Goal: Task Accomplishment & Management: Manage account settings

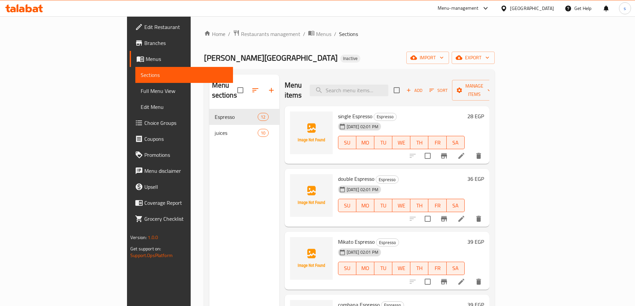
click at [267, 86] on icon "button" at bounding box center [271, 90] width 8 height 8
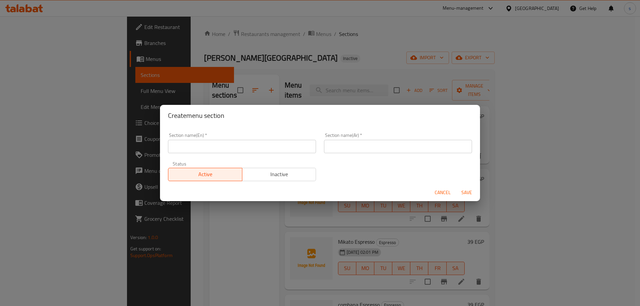
click at [331, 31] on div "Create menu section Section name(En)   * Section name(En) * Section name(Ar)   …" at bounding box center [320, 153] width 640 height 306
click at [439, 192] on span "Cancel" at bounding box center [442, 193] width 16 height 8
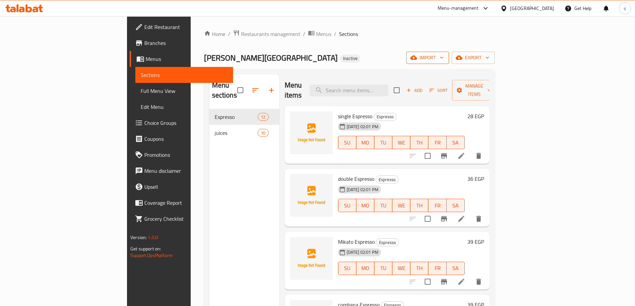
click at [443, 56] on span "import" at bounding box center [427, 58] width 32 height 8
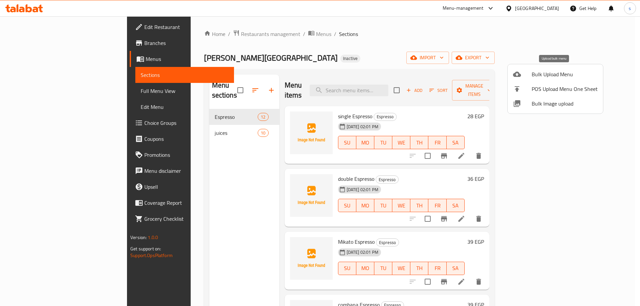
click at [544, 73] on span "Bulk Upload Menu" at bounding box center [564, 74] width 66 height 8
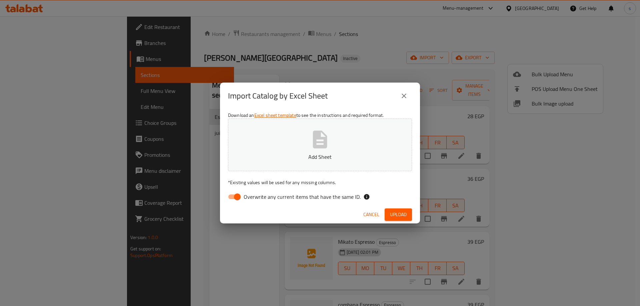
click at [240, 199] on input "Overwrite any current items that have the same ID." at bounding box center [237, 197] width 38 height 13
checkbox input "false"
click at [393, 214] on span "Upload" at bounding box center [398, 215] width 17 height 8
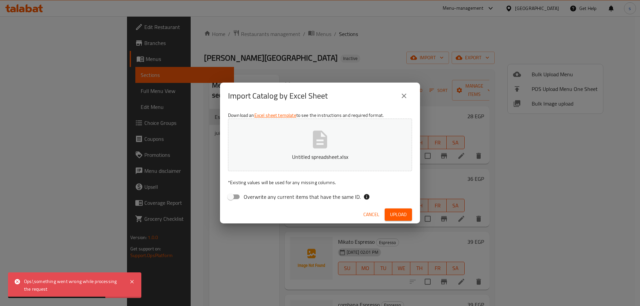
click at [317, 137] on icon "button" at bounding box center [320, 140] width 14 height 18
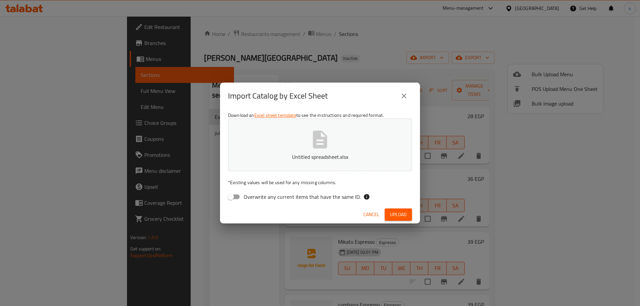
click at [397, 215] on span "Upload" at bounding box center [398, 215] width 17 height 8
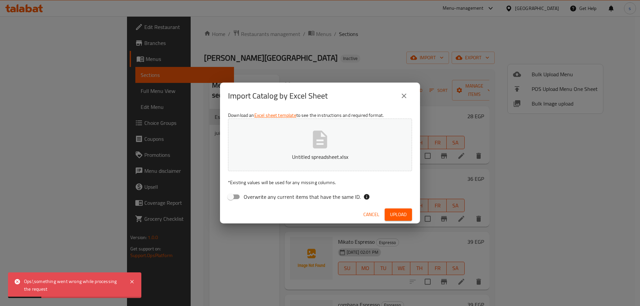
click at [405, 96] on icon "close" at bounding box center [404, 96] width 8 height 8
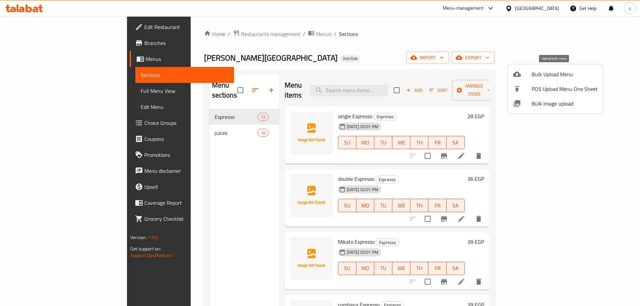
click at [550, 73] on span "Bulk Upload Menu" at bounding box center [564, 74] width 66 height 8
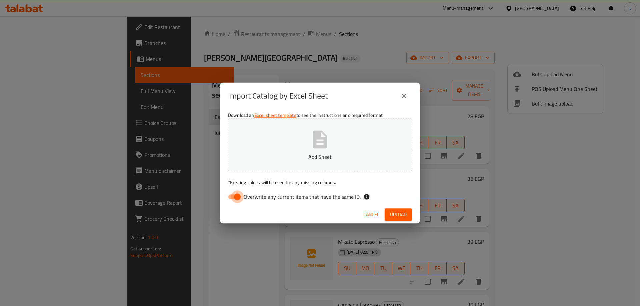
click at [241, 191] on input "Overwrite any current items that have the same ID." at bounding box center [237, 197] width 38 height 13
checkbox input "false"
click at [394, 219] on button "Upload" at bounding box center [397, 215] width 27 height 12
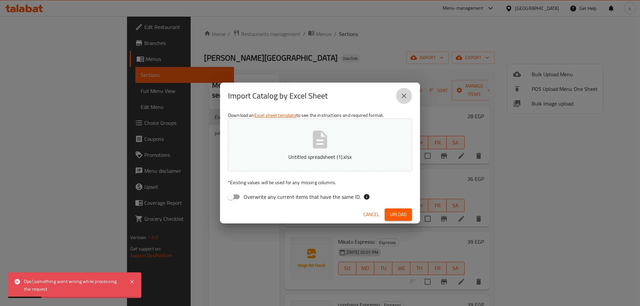
click at [404, 101] on button "close" at bounding box center [404, 96] width 16 height 16
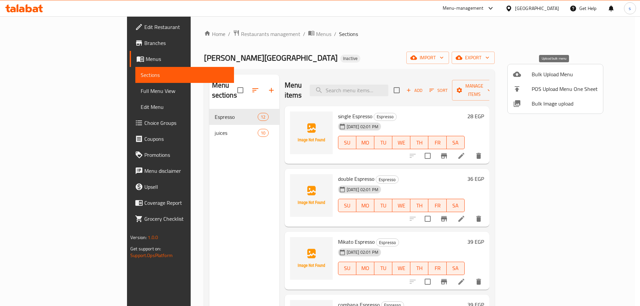
click at [541, 74] on span "Bulk Upload Menu" at bounding box center [564, 74] width 66 height 8
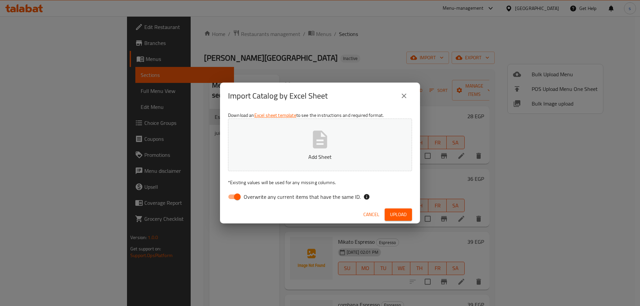
click at [237, 200] on input "Overwrite any current items that have the same ID." at bounding box center [237, 197] width 38 height 13
checkbox input "false"
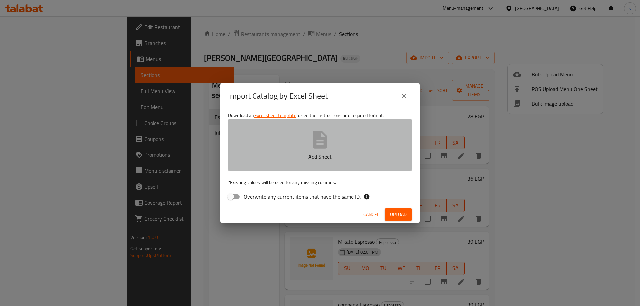
click at [339, 136] on button "Add Sheet" at bounding box center [320, 145] width 184 height 53
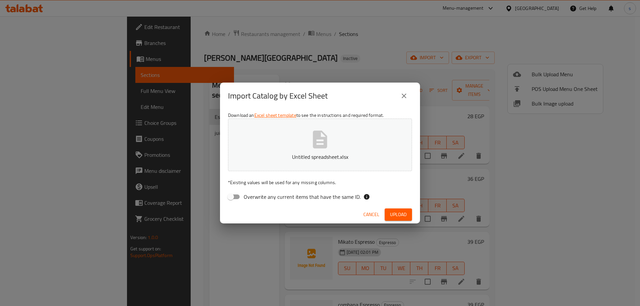
click at [393, 211] on span "Upload" at bounding box center [398, 215] width 17 height 8
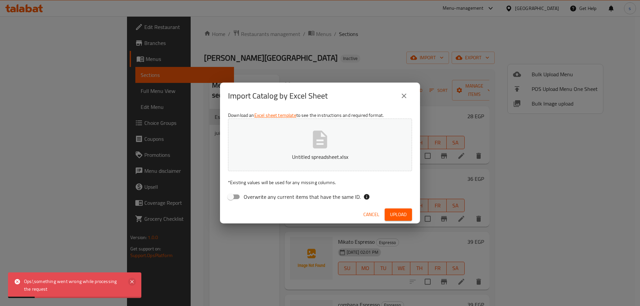
click at [131, 281] on icon at bounding box center [131, 281] width 3 height 3
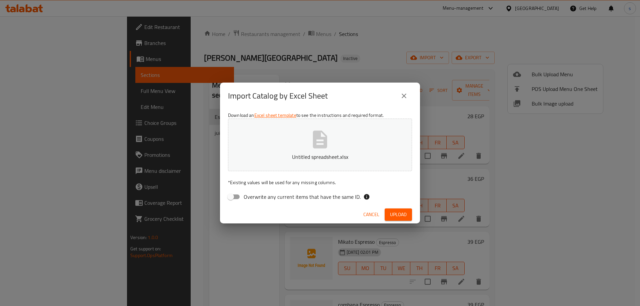
click at [401, 95] on icon "close" at bounding box center [404, 96] width 8 height 8
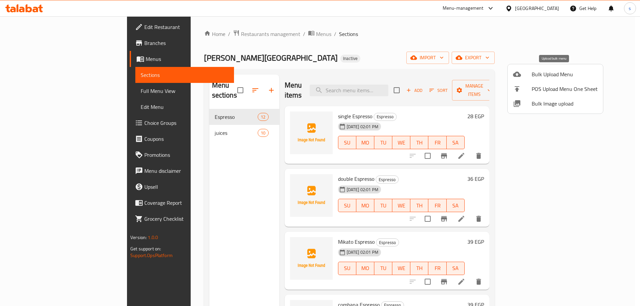
click at [545, 70] on span "Bulk Upload Menu" at bounding box center [564, 74] width 66 height 8
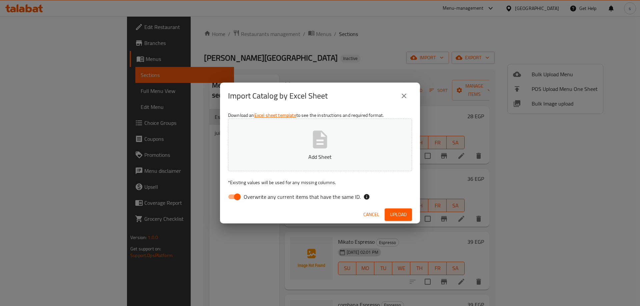
click at [441, 44] on div "Import Catalog by Excel Sheet Download an Excel sheet template to see the instr…" at bounding box center [320, 153] width 640 height 306
click at [401, 96] on icon "close" at bounding box center [404, 96] width 8 height 8
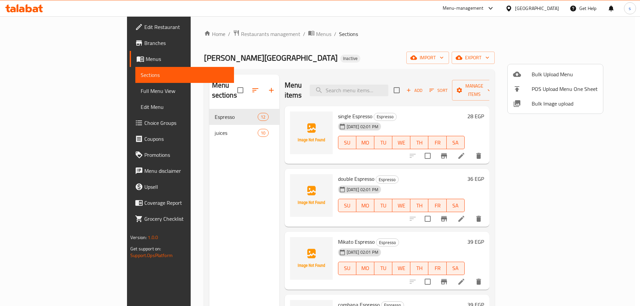
click at [552, 72] on span "Bulk Upload Menu" at bounding box center [564, 74] width 66 height 8
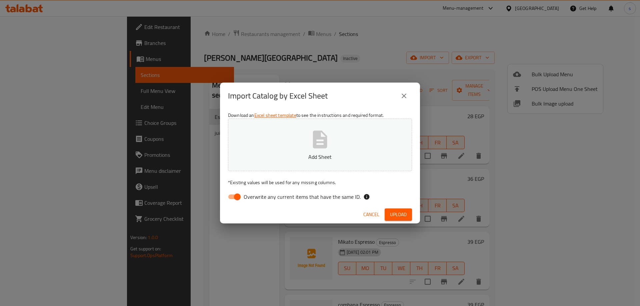
click at [242, 203] on input "Overwrite any current items that have the same ID." at bounding box center [237, 197] width 38 height 13
checkbox input "false"
click at [323, 169] on button "Add Sheet" at bounding box center [320, 145] width 184 height 53
click at [404, 215] on span "Upload" at bounding box center [398, 215] width 17 height 8
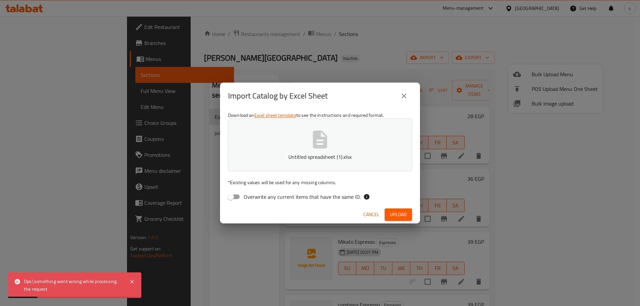
click at [375, 216] on span "Cancel" at bounding box center [371, 215] width 16 height 8
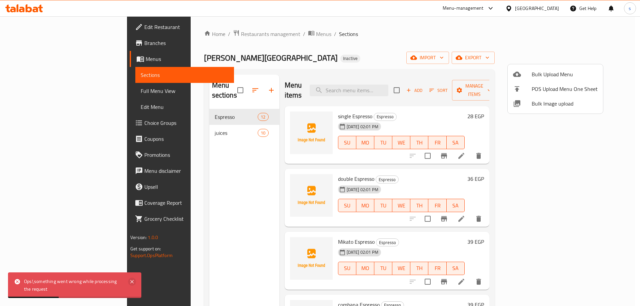
click at [131, 280] on icon at bounding box center [132, 282] width 8 height 8
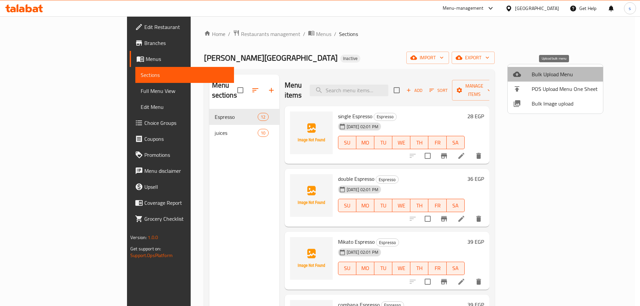
click at [563, 70] on span "Bulk Upload Menu" at bounding box center [564, 74] width 66 height 8
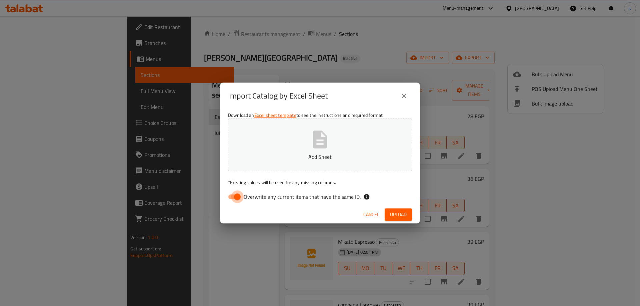
click at [242, 194] on input "Overwrite any current items that have the same ID." at bounding box center [237, 197] width 38 height 13
checkbox input "false"
click at [333, 145] on button "Add Sheet" at bounding box center [320, 145] width 184 height 53
click at [400, 213] on span "Upload" at bounding box center [398, 215] width 17 height 8
click at [404, 218] on span "Upload" at bounding box center [398, 215] width 17 height 8
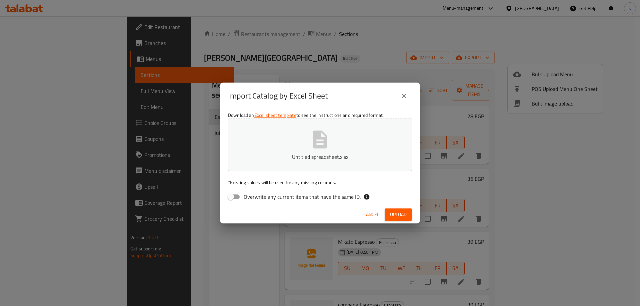
click at [398, 214] on span "Upload" at bounding box center [398, 215] width 17 height 8
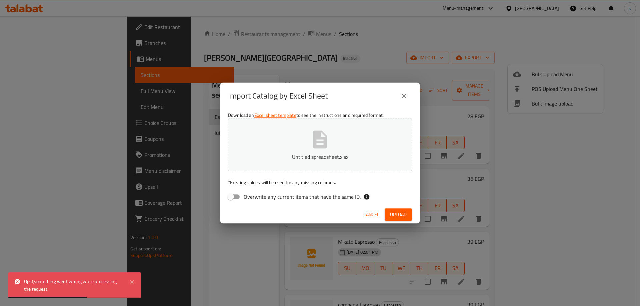
click at [375, 217] on span "Cancel" at bounding box center [371, 215] width 16 height 8
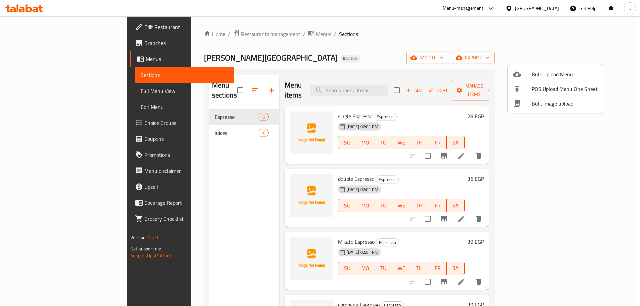
click at [560, 35] on div at bounding box center [320, 153] width 640 height 306
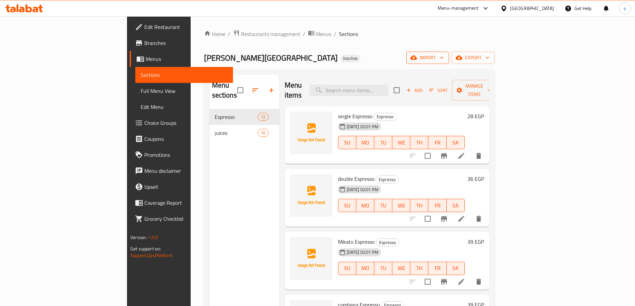
click at [443, 54] on span "import" at bounding box center [427, 58] width 32 height 8
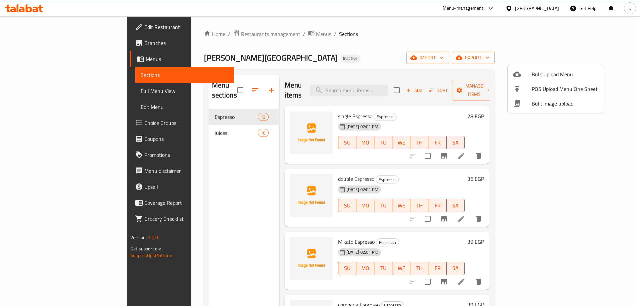
click at [567, 71] on span "Bulk Upload Menu" at bounding box center [564, 74] width 66 height 8
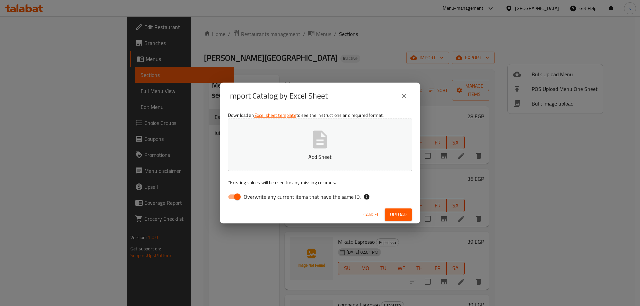
click at [246, 196] on span "Overwrite any current items that have the same ID." at bounding box center [301, 197] width 117 height 8
click at [246, 196] on input "Overwrite any current items that have the same ID." at bounding box center [237, 197] width 38 height 13
checkbox input "false"
click at [301, 158] on p "Add Sheet" at bounding box center [319, 157] width 163 height 8
click at [396, 214] on span "Upload" at bounding box center [398, 215] width 17 height 8
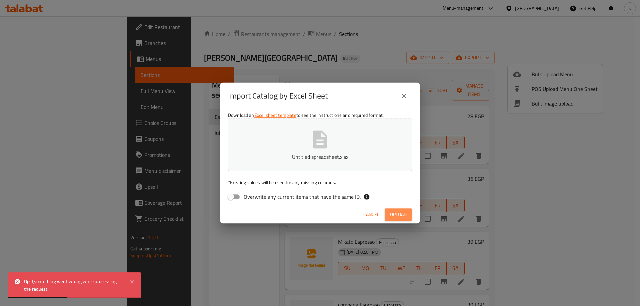
click at [392, 214] on span "Upload" at bounding box center [398, 215] width 17 height 8
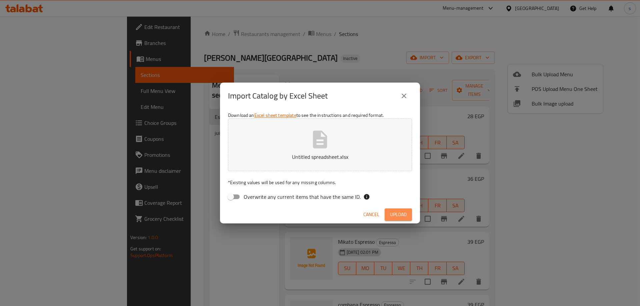
click at [399, 217] on span "Upload" at bounding box center [398, 215] width 17 height 8
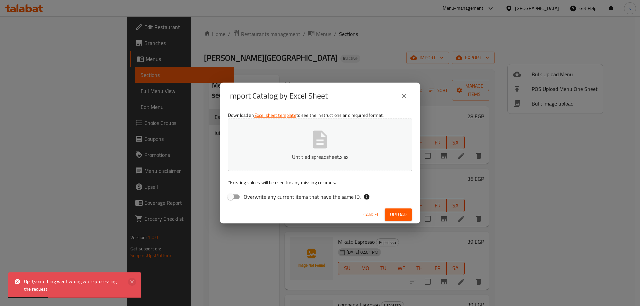
click at [134, 281] on icon at bounding box center [132, 282] width 8 height 8
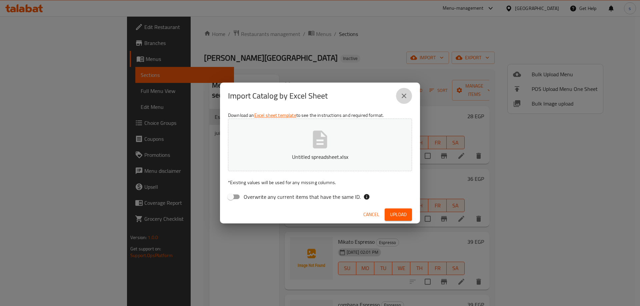
click at [400, 97] on icon "close" at bounding box center [404, 96] width 8 height 8
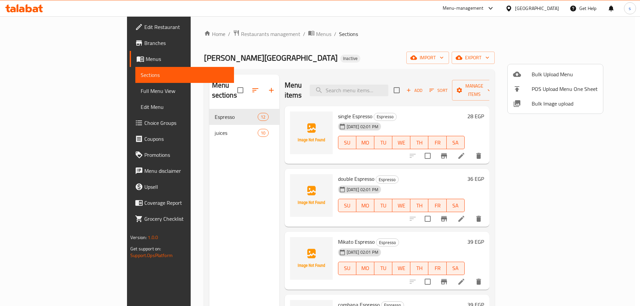
click at [238, 85] on div at bounding box center [320, 153] width 640 height 306
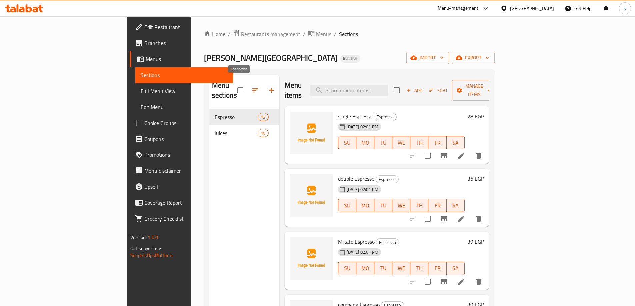
click at [267, 86] on icon "button" at bounding box center [271, 90] width 8 height 8
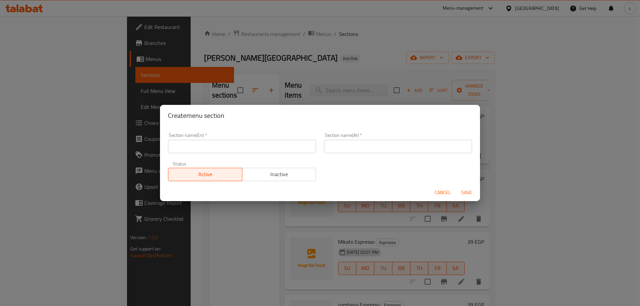
click at [256, 143] on input "text" at bounding box center [242, 146] width 148 height 13
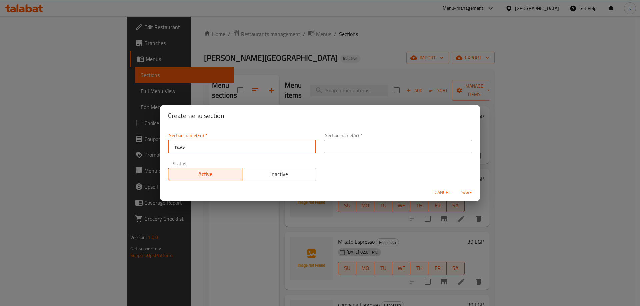
drag, startPoint x: 199, startPoint y: 143, endPoint x: 168, endPoint y: 149, distance: 31.9
click at [168, 149] on input "Trays" at bounding box center [242, 146] width 148 height 13
type input "Trays"
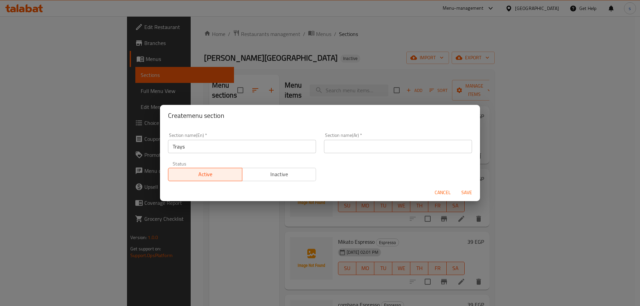
click at [362, 145] on input "text" at bounding box center [398, 146] width 148 height 13
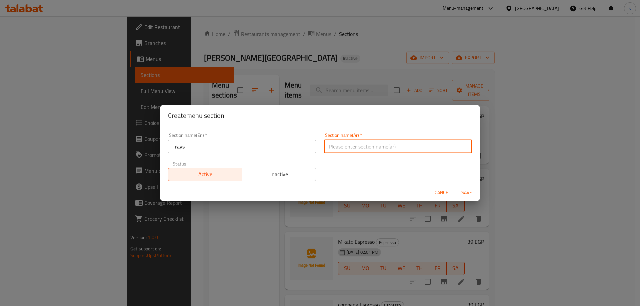
type input "w"
type input "صواني"
click at [462, 195] on span "Save" at bounding box center [466, 193] width 16 height 8
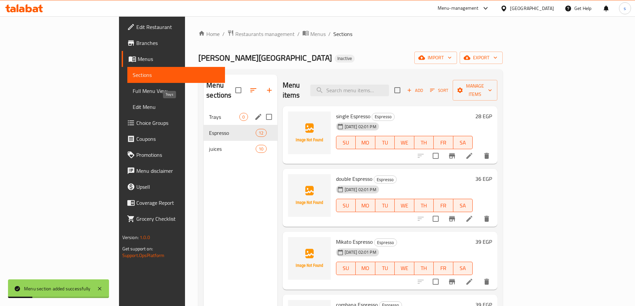
click at [209, 113] on span "Trays" at bounding box center [224, 117] width 30 height 8
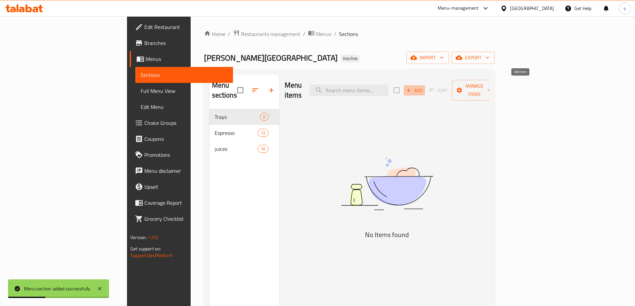
click at [411, 87] on icon "button" at bounding box center [408, 90] width 6 height 6
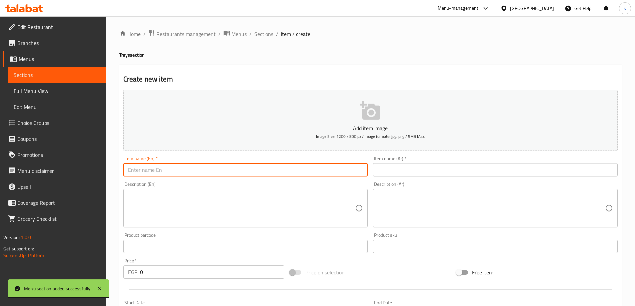
click at [306, 171] on input "text" at bounding box center [245, 169] width 244 height 13
paste input "Monsters Tray"
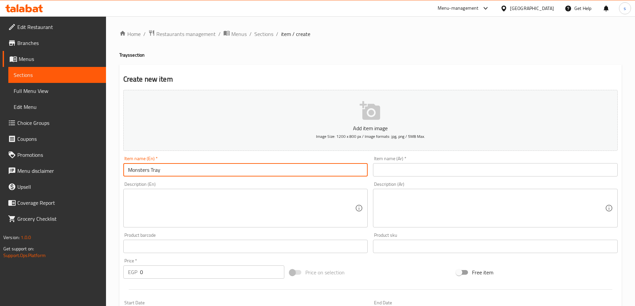
type input "Monsters Tray"
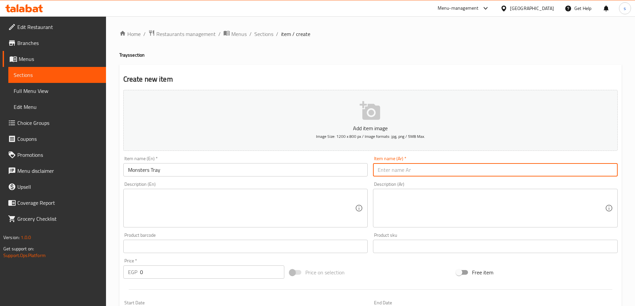
click at [507, 170] on input "text" at bounding box center [495, 169] width 244 height 13
paste input "صينية الوحوش"
drag, startPoint x: 377, startPoint y: 173, endPoint x: 395, endPoint y: 174, distance: 17.4
click at [395, 174] on input "صينية الوحوش" at bounding box center [495, 169] width 244 height 13
paste input "صينية الوحوش"
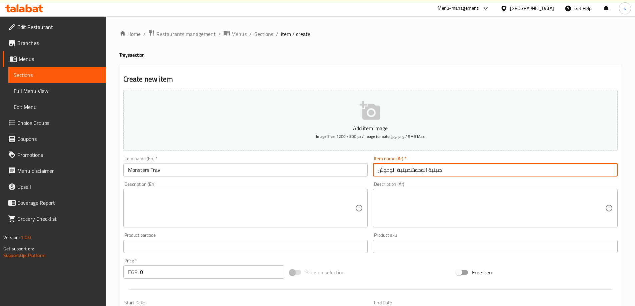
click at [455, 169] on input "صينية الوحوشصينية الوحوش" at bounding box center [495, 169] width 244 height 13
type input "ص"
paste input "alwuhush"
type input "a"
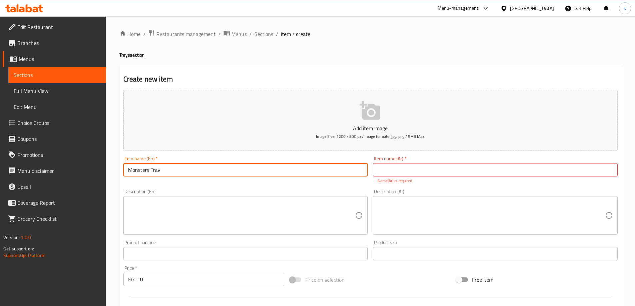
click at [134, 168] on input "Monsters Tray" at bounding box center [245, 169] width 244 height 13
paste input "alwuhush"
click at [130, 172] on input "[PERSON_NAME]" at bounding box center [245, 169] width 244 height 13
click at [168, 163] on input "ِِِlwuhush Tray" at bounding box center [245, 169] width 244 height 13
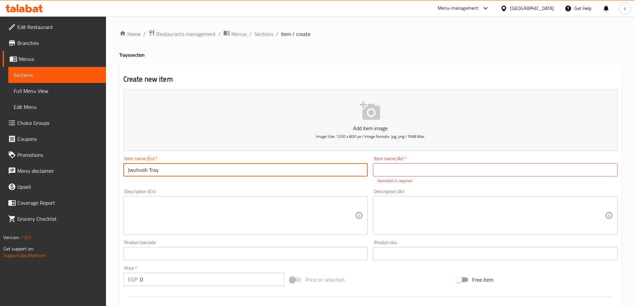
click at [126, 174] on input "ِِِlwuhush Tray" at bounding box center [245, 169] width 244 height 13
click at [191, 169] on input "Alwuhush Tray" at bounding box center [245, 169] width 244 height 13
type input "Alwuhush Tray"
click at [437, 167] on input "text" at bounding box center [495, 169] width 244 height 13
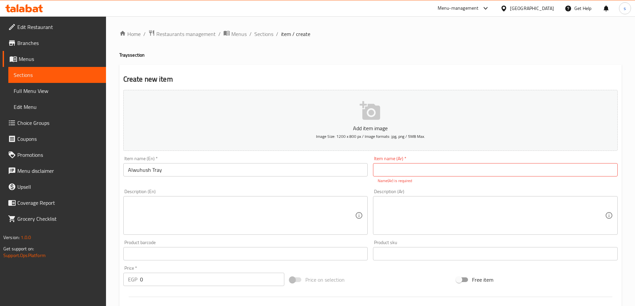
click at [414, 170] on input "text" at bounding box center [495, 169] width 244 height 13
paste input "صينية الوحوش"
type input "صينية الوحوش"
click at [431, 187] on div "Description (Ar) Description (Ar)" at bounding box center [495, 212] width 250 height 51
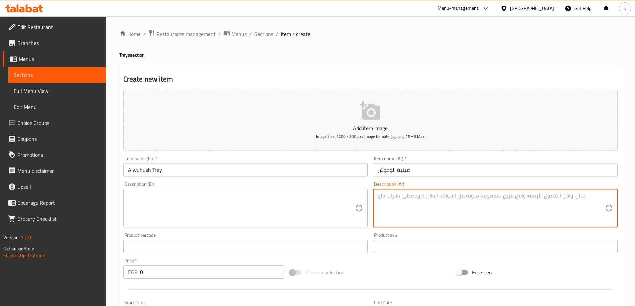
click at [426, 216] on textarea at bounding box center [490, 209] width 227 height 32
paste textarea "صينية كبيرة تحتوي على: ٦ أرباع فراخ مندي - ١/٢ ضاني مندي - ١/٢ كفتة ممبار - ورق…"
type textarea "صينية كبيرة تحتوي على: ٦ أرباع فراخ مندي - ١/٢ ضاني مندي - ١/٢ كفتة ممبار - ورق…"
click at [269, 208] on textarea at bounding box center [241, 209] width 227 height 32
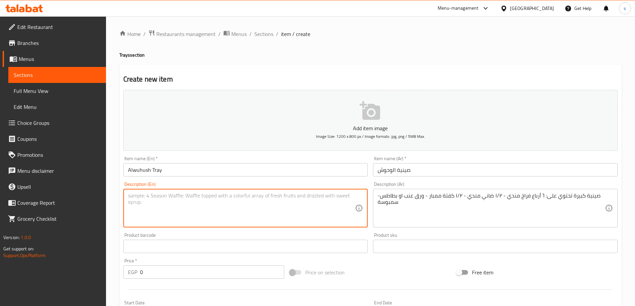
paste textarea "A large tray containing: 6 Quarters of Mandi Chicken - 1/2 Mandi Lamb - 1/2 Mom…"
type textarea "A large tray containing: 6 Quarters of Mandi Chicken - 1/2 Mandi Lamb - 1/2 Mom…"
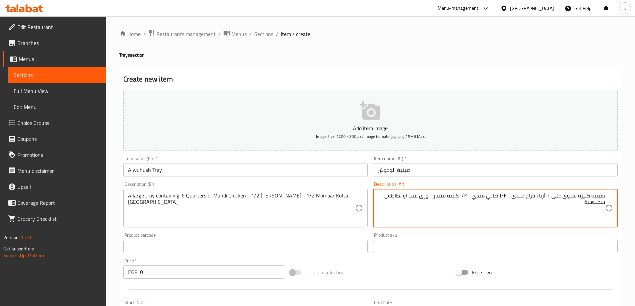
click at [47, 61] on span "Menus" at bounding box center [60, 59] width 82 height 8
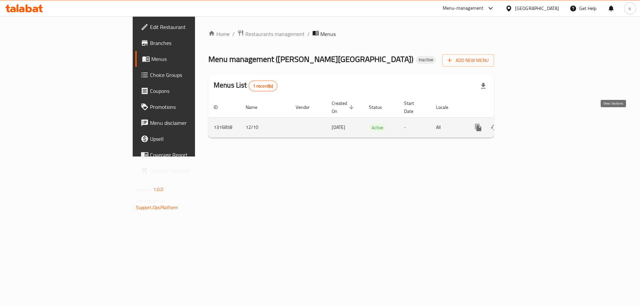
click at [534, 120] on link "enhanced table" at bounding box center [526, 128] width 16 height 16
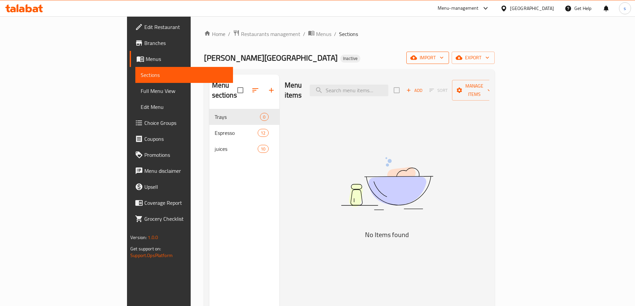
click at [443, 55] on span "import" at bounding box center [427, 58] width 32 height 8
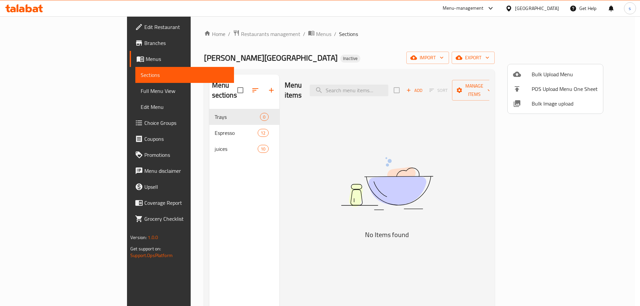
click at [536, 74] on span "Bulk Upload Menu" at bounding box center [564, 74] width 66 height 8
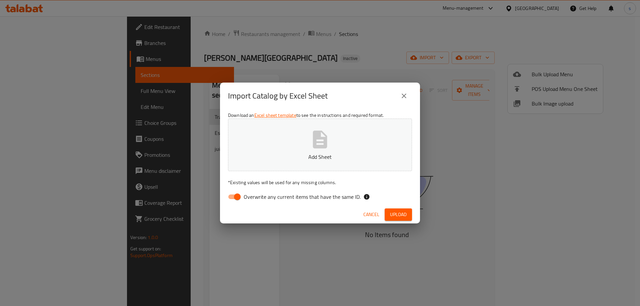
click at [233, 195] on input "Overwrite any current items that have the same ID." at bounding box center [237, 197] width 38 height 13
checkbox input "false"
click at [317, 149] on icon "button" at bounding box center [319, 139] width 21 height 21
click at [394, 213] on span "Upload" at bounding box center [398, 215] width 17 height 8
click at [404, 94] on icon "close" at bounding box center [404, 96] width 8 height 8
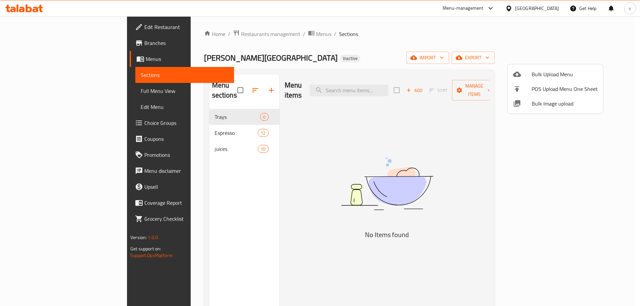
click at [252, 167] on div at bounding box center [320, 153] width 640 height 306
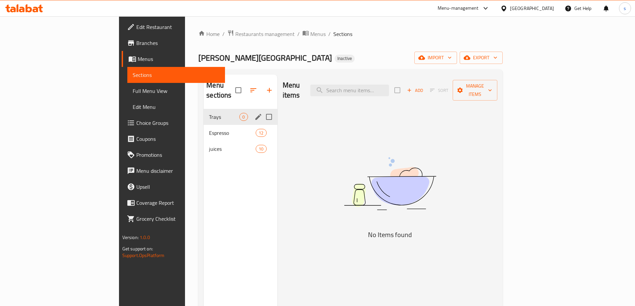
click at [262, 110] on input "Menu sections" at bounding box center [269, 117] width 14 height 14
checkbox input "true"
click at [245, 87] on icon "button" at bounding box center [249, 90] width 8 height 8
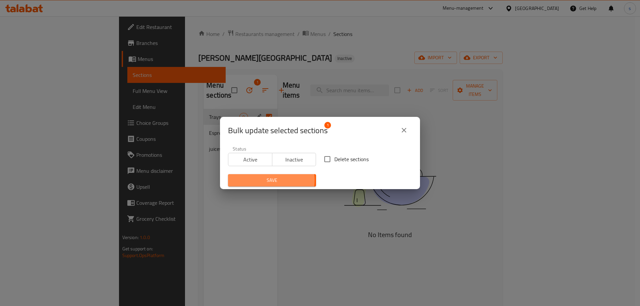
click at [270, 180] on span "Save" at bounding box center [271, 180] width 77 height 8
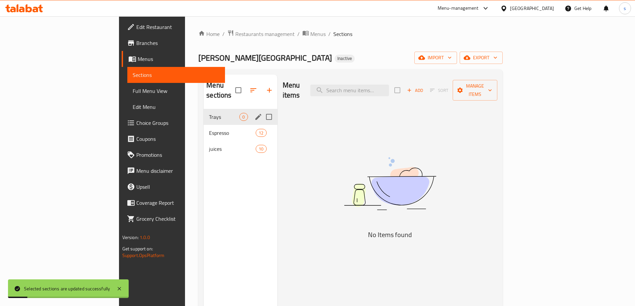
click at [262, 110] on input "Menu sections" at bounding box center [269, 117] width 14 height 14
checkbox input "true"
click at [246, 87] on icon "button" at bounding box center [249, 90] width 6 height 6
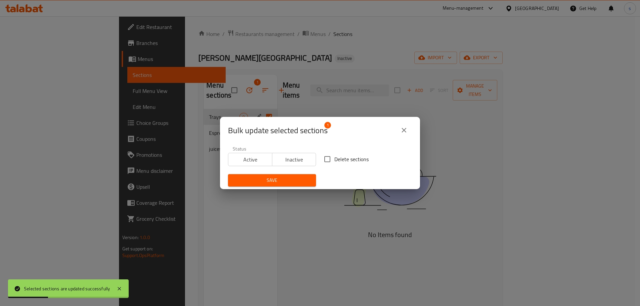
click at [329, 160] on input "Delete sections" at bounding box center [327, 159] width 14 height 14
checkbox input "true"
click at [310, 174] on button "Save" at bounding box center [272, 180] width 88 height 12
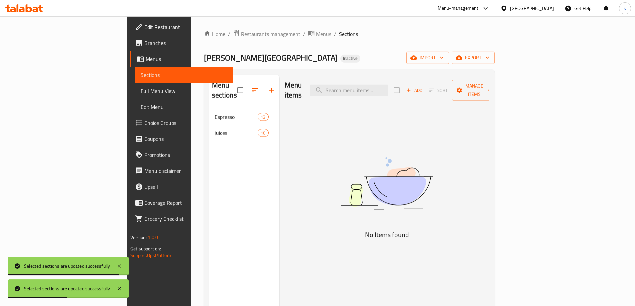
click at [470, 202] on img at bounding box center [386, 184] width 167 height 88
click at [443, 58] on span "import" at bounding box center [427, 58] width 32 height 8
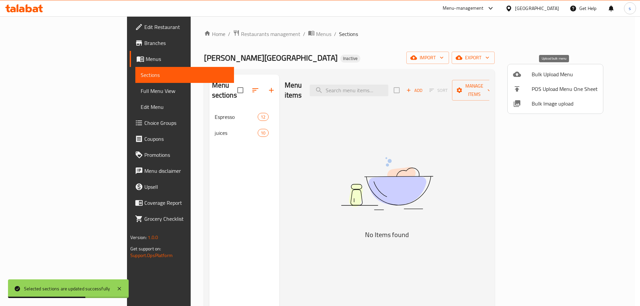
click at [542, 76] on span "Bulk Upload Menu" at bounding box center [564, 74] width 66 height 8
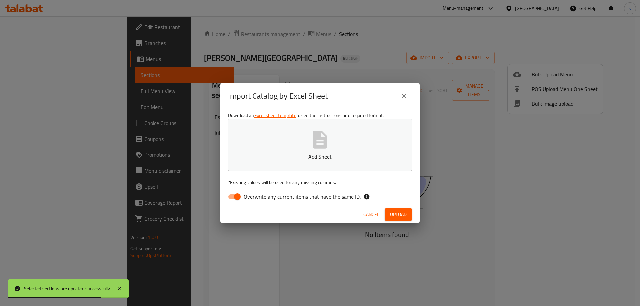
click at [254, 197] on span "Overwrite any current items that have the same ID." at bounding box center [301, 197] width 117 height 8
click at [254, 197] on input "Overwrite any current items that have the same ID." at bounding box center [237, 197] width 38 height 13
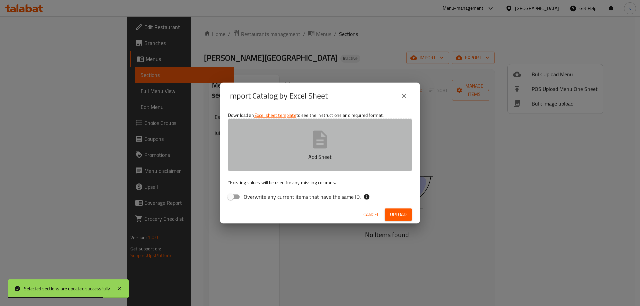
click at [305, 155] on p "Add Sheet" at bounding box center [319, 157] width 163 height 8
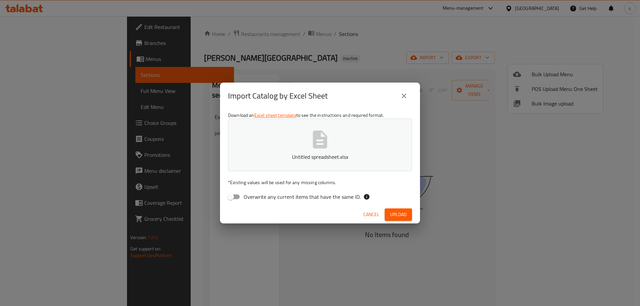
click at [392, 212] on span "Upload" at bounding box center [398, 215] width 17 height 8
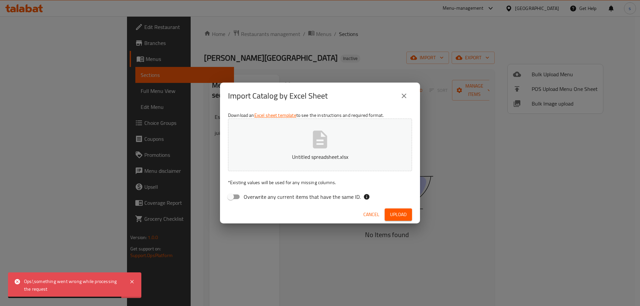
click at [232, 190] on div "Download an Excel sheet template to see the instructions and required format. U…" at bounding box center [320, 157] width 200 height 97
click at [233, 194] on input "Overwrite any current items that have the same ID." at bounding box center [231, 197] width 38 height 13
checkbox input "true"
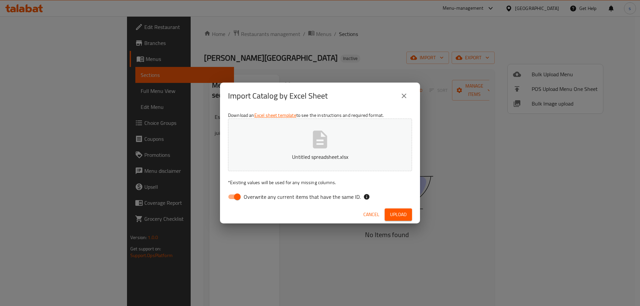
click at [399, 215] on span "Upload" at bounding box center [398, 215] width 17 height 8
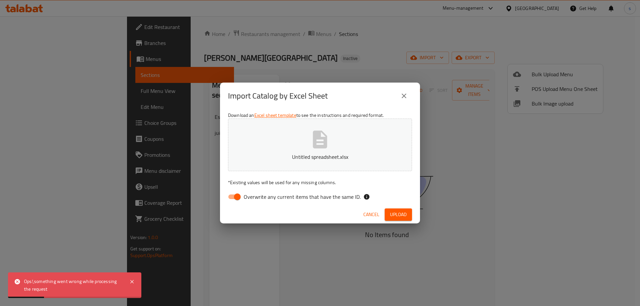
click at [404, 100] on icon "close" at bounding box center [404, 96] width 8 height 8
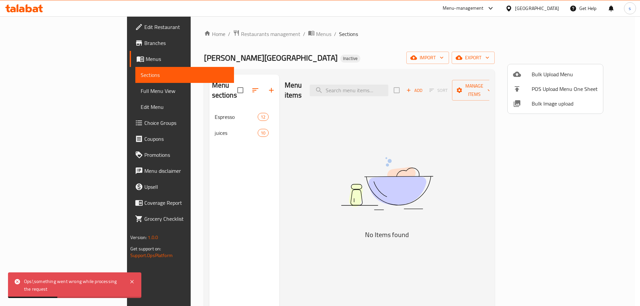
click at [303, 157] on div at bounding box center [320, 153] width 640 height 306
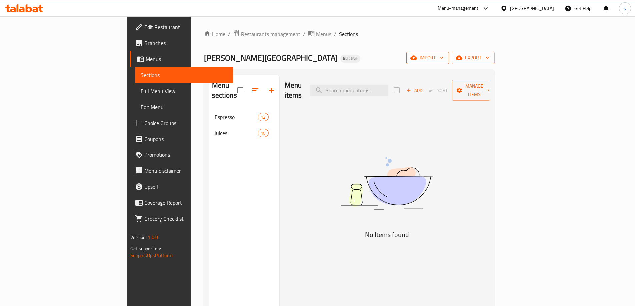
click at [443, 58] on span "import" at bounding box center [427, 58] width 32 height 8
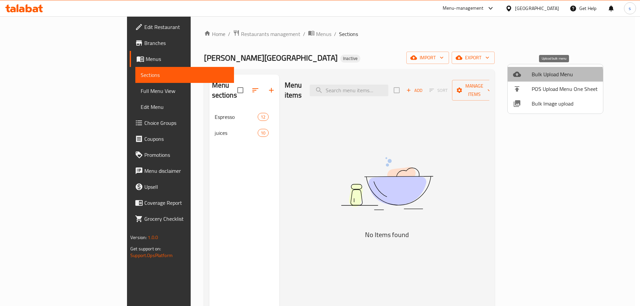
click at [554, 76] on span "Bulk Upload Menu" at bounding box center [564, 74] width 66 height 8
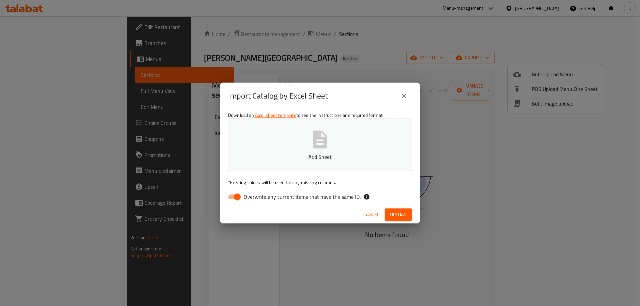
click at [240, 195] on input "Overwrite any current items that have the same ID." at bounding box center [237, 197] width 38 height 13
checkbox input "false"
click at [300, 153] on p "Add Sheet" at bounding box center [319, 157] width 163 height 8
click at [399, 214] on span "Upload" at bounding box center [398, 215] width 17 height 8
click at [398, 214] on span "Upload" at bounding box center [398, 215] width 17 height 8
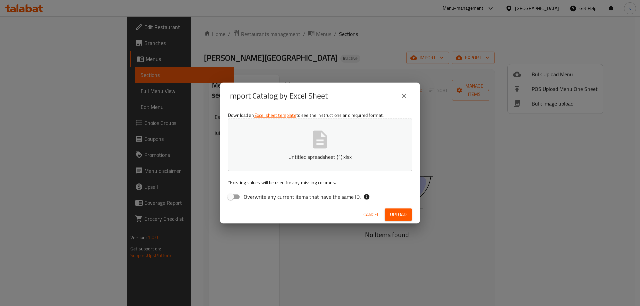
click at [406, 96] on icon "close" at bounding box center [404, 96] width 8 height 8
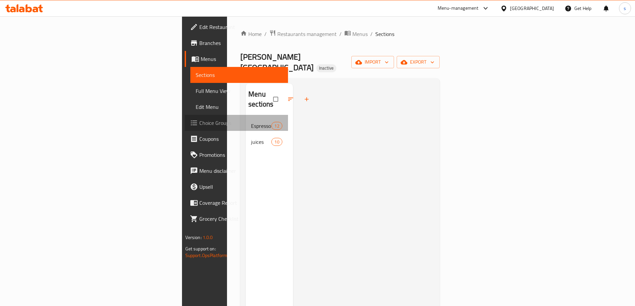
click at [199, 122] on span "Choice Groups" at bounding box center [240, 123] width 83 height 8
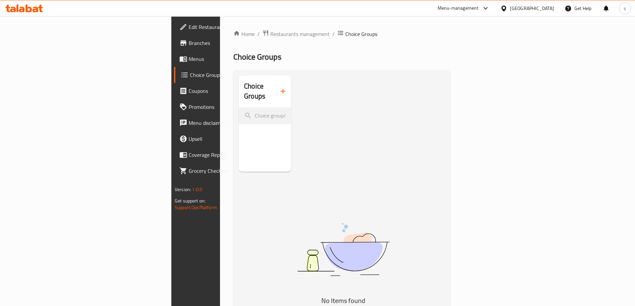
click at [189, 58] on span "Menus" at bounding box center [230, 59] width 83 height 8
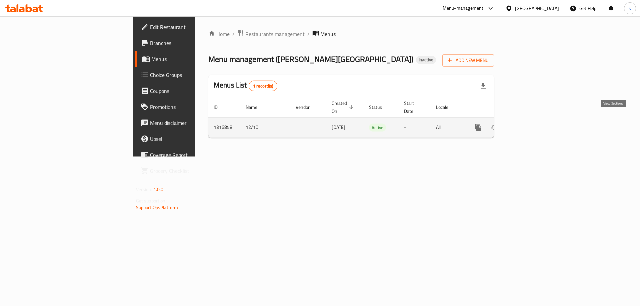
click at [534, 122] on link "enhanced table" at bounding box center [526, 128] width 16 height 16
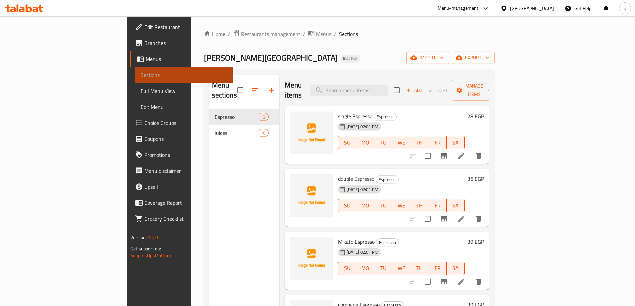
click at [141, 78] on span "Sections" at bounding box center [184, 75] width 87 height 8
click at [146, 61] on span "Menus" at bounding box center [187, 59] width 82 height 8
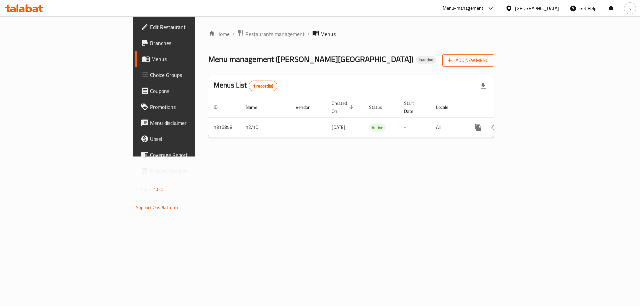
click at [488, 59] on span "Add New Menu" at bounding box center [467, 60] width 41 height 8
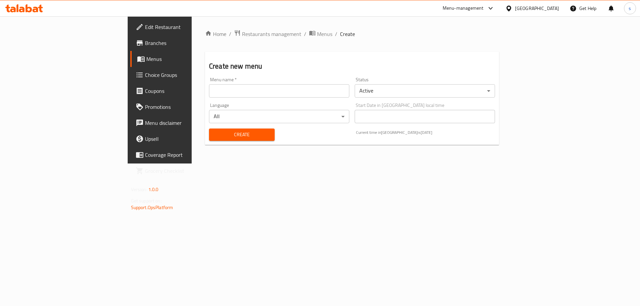
click at [322, 89] on input "text" at bounding box center [279, 90] width 140 height 13
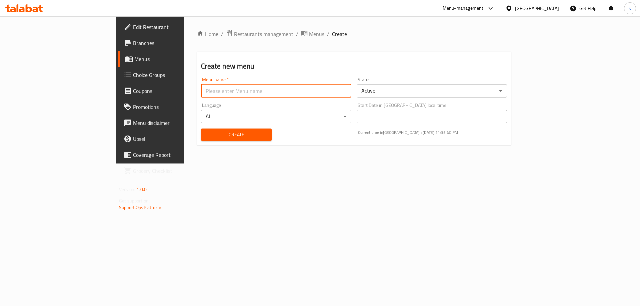
type input "sara"
click at [201, 92] on input "sara" at bounding box center [276, 90] width 150 height 13
click at [134, 55] on span "Menus" at bounding box center [175, 59] width 83 height 8
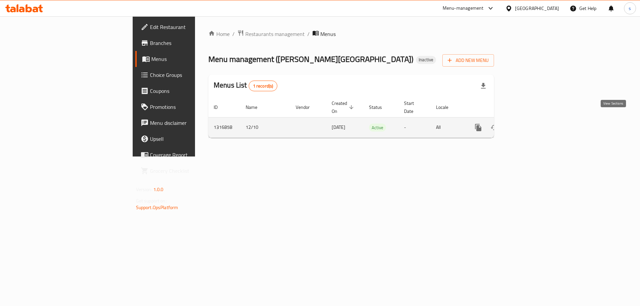
click at [530, 124] on icon "enhanced table" at bounding box center [526, 128] width 8 height 8
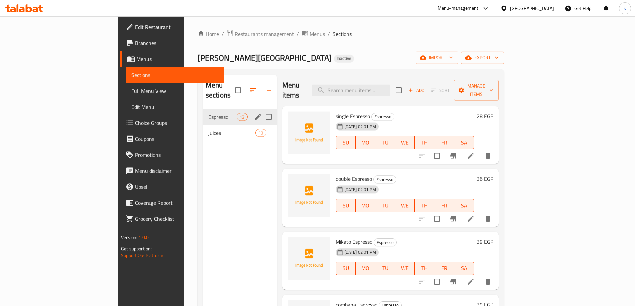
click at [261, 110] on input "Menu sections" at bounding box center [268, 117] width 14 height 14
checkbox input "false"
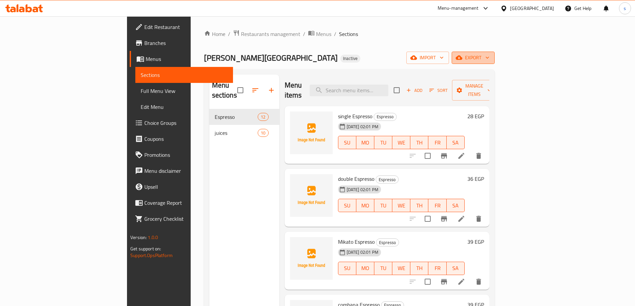
click at [489, 59] on span "export" at bounding box center [473, 58] width 32 height 8
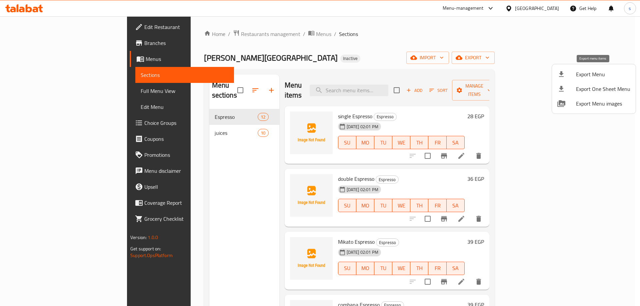
click at [581, 76] on span "Export Menu" at bounding box center [603, 74] width 54 height 8
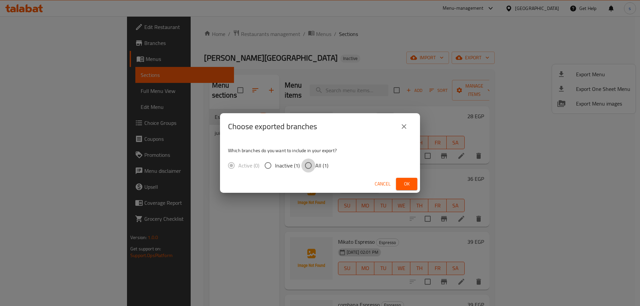
click at [309, 165] on input "All (1)" at bounding box center [308, 166] width 14 height 14
radio input "true"
click at [403, 129] on icon "close" at bounding box center [404, 127] width 8 height 8
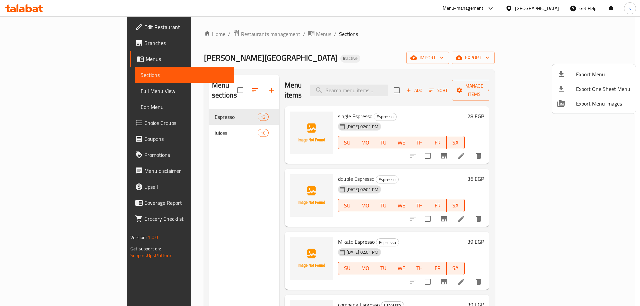
click at [539, 53] on div at bounding box center [320, 153] width 640 height 306
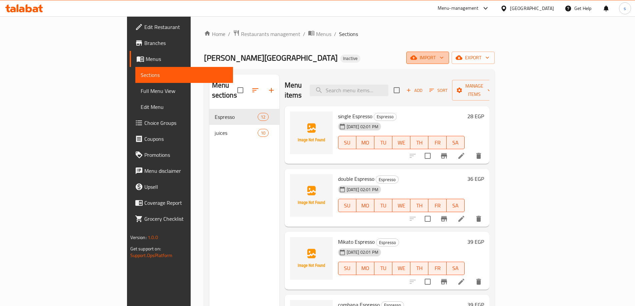
click at [443, 57] on span "import" at bounding box center [427, 58] width 32 height 8
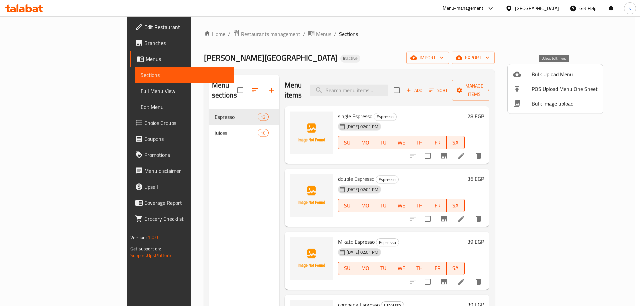
click at [537, 75] on span "Bulk Upload Menu" at bounding box center [564, 74] width 66 height 8
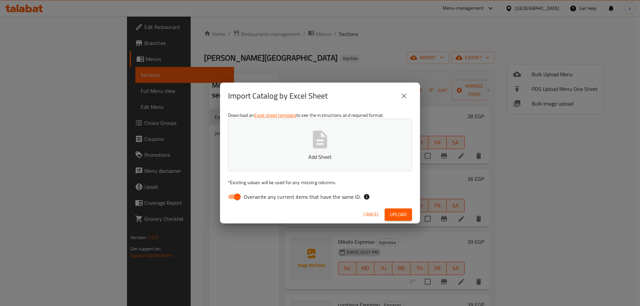
click at [235, 195] on input "Overwrite any current items that have the same ID." at bounding box center [237, 197] width 38 height 13
checkbox input "false"
click at [324, 143] on icon "button" at bounding box center [320, 140] width 14 height 18
click at [392, 217] on span "Upload" at bounding box center [398, 215] width 17 height 8
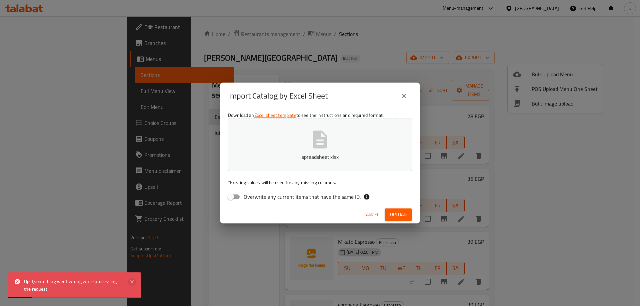
click at [131, 283] on icon at bounding box center [131, 281] width 3 height 3
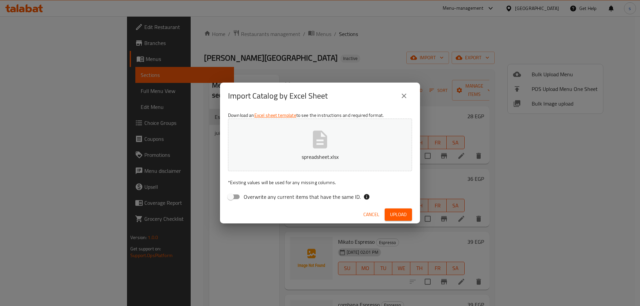
click at [403, 95] on icon "close" at bounding box center [403, 96] width 5 height 5
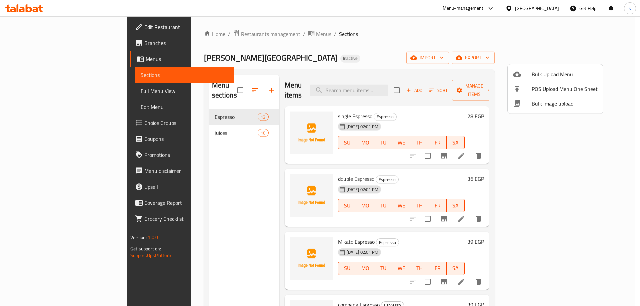
click at [562, 59] on div at bounding box center [320, 153] width 640 height 306
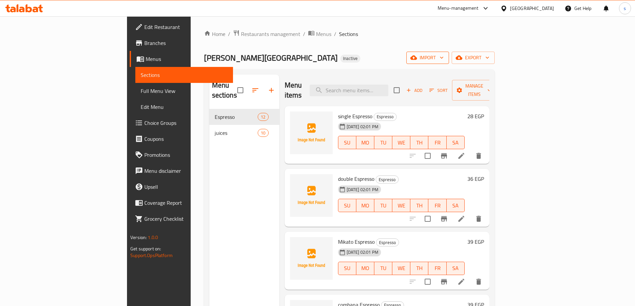
click at [443, 59] on span "import" at bounding box center [427, 58] width 32 height 8
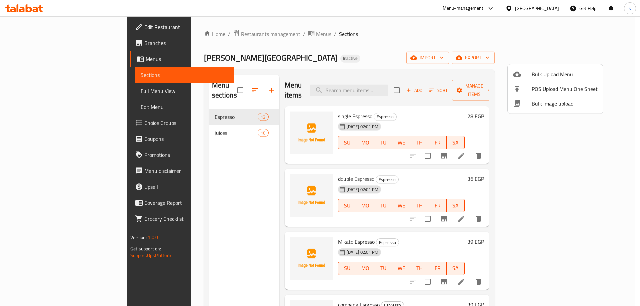
click at [537, 77] on span "Bulk Upload Menu" at bounding box center [564, 74] width 66 height 8
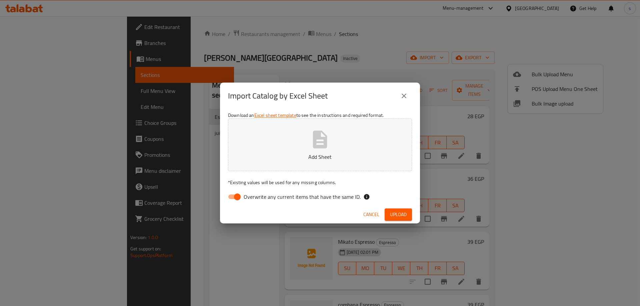
click at [235, 196] on input "Overwrite any current items that have the same ID." at bounding box center [237, 197] width 38 height 13
checkbox input "false"
click at [403, 213] on span "Upload" at bounding box center [398, 215] width 17 height 8
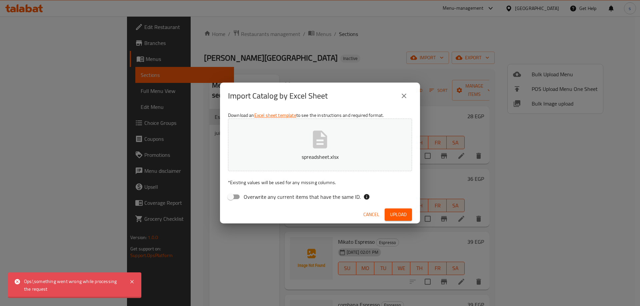
click at [405, 98] on icon "close" at bounding box center [404, 96] width 8 height 8
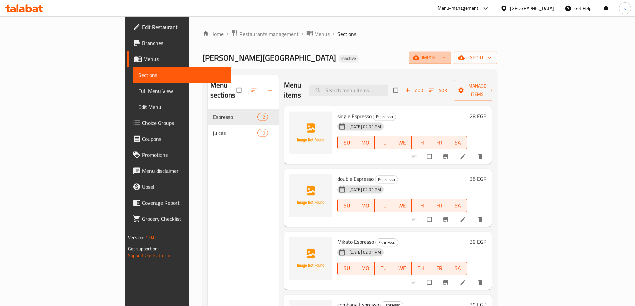
click at [451, 53] on button "import" at bounding box center [429, 58] width 43 height 12
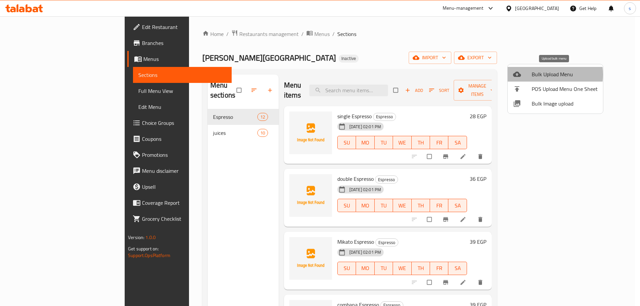
click at [542, 75] on span "Bulk Upload Menu" at bounding box center [564, 74] width 66 height 8
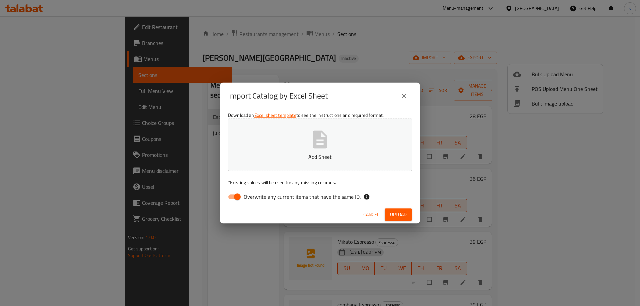
click at [231, 196] on input "Overwrite any current items that have the same ID." at bounding box center [237, 197] width 38 height 13
checkbox input "false"
click at [393, 212] on span "Upload" at bounding box center [398, 215] width 17 height 8
click at [403, 96] on icon "close" at bounding box center [403, 96] width 5 height 5
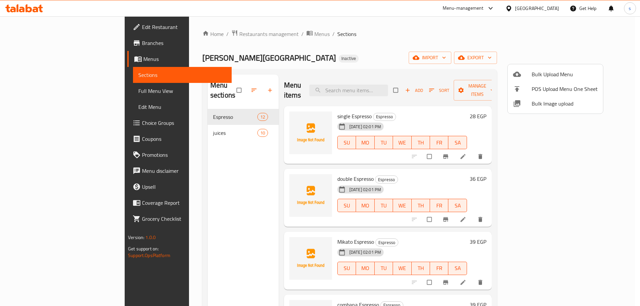
click at [561, 58] on div at bounding box center [320, 153] width 640 height 306
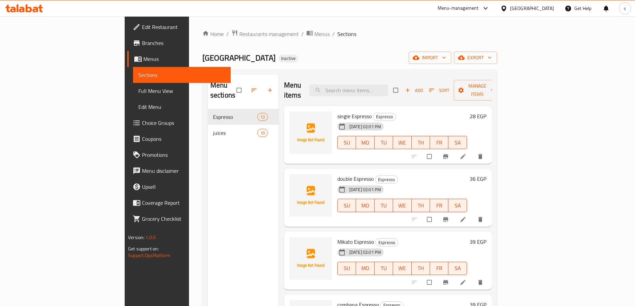
click span "import"
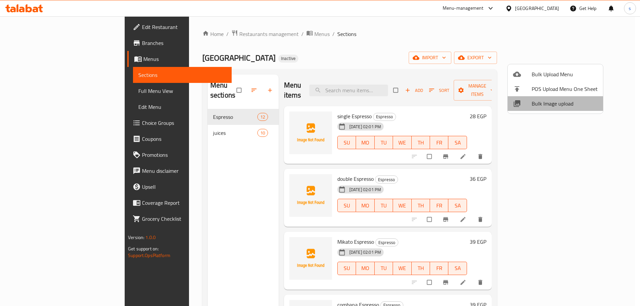
click span "Bulk Image upload"
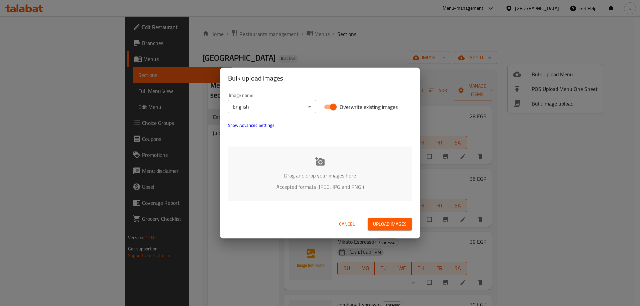
click div "Bulk upload images Image name English ​ Overwrite existing images Show Advanced…"
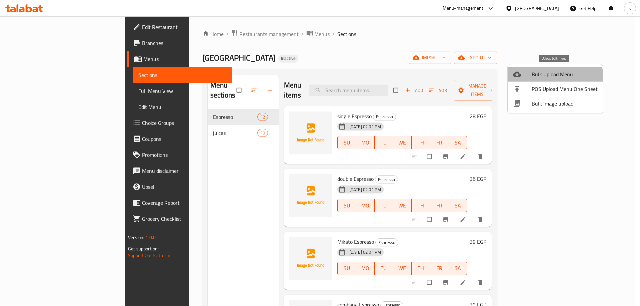
click div
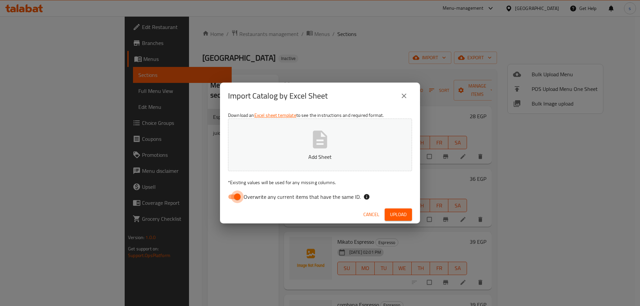
click input "Overwrite any current items that have the same ID."
checkbox input "false"
click span "Upload"
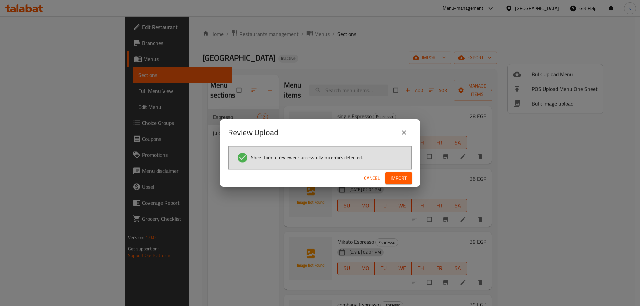
click span "Import"
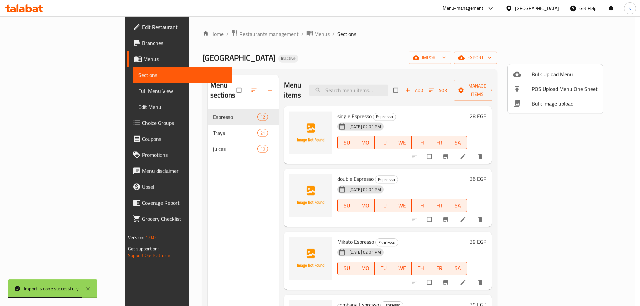
click div
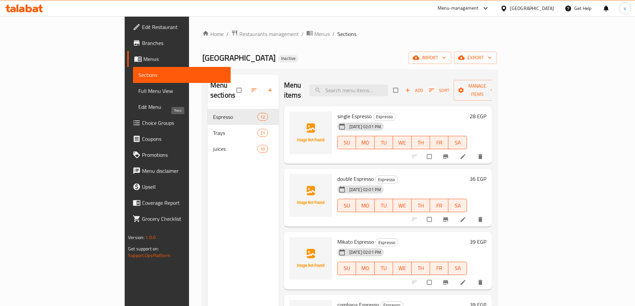
click span "Trays"
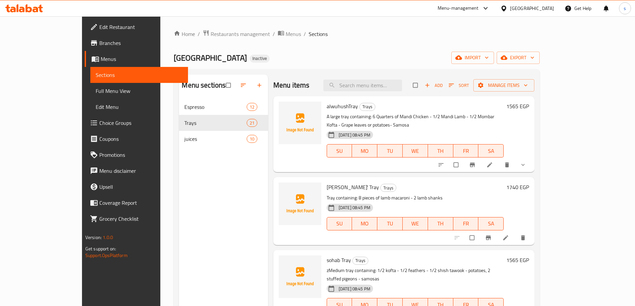
click span "Full Menu View"
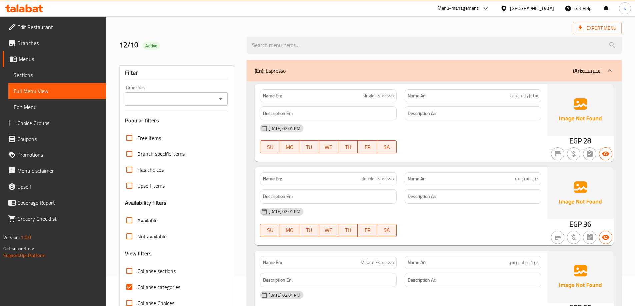
scroll to position [67, 0]
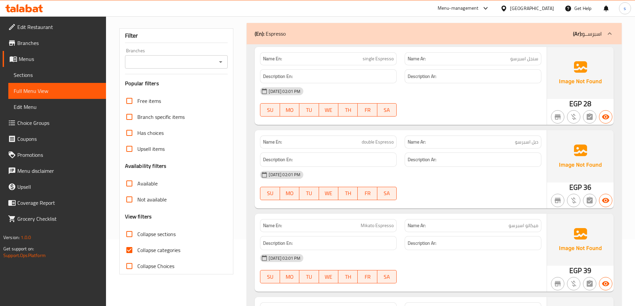
click span "Collapse categories"
click input "Collapse categories"
checkbox input "false"
click span "Collapse sections"
click input "Collapse sections"
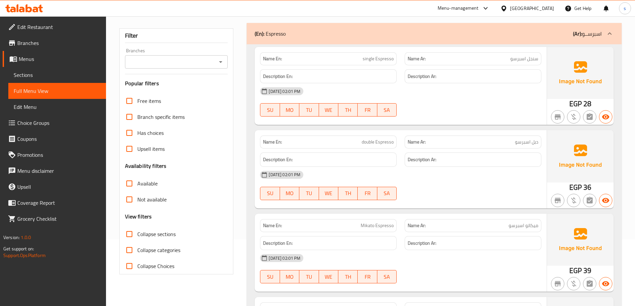
checkbox input "true"
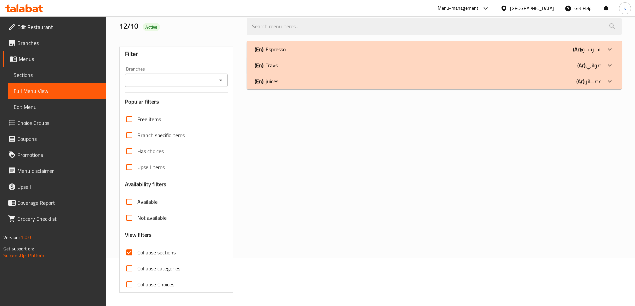
scroll to position [0, 0]
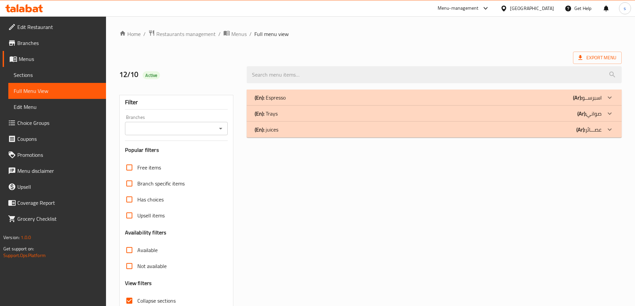
click div
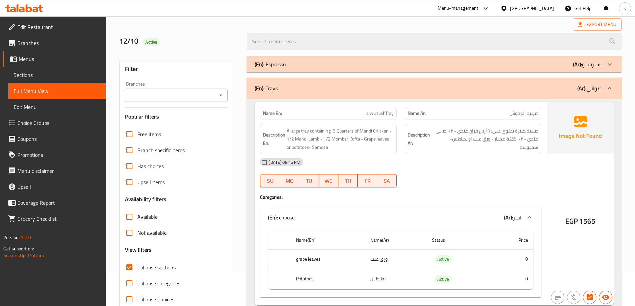
scroll to position [67, 0]
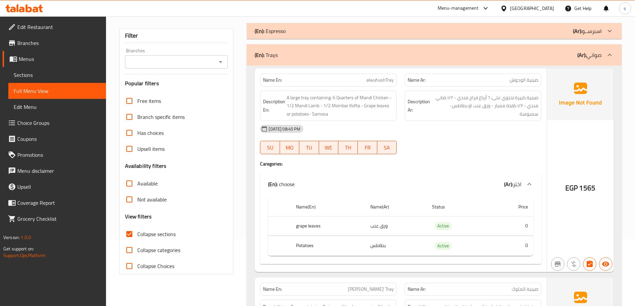
click span "alwuhushTray"
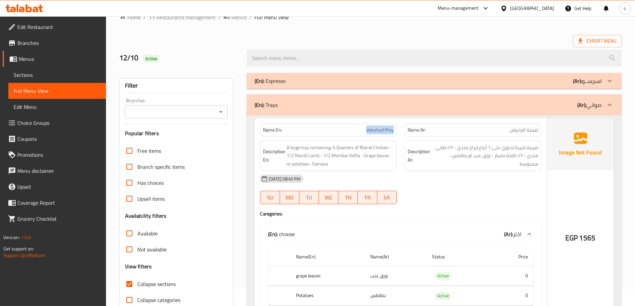
scroll to position [0, 0]
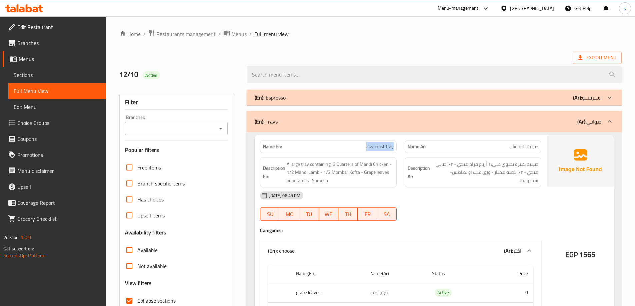
click span "Sections"
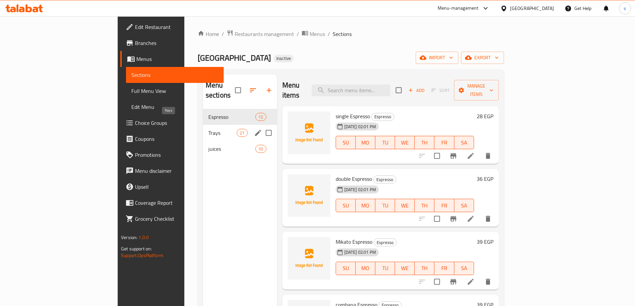
click span "Trays"
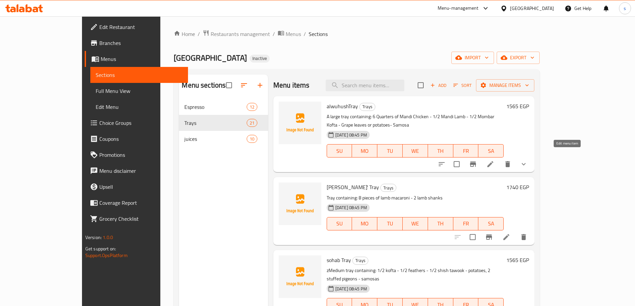
click icon
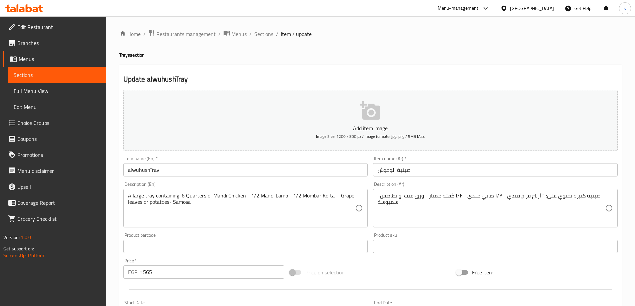
click input "alwuhushTray"
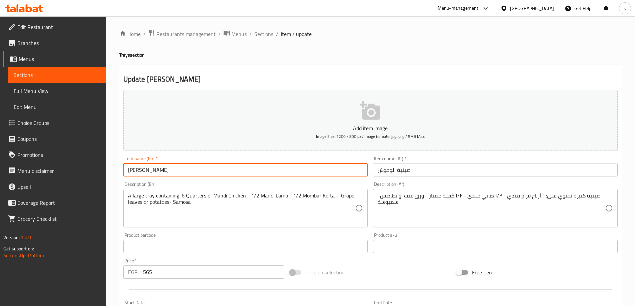
scroll to position [176, 0]
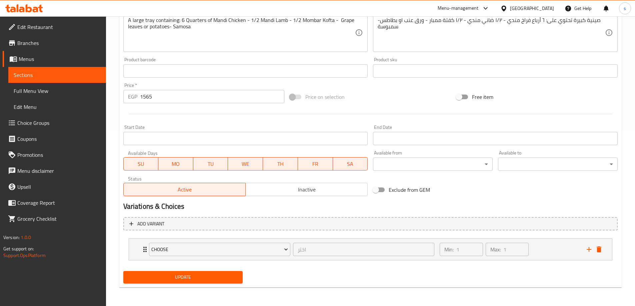
type input "[PERSON_NAME]"
click span "Update"
click span "Full Menu View"
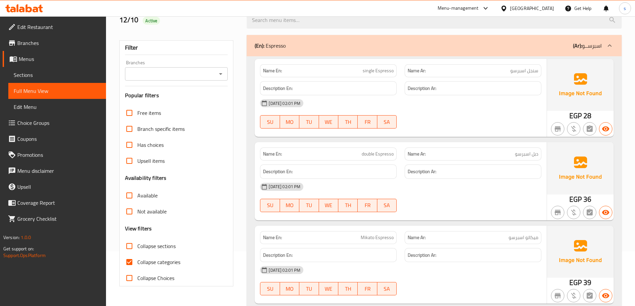
scroll to position [133, 0]
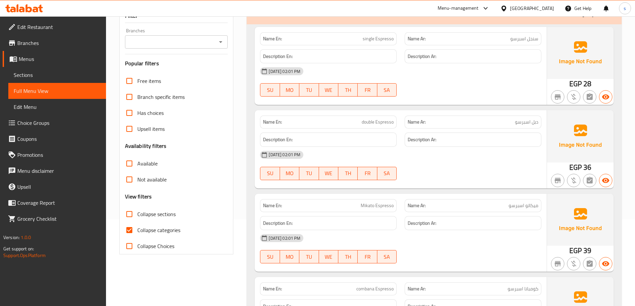
scroll to position [100, 0]
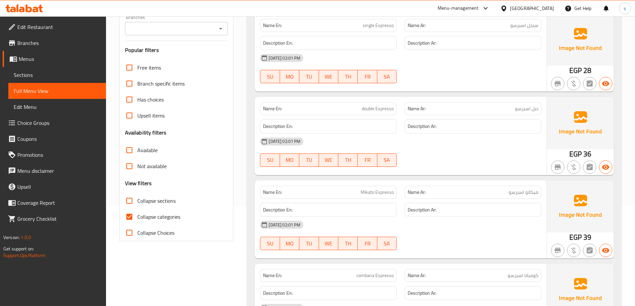
click at [155, 217] on span "Collapse categories" at bounding box center [158, 217] width 43 height 8
click at [137, 217] on input "Collapse categories" at bounding box center [129, 217] width 16 height 16
checkbox input "false"
click at [164, 202] on span "Collapse sections" at bounding box center [156, 201] width 38 height 8
click at [137, 202] on input "Collapse sections" at bounding box center [129, 201] width 16 height 16
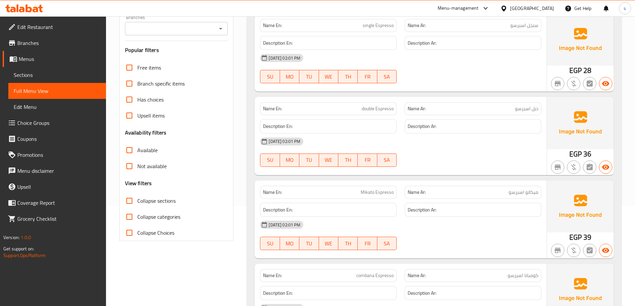
checkbox input "true"
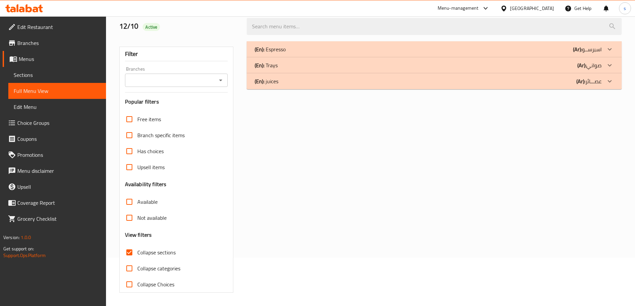
scroll to position [48, 0]
click at [441, 64] on div "(En): Trays (Ar): صواني" at bounding box center [427, 65] width 347 height 8
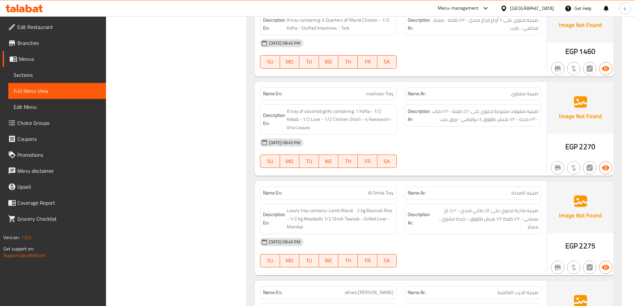
scroll to position [666, 0]
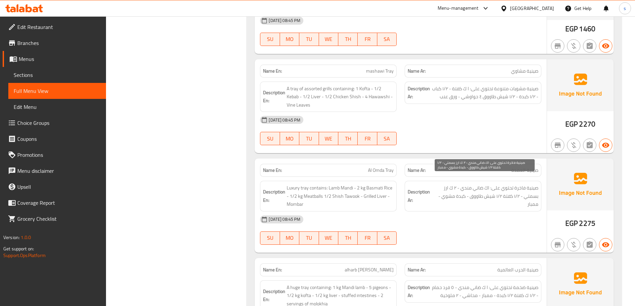
click at [510, 189] on span "صينية فاخرة تحتوي على: اك ضاني مندي - ٢ ك ارز بسمتي - ١/٢ كفتة ١/٢ شيش طاووق - …" at bounding box center [484, 196] width 107 height 25
copy span "كفتة"
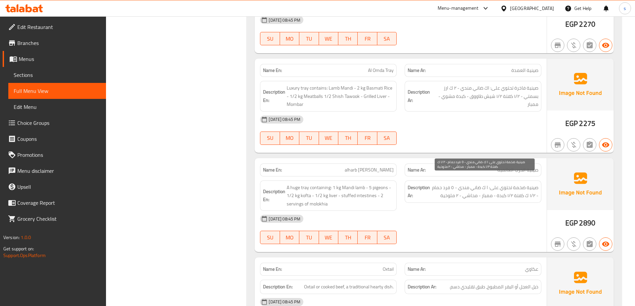
click at [446, 184] on span "صينية ضخمة تحتوي على: ا ك ضاني مندي - ٥ فرد حمام - ١/٢ ك كفتة ١/٢ كبدة - ممبار …" at bounding box center [484, 192] width 107 height 16
copy span "فرد"
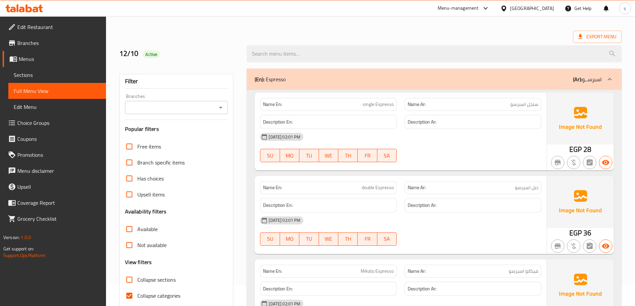
scroll to position [167, 0]
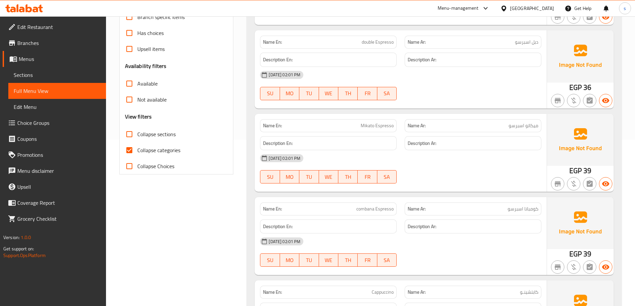
click at [161, 131] on span "Collapse sections" at bounding box center [156, 134] width 38 height 8
click at [137, 131] on input "Collapse sections" at bounding box center [129, 134] width 16 height 16
checkbox input "true"
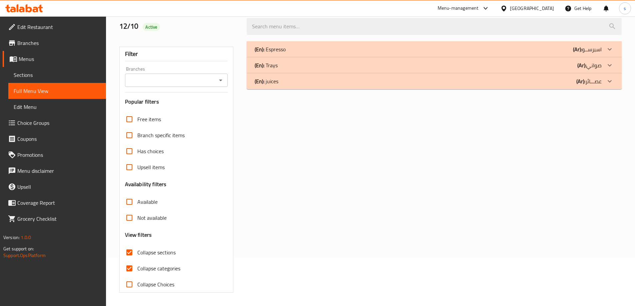
click at [148, 264] on span "Collapse categories" at bounding box center [158, 268] width 43 height 8
click at [137, 260] on input "Collapse categories" at bounding box center [129, 268] width 16 height 16
checkbox input "false"
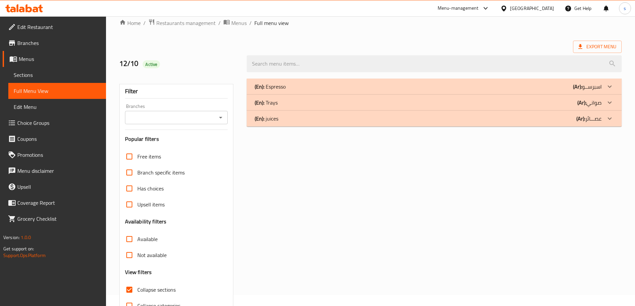
scroll to position [0, 0]
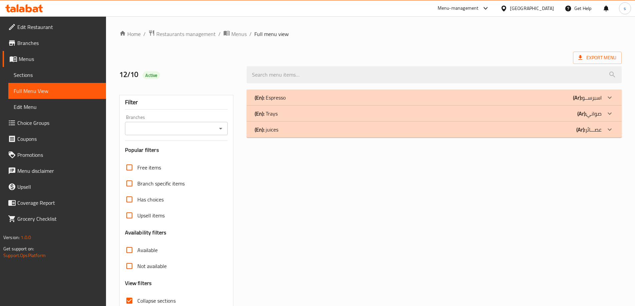
click at [543, 112] on div "(En): Trays (Ar): صواني" at bounding box center [427, 114] width 347 height 8
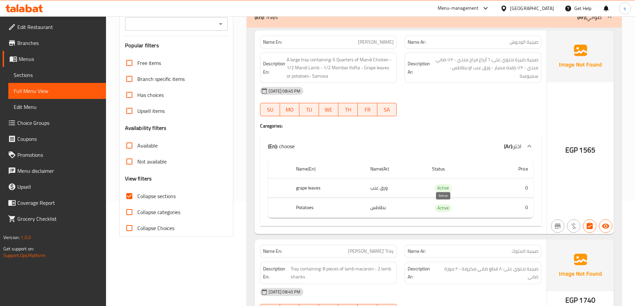
scroll to position [133, 0]
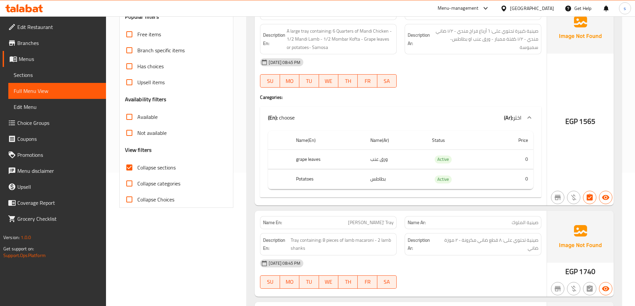
click at [50, 74] on span "Sections" at bounding box center [57, 75] width 87 height 8
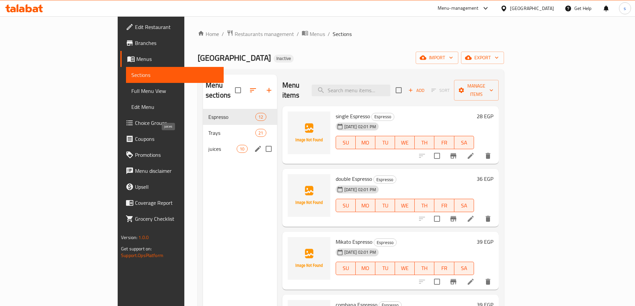
click at [208, 145] on span "juices" at bounding box center [222, 149] width 28 height 8
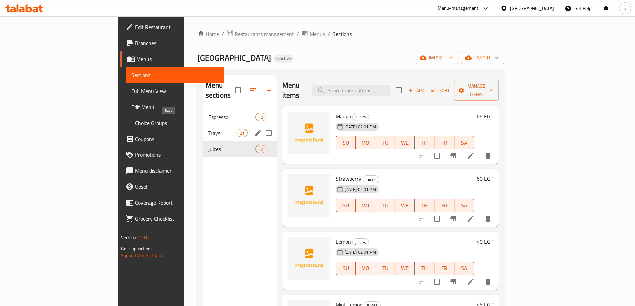
click at [208, 129] on span "Trays" at bounding box center [222, 133] width 28 height 8
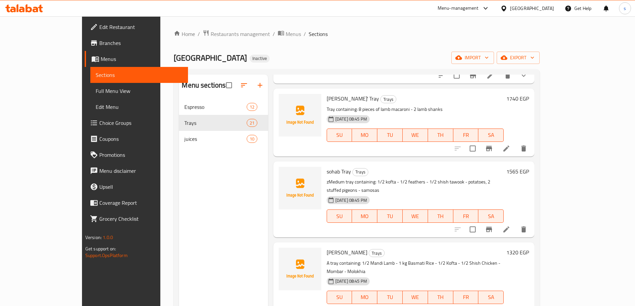
scroll to position [133, 0]
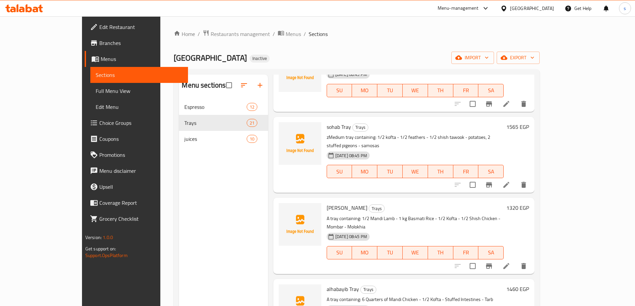
click at [510, 181] on icon at bounding box center [506, 185] width 8 height 8
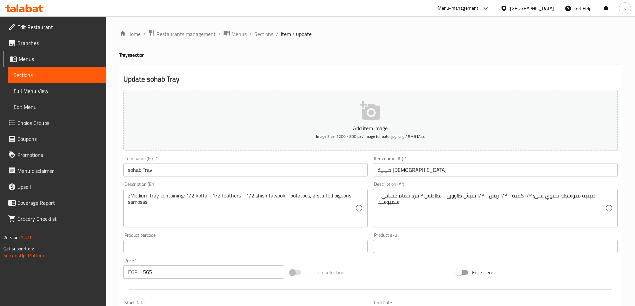
click at [126, 195] on div "zMedium tray containing: 1/2 kofta - 1/2 feathers - 1/2 shish tawook - potatoes…" at bounding box center [245, 208] width 244 height 39
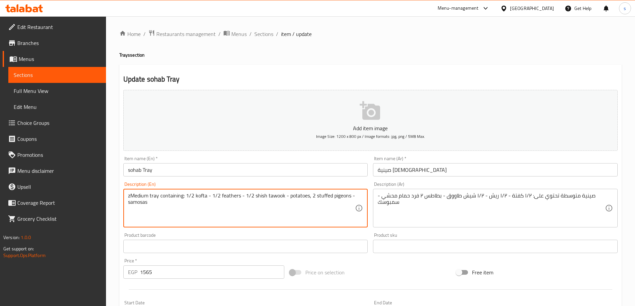
click at [130, 198] on textarea "zMedium tray containing: 1/2 kofta - 1/2 feathers - 1/2 shish tawook - potatoes…" at bounding box center [241, 209] width 227 height 32
click at [129, 197] on textarea "zMedium tray containing: 1/2 kofta - 1/2 feathers - 1/2 shish tawook - potatoes…" at bounding box center [241, 209] width 227 height 32
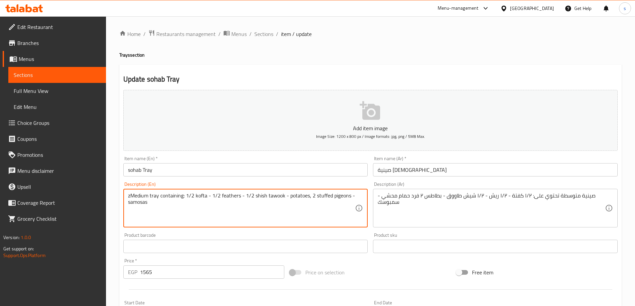
click at [130, 195] on textarea "zMedium tray containing: 1/2 kofta - 1/2 feathers - 1/2 shish tawook - potatoes…" at bounding box center [241, 209] width 227 height 32
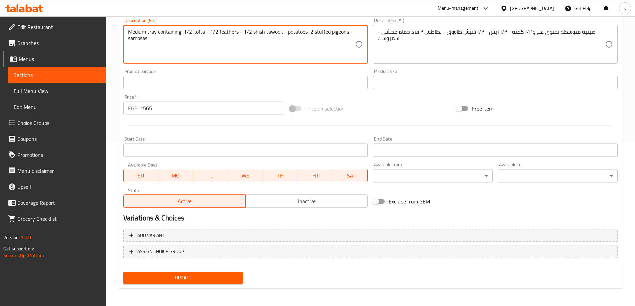
scroll to position [165, 0]
type textarea "Medium tray containing: 1/2 kofta - 1/2 feathers - 1/2 shish tawook - potatoes,…"
click at [222, 275] on span "Update" at bounding box center [183, 277] width 109 height 8
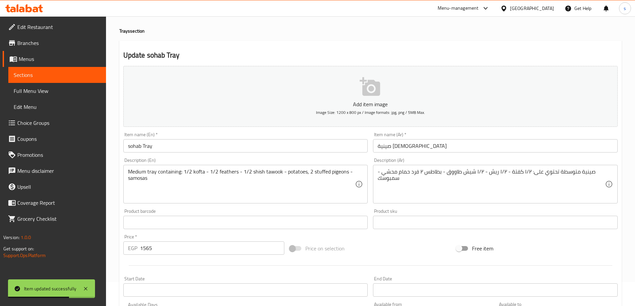
scroll to position [0, 0]
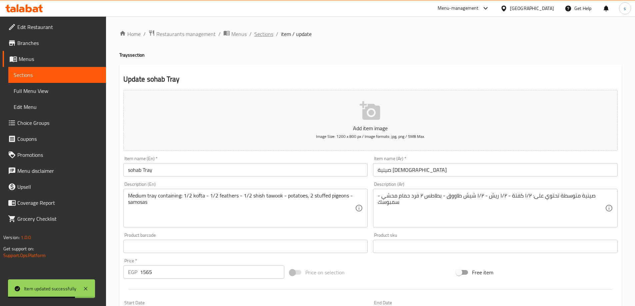
click at [257, 31] on span "Sections" at bounding box center [263, 34] width 19 height 8
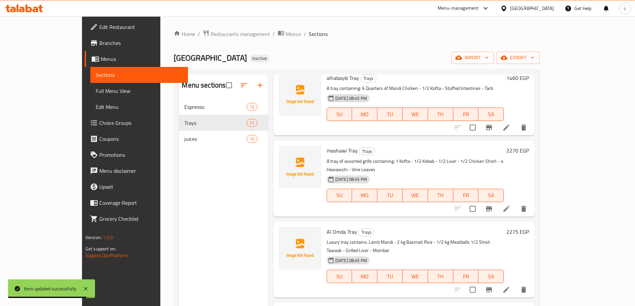
scroll to position [366, 0]
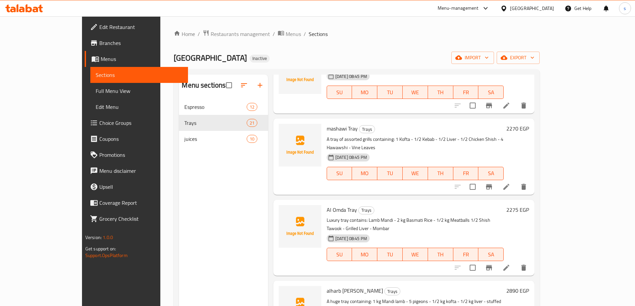
click at [515, 181] on li at bounding box center [506, 187] width 19 height 12
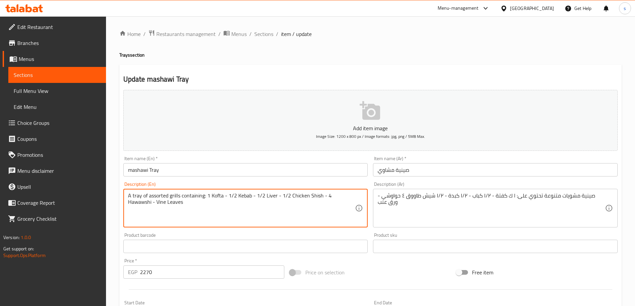
click at [136, 204] on textarea "A tray of assorted grills containing: 1 Kofta - 1/2 Kebab - 1/2 Liver - 1/2 Chi…" at bounding box center [241, 209] width 227 height 32
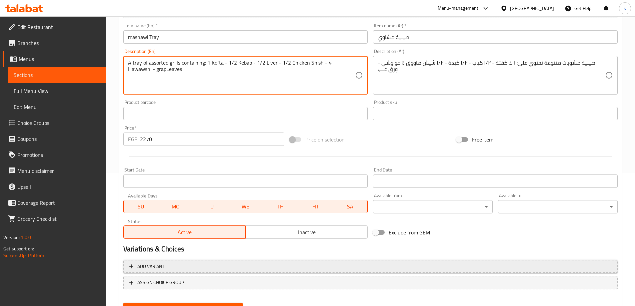
scroll to position [165, 0]
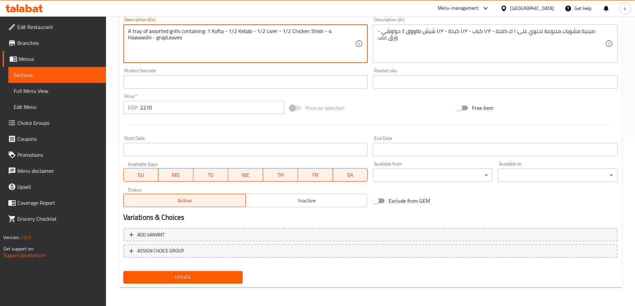
type textarea "A tray of assorted grills containing: 1 Kofta - 1/2 Kebab - 1/2 Liver - 1/2 Chi…"
click at [178, 274] on span "Update" at bounding box center [183, 277] width 109 height 8
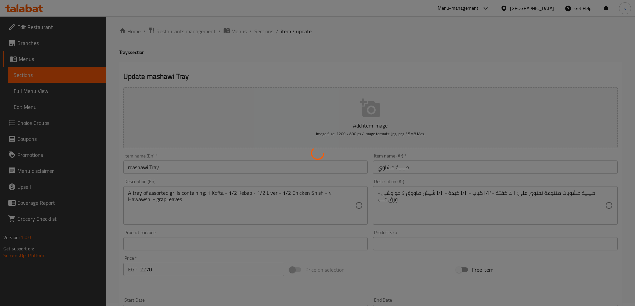
scroll to position [0, 0]
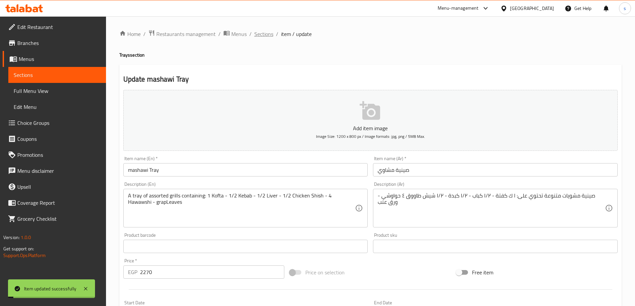
click at [266, 35] on span "Sections" at bounding box center [263, 34] width 19 height 8
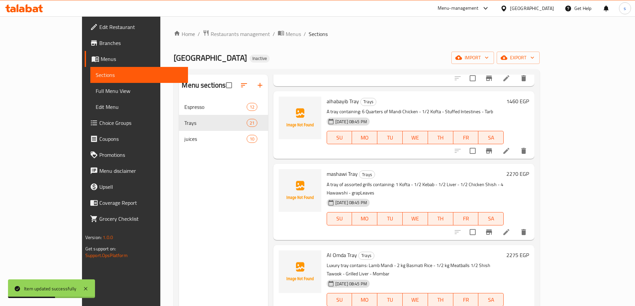
scroll to position [333, 0]
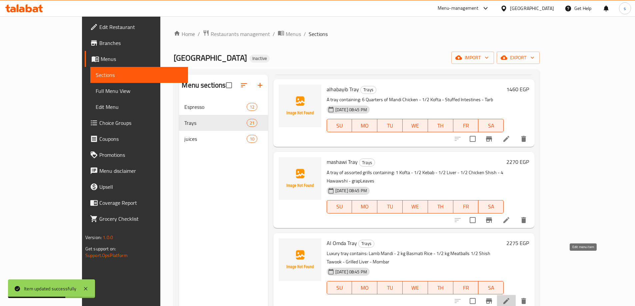
click at [510, 297] on icon at bounding box center [506, 301] width 8 height 8
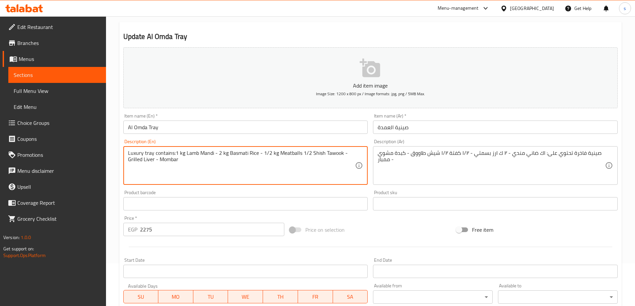
scroll to position [165, 0]
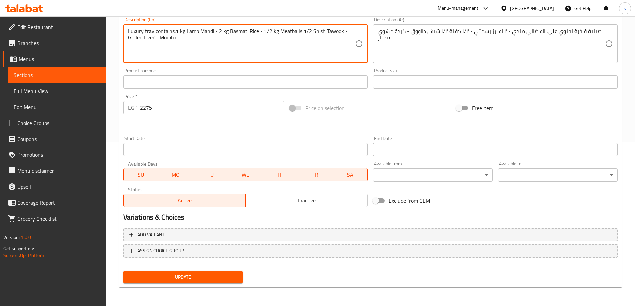
type textarea "Luxury tray contains:1 kg Lamb Mandi - 2 kg Basmati Rice - 1/2 kg Meatballs 1/2…"
click at [187, 274] on span "Update" at bounding box center [183, 277] width 109 height 8
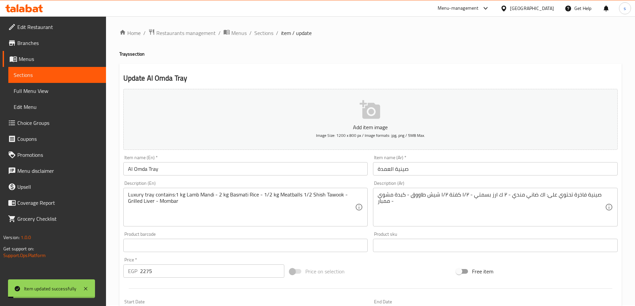
scroll to position [0, 0]
click at [269, 34] on span "Sections" at bounding box center [263, 34] width 19 height 8
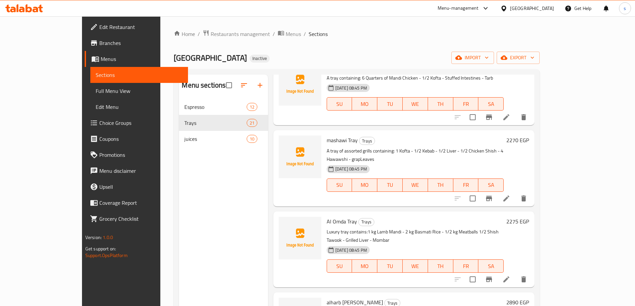
scroll to position [366, 0]
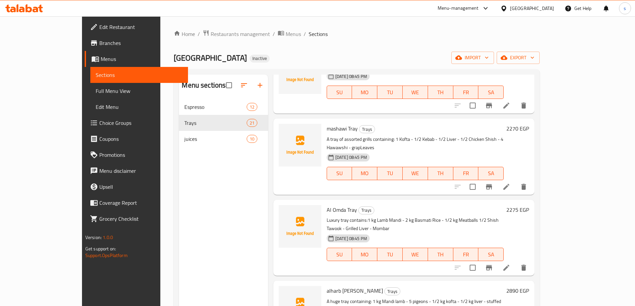
click at [515, 262] on li at bounding box center [506, 268] width 19 height 12
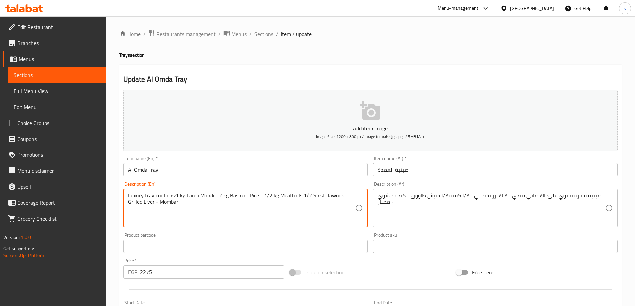
click at [290, 197] on textarea "Luxury tray contains:1 kg Lamb Mandi - 2 kg Basmati Rice - 1/2 kg Meatballs 1/2…" at bounding box center [241, 209] width 227 height 32
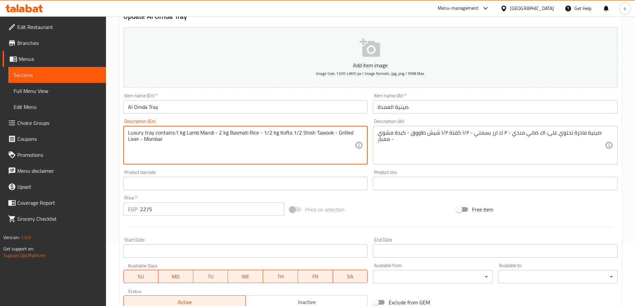
scroll to position [165, 0]
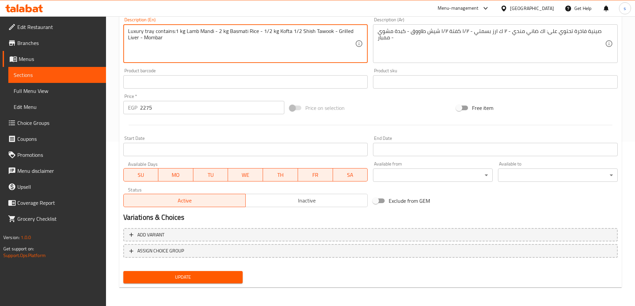
type textarea "Luxury tray contains:1 kg Lamb Mandi - 2 kg Basmati Rice - 1/2 kg Kofta 1/2 Shi…"
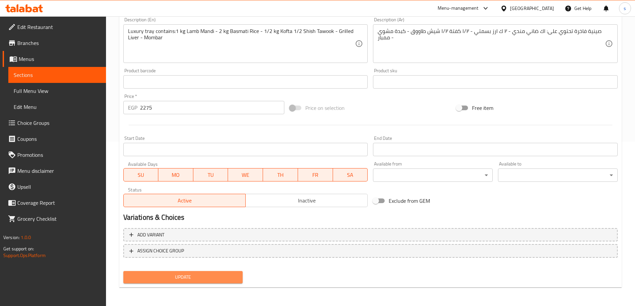
click at [185, 273] on span "Update" at bounding box center [183, 277] width 109 height 8
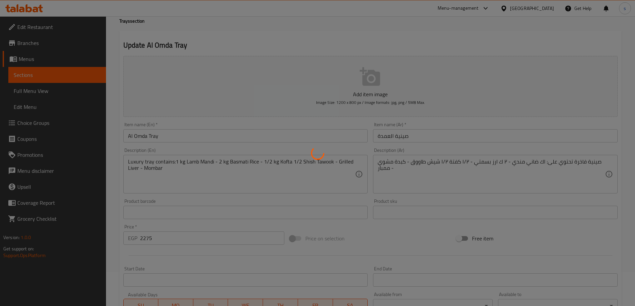
scroll to position [0, 0]
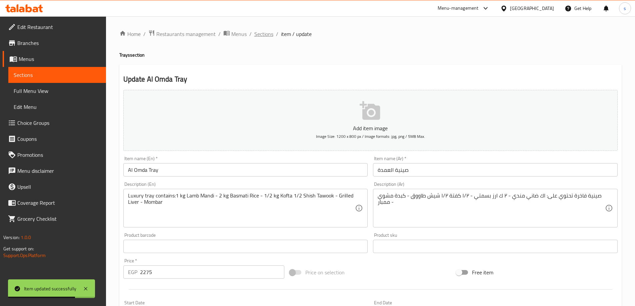
click at [268, 33] on span "Sections" at bounding box center [263, 34] width 19 height 8
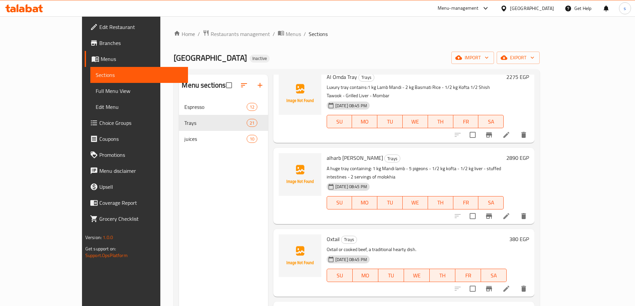
scroll to position [500, 0]
click at [509, 213] on icon at bounding box center [506, 216] width 6 height 6
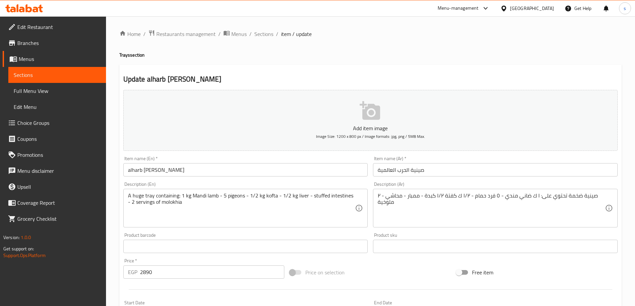
click at [159, 173] on input "alharb alealam Tray" at bounding box center [245, 169] width 244 height 13
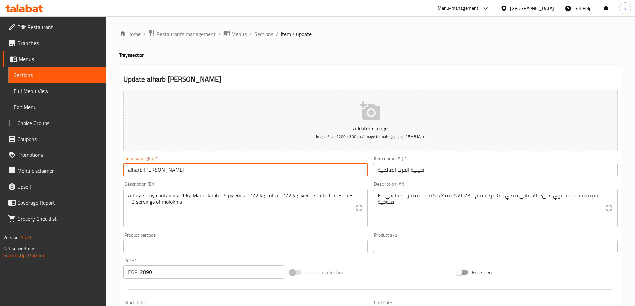
type input "alharb [PERSON_NAME]"
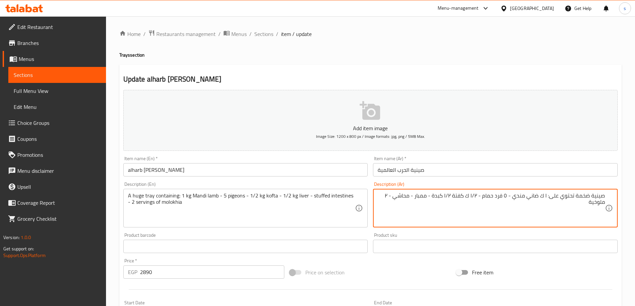
click at [424, 196] on textarea "صينية ضخمة تحتوي على: ا ك ضاني مندي - ٥ فرد حمام - ١/٢ ك كفتة ١/٢ كبدة - ممبار …" at bounding box center [490, 209] width 227 height 32
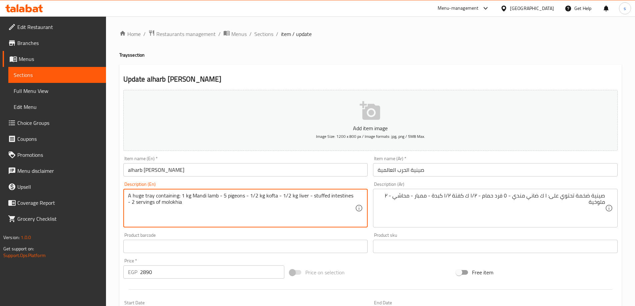
drag, startPoint x: 310, startPoint y: 198, endPoint x: 348, endPoint y: 198, distance: 38.3
click at [348, 198] on textarea "A huge tray containing: 1 kg Mandi lamb - 5 pigeons - 1/2 kg kofta - 1/2 kg liv…" at bounding box center [241, 209] width 227 height 32
paste textarea "Mombar"
click at [139, 201] on textarea "A huge tray containing: 1 kg Mandi lamb - 5 pigeons - 1/2 kg kofta - 1/2 kg liv…" at bounding box center [241, 209] width 227 height 32
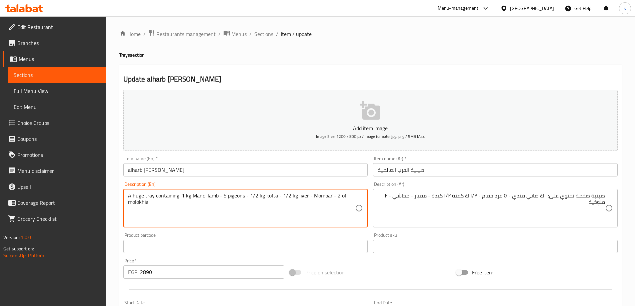
click at [329, 196] on textarea "A huge tray containing: 1 kg Mandi lamb - 5 pigeons - 1/2 kg kofta - 1/2 kg liv…" at bounding box center [241, 209] width 227 height 32
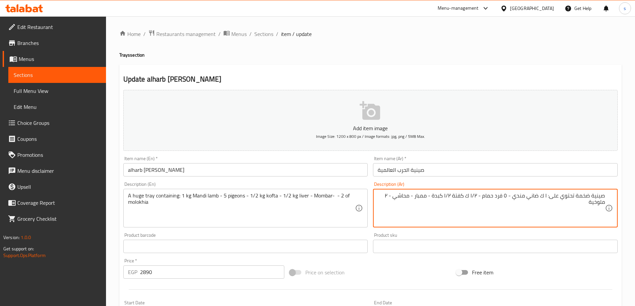
click at [400, 198] on textarea "صينية ضخمة تحتوي على: ا ك ضاني مندي - ٥ فرد حمام - ١/٢ ك كفتة ١/٢ كبدة - ممبار …" at bounding box center [490, 209] width 227 height 32
drag, startPoint x: 400, startPoint y: 198, endPoint x: 403, endPoint y: 213, distance: 15.4
click at [403, 213] on textarea "صينية ضخمة تحتوي على: ا ك ضاني مندي - ٥ فرد حمام - ١/٢ ك كفتة ١/٢ كبدة - ممبار …" at bounding box center [490, 209] width 227 height 32
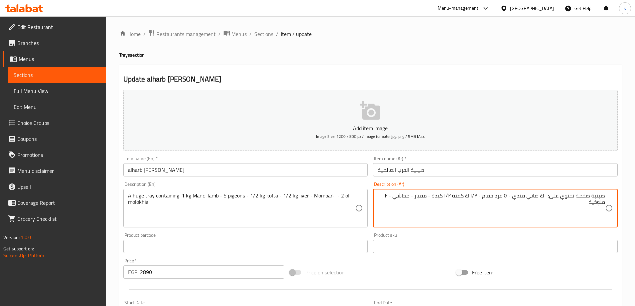
click at [407, 197] on textarea "صينية ضخمة تحتوي على: ا ك ضاني مندي - ٥ فرد حمام - ١/٢ ك كفتة ١/٢ كبدة - ممبار …" at bounding box center [490, 209] width 227 height 32
click at [444, 207] on textarea "صينية ضخمة تحتوي على: ا ك ضاني مندي - ٥ فرد حمام - ١/٢ ك كفتة ١/٢ كبدة - ممبار …" at bounding box center [490, 209] width 227 height 32
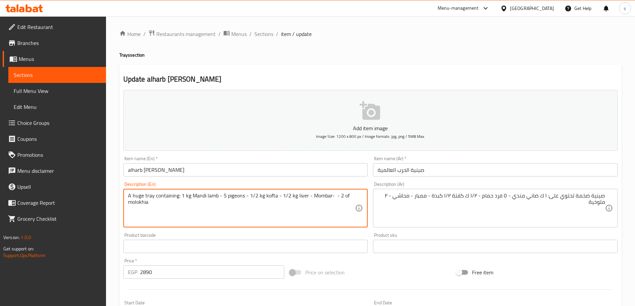
paste textarea "Stuffed"
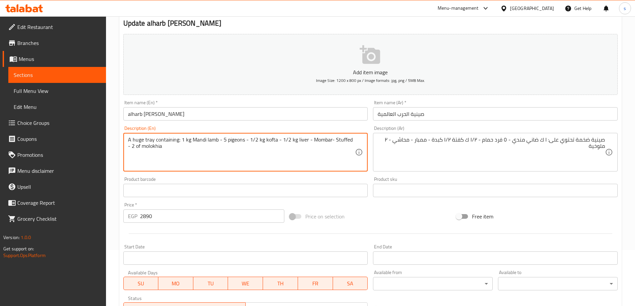
scroll to position [165, 0]
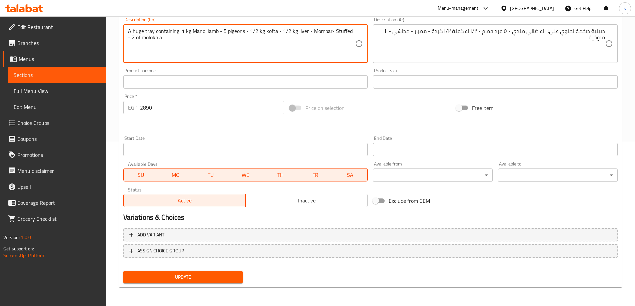
type textarea "A huge tray containing: 1 kg Mandi lamb - 5 pigeons - 1/2 kg kofta - 1/2 kg liv…"
click at [176, 273] on span "Update" at bounding box center [183, 277] width 109 height 8
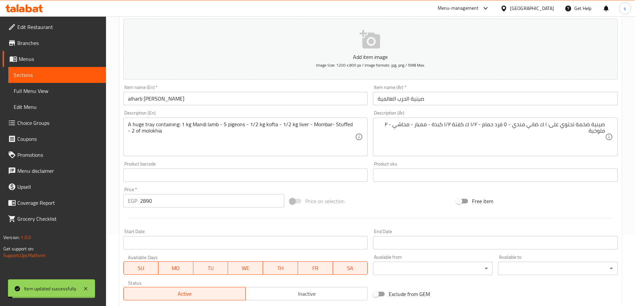
scroll to position [0, 0]
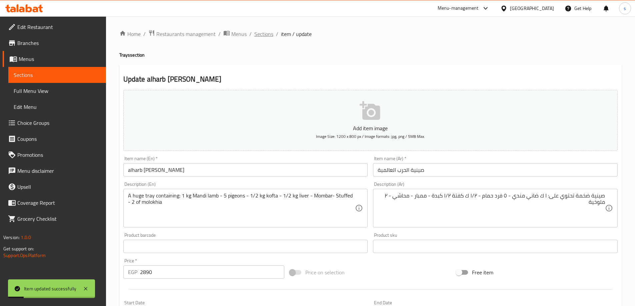
click at [260, 32] on span "Sections" at bounding box center [263, 34] width 19 height 8
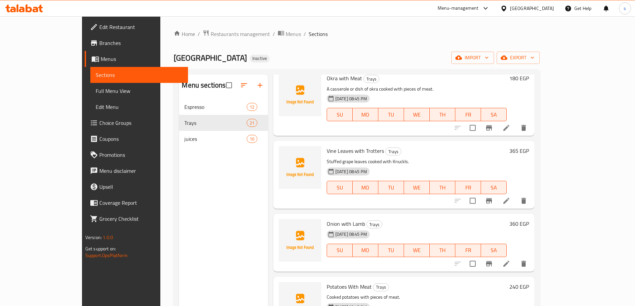
scroll to position [699, 0]
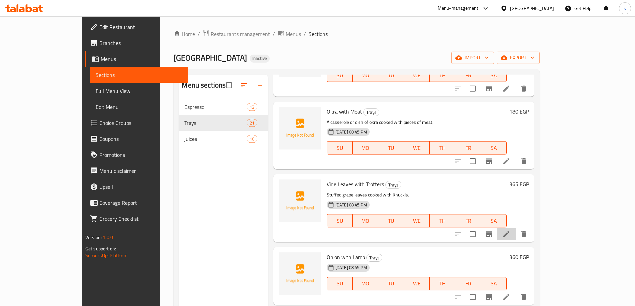
click at [515, 228] on li at bounding box center [506, 234] width 19 height 12
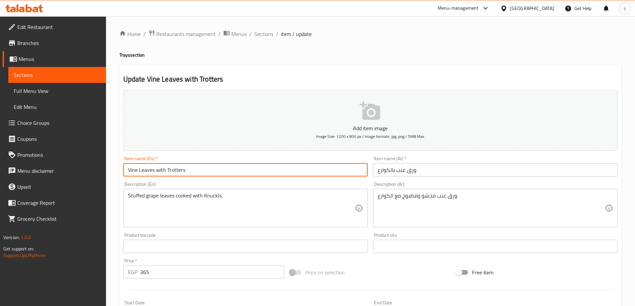
click at [132, 174] on input "Vine Leaves with Trotters" at bounding box center [245, 169] width 244 height 13
click at [176, 169] on input "Grap Leaves with Trotters" at bounding box center [245, 169] width 244 height 13
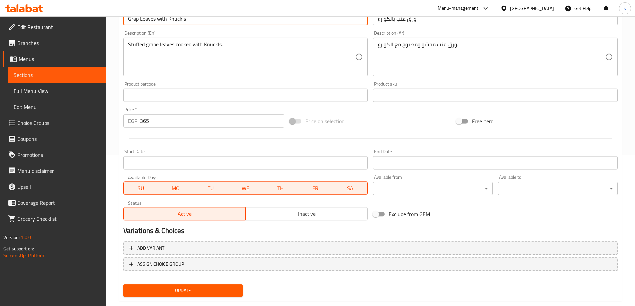
scroll to position [165, 0]
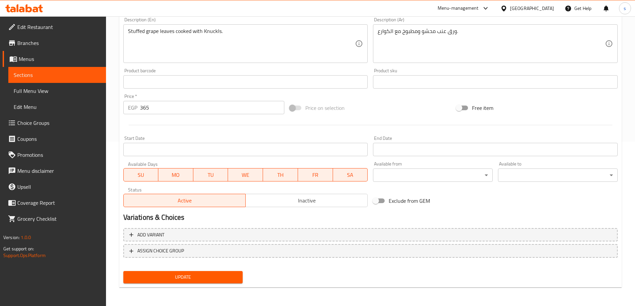
type input "Grap Leaves with Knuckls"
click at [189, 278] on span "Update" at bounding box center [183, 277] width 109 height 8
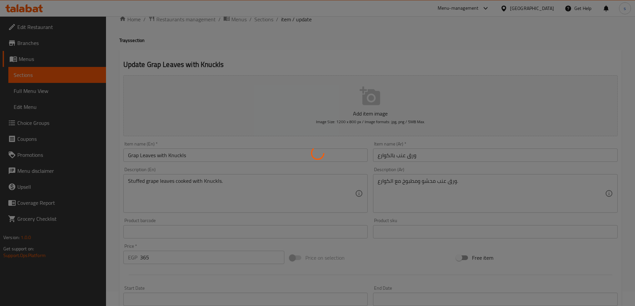
scroll to position [0, 0]
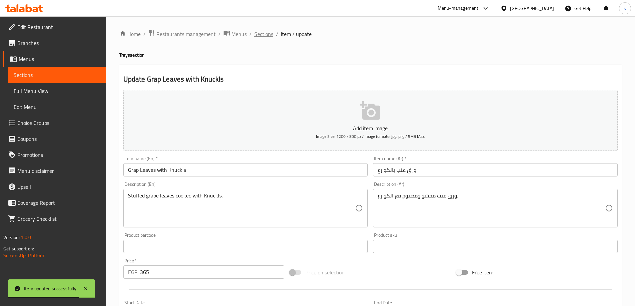
click at [269, 35] on span "Sections" at bounding box center [263, 34] width 19 height 8
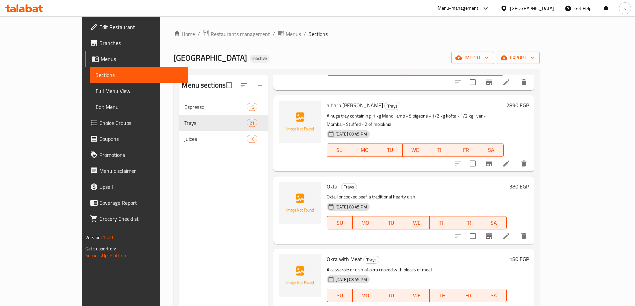
scroll to position [666, 0]
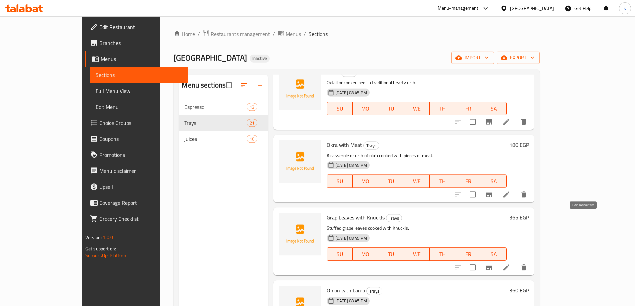
click at [510, 263] on icon at bounding box center [506, 267] width 8 height 8
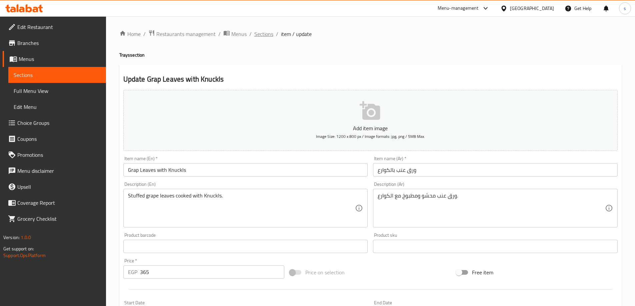
click at [257, 35] on span "Sections" at bounding box center [263, 34] width 19 height 8
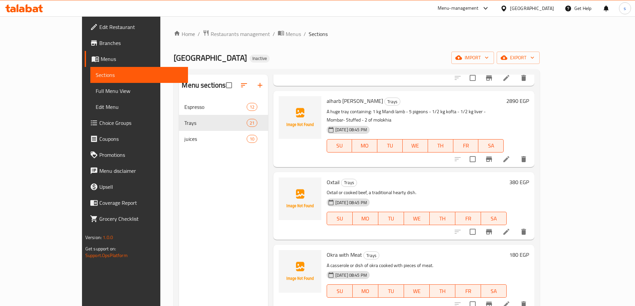
scroll to position [566, 0]
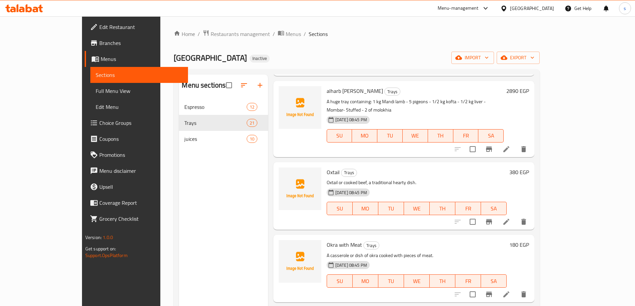
click at [510, 218] on icon at bounding box center [506, 222] width 8 height 8
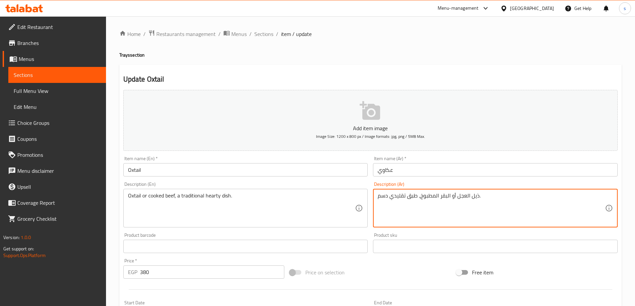
drag, startPoint x: 458, startPoint y: 196, endPoint x: 496, endPoint y: 195, distance: 38.0
click at [496, 195] on textarea "ذيل العجل أو البقر المطبوخ، طبق تقليدي دسم." at bounding box center [490, 209] width 227 height 32
drag, startPoint x: 584, startPoint y: 197, endPoint x: 609, endPoint y: 199, distance: 25.8
click at [609, 199] on div "ذيل العجل أو البقر المطبوخ، طبق تقليدي دسم. Description (Ar)" at bounding box center [495, 208] width 244 height 39
drag, startPoint x: 592, startPoint y: 197, endPoint x: 461, endPoint y: 204, distance: 130.7
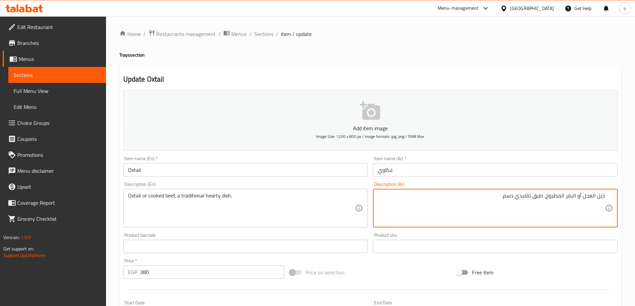
click at [461, 204] on textarea "ذيل العجل أو البقر المطبوخ، طبق تقليدي دسم." at bounding box center [490, 209] width 227 height 32
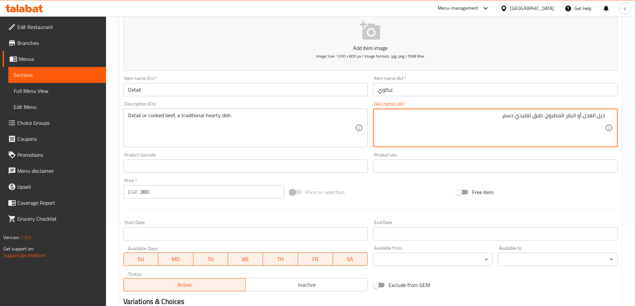
scroll to position [165, 0]
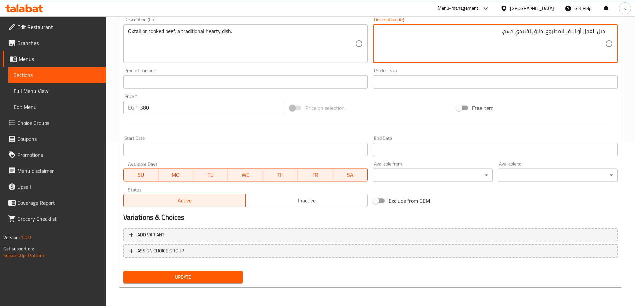
click at [187, 272] on button "Update" at bounding box center [183, 277] width 120 height 12
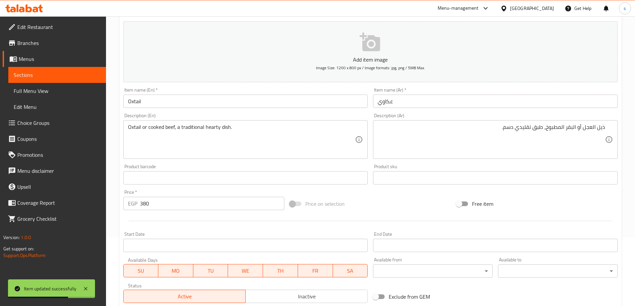
scroll to position [0, 0]
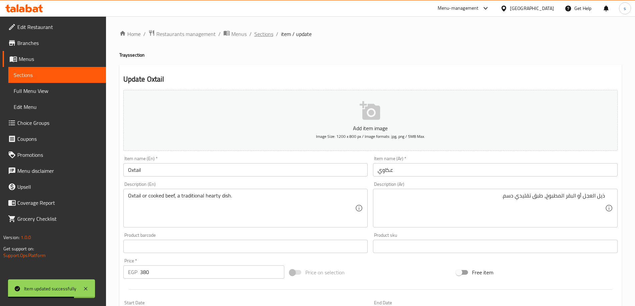
click at [268, 34] on span "Sections" at bounding box center [263, 34] width 19 height 8
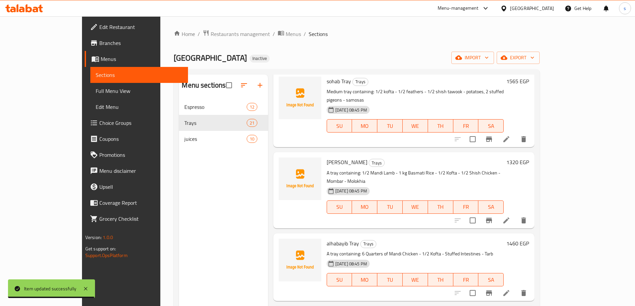
scroll to position [200, 0]
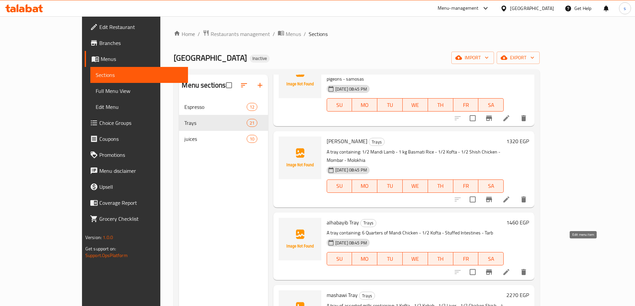
click at [510, 268] on icon at bounding box center [506, 272] width 8 height 8
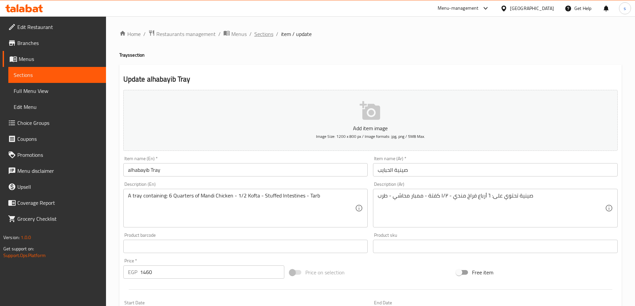
click at [263, 31] on span "Sections" at bounding box center [263, 34] width 19 height 8
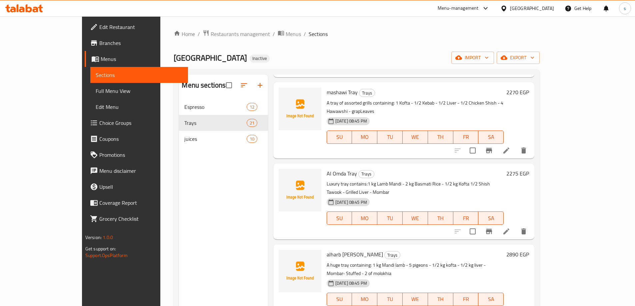
scroll to position [433, 0]
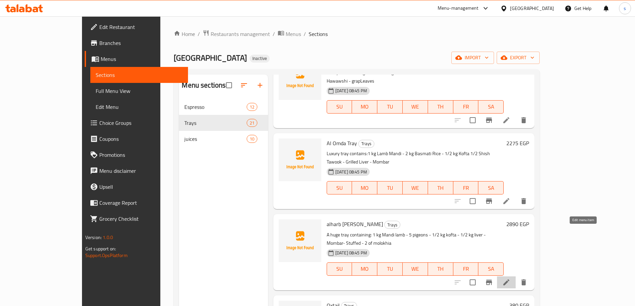
click at [510, 278] on icon at bounding box center [506, 282] width 8 height 8
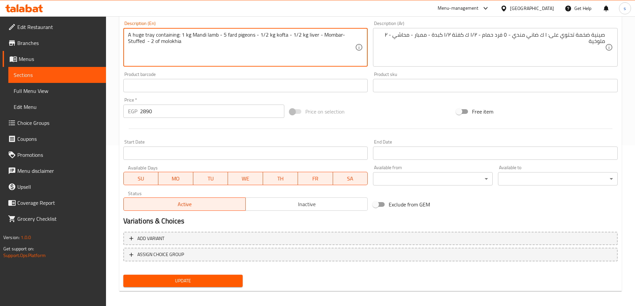
scroll to position [165, 0]
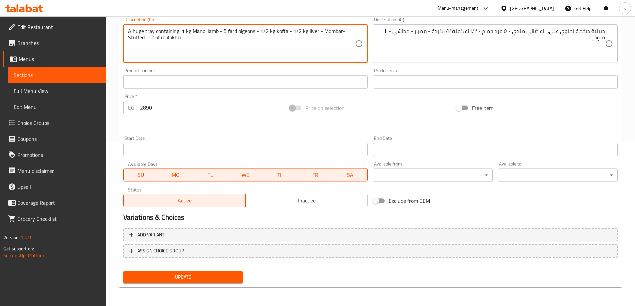
type textarea "A huge tray containing: 1 kg Mandi lamb - 5 fard pigeons - 1/2 kg kofta - 1/2 k…"
click at [188, 280] on span "Update" at bounding box center [183, 277] width 109 height 8
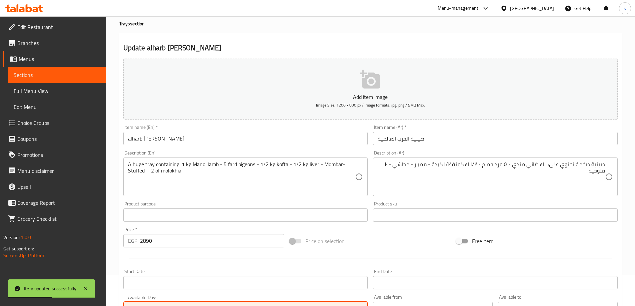
scroll to position [0, 0]
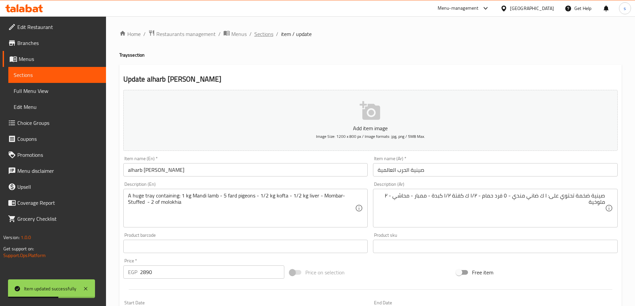
click at [263, 33] on span "Sections" at bounding box center [263, 34] width 19 height 8
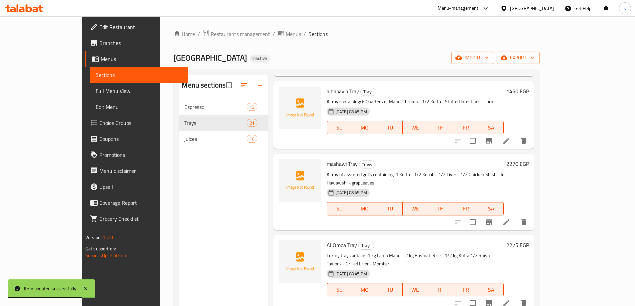
scroll to position [333, 0]
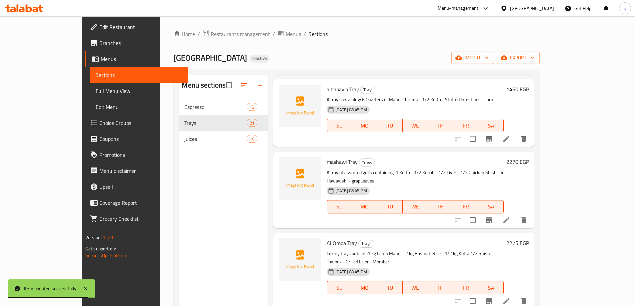
click at [510, 297] on icon at bounding box center [506, 301] width 8 height 8
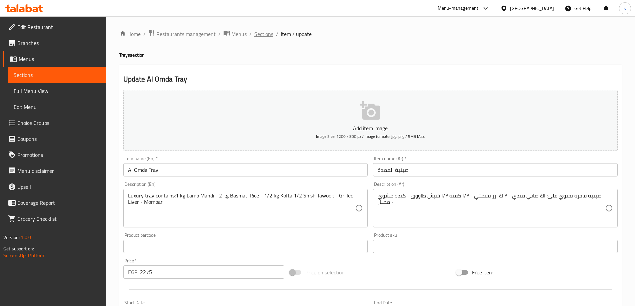
click at [271, 33] on span "Sections" at bounding box center [263, 34] width 19 height 8
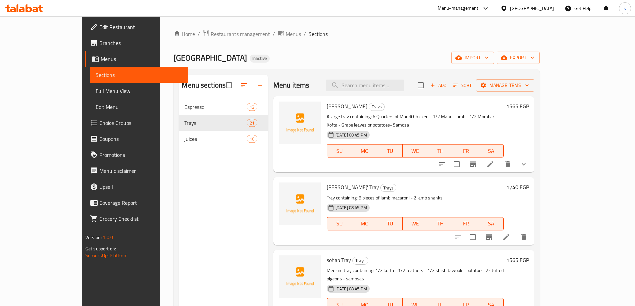
click at [493, 161] on icon at bounding box center [490, 164] width 6 height 6
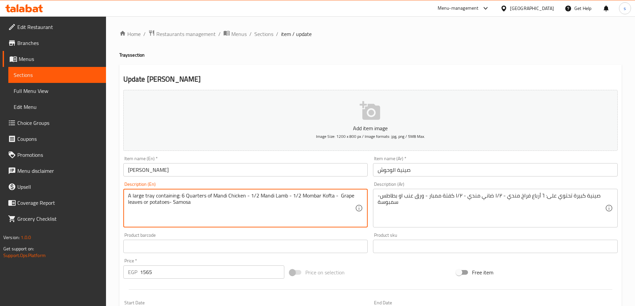
click at [343, 195] on textarea "A large tray containing: 6 Quarters of Mandi Chicken - 1/2 Mandi Lamb - 1/2 Mom…" at bounding box center [241, 209] width 227 height 32
paste textarea "Vine Leaves"
click at [147, 201] on textarea "A large tray containing: 6 Quarters of Mandi Chicken - 1/2 Mandi Lamb - 1/2 Mom…" at bounding box center [241, 209] width 227 height 32
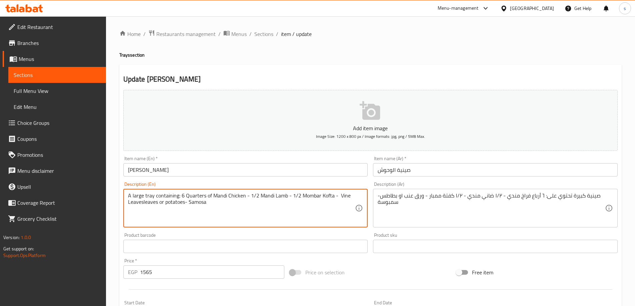
click at [149, 205] on textarea "A large tray containing: 6 Quarters of Mandi Chicken - 1/2 Mandi Lamb - 1/2 Mom…" at bounding box center [241, 209] width 227 height 32
click at [157, 202] on textarea "A large tray containing: 6 Quarters of Mandi Chicken - 1/2 Mandi Lamb - 1/2 Mom…" at bounding box center [241, 209] width 227 height 32
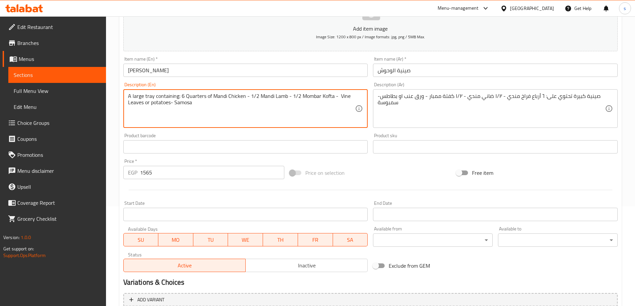
scroll to position [176, 0]
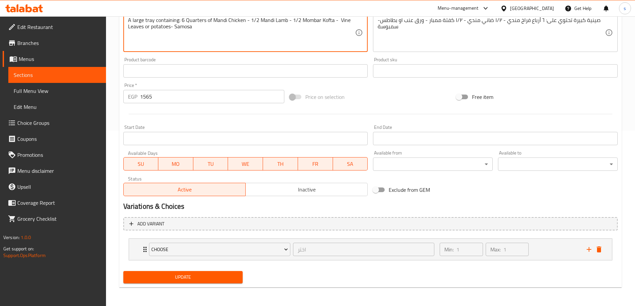
type textarea "A large tray containing: 6 Quarters of Mandi Chicken - 1/2 Mandi Lamb - 1/2 Mom…"
click at [193, 276] on span "Update" at bounding box center [183, 277] width 109 height 8
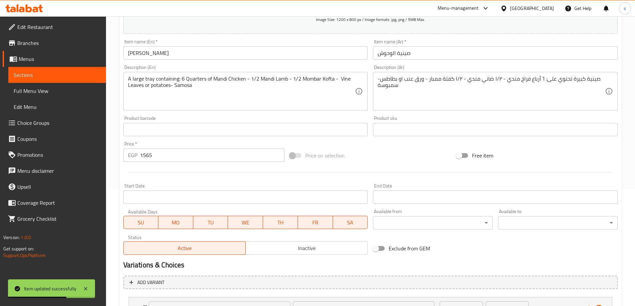
scroll to position [9, 0]
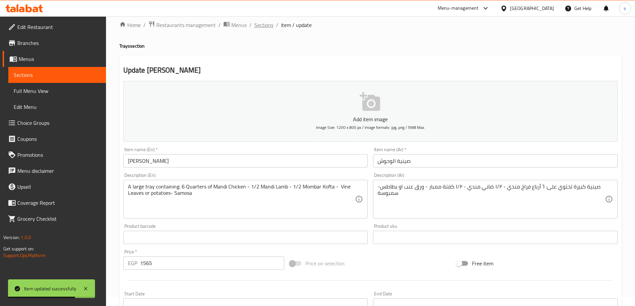
click at [259, 21] on span "Sections" at bounding box center [263, 25] width 19 height 8
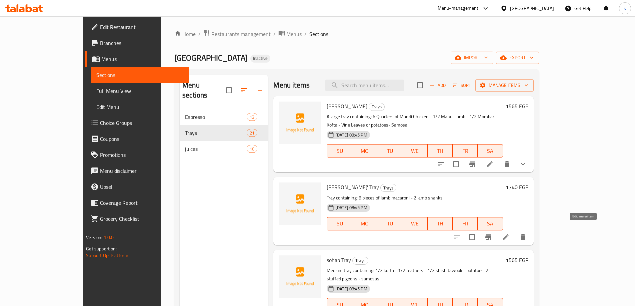
click at [509, 233] on icon at bounding box center [505, 237] width 8 height 8
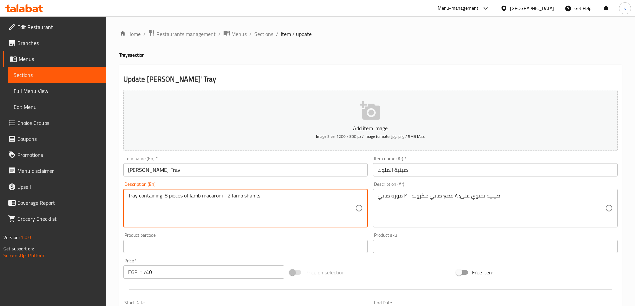
click at [215, 193] on textarea "Tray containing: 8 pieces of lamb macaroni - 2 lamb shanks" at bounding box center [241, 209] width 227 height 32
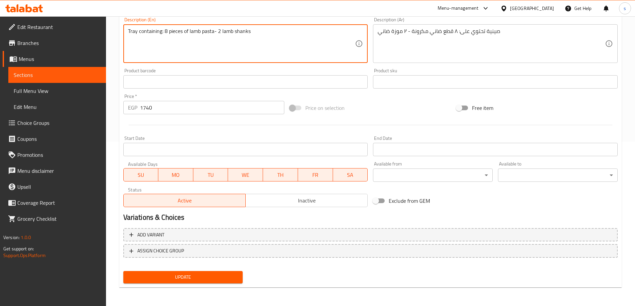
type textarea "Tray containing: 8 pieces of lamb pasta- 2 lamb shanks"
click at [189, 283] on button "Update" at bounding box center [183, 277] width 120 height 12
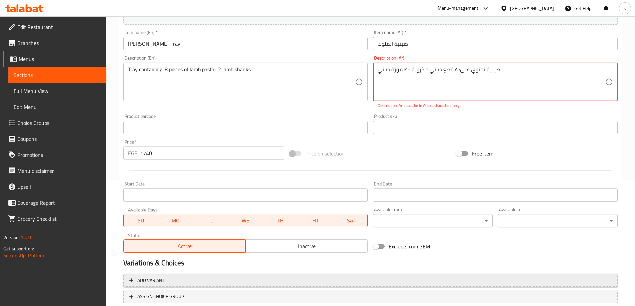
scroll to position [0, 0]
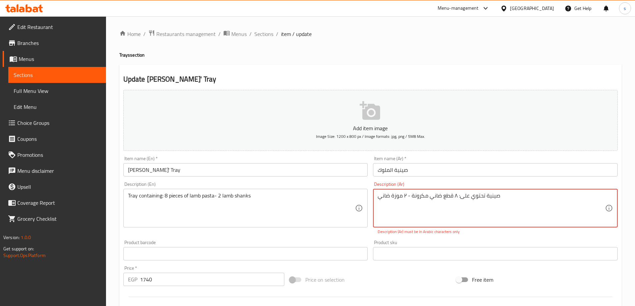
click at [408, 197] on textarea "صينية تحتوي على: ۸ قطع ضاني مكرونة - ٢ موزة ضاني" at bounding box center [490, 209] width 227 height 32
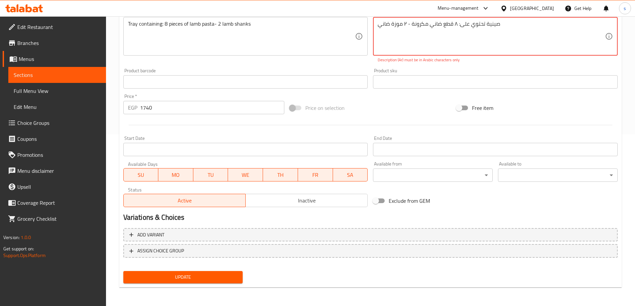
click at [182, 280] on span "Update" at bounding box center [183, 277] width 109 height 8
click at [457, 24] on textarea "صينية تحتوي على: ۸ قطع ضاني مكرونة - ٢ موزة ضاني" at bounding box center [490, 37] width 227 height 32
click at [500, 62] on p "Description (Ar) must be in Arabic characters only" at bounding box center [494, 60] width 235 height 6
click at [494, 72] on div "Product sku Product sku" at bounding box center [495, 78] width 244 height 20
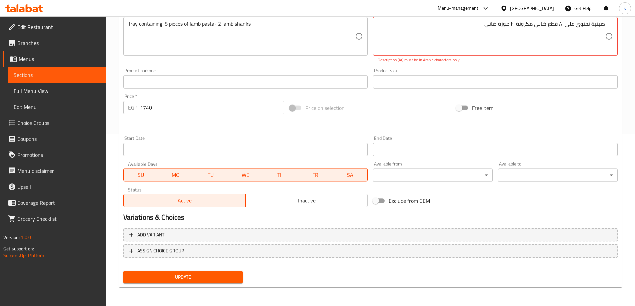
click at [483, 64] on div "Description (Ar) صينية تحتوي على ۸ قطع ضاني مكرونة ٢ موزة ضاني Description (Ar)…" at bounding box center [495, 36] width 250 height 58
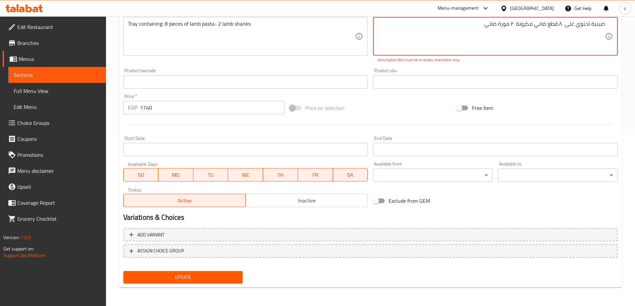
click at [512, 23] on textarea "صينية تحتوي على ۸ قطع ضاني مكرونة ٢ موزة ضاني" at bounding box center [490, 37] width 227 height 32
click at [561, 24] on textarea "صينية تحتوي على ۸ قطع ضاني مكرونة 2 موزة ضاني" at bounding box center [490, 37] width 227 height 32
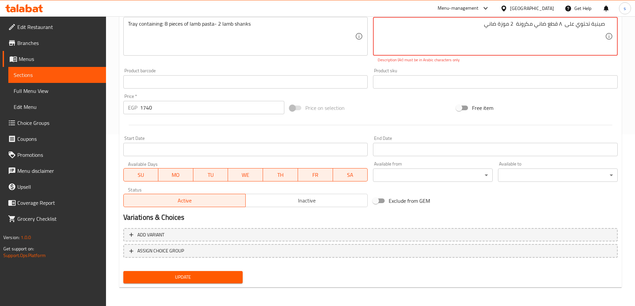
click at [561, 24] on textarea "صينية تحتوي على ۸ قطع ضاني مكرونة 2 موزة ضاني" at bounding box center [490, 37] width 227 height 32
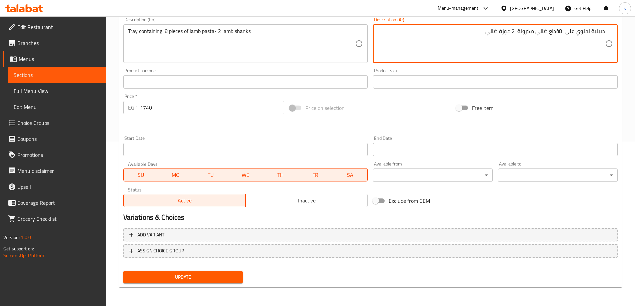
scroll to position [165, 0]
type textarea "صينية تحتوي على : 8 قطع ضاني مكرونة - 2 موزة ضاني"
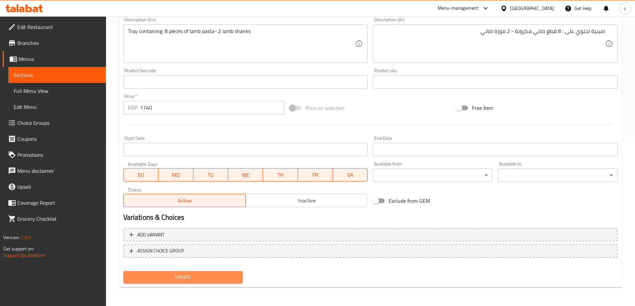
click at [208, 277] on span "Update" at bounding box center [183, 277] width 109 height 8
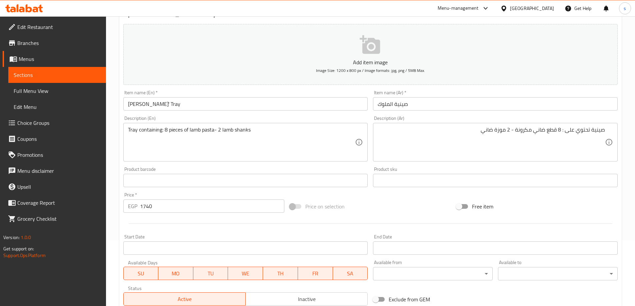
scroll to position [0, 0]
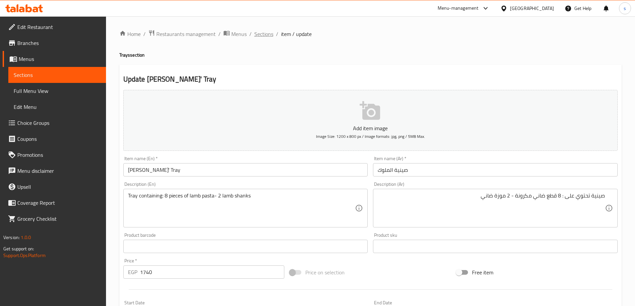
click at [265, 33] on span "Sections" at bounding box center [263, 34] width 19 height 8
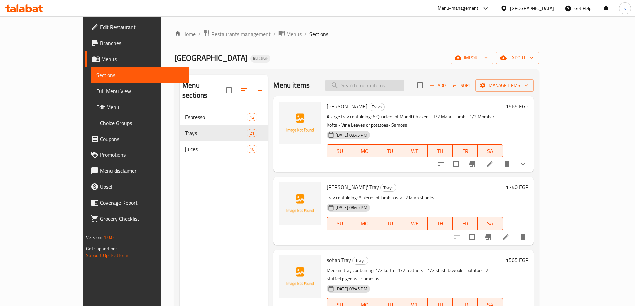
click at [397, 90] on input "search" at bounding box center [364, 86] width 79 height 12
paste input "sohab"
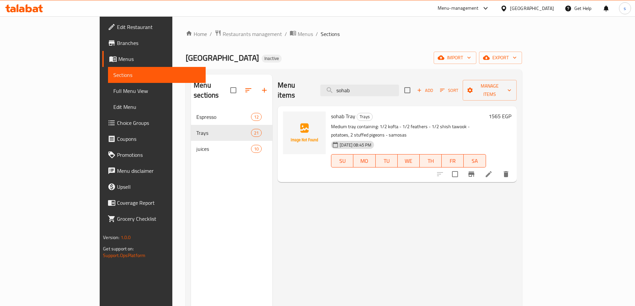
type input "sohab"
click at [498, 168] on li at bounding box center [488, 174] width 19 height 12
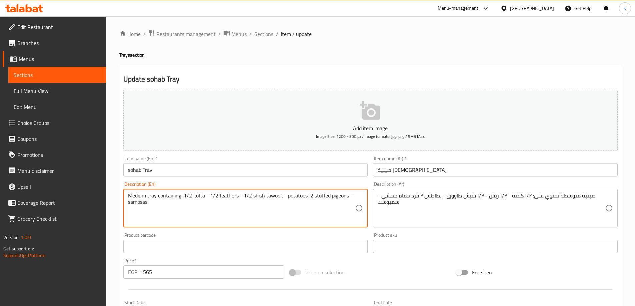
click at [222, 196] on textarea "Medium tray containing: 1/2 kofta - 1/2 feathers - 1/2 shish tawook - potatoes,…" at bounding box center [241, 209] width 227 height 32
click at [229, 196] on textarea "Medium tray containing: 1/2 kofta - 1/2 feathers - 1/2 shish tawook - potatoes,…" at bounding box center [241, 209] width 227 height 32
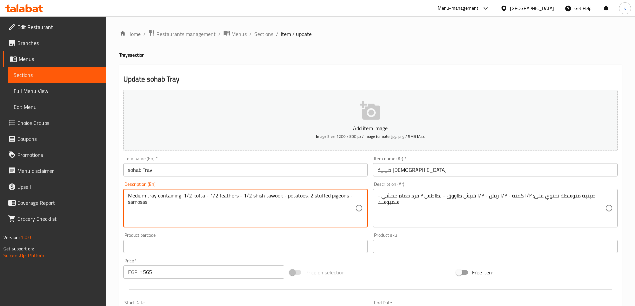
click at [224, 213] on textarea "Medium tray containing: 1/2 kofta - 1/2 feathers - 1/2 shish tawook - potatoes,…" at bounding box center [241, 209] width 227 height 32
drag, startPoint x: 250, startPoint y: 203, endPoint x: 254, endPoint y: 200, distance: 5.2
click at [250, 203] on textarea "Medium tray containing: 1/2 kofta - 1/2 feathers - 1/2 shish tawook - potatoes,…" at bounding box center [241, 209] width 227 height 32
click at [258, 198] on textarea "Medium tray containing: 1/2 kofta - 1/2 feathers - 1/2 shish tawook - potatoes,…" at bounding box center [241, 209] width 227 height 32
click at [228, 195] on textarea "Medium tray containing: 1/2 kofta - 1/2 feathers - 1/2 shish tawook - potatoes,…" at bounding box center [241, 209] width 227 height 32
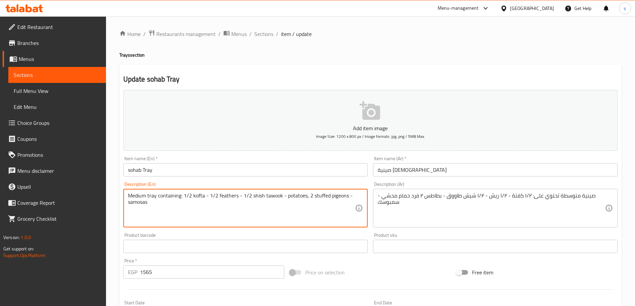
click at [228, 195] on textarea "Medium tray containing: 1/2 kofta - 1/2 feathers - 1/2 shish tawook - potatoes,…" at bounding box center [241, 209] width 227 height 32
paste textarea "Ribs"
click at [301, 195] on textarea "Medium tray containing: 1/2 kofta - 1/2 Ribs- 1/2 shish tawook - potatoes, 2 st…" at bounding box center [241, 209] width 227 height 32
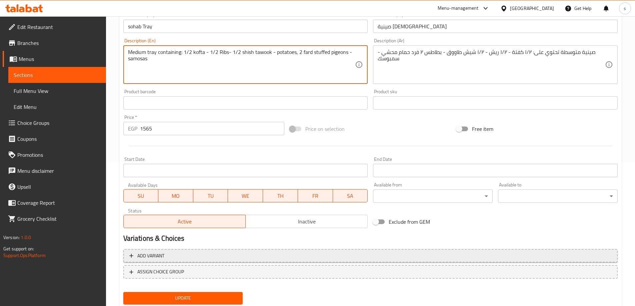
scroll to position [165, 0]
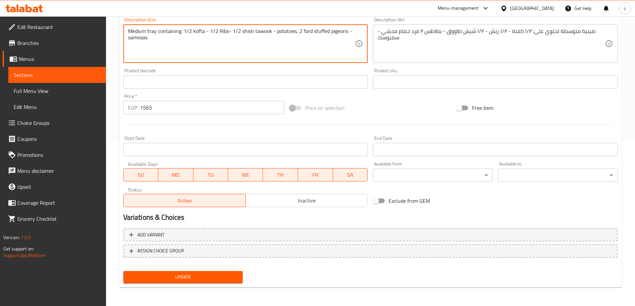
type textarea "Medium tray containing: 1/2 kofta - 1/2 Ribs- 1/2 shish tawook - potatoes, 2 fa…"
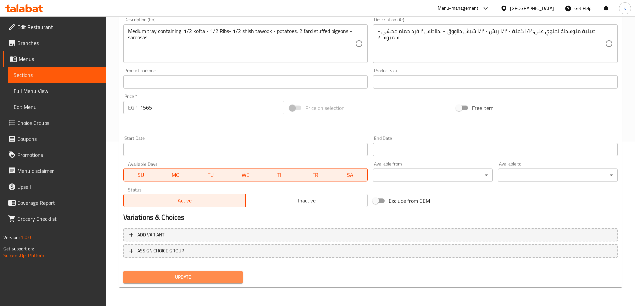
click at [189, 273] on span "Update" at bounding box center [183, 277] width 109 height 8
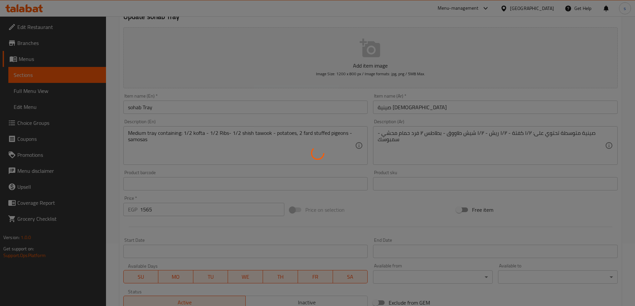
scroll to position [0, 0]
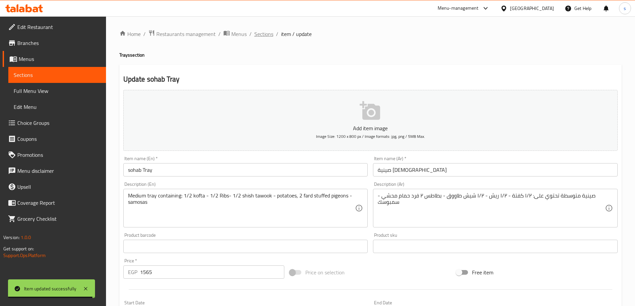
click at [262, 32] on span "Sections" at bounding box center [263, 34] width 19 height 8
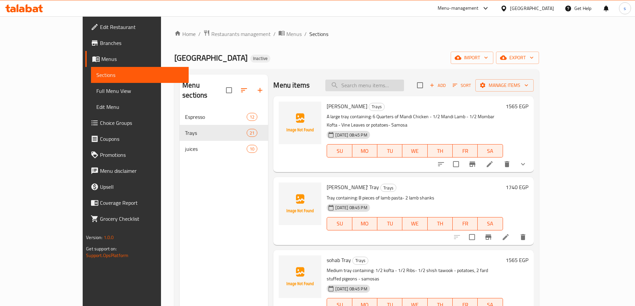
click at [385, 85] on input "search" at bounding box center [364, 86] width 79 height 12
paste input "alhabayib Tray"
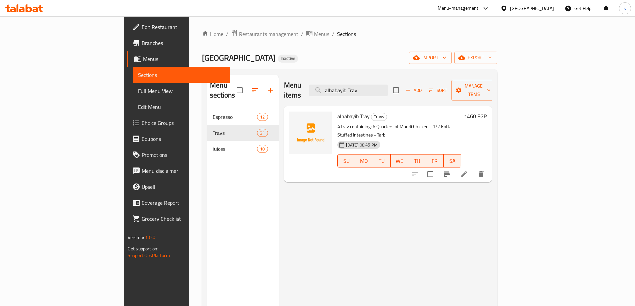
type input "alhabayib Tray"
click at [473, 168] on li at bounding box center [463, 174] width 19 height 12
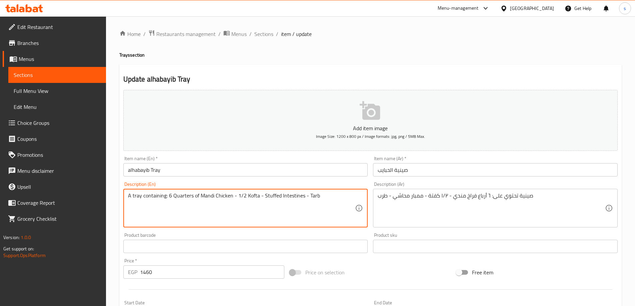
click at [297, 197] on textarea "A tray containing: 6 Quarters of Mandi Chicken - 1/2 Kofta - Stuffed Intestines…" at bounding box center [241, 209] width 227 height 32
click at [259, 194] on textarea "A tray containing: 6 Quarters of Mandi Chicken - 1/2 Kofta - Stuffed - Tarb" at bounding box center [241, 209] width 227 height 32
click at [293, 197] on textarea "A tray containing: 6 Quarters of Mandi Chicken - 1/2 Kofta - mombar - Stuffed -…" at bounding box center [241, 209] width 227 height 32
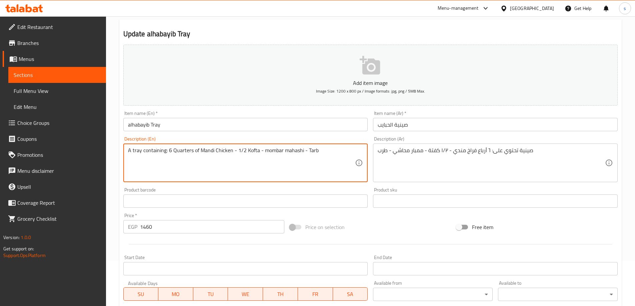
scroll to position [165, 0]
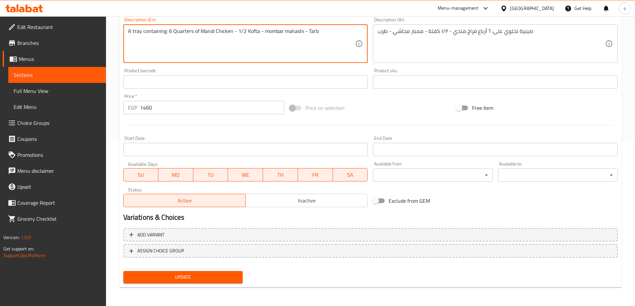
type textarea "A tray containing: 6 Quarters of Mandi Chicken - 1/2 Kofta - mombar mahashi - T…"
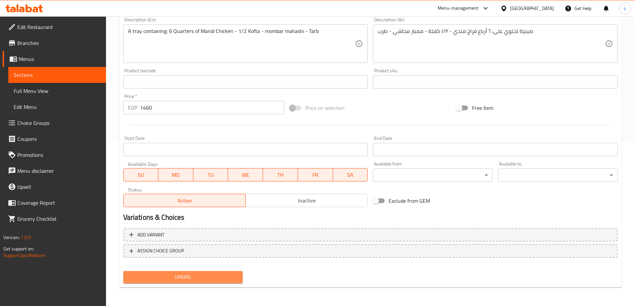
click at [196, 277] on span "Update" at bounding box center [183, 277] width 109 height 8
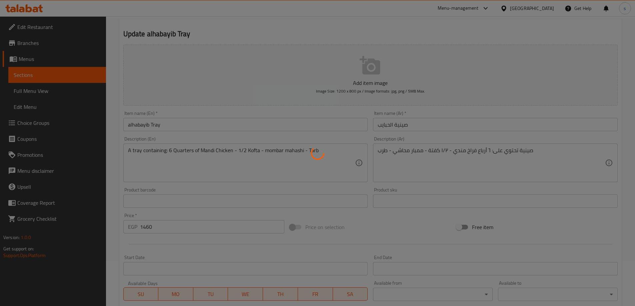
scroll to position [0, 0]
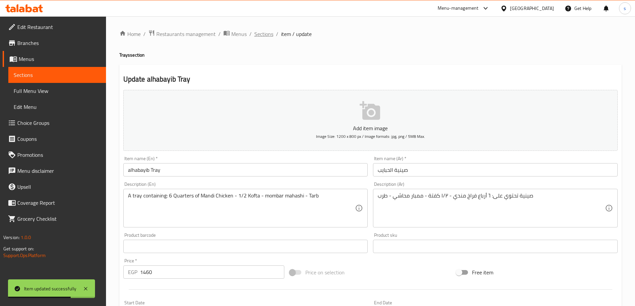
click at [263, 34] on span "Sections" at bounding box center [263, 34] width 19 height 8
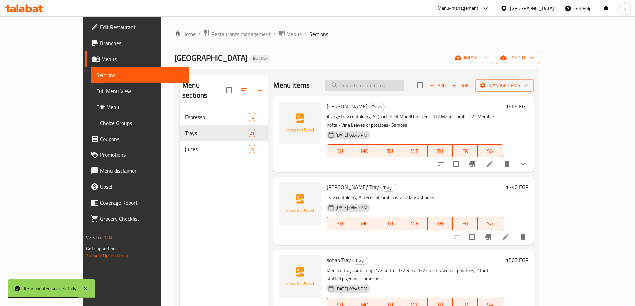
click at [382, 88] on input "search" at bounding box center [364, 86] width 79 height 12
paste input "mashawi Tr"
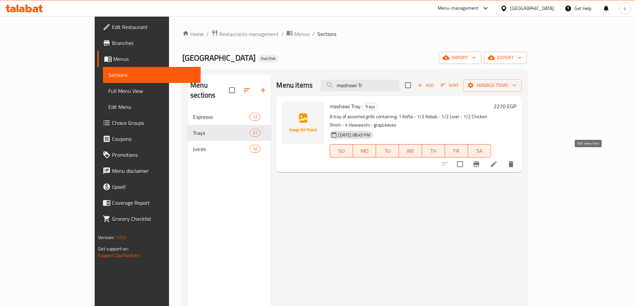
type input "mashawi Tr"
click at [497, 160] on icon at bounding box center [493, 164] width 8 height 8
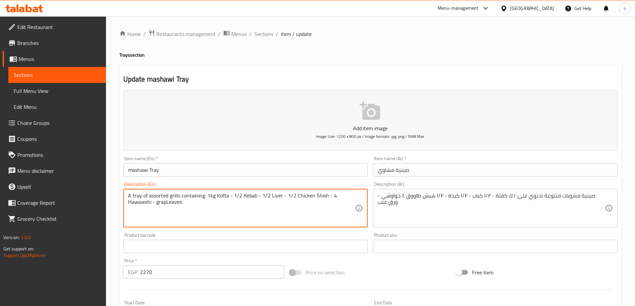
click at [163, 204] on textarea "A tray of assorted grills containing: 1kg Kofta - 1/2 Kebab - 1/2 Liver - 1/2 C…" at bounding box center [241, 209] width 227 height 32
click at [167, 203] on textarea "A tray of assorted grills containing: 1kg Kofta - 1/2 Kebab - 1/2 Liver - 1/2 C…" at bounding box center [241, 209] width 227 height 32
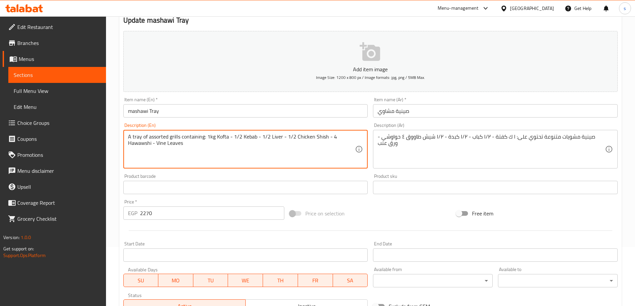
scroll to position [165, 0]
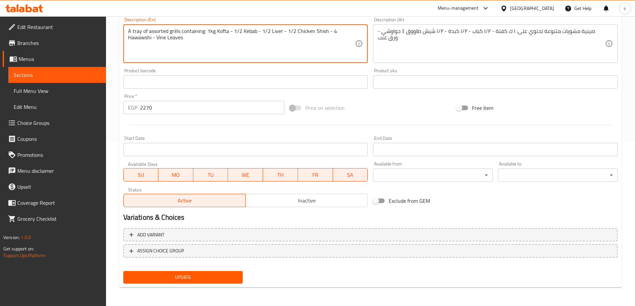
type textarea "A tray of assorted grills containing: 1kg Kofta - 1/2 Kebab - 1/2 Liver - 1/2 C…"
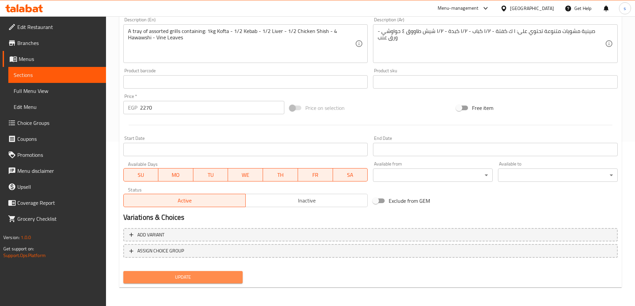
click at [183, 281] on span "Update" at bounding box center [183, 277] width 109 height 8
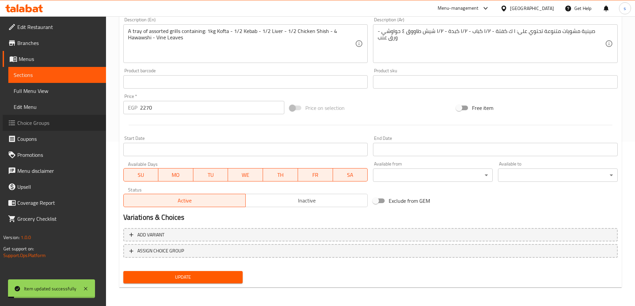
click at [43, 124] on span "Choice Groups" at bounding box center [58, 123] width 83 height 8
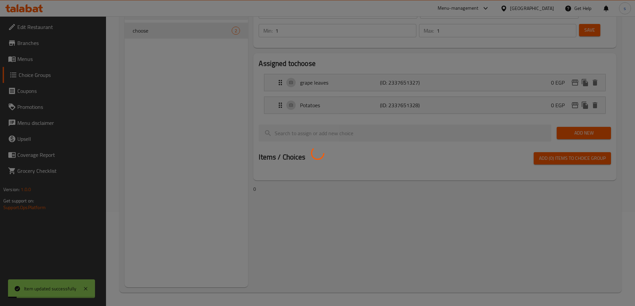
scroll to position [94, 0]
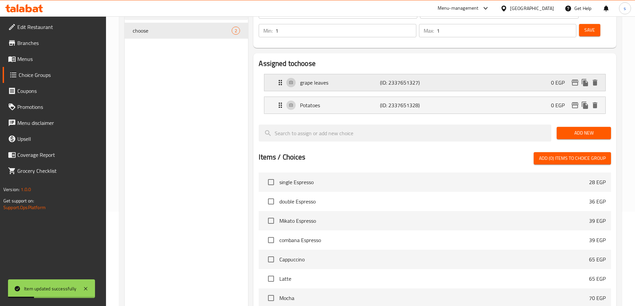
click at [277, 79] on icon "Expand" at bounding box center [280, 83] width 8 height 8
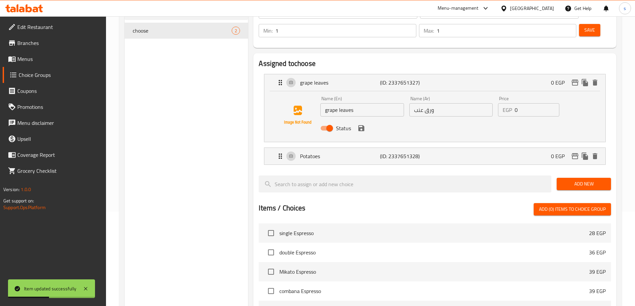
click at [326, 103] on input "grape leaves" at bounding box center [361, 109] width 83 height 13
click at [361, 124] on icon "save" at bounding box center [361, 128] width 8 height 8
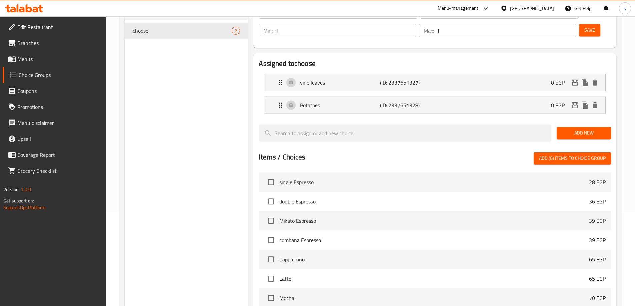
type input "vine leaves"
click at [353, 79] on p "vine leaves" at bounding box center [340, 83] width 80 height 8
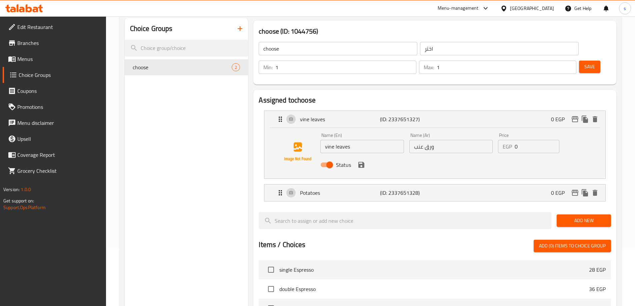
scroll to position [0, 0]
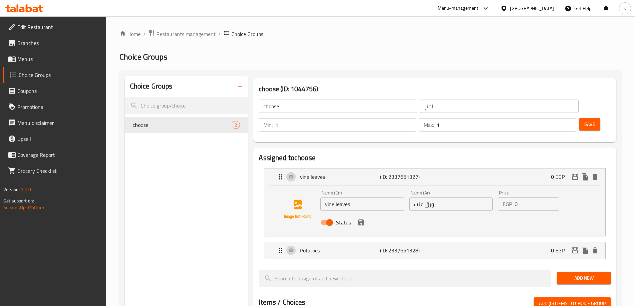
click at [584, 120] on span "Save" at bounding box center [589, 124] width 11 height 8
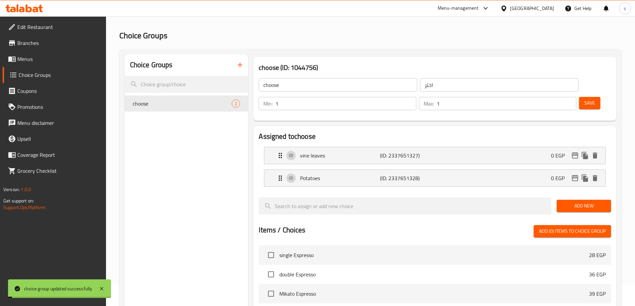
scroll to position [33, 0]
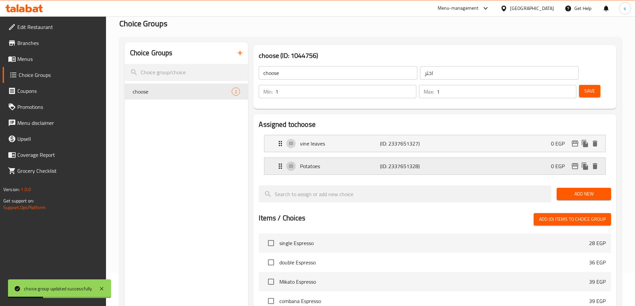
click at [274, 158] on div "Potatoes (ID: 2337651328) 0 EGP" at bounding box center [434, 166] width 341 height 17
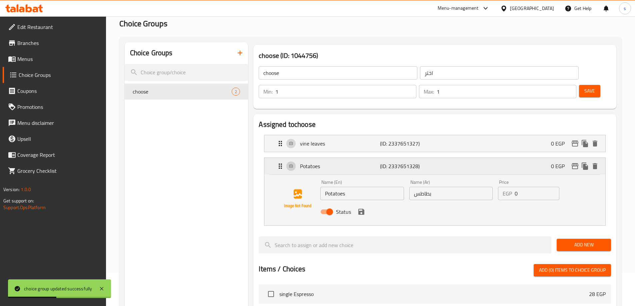
click at [274, 158] on div "Potatoes (ID: 2337651328) 0 EGP" at bounding box center [434, 166] width 341 height 17
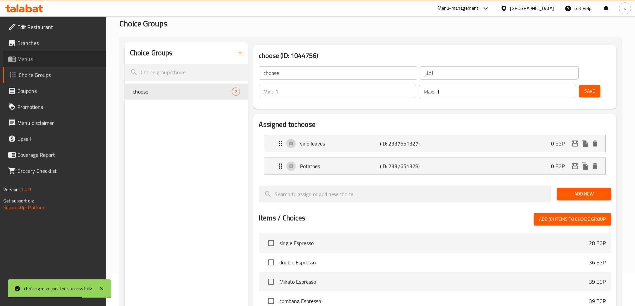
click at [49, 58] on span "Menus" at bounding box center [58, 59] width 83 height 8
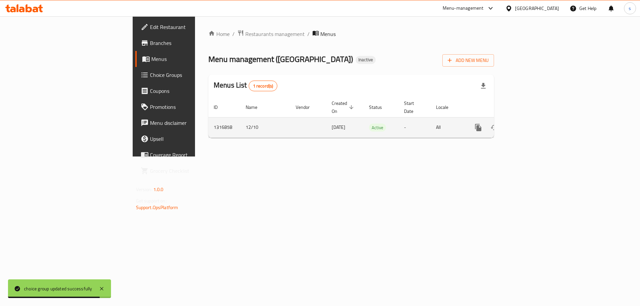
click at [529, 125] on icon "enhanced table" at bounding box center [526, 128] width 6 height 6
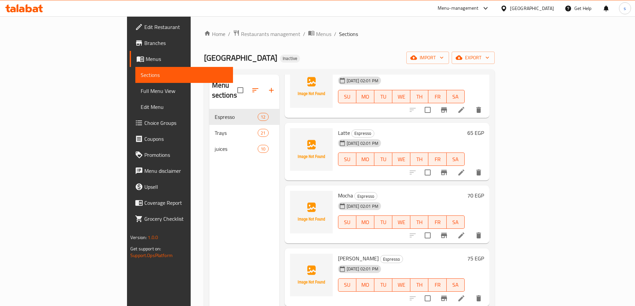
scroll to position [400, 0]
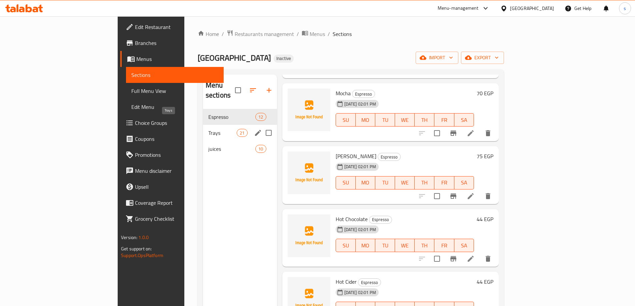
click at [208, 129] on span "Trays" at bounding box center [222, 133] width 28 height 8
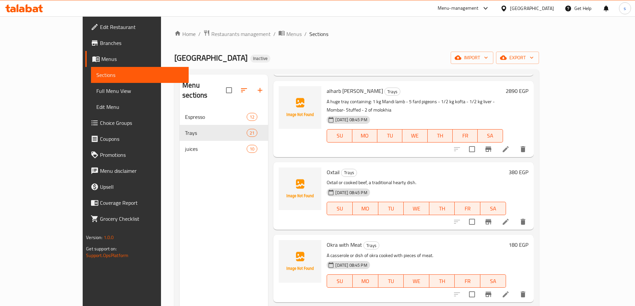
scroll to position [533, 0]
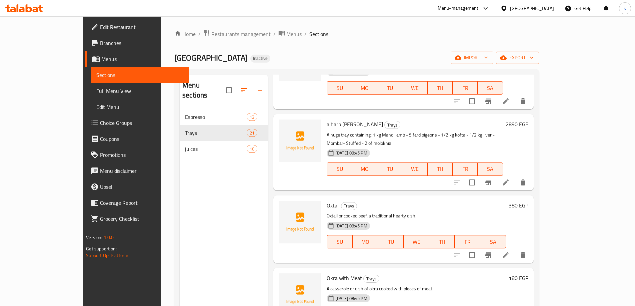
click at [509, 179] on icon at bounding box center [505, 183] width 8 height 8
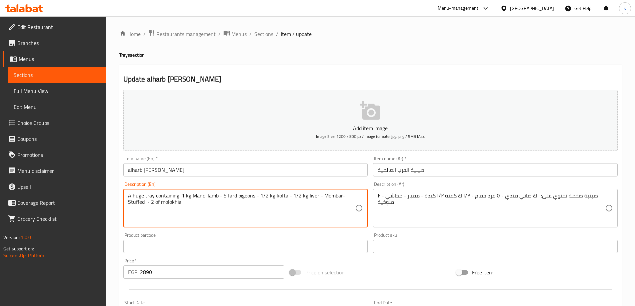
click at [129, 203] on textarea "A huge tray containing: 1 kg Mandi lamb - 5 fard pigeons - 1/2 kg kofta - 1/2 k…" at bounding box center [241, 209] width 227 height 32
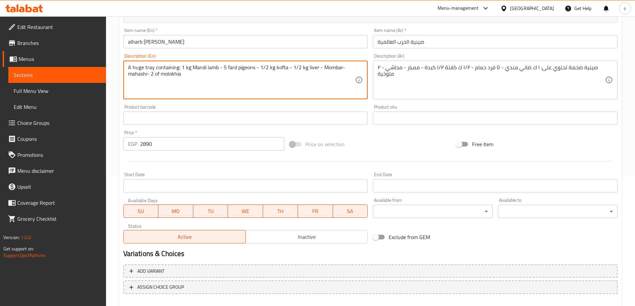
scroll to position [165, 0]
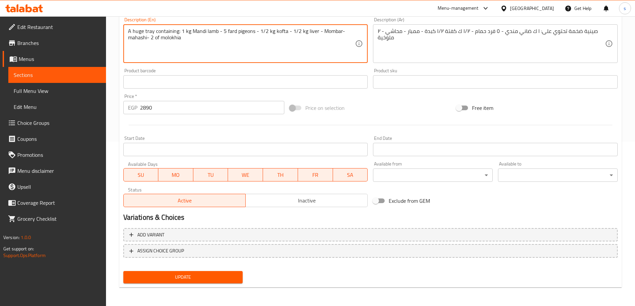
type textarea "A huge tray containing: 1 kg Mandi lamb - 5 fard pigeons - 1/2 kg kofta - 1/2 k…"
click at [181, 271] on button "Update" at bounding box center [183, 277] width 120 height 12
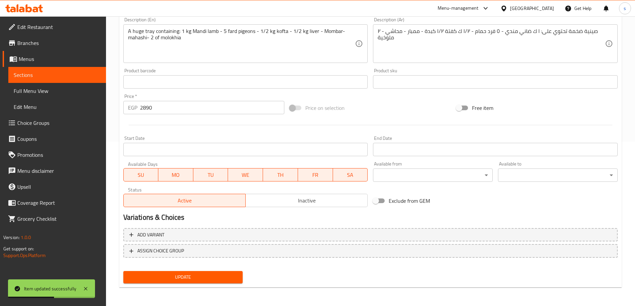
scroll to position [0, 0]
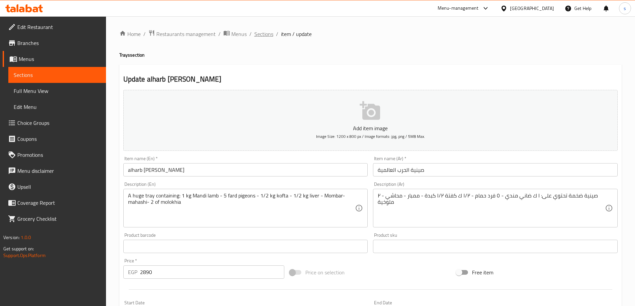
click at [268, 35] on span "Sections" at bounding box center [263, 34] width 19 height 8
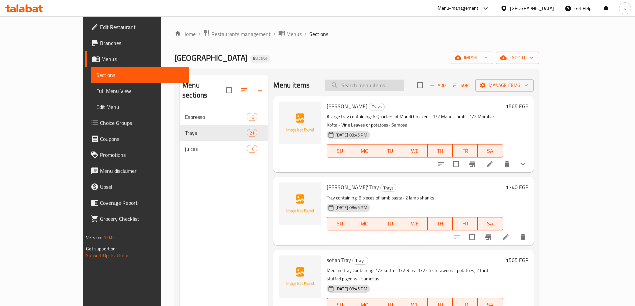
click at [376, 88] on input "search" at bounding box center [364, 86] width 79 height 12
paste input "Oxtail"
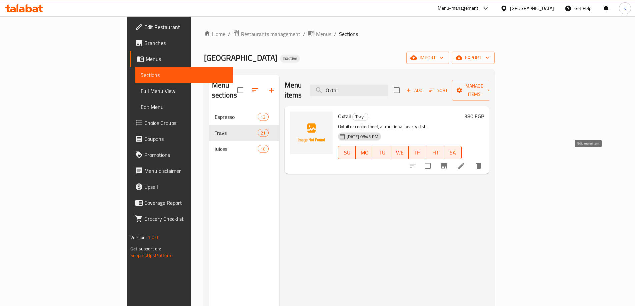
type input "Oxtail"
click at [465, 162] on icon at bounding box center [461, 166] width 8 height 8
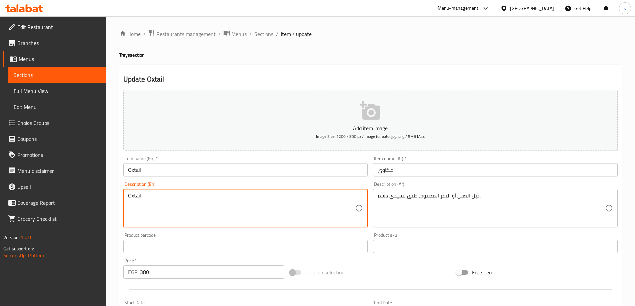
type textarea "Oxtail"
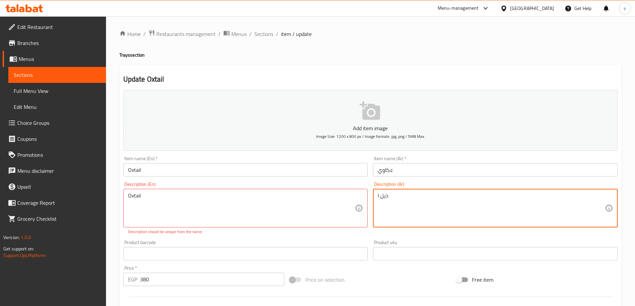
type textarea "ذيل ا"
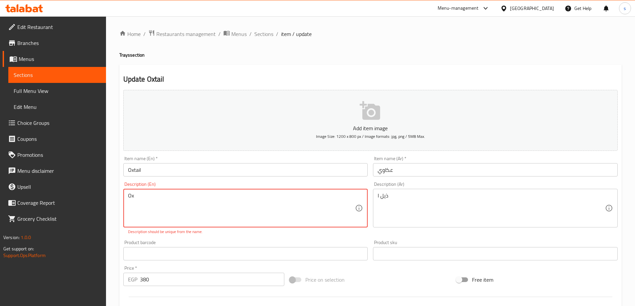
type textarea "O"
click at [298, 197] on textarea at bounding box center [241, 209] width 227 height 32
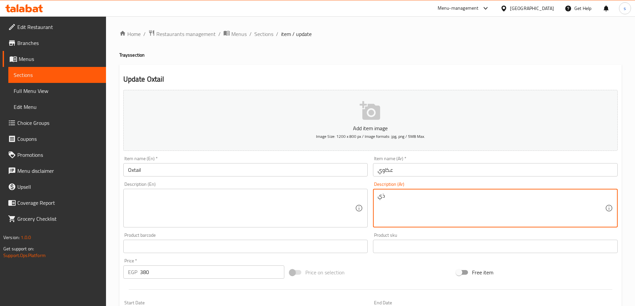
type textarea "ذ"
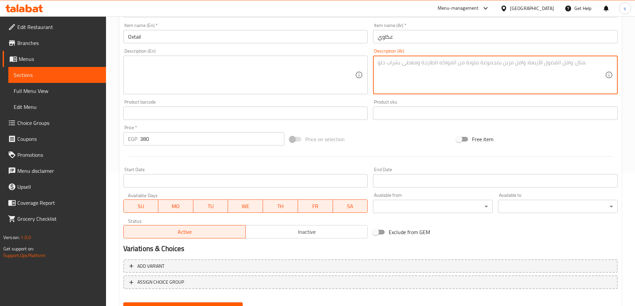
scroll to position [165, 0]
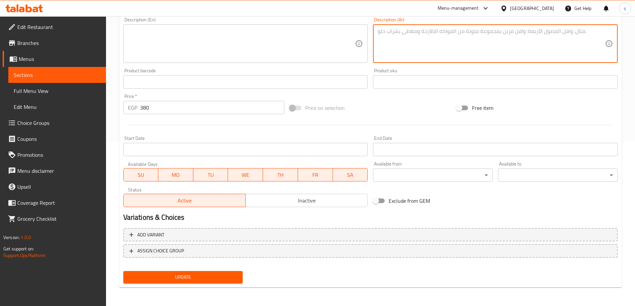
click at [195, 273] on button "Update" at bounding box center [183, 277] width 120 height 12
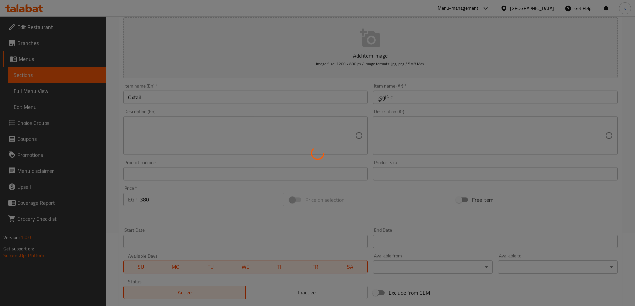
scroll to position [0, 0]
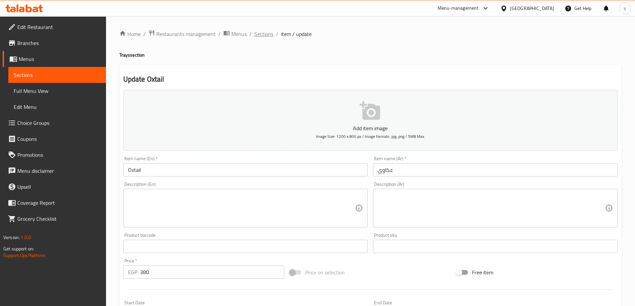
click at [263, 34] on span "Sections" at bounding box center [263, 34] width 19 height 8
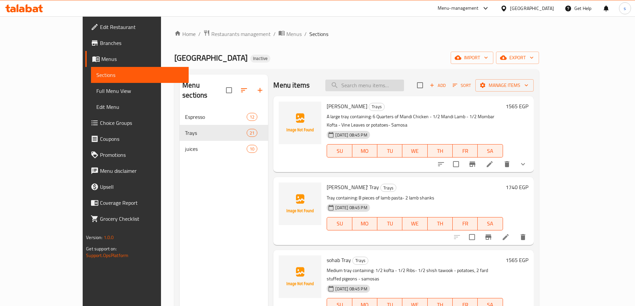
click at [397, 83] on input "search" at bounding box center [364, 86] width 79 height 12
click at [386, 81] on input "search" at bounding box center [364, 86] width 79 height 12
click at [387, 88] on input "search" at bounding box center [364, 86] width 79 height 12
click at [377, 84] on input "search" at bounding box center [364, 86] width 79 height 12
paste input "Okra with Meat"
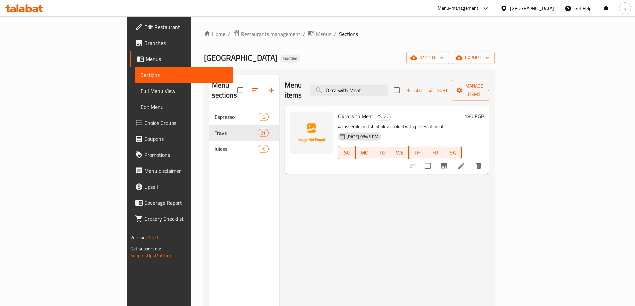
type input "Okra with Meat"
click at [465, 162] on icon at bounding box center [461, 166] width 8 height 8
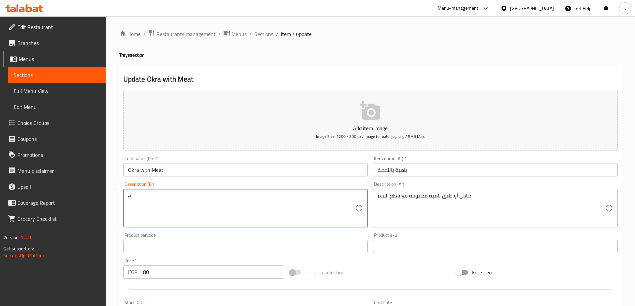
type textarea "A"
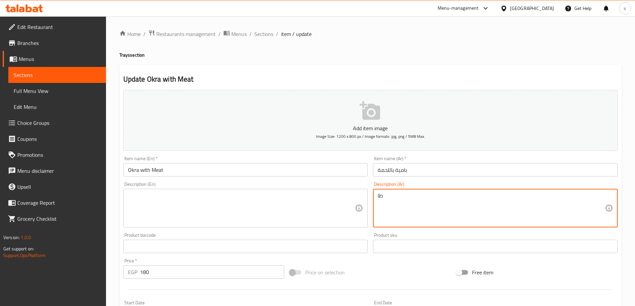
type textarea "ط"
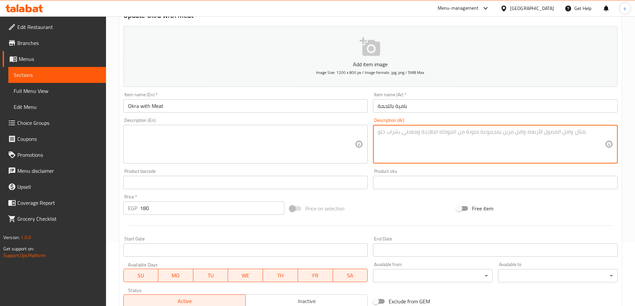
scroll to position [165, 0]
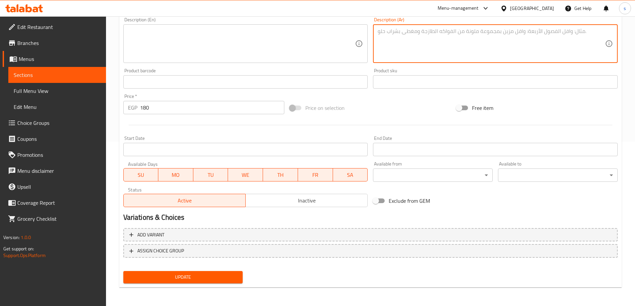
click at [225, 282] on button "Update" at bounding box center [183, 277] width 120 height 12
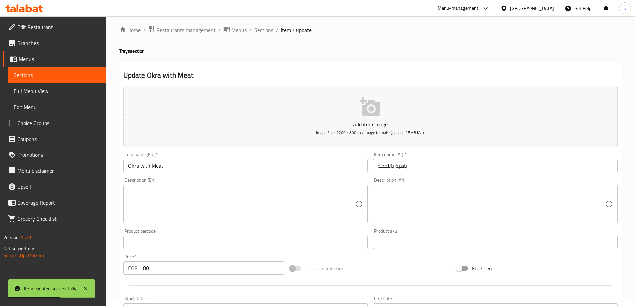
scroll to position [0, 0]
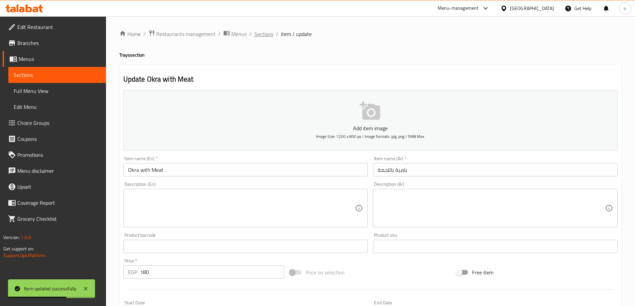
click at [256, 36] on span "Sections" at bounding box center [263, 34] width 19 height 8
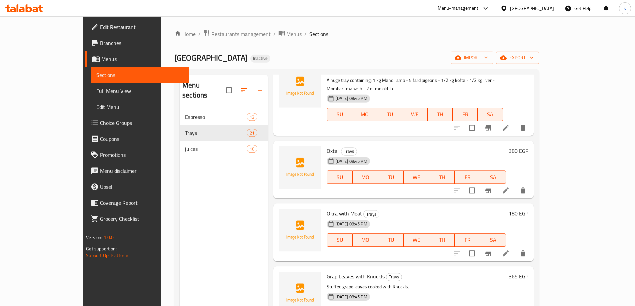
scroll to position [600, 0]
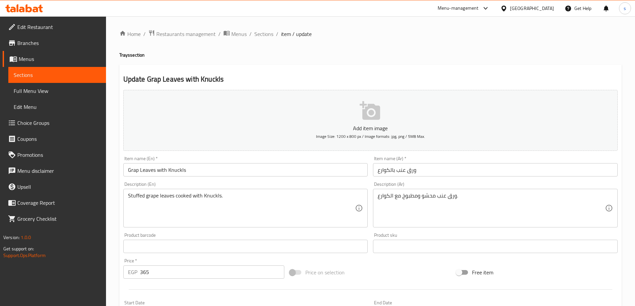
click at [131, 170] on input "Grap Leaves with Knuckls" at bounding box center [245, 169] width 244 height 13
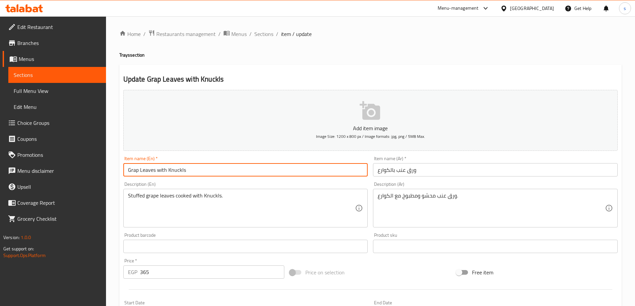
click at [131, 170] on input "Grap Leaves with Knuckls" at bounding box center [245, 169] width 244 height 13
type input "Vine Leaves with Knuckls"
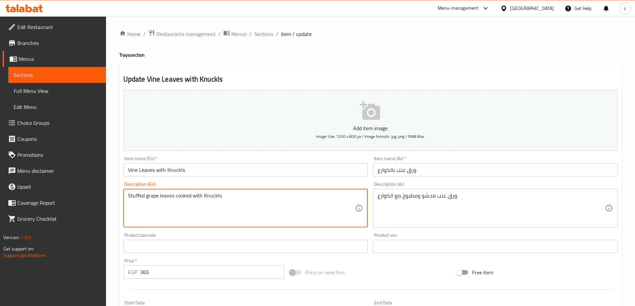
click at [151, 199] on textarea "Stuffed grape leaves cooked with Knuckls." at bounding box center [241, 209] width 227 height 32
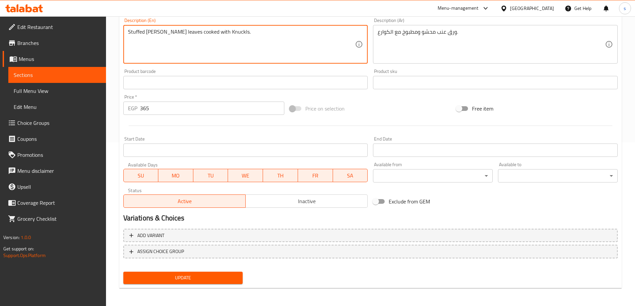
scroll to position [165, 0]
type textarea "Stuffed [PERSON_NAME] leaves cooked with Knuckls."
click at [199, 272] on button "Update" at bounding box center [183, 277] width 120 height 12
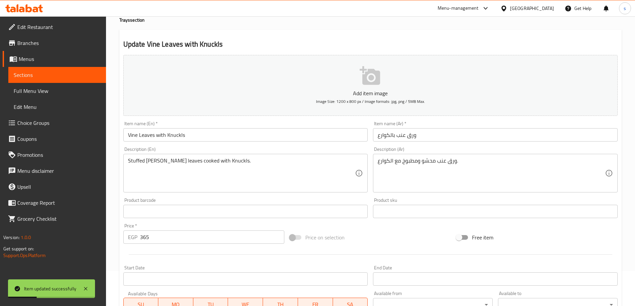
scroll to position [0, 0]
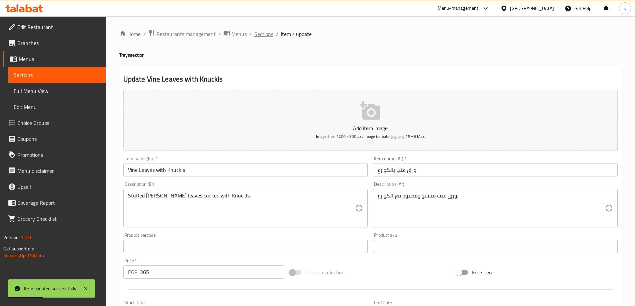
click at [259, 37] on span "Sections" at bounding box center [263, 34] width 19 height 8
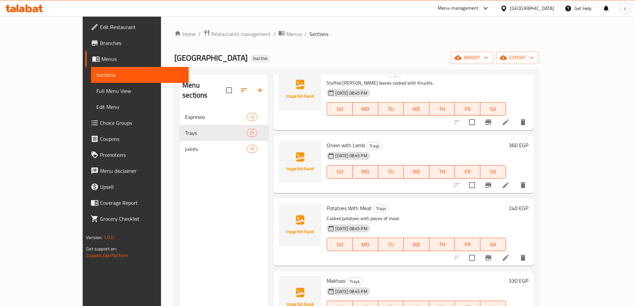
scroll to position [732, 0]
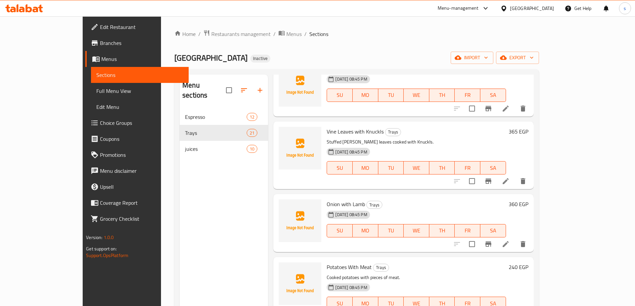
click at [515, 238] on li at bounding box center [505, 244] width 19 height 12
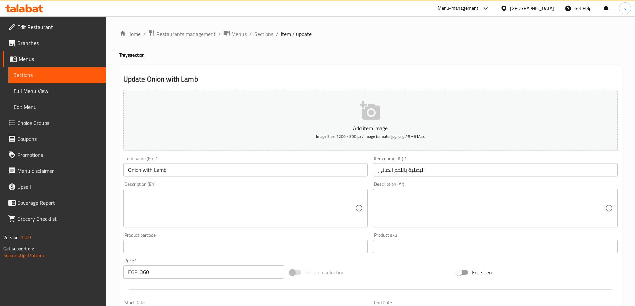
click at [133, 170] on input "Onion with Lamb" at bounding box center [245, 169] width 244 height 13
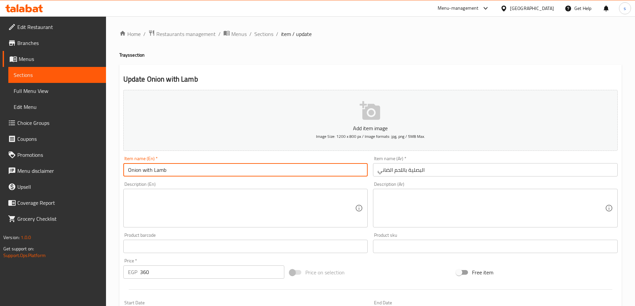
click at [133, 170] on input "Onion with Lamb" at bounding box center [245, 169] width 244 height 13
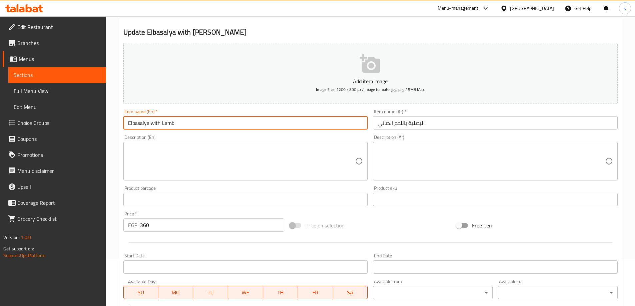
scroll to position [165, 0]
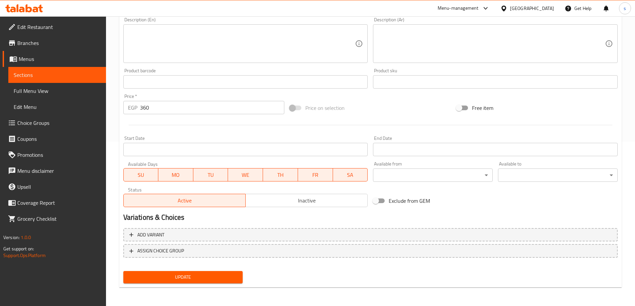
type input "Elbasalya with Lamb"
click at [196, 276] on span "Update" at bounding box center [183, 277] width 109 height 8
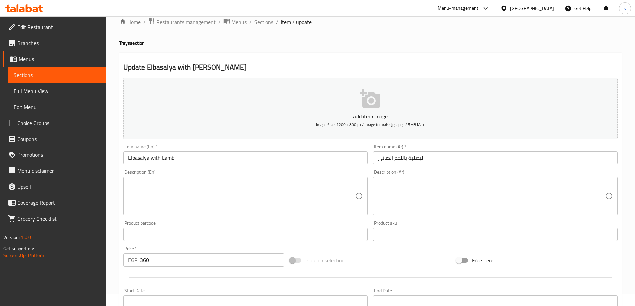
scroll to position [0, 0]
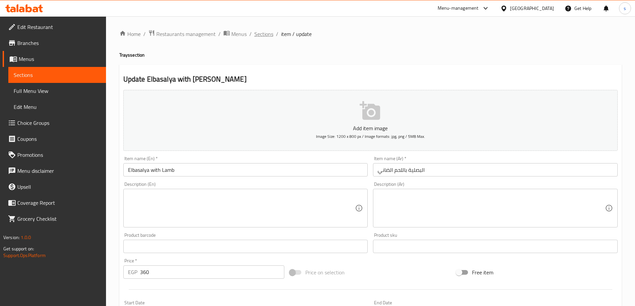
click at [268, 32] on span "Sections" at bounding box center [263, 34] width 19 height 8
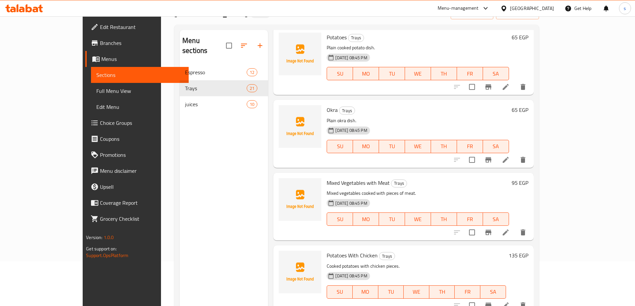
scroll to position [93, 0]
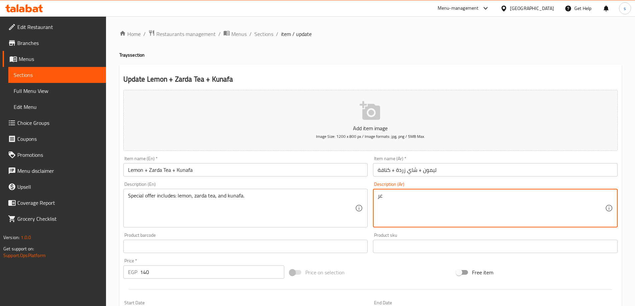
type textarea "ع"
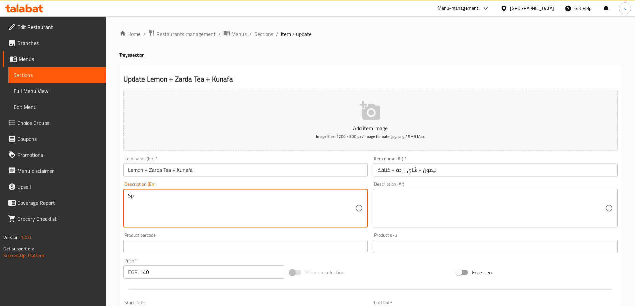
type textarea "S"
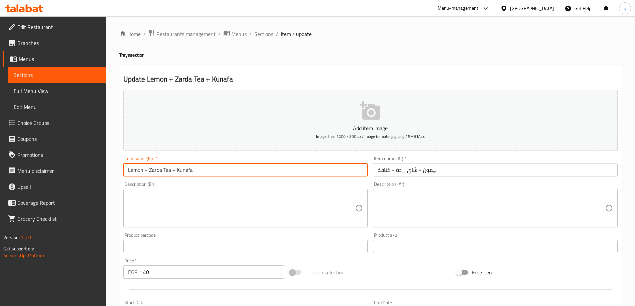
drag, startPoint x: 200, startPoint y: 168, endPoint x: 114, endPoint y: 167, distance: 85.9
click at [114, 167] on div "Home / Restaurants management / Menus / Sections / item / update Trays section …" at bounding box center [370, 243] width 529 height 454
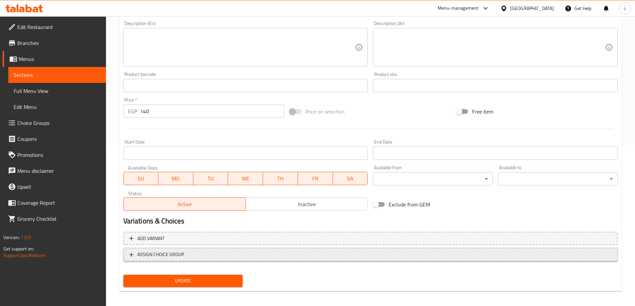
scroll to position [165, 0]
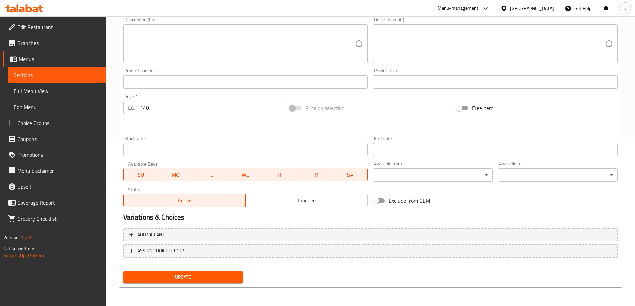
click at [218, 278] on span "Update" at bounding box center [183, 277] width 109 height 8
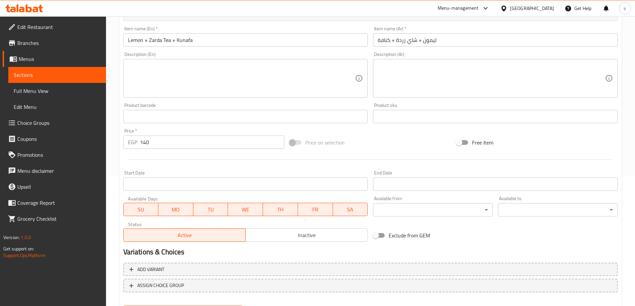
scroll to position [0, 0]
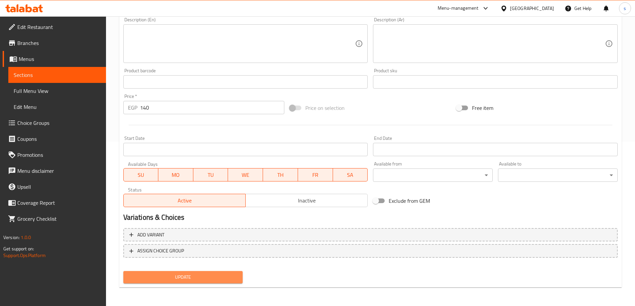
click at [194, 280] on span "Update" at bounding box center [183, 277] width 109 height 8
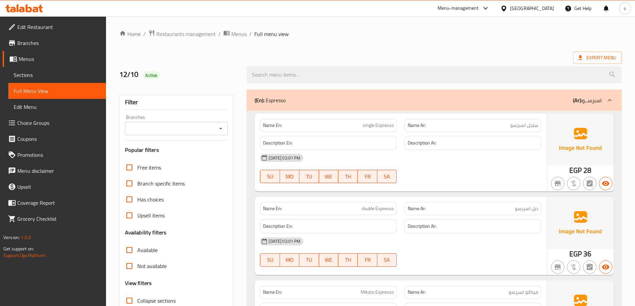
scroll to position [100, 0]
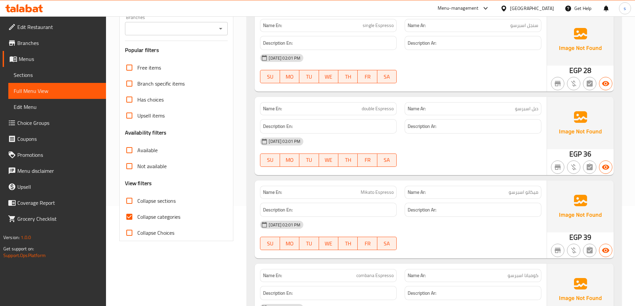
drag, startPoint x: 154, startPoint y: 201, endPoint x: 162, endPoint y: 221, distance: 22.0
click at [154, 202] on span "Collapse sections" at bounding box center [156, 201] width 38 height 8
click at [137, 202] on input "Collapse sections" at bounding box center [129, 201] width 16 height 16
checkbox input "true"
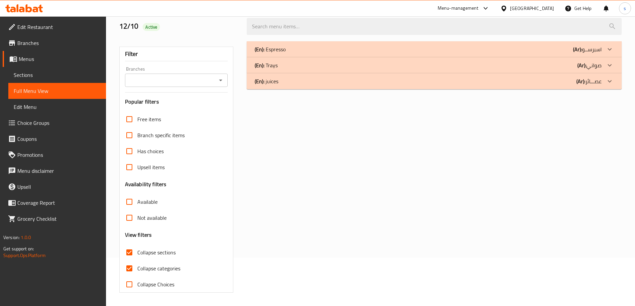
click at [163, 213] on div "Free items Branch specific items Has choices Upsell items Availability filters …" at bounding box center [176, 201] width 103 height 181
click at [158, 269] on span "Collapse categories" at bounding box center [158, 268] width 43 height 8
click at [137, 269] on input "Collapse categories" at bounding box center [129, 268] width 16 height 16
checkbox input "false"
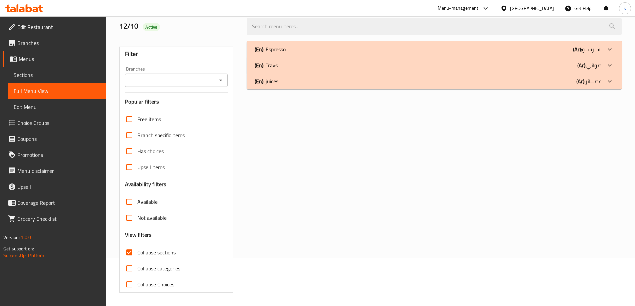
click at [418, 60] on div "(En): Trays (Ar): صواني" at bounding box center [433, 65] width 375 height 16
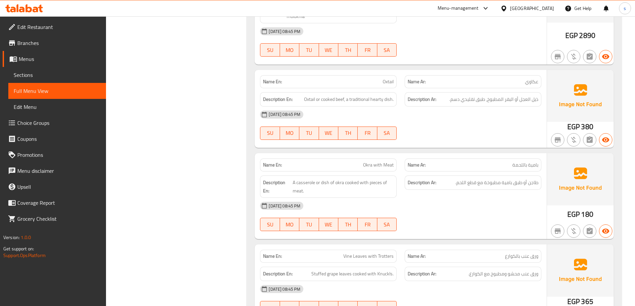
scroll to position [887, 0]
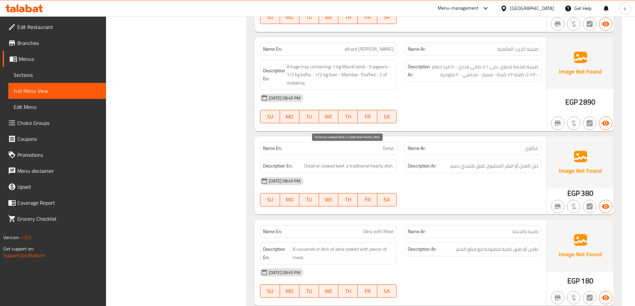
click at [311, 162] on span "Oxtail or cooked beef, a traditional hearty dish." at bounding box center [349, 166] width 90 height 8
drag, startPoint x: 311, startPoint y: 151, endPoint x: 361, endPoint y: 154, distance: 50.1
click at [361, 159] on div "Description En: Oxtail or cooked beef, a traditional hearty dish." at bounding box center [328, 166] width 137 height 14
click at [312, 162] on span "Oxtail or cooked beef, a traditional hearty dish." at bounding box center [349, 166] width 90 height 8
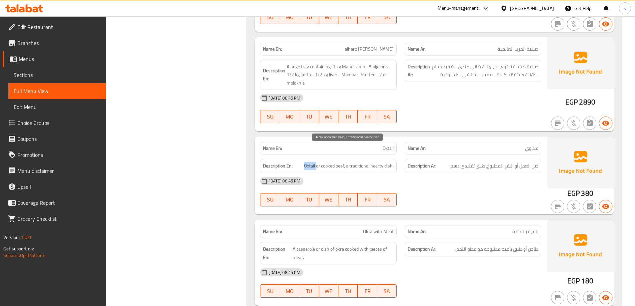
click at [312, 162] on span "Oxtail or cooked beef, a traditional hearty dish." at bounding box center [349, 166] width 90 height 8
copy span "Oxtail"
click at [434, 173] on div "[DATE] 08:45 PM" at bounding box center [400, 181] width 289 height 16
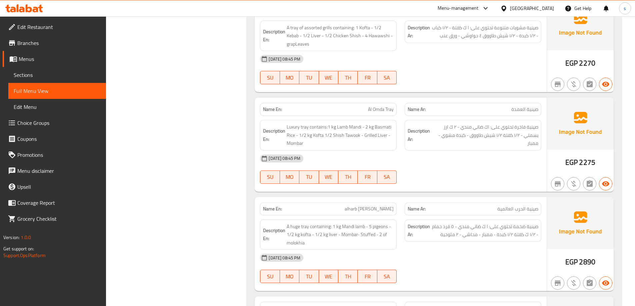
scroll to position [720, 0]
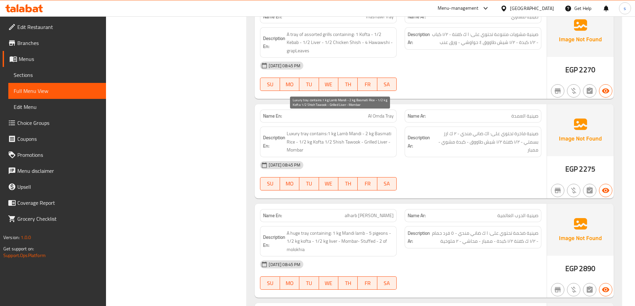
click at [381, 130] on span "Luxury tray contains:1 kg Lamb Mandi - 2 kg Basmati Rice - 1/2 kg Kofta 1/2 Shi…" at bounding box center [339, 142] width 107 height 25
copy span "Basmati"
click at [511, 60] on div "[DATE] 08:45 PM SU MO TU WE TH FR SA" at bounding box center [400, 76] width 289 height 37
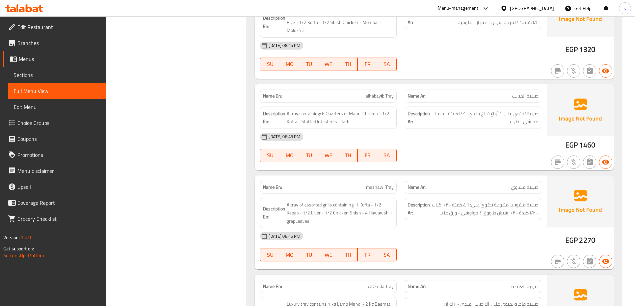
scroll to position [621, 0]
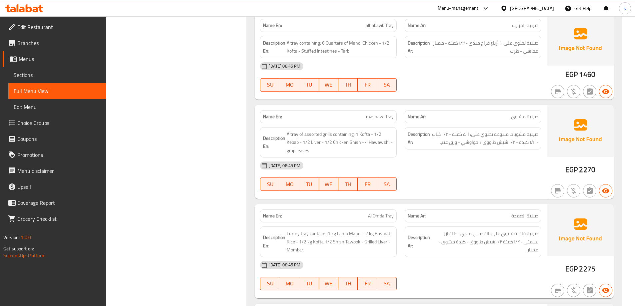
click at [439, 158] on div "[DATE] 08:45 PM" at bounding box center [400, 166] width 289 height 16
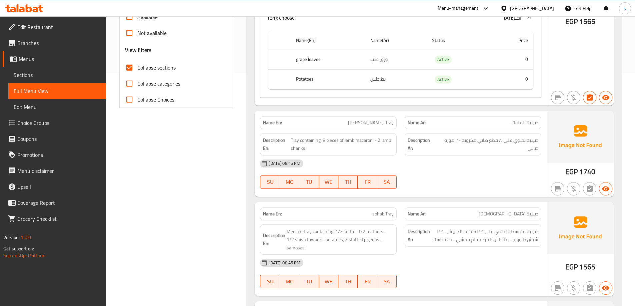
scroll to position [266, 0]
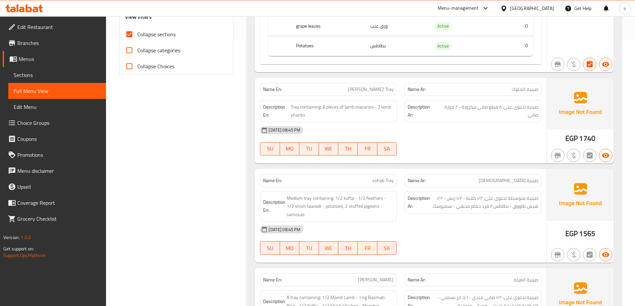
click at [465, 117] on span "صينية تحتوي على: ۸ قطع ضاني مكرونة - ٢ موزة ضاني" at bounding box center [487, 111] width 102 height 16
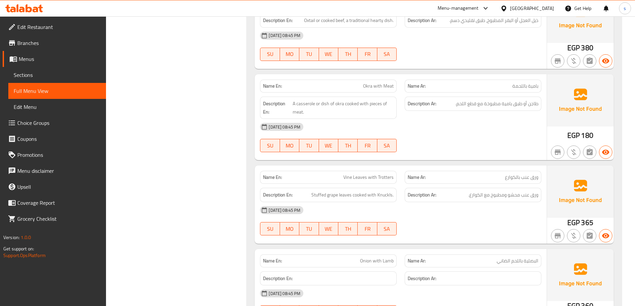
scroll to position [1099, 0]
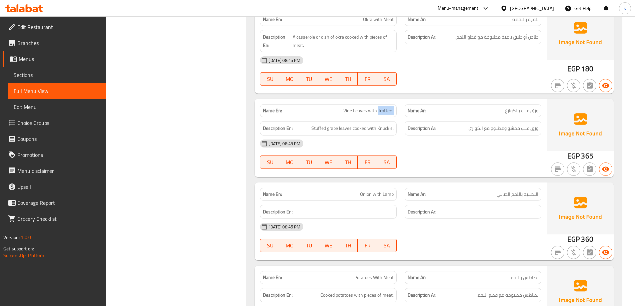
drag, startPoint x: 379, startPoint y: 94, endPoint x: 400, endPoint y: 97, distance: 21.2
click at [399, 100] on div "Name En: Vine Leaves with Trotters" at bounding box center [328, 110] width 145 height 21
click at [516, 104] on div "Name Ar: ورق عنب بالكوارع" at bounding box center [472, 110] width 137 height 13
click at [514, 107] on span "ورق عنب بالكوارع" at bounding box center [521, 110] width 33 height 7
drag, startPoint x: 515, startPoint y: 95, endPoint x: 500, endPoint y: 94, distance: 15.0
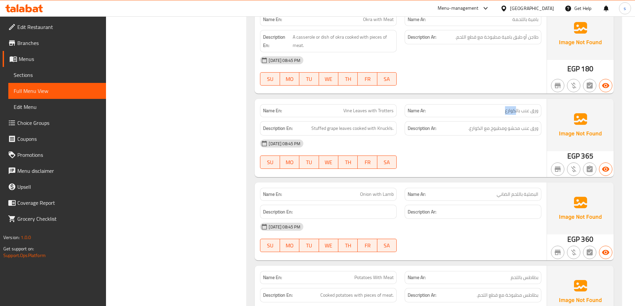
click at [500, 107] on p "Name Ar: ورق عنب بالكوارع" at bounding box center [472, 110] width 131 height 7
copy span "كوارع"
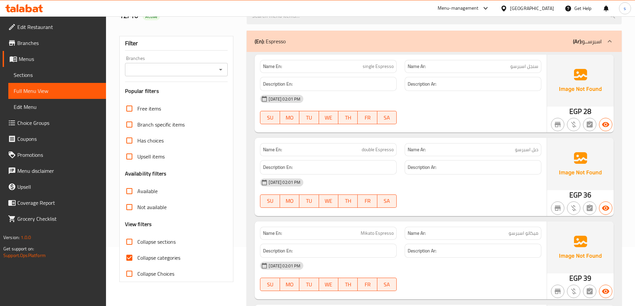
scroll to position [100, 0]
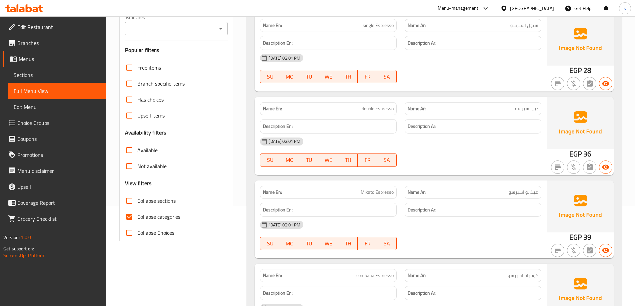
drag, startPoint x: 142, startPoint y: 218, endPoint x: 142, endPoint y: 210, distance: 8.0
click at [142, 219] on span "Collapse categories" at bounding box center [158, 217] width 43 height 8
click at [137, 219] on input "Collapse categories" at bounding box center [129, 217] width 16 height 16
checkbox input "false"
click at [146, 203] on span "Collapse sections" at bounding box center [156, 201] width 38 height 8
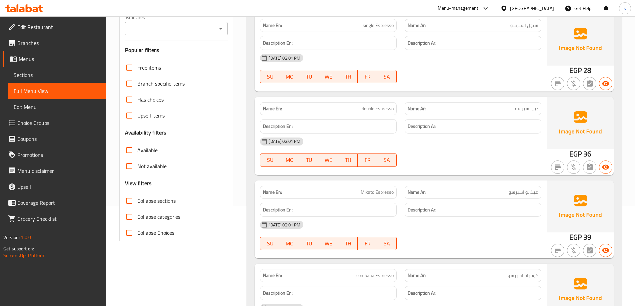
click at [137, 203] on input "Collapse sections" at bounding box center [129, 201] width 16 height 16
checkbox input "true"
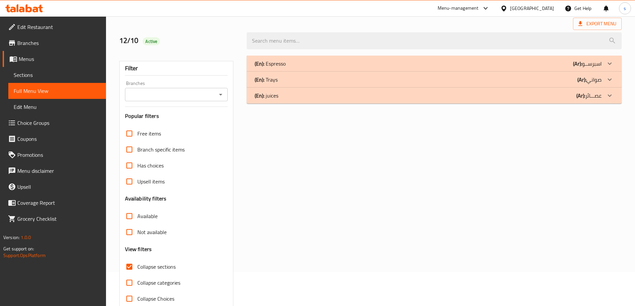
scroll to position [0, 0]
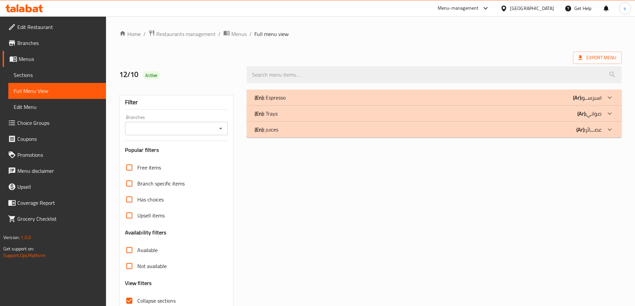
click at [569, 114] on div "(En): Trays (Ar): صواني" at bounding box center [427, 114] width 347 height 8
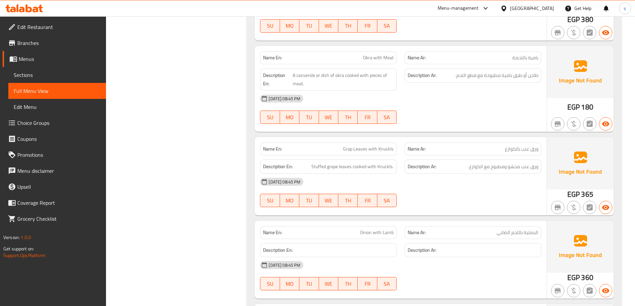
scroll to position [1066, 0]
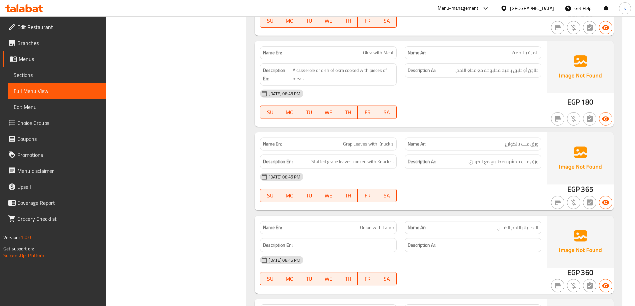
click at [393, 141] on span "Grap Leaves with Knuckls" at bounding box center [368, 144] width 51 height 7
drag, startPoint x: 380, startPoint y: 128, endPoint x: 409, endPoint y: 128, distance: 29.0
click at [409, 134] on div "Name En: Grap Leaves with Knuckls Name Ar: ورق عنب بالكوارع" at bounding box center [400, 144] width 289 height 21
click at [400, 134] on div "Name En: Grap Leaves with Knuckls" at bounding box center [328, 144] width 145 height 21
click at [383, 141] on span "Grap Leaves with Knuckls" at bounding box center [368, 144] width 51 height 7
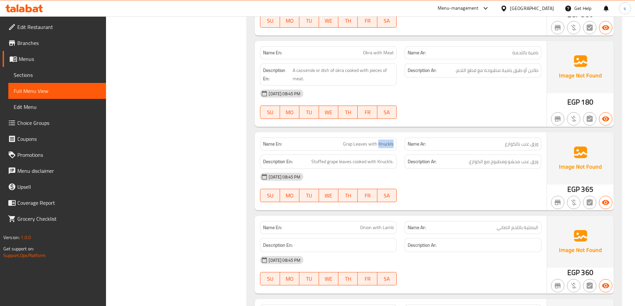
click at [383, 141] on span "Grap Leaves with Knuckls" at bounding box center [368, 144] width 51 height 7
click at [378, 141] on span "Grap Leaves with Knuckls" at bounding box center [368, 144] width 51 height 7
click at [219, 154] on div "Filter Branches Branches Popular filters Free items Branch specific items Has c…" at bounding box center [179, 109] width 128 height 2179
click at [214, 251] on div "Filter Branches Branches Popular filters Free items Branch specific items Has c…" at bounding box center [179, 109] width 128 height 2179
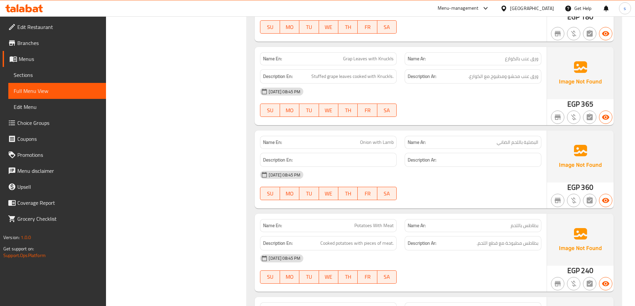
scroll to position [1099, 0]
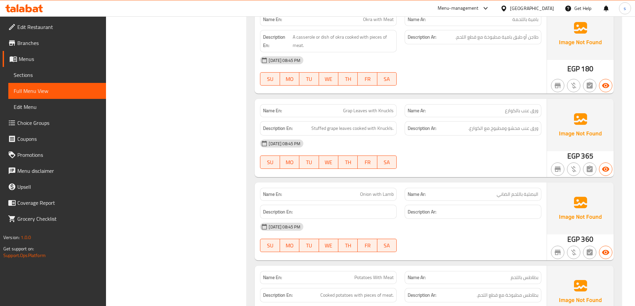
click at [382, 107] on span "Grap Leaves with Knuckls" at bounding box center [368, 110] width 51 height 7
click at [383, 107] on span "Grap Leaves with Knuckls" at bounding box center [368, 110] width 51 height 7
click at [357, 117] on div "Description En: Stuffed grape leaves cooked with Knuckls." at bounding box center [328, 128] width 145 height 22
click at [147, 161] on div "Filter Branches Branches Popular filters Free items Branch specific items Has c…" at bounding box center [179, 75] width 128 height 2179
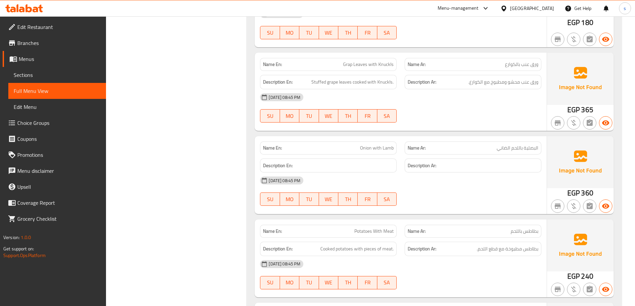
scroll to position [1166, 0]
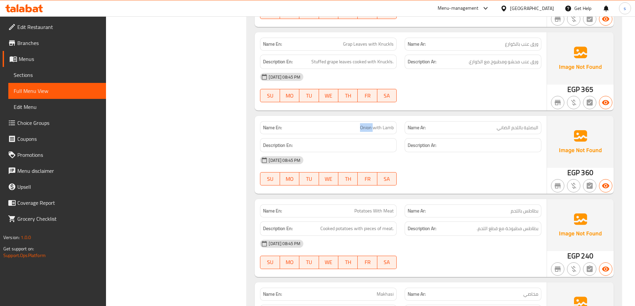
drag, startPoint x: 358, startPoint y: 111, endPoint x: 374, endPoint y: 111, distance: 16.0
click at [374, 124] on p "Name En: Onion with [PERSON_NAME]" at bounding box center [328, 127] width 131 height 7
click at [374, 124] on span "Onion with Lamb" at bounding box center [377, 127] width 34 height 7
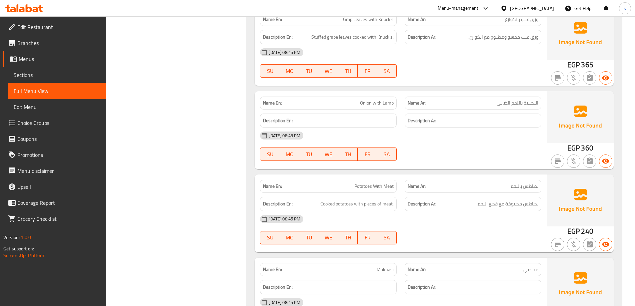
scroll to position [1132, 0]
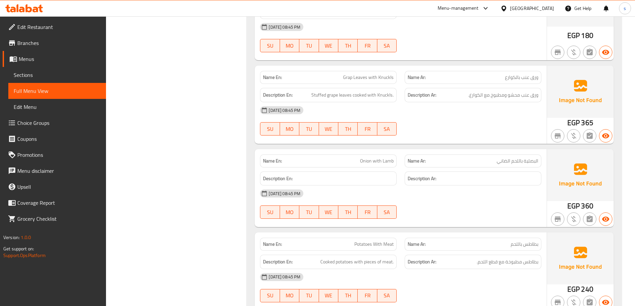
click at [364, 158] on span "Onion with Lamb" at bounding box center [377, 161] width 34 height 7
drag, startPoint x: 409, startPoint y: 163, endPoint x: 492, endPoint y: 180, distance: 84.1
click at [453, 174] on div "Name En: Onion with Lamb Name Ar: البصلية باللحم الضاني Description En: Descrip…" at bounding box center [400, 188] width 292 height 78
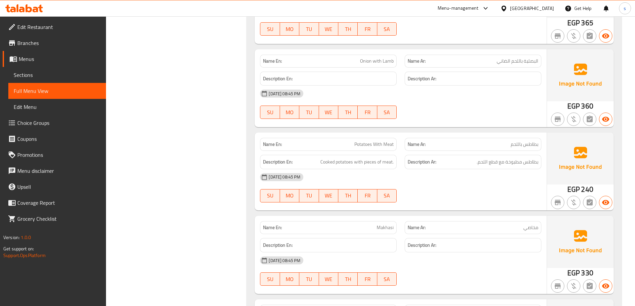
click at [459, 169] on div "[DATE] 08:45 PM" at bounding box center [400, 177] width 289 height 16
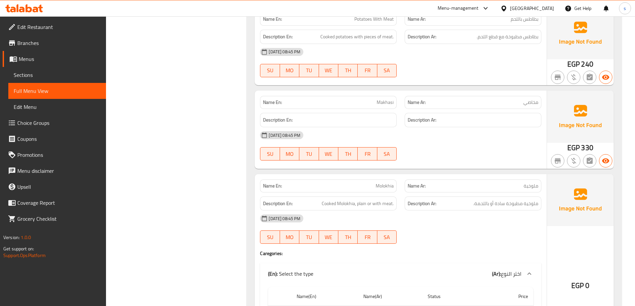
scroll to position [1366, 0]
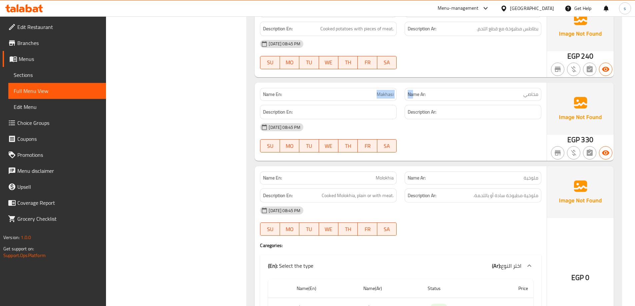
drag, startPoint x: 370, startPoint y: 76, endPoint x: 414, endPoint y: 81, distance: 44.3
click at [416, 84] on div "Name En: [PERSON_NAME] Name Ar: مخاصي" at bounding box center [400, 94] width 289 height 21
click at [419, 119] on div "[DATE] 08:45 PM" at bounding box center [400, 127] width 289 height 16
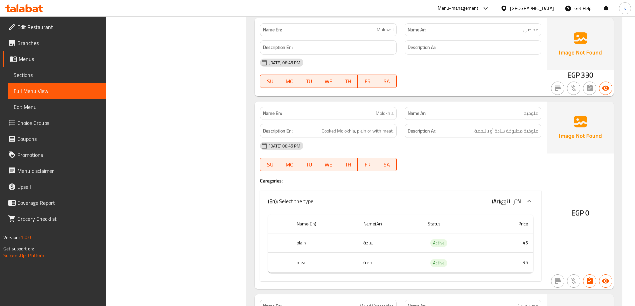
scroll to position [1432, 0]
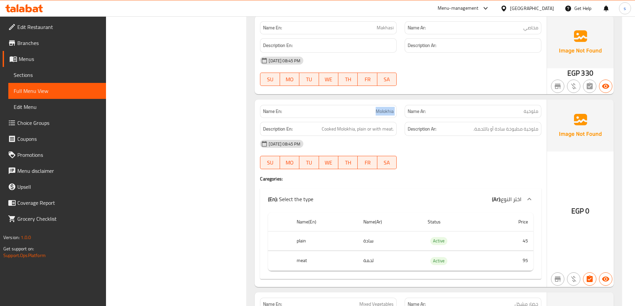
drag, startPoint x: 357, startPoint y: 88, endPoint x: 403, endPoint y: 89, distance: 46.0
click at [403, 101] on div "Name En: Molokhia Name Ar: ملوخية" at bounding box center [400, 111] width 289 height 21
click at [388, 108] on span "Molokhia" at bounding box center [384, 111] width 18 height 7
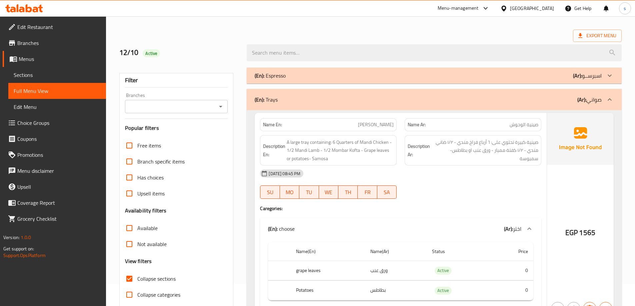
scroll to position [67, 0]
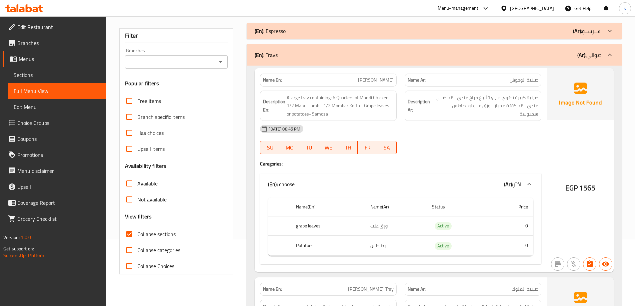
click at [519, 79] on span "صينية الوحوش" at bounding box center [523, 80] width 29 height 7
click at [376, 81] on span "[PERSON_NAME]" at bounding box center [376, 80] width 36 height 7
click at [389, 81] on span "[PERSON_NAME]" at bounding box center [376, 80] width 36 height 7
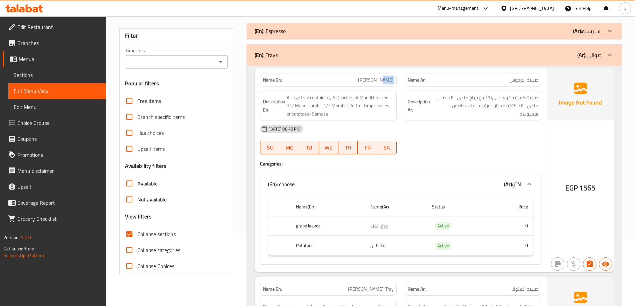
click at [389, 81] on span "[PERSON_NAME]" at bounding box center [376, 80] width 36 height 7
click at [533, 84] on span "صينية الوحوش" at bounding box center [523, 80] width 29 height 7
drag, startPoint x: 533, startPoint y: 84, endPoint x: 547, endPoint y: 97, distance: 18.6
click at [534, 83] on span "صينية الوحوش" at bounding box center [523, 80] width 29 height 7
drag, startPoint x: 290, startPoint y: 100, endPoint x: 332, endPoint y: 99, distance: 41.7
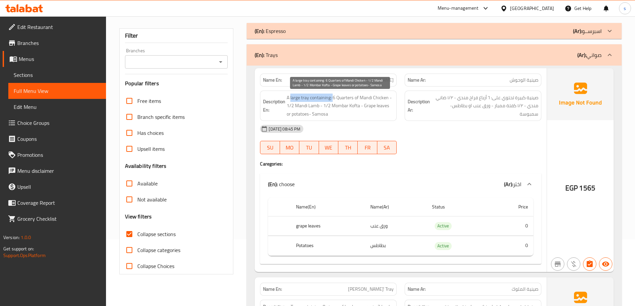
click at [332, 99] on span "A large tray containing: 6 Quarters of Mandi Chicken - 1/2 Mandi Lamb - 1/2 Mom…" at bounding box center [339, 106] width 107 height 25
click at [360, 97] on span "A large tray containing: 6 Quarters of Mandi Chicken - 1/2 Mandi Lamb - 1/2 Mom…" at bounding box center [339, 106] width 107 height 25
drag, startPoint x: 363, startPoint y: 96, endPoint x: 395, endPoint y: 92, distance: 32.6
click at [364, 96] on span "A large tray containing: 6 Quarters of Mandi Chicken - 1/2 Mandi Lamb - 1/2 Mom…" at bounding box center [339, 106] width 107 height 25
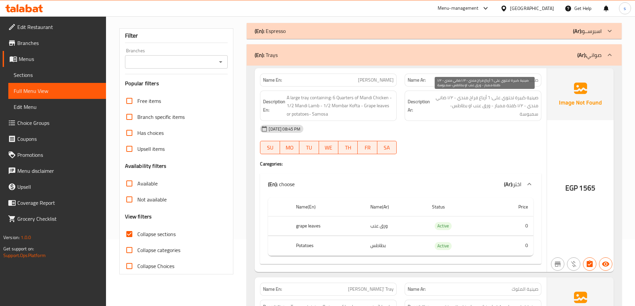
click at [537, 102] on span "صينية كبيرة تحتوي على: ٦ أرباع فراخ مندي - ١/٢ ضاني مندي - ١/٢ كفتة ممبار - ورق…" at bounding box center [484, 106] width 107 height 25
click at [522, 98] on span "صينية كبيرة تحتوي على: ٦ أرباع فراخ مندي - ١/٢ ضاني مندي - ١/٢ كفتة ممبار - ورق…" at bounding box center [484, 106] width 107 height 25
click at [508, 101] on span "صينية كبيرة تحتوي على: ٦ أرباع فراخ مندي - ١/٢ ضاني مندي - ١/٢ كفتة ممبار - ورق…" at bounding box center [484, 106] width 107 height 25
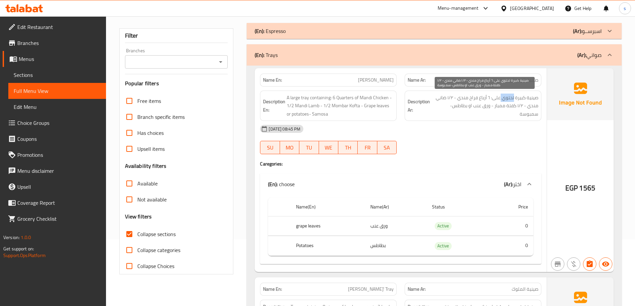
drag, startPoint x: 508, startPoint y: 101, endPoint x: 393, endPoint y: 115, distance: 115.4
click at [508, 101] on span "صينية كبيرة تحتوي على: ٦ أرباع فراخ مندي - ١/٢ ضاني مندي - ١/٢ كفتة ممبار - ورق…" at bounding box center [484, 106] width 107 height 25
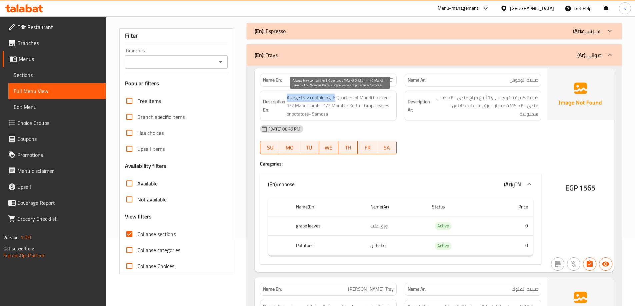
drag, startPoint x: 287, startPoint y: 99, endPoint x: 334, endPoint y: 97, distance: 46.7
click at [334, 97] on span "A large tray containing: 6 Quarters of Mandi Chicken - 1/2 Mandi Lamb - 1/2 Mom…" at bounding box center [339, 106] width 107 height 25
click at [320, 92] on div "Description En: A large tray containing: 6 Quarters of Mandi Chicken - 1/2 [PER…" at bounding box center [328, 106] width 137 height 31
drag, startPoint x: 331, startPoint y: 98, endPoint x: 358, endPoint y: 97, distance: 27.0
click at [358, 97] on span "A large tray containing: 6 Quarters of Mandi Chicken - 1/2 Mandi Lamb - 1/2 Mom…" at bounding box center [339, 106] width 107 height 25
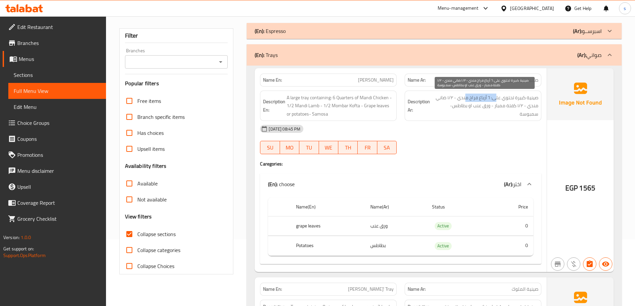
drag, startPoint x: 493, startPoint y: 100, endPoint x: 465, endPoint y: 99, distance: 28.7
click at [465, 99] on span "صينية كبيرة تحتوي على: ٦ أرباع فراخ مندي - ١/٢ ضاني مندي - ١/٢ كفتة ممبار - ورق…" at bounding box center [484, 106] width 107 height 25
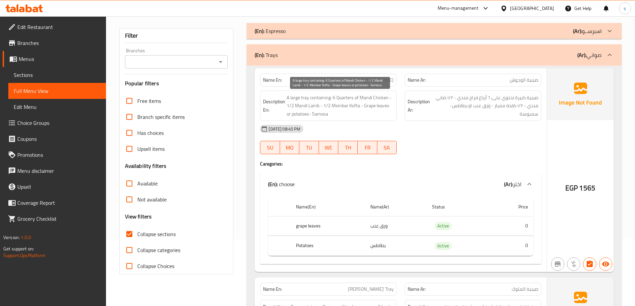
click at [329, 103] on span "A large tray containing: 6 Quarters of Mandi Chicken - 1/2 Mandi Lamb - 1/2 Mom…" at bounding box center [339, 106] width 107 height 25
drag, startPoint x: 332, startPoint y: 100, endPoint x: 385, endPoint y: 98, distance: 52.3
click at [385, 98] on span "A large tray containing: 6 Quarters of Mandi Chicken - 1/2 Mandi Lamb - 1/2 Mom…" at bounding box center [339, 106] width 107 height 25
click at [375, 99] on span "A large tray containing: 6 Quarters of Mandi Chicken - 1/2 Mandi Lamb - 1/2 Mom…" at bounding box center [339, 106] width 107 height 25
click at [346, 94] on span "A large tray containing: 6 Quarters of Mandi Chicken - 1/2 Mandi Lamb - 1/2 Mom…" at bounding box center [339, 106] width 107 height 25
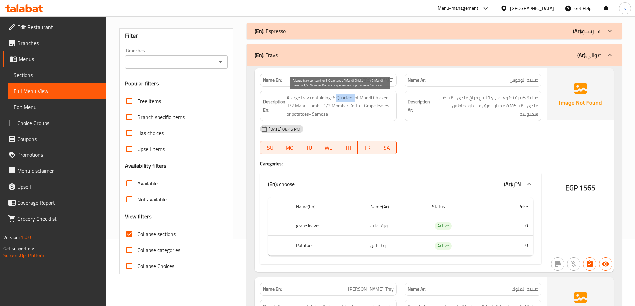
click at [346, 94] on span "A large tray containing: 6 Quarters of Mandi Chicken - 1/2 Mandi Lamb - 1/2 Mom…" at bounding box center [339, 106] width 107 height 25
click at [539, 110] on div "Description Ar: صينية كبيرة تحتوي على: ٦ أرباع فراخ مندي - ١/٢ ضاني مندي - ١/٢ …" at bounding box center [472, 106] width 137 height 31
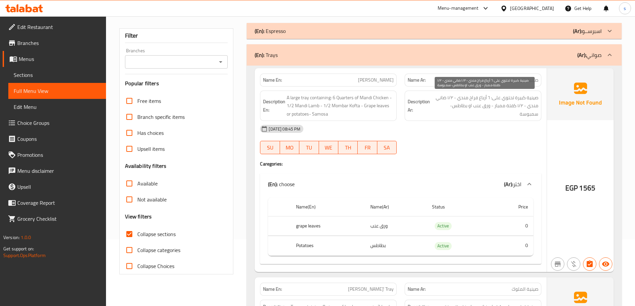
click at [533, 106] on span "صينية كبيرة تحتوي على: ٦ أرباع فراخ مندي - ١/٢ ضاني مندي - ١/٢ كفتة ممبار - ورق…" at bounding box center [484, 106] width 107 height 25
click at [444, 98] on span "صينية كبيرة تحتوي على: ٦ أرباع فراخ مندي - ١/٢ ضاني مندي - ١/٢ كفتة ممبار - ورق…" at bounding box center [484, 106] width 107 height 25
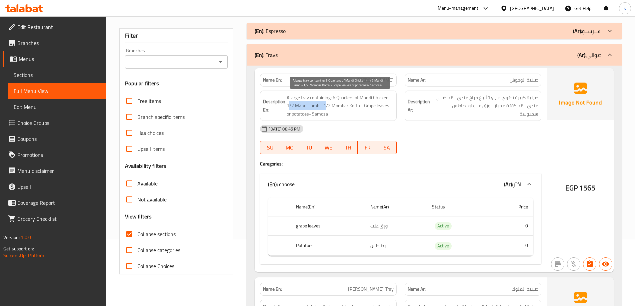
drag, startPoint x: 288, startPoint y: 105, endPoint x: 325, endPoint y: 110, distance: 36.6
click at [325, 110] on span "A large tray containing: 6 Quarters of Mandi Chicken - 1/2 Mandi Lamb - 1/2 Mom…" at bounding box center [339, 106] width 107 height 25
click at [306, 108] on span "A large tray containing: 6 Quarters of Mandi Chicken - 1/2 Mandi Lamb - 1/2 Mom…" at bounding box center [339, 106] width 107 height 25
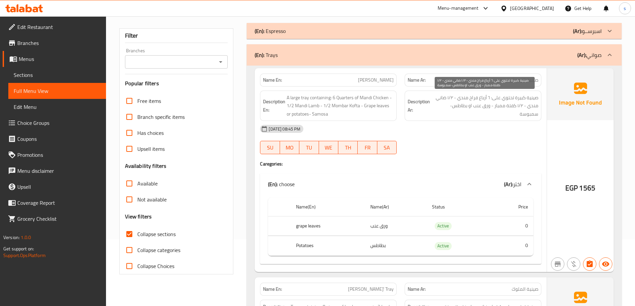
click at [434, 95] on span "صينية كبيرة تحتوي على: ٦ أرباع فراخ مندي - ١/٢ ضاني مندي - ١/٢ كفتة ممبار - ورق…" at bounding box center [484, 106] width 107 height 25
click at [442, 96] on span "صينية كبيرة تحتوي على: ٦ أرباع فراخ مندي - ١/٢ ضاني مندي - ١/٢ كفتة ممبار - ورق…" at bounding box center [484, 106] width 107 height 25
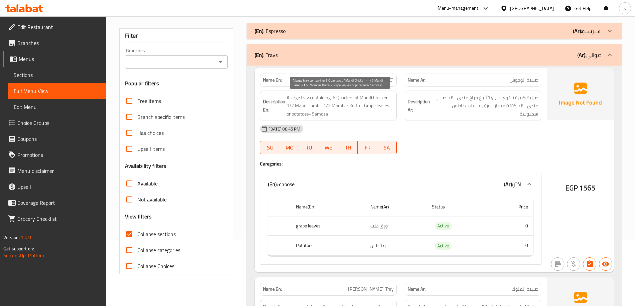
click at [312, 107] on span "A large tray containing: 6 Quarters of Mandi Chicken - 1/2 Mandi Lamb - 1/2 Mom…" at bounding box center [339, 106] width 107 height 25
click at [347, 109] on span "A large tray containing: 6 Quarters of Mandi Chicken - 1/2 Mandi Lamb - 1/2 Mom…" at bounding box center [339, 106] width 107 height 25
drag, startPoint x: 323, startPoint y: 105, endPoint x: 333, endPoint y: 104, distance: 10.0
click at [332, 104] on span "A large tray containing: 6 Quarters of Mandi Chicken - 1/2 Mandi Lamb - 1/2 Mom…" at bounding box center [339, 106] width 107 height 25
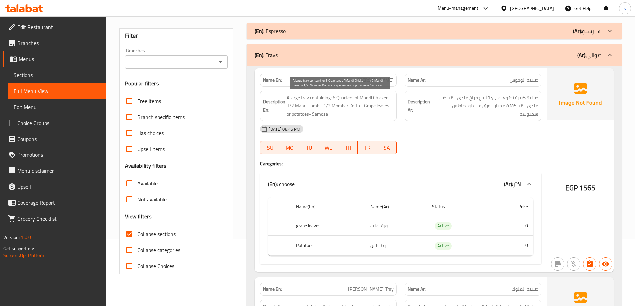
click at [349, 115] on span "A large tray containing: 6 Quarters of Mandi Chicken - 1/2 Mandi Lamb - 1/2 Mom…" at bounding box center [339, 106] width 107 height 25
click at [330, 109] on span "A large tray containing: 6 Quarters of Mandi Chicken - 1/2 Mandi Lamb - 1/2 Mom…" at bounding box center [339, 106] width 107 height 25
click at [316, 104] on span "A large tray containing: 6 Quarters of Mandi Chicken - 1/2 Mandi Lamb - 1/2 Mom…" at bounding box center [339, 106] width 107 height 25
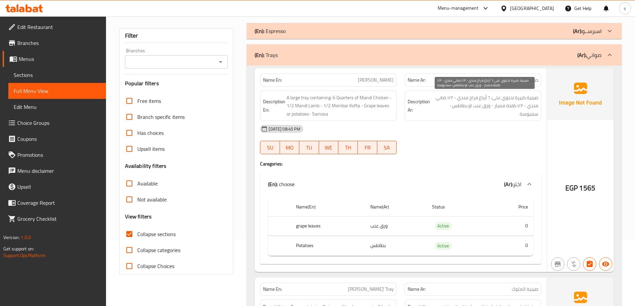
click at [438, 101] on span "صينية كبيرة تحتوي على: ٦ أرباع فراخ مندي - ١/٢ ضاني مندي - ١/٢ كفتة ممبار - ورق…" at bounding box center [484, 106] width 107 height 25
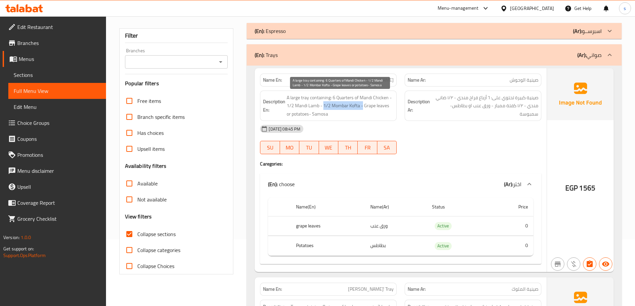
drag, startPoint x: 324, startPoint y: 107, endPoint x: 361, endPoint y: 105, distance: 37.7
click at [361, 105] on span "A large tray containing: 6 Quarters of Mandi Chicken - 1/2 Mandi Lamb - 1/2 Mom…" at bounding box center [339, 106] width 107 height 25
click at [351, 106] on span "A large tray containing: 6 Quarters of Mandi Chicken - 1/2 Mandi Lamb - 1/2 Mom…" at bounding box center [339, 106] width 107 height 25
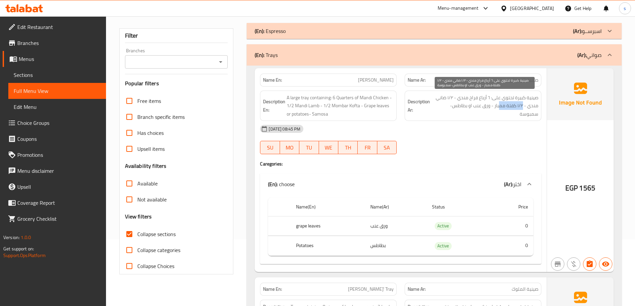
drag, startPoint x: 518, startPoint y: 106, endPoint x: 499, endPoint y: 110, distance: 19.3
click at [499, 110] on span "صينية كبيرة تحتوي على: ٦ أرباع فراخ مندي - ١/٢ ضاني مندي - ١/٢ كفتة ممبار - ورق…" at bounding box center [484, 106] width 107 height 25
click at [341, 118] on span "A large tray containing: 6 Quarters of Mandi Chicken - 1/2 Mandi Lamb - 1/2 Mom…" at bounding box center [339, 106] width 107 height 25
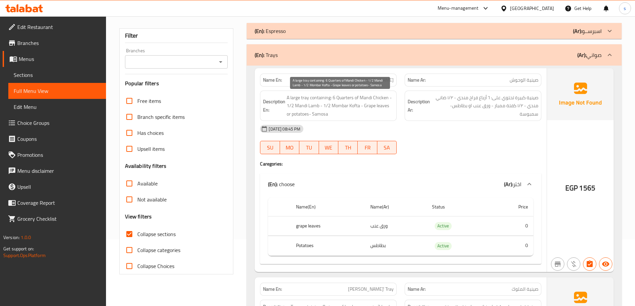
click at [350, 115] on span "A large tray containing: 6 Quarters of Mandi Chicken - 1/2 Mandi Lamb - 1/2 Mom…" at bounding box center [339, 106] width 107 height 25
drag, startPoint x: 363, startPoint y: 108, endPoint x: 397, endPoint y: 109, distance: 34.3
click at [397, 109] on div "Description En: A large tray containing: 6 Quarters of Mandi Chicken - 1/2 [PER…" at bounding box center [328, 106] width 145 height 39
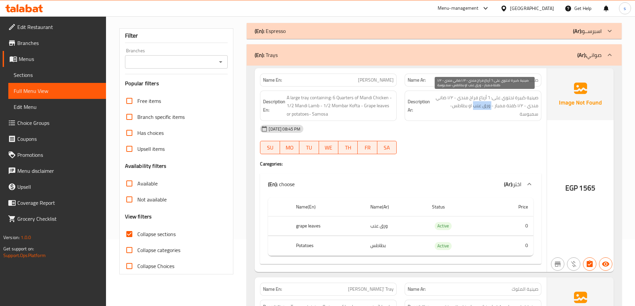
drag, startPoint x: 490, startPoint y: 108, endPoint x: 472, endPoint y: 106, distance: 18.4
click at [472, 106] on span "صينية كبيرة تحتوي على: ٦ أرباع فراخ مندي - ١/٢ ضاني مندي - ١/٢ كفتة ممبار - ورق…" at bounding box center [484, 106] width 107 height 25
copy span "ورق عنب"
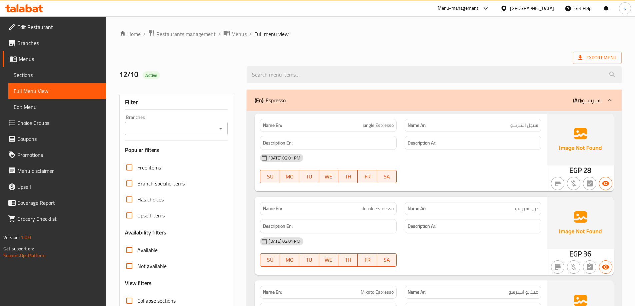
scroll to position [48, 0]
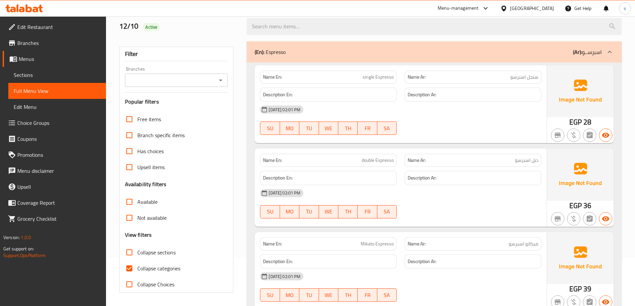
click at [154, 250] on span "Collapse sections" at bounding box center [156, 252] width 38 height 8
click at [137, 250] on input "Collapse sections" at bounding box center [129, 252] width 16 height 16
checkbox input "true"
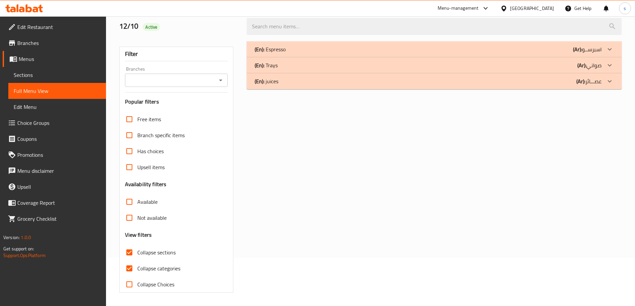
click at [158, 266] on span "Collapse categories" at bounding box center [158, 268] width 43 height 8
click at [137, 266] on input "Collapse categories" at bounding box center [129, 268] width 16 height 16
checkbox input "false"
click at [513, 68] on div "(En): Trays (Ar): صواني" at bounding box center [427, 65] width 347 height 8
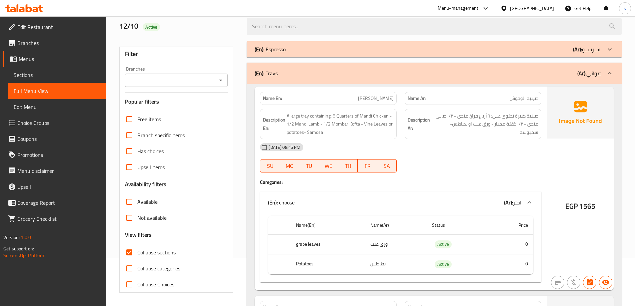
click at [305, 245] on th "grape leaves" at bounding box center [327, 244] width 74 height 20
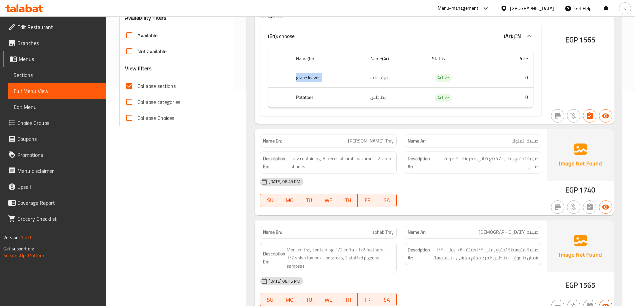
scroll to position [182, 0]
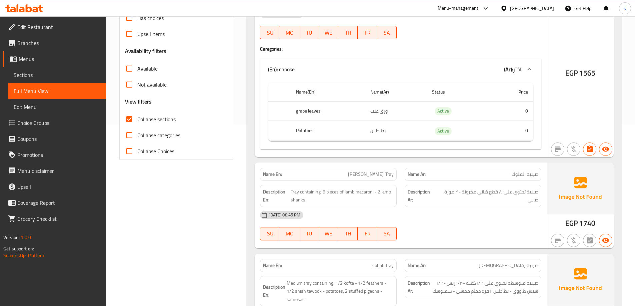
click at [574, 71] on span "EGP" at bounding box center [571, 73] width 12 height 13
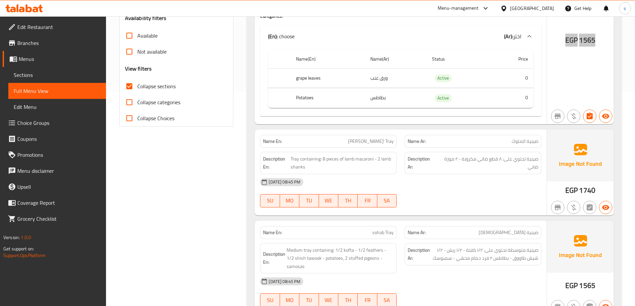
scroll to position [215, 0]
click at [528, 142] on span "صينية الملوك" at bounding box center [524, 141] width 27 height 7
click at [507, 143] on p "Name Ar: صينية [PERSON_NAME]" at bounding box center [472, 141] width 131 height 7
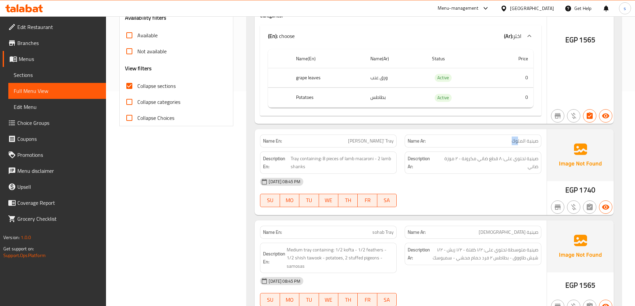
drag, startPoint x: 518, startPoint y: 142, endPoint x: 476, endPoint y: 144, distance: 42.0
click at [476, 144] on p "Name Ar: صينية [PERSON_NAME]" at bounding box center [472, 141] width 131 height 7
drag, startPoint x: 395, startPoint y: 143, endPoint x: 403, endPoint y: 141, distance: 7.8
click at [403, 141] on div "Name En: [PERSON_NAME]' Tray Name Ar: صينية [PERSON_NAME]" at bounding box center [400, 141] width 289 height 21
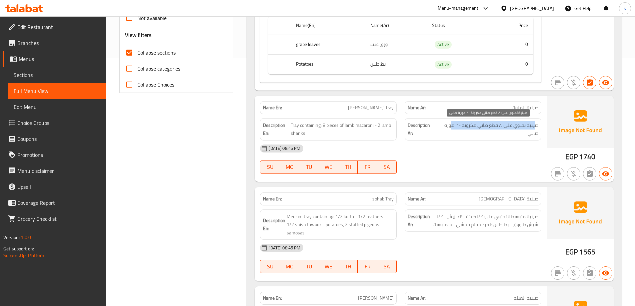
drag, startPoint x: 535, startPoint y: 128, endPoint x: 451, endPoint y: 125, distance: 84.3
click at [451, 125] on span "صينية تحتوي على: ۸ قطع ضاني مكرونة - ٢ موزة ضاني" at bounding box center [487, 129] width 102 height 16
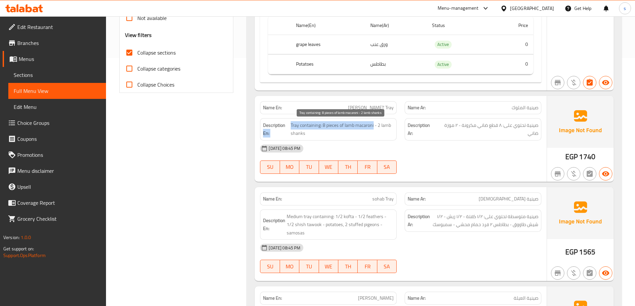
drag, startPoint x: 286, startPoint y: 127, endPoint x: 373, endPoint y: 125, distance: 86.6
click at [373, 125] on h6 "Description En: Tray containing: 8 pieces of lamb macaroni - 2 lamb [PERSON_NAM…" at bounding box center [328, 129] width 131 height 16
click at [372, 136] on span "Tray containing: 8 pieces of lamb macaroni - 2 lamb shanks" at bounding box center [341, 129] width 103 height 16
click at [350, 120] on div "Description En: Tray containing: 8 pieces of lamb macaroni - 2 lamb [PERSON_NAM…" at bounding box center [328, 129] width 137 height 22
click at [367, 125] on span "Tray containing: 8 pieces of lamb macaroni - 2 lamb shanks" at bounding box center [341, 129] width 103 height 16
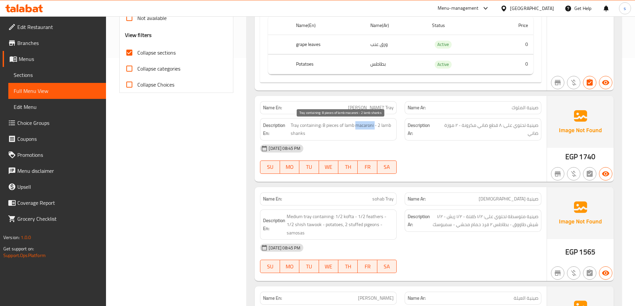
click at [367, 125] on span "Tray containing: 8 pieces of lamb macaroni - 2 lamb shanks" at bounding box center [341, 129] width 103 height 16
drag, startPoint x: 420, startPoint y: 125, endPoint x: 0, endPoint y: 176, distance: 422.7
drag, startPoint x: 0, startPoint y: 176, endPoint x: 179, endPoint y: 147, distance: 181.1
click at [37, 72] on span "Sections" at bounding box center [57, 75] width 87 height 8
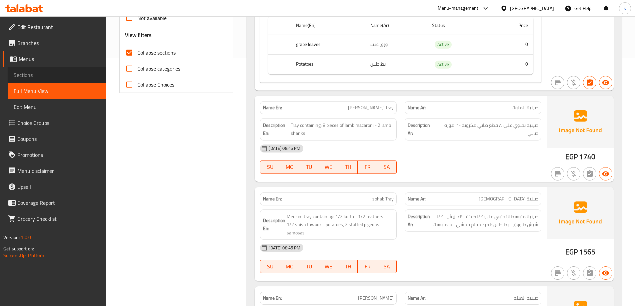
scroll to position [93, 0]
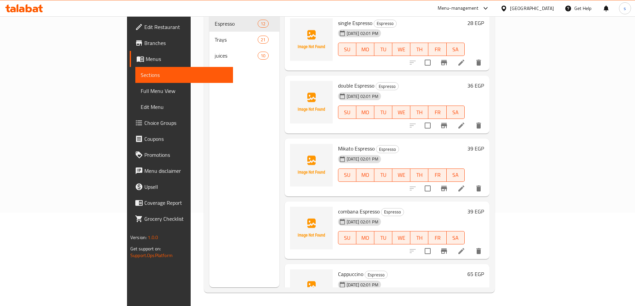
click at [141, 91] on span "Full Menu View" at bounding box center [184, 91] width 87 height 8
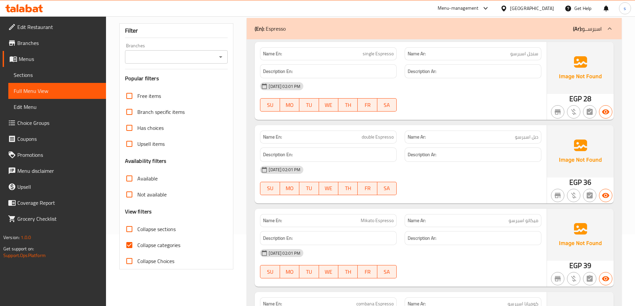
scroll to position [233, 0]
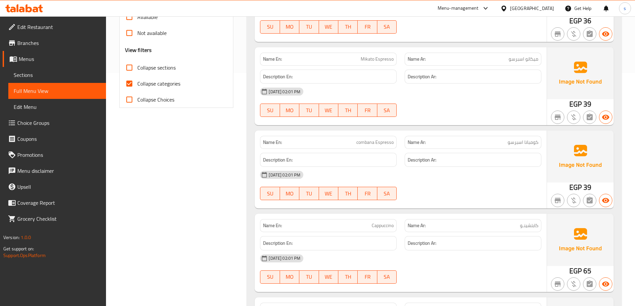
click at [129, 79] on input "Collapse categories" at bounding box center [129, 84] width 16 height 16
checkbox input "false"
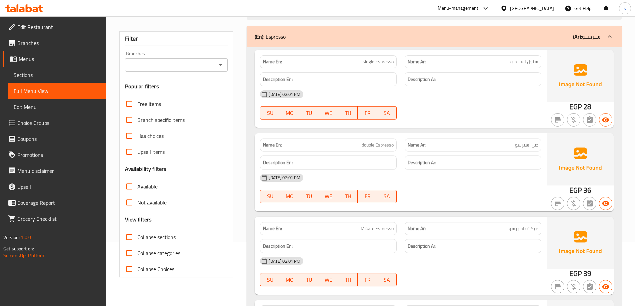
scroll to position [67, 0]
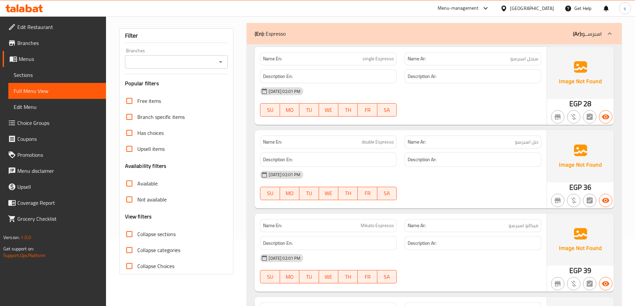
click at [129, 232] on input "Collapse sections" at bounding box center [129, 234] width 16 height 16
checkbox input "true"
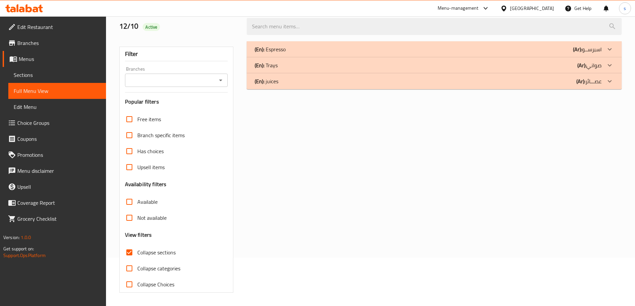
scroll to position [48, 0]
click at [608, 67] on icon at bounding box center [609, 65] width 8 height 8
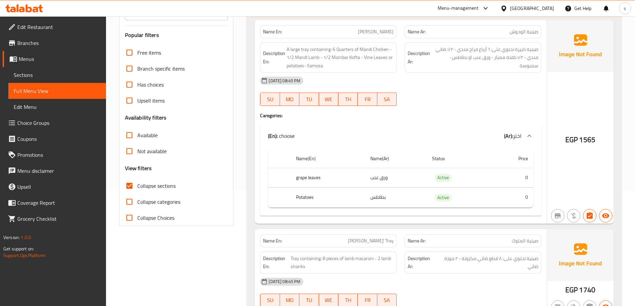
scroll to position [215, 0]
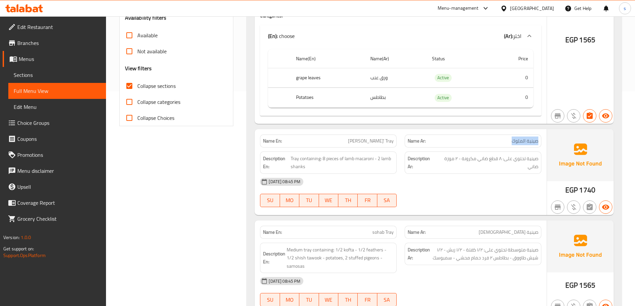
drag, startPoint x: 541, startPoint y: 144, endPoint x: 489, endPoint y: 141, distance: 52.4
click at [489, 141] on div "Name Ar: صينية [PERSON_NAME]" at bounding box center [472, 141] width 145 height 21
click at [501, 168] on span "صينية تحتوي على: ۸ قطع ضاني مكرونة - ٢ موزة ضاني" at bounding box center [487, 163] width 102 height 16
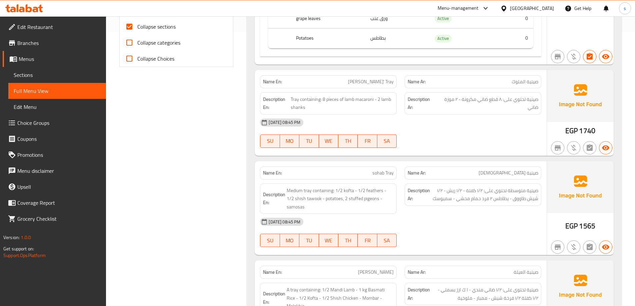
scroll to position [315, 0]
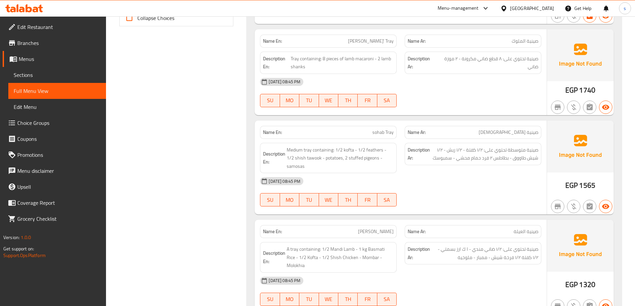
click at [533, 131] on span "صينية [DEMOGRAPHIC_DATA]" at bounding box center [508, 132] width 60 height 7
click at [510, 134] on p "Name Ar: صينية الصحاب" at bounding box center [472, 132] width 131 height 7
click at [514, 134] on span "صينية [DEMOGRAPHIC_DATA]" at bounding box center [508, 132] width 60 height 7
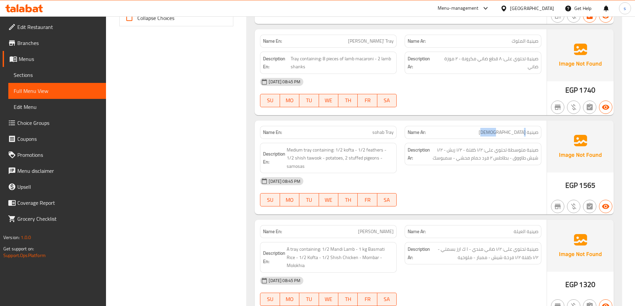
drag, startPoint x: 514, startPoint y: 134, endPoint x: 403, endPoint y: 133, distance: 110.6
click at [509, 134] on p "Name Ar: صينية الصحاب" at bounding box center [472, 132] width 131 height 7
click at [375, 133] on span "sohab Tray" at bounding box center [382, 132] width 21 height 7
click at [390, 133] on span "sohab Tray" at bounding box center [382, 132] width 21 height 7
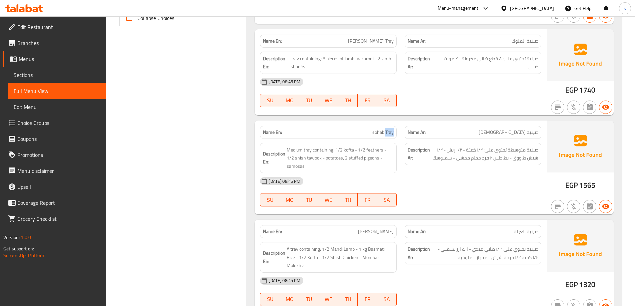
click at [390, 133] on span "sohab Tray" at bounding box center [382, 132] width 21 height 7
click at [379, 132] on span "sohab Tray" at bounding box center [382, 132] width 21 height 7
drag, startPoint x: 538, startPoint y: 151, endPoint x: 502, endPoint y: 150, distance: 35.6
click at [502, 150] on div "Description Ar: صينية متوسطة تحتوي على: ١/٢ كفتة - ١/٢ ريش - ١/٢ شيش طاووق - بط…" at bounding box center [472, 154] width 137 height 22
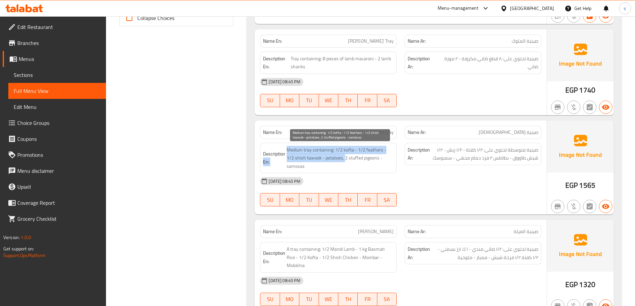
drag, startPoint x: 285, startPoint y: 150, endPoint x: 337, endPoint y: 155, distance: 52.1
click at [337, 155] on h6 "Description En: Medium tray containing: 1/2 kofta - 1/2 feathers - 1/2 shish ta…" at bounding box center [328, 158] width 131 height 25
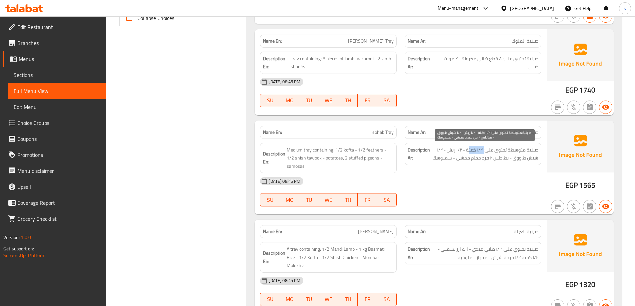
drag, startPoint x: 484, startPoint y: 151, endPoint x: 468, endPoint y: 150, distance: 16.0
click at [468, 150] on span "صينية متوسطة تحتوي على: ١/٢ كفتة - ١/٢ ريش - ١/٢ شيش طاووق - بطاطس ٢ فرد حمام م…" at bounding box center [484, 154] width 107 height 16
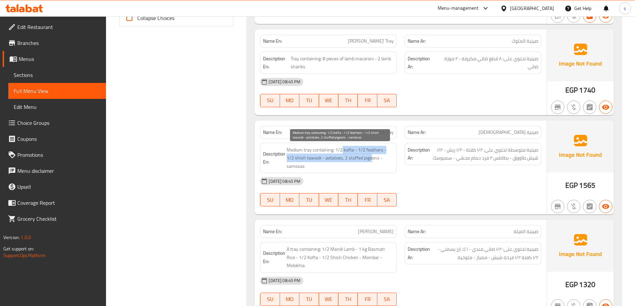
drag, startPoint x: 341, startPoint y: 148, endPoint x: 362, endPoint y: 160, distance: 24.3
click at [362, 160] on span "Medium tray containing: 1/2 kofta - 1/2 feathers - 1/2 shish tawook - potatoes,…" at bounding box center [339, 158] width 107 height 25
click at [363, 152] on span "Medium tray containing: 1/2 kofta - 1/2 feathers - 1/2 shish tawook - potatoes,…" at bounding box center [339, 158] width 107 height 25
drag, startPoint x: 355, startPoint y: 152, endPoint x: 380, endPoint y: 150, distance: 25.4
click at [380, 150] on span "Medium tray containing: 1/2 kofta - 1/2 feathers - 1/2 shish tawook - potatoes,…" at bounding box center [339, 158] width 107 height 25
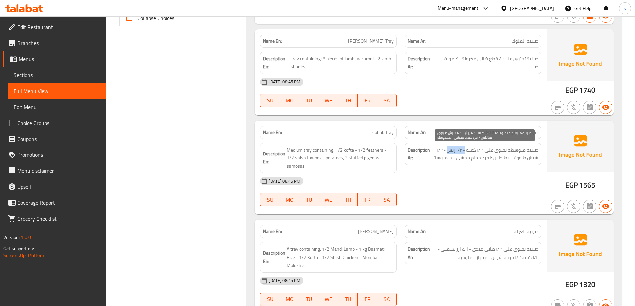
drag, startPoint x: 465, startPoint y: 152, endPoint x: 447, endPoint y: 152, distance: 17.7
click at [447, 152] on span "صينية متوسطة تحتوي على: ١/٢ كفتة - ١/٢ ريش - ١/٢ شيش طاووق - بطاطس ٢ فرد حمام م…" at bounding box center [484, 154] width 107 height 16
click at [450, 154] on span "صينية متوسطة تحتوي على: ١/٢ كفتة - ١/٢ ريش - ١/٢ شيش طاووق - بطاطس ٢ فرد حمام م…" at bounding box center [484, 154] width 107 height 16
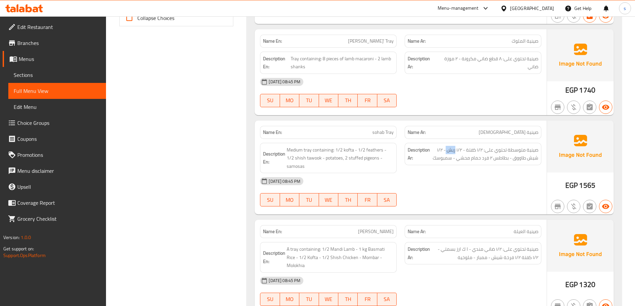
copy span "ريش"
click at [372, 132] on span "sohab Tray" at bounding box center [382, 132] width 21 height 7
copy span "sohab"
click at [446, 183] on div "[DATE] 08:45 PM SU MO TU WE TH FR SA" at bounding box center [400, 191] width 289 height 37
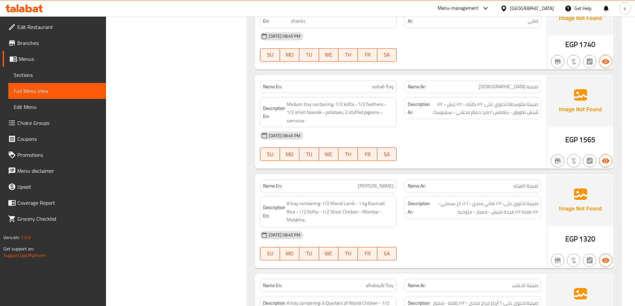
scroll to position [381, 0]
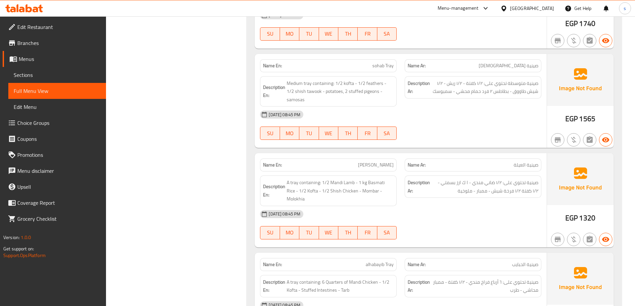
click at [378, 162] on span "[PERSON_NAME]" at bounding box center [376, 165] width 36 height 7
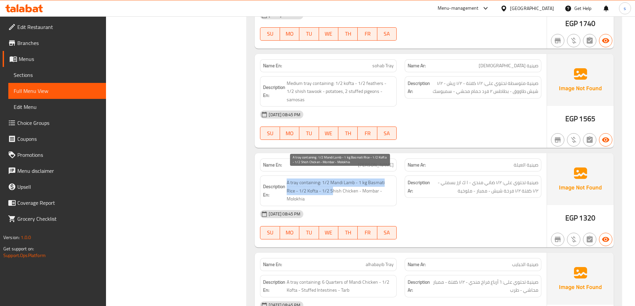
drag, startPoint x: 287, startPoint y: 175, endPoint x: 324, endPoint y: 180, distance: 37.7
click at [324, 180] on span "A tray containing: 1/2 Mandi Lamb - 1 kg Basmati Rice - 1/2 Kofta - 1/2 Shish C…" at bounding box center [339, 191] width 107 height 25
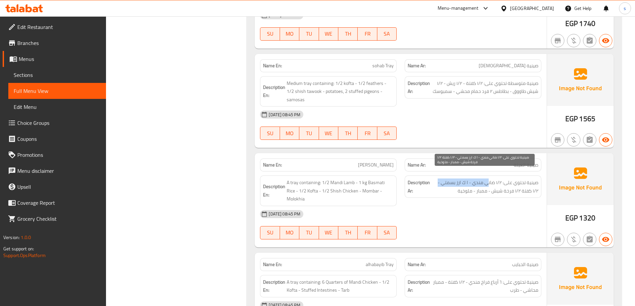
drag, startPoint x: 542, startPoint y: 179, endPoint x: 488, endPoint y: 176, distance: 53.7
click at [488, 176] on div "Description Ar: صينية تحتوي على: ١/٢ ضاني مندي - ا ك ارز بسمتي - ١/٢ كفتة ١/٢ ف…" at bounding box center [472, 191] width 145 height 39
click at [498, 179] on span "صينية تحتوي على: ١/٢ ضاني مندي - ا ك ارز بسمتي - ١/٢ كفتة ١/٢ فرخة شيش - ممبار …" at bounding box center [484, 187] width 107 height 16
drag, startPoint x: 498, startPoint y: 175, endPoint x: 488, endPoint y: 175, distance: 9.3
click at [496, 179] on span "صينية تحتوي على: ١/٢ ضاني مندي - ا ك ارز بسمتي - ١/٢ كفتة ١/٢ فرخة شيش - ممبار …" at bounding box center [484, 187] width 107 height 16
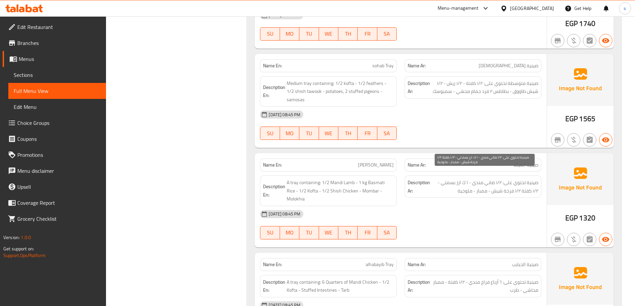
click at [488, 179] on span "صينية تحتوي على: ١/٢ ضاني مندي - ا ك ارز بسمتي - ١/٢ كفتة ١/٢ فرخة شيش - ممبار …" at bounding box center [484, 187] width 107 height 16
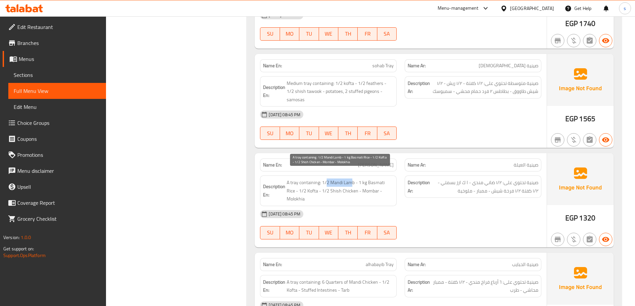
drag, startPoint x: 326, startPoint y: 176, endPoint x: 351, endPoint y: 178, distance: 24.8
click at [351, 179] on span "A tray containing: 1/2 Mandi Lamb - 1 kg Basmati Rice - 1/2 Kofta - 1/2 Shish C…" at bounding box center [339, 191] width 107 height 25
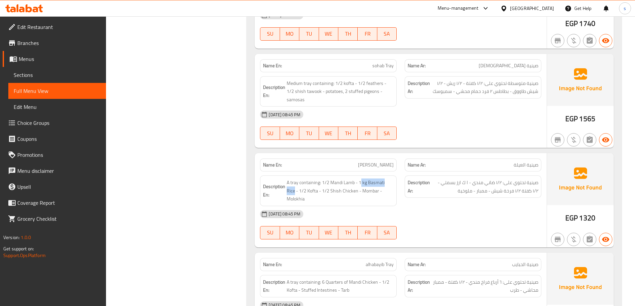
drag, startPoint x: 361, startPoint y: 175, endPoint x: 399, endPoint y: 174, distance: 37.6
click at [399, 174] on div "Description En: A tray containing: 1/2 Mandi Lamb - 1 kg Basmati Rice - 1/2 Kof…" at bounding box center [328, 191] width 145 height 39
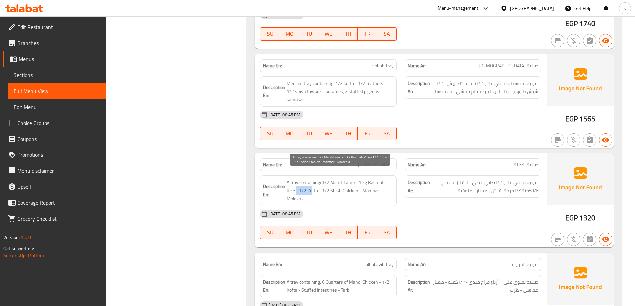
drag, startPoint x: 286, startPoint y: 182, endPoint x: 303, endPoint y: 182, distance: 17.3
click at [303, 182] on h6 "Description En: A tray containing: 1/2 Mandi Lamb - 1 kg Basmati Rice - 1/2 Kof…" at bounding box center [328, 191] width 131 height 25
drag, startPoint x: 310, startPoint y: 183, endPoint x: 351, endPoint y: 184, distance: 41.7
click at [351, 184] on span "A tray containing: 1/2 Mandi Lamb - 1 kg Basmati Rice - 1/2 Kofta - 1/2 Shish C…" at bounding box center [339, 191] width 107 height 25
click at [361, 185] on span "A tray containing: 1/2 Mandi Lamb - 1 kg Basmati Rice - 1/2 Kofta - 1/2 Shish C…" at bounding box center [339, 191] width 107 height 25
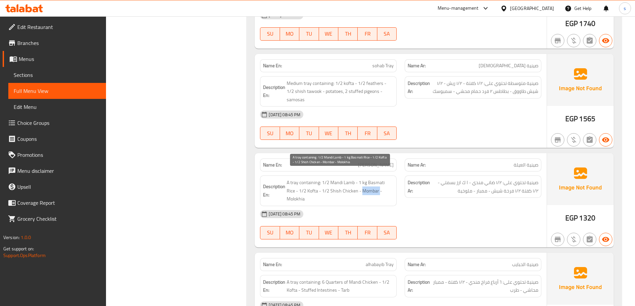
click at [361, 185] on span "A tray containing: 1/2 Mandi Lamb - 1 kg Basmati Rice - 1/2 Kofta - 1/2 Shish C…" at bounding box center [339, 191] width 107 height 25
click at [387, 179] on span "A tray containing: 1/2 Mandi Lamb - 1 kg Basmati Rice - 1/2 Kofta - 1/2 Shish C…" at bounding box center [339, 191] width 107 height 25
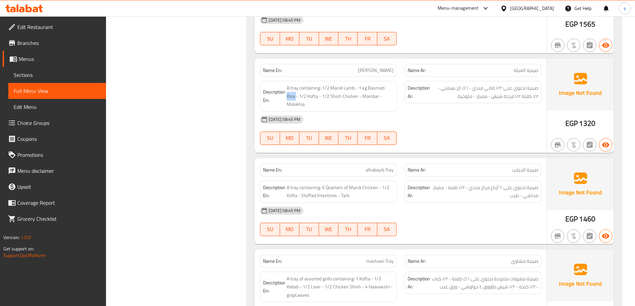
scroll to position [515, 0]
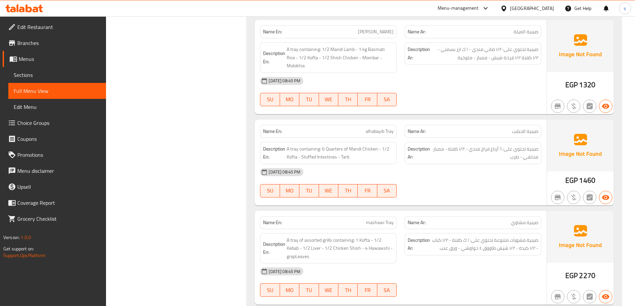
click at [531, 128] on span "صينية الحبايب" at bounding box center [525, 131] width 26 height 7
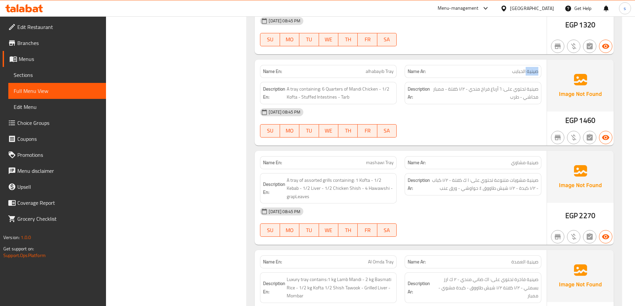
scroll to position [581, 0]
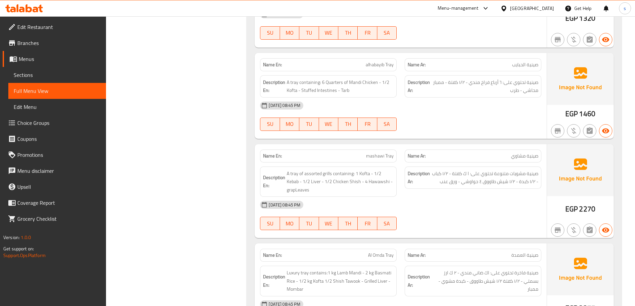
click at [507, 61] on p "Name Ar: صينية الحبايب" at bounding box center [472, 64] width 131 height 7
click at [368, 61] on span "alhabayib Tray" at bounding box center [379, 64] width 28 height 7
drag, startPoint x: 285, startPoint y: 65, endPoint x: 315, endPoint y: 65, distance: 30.3
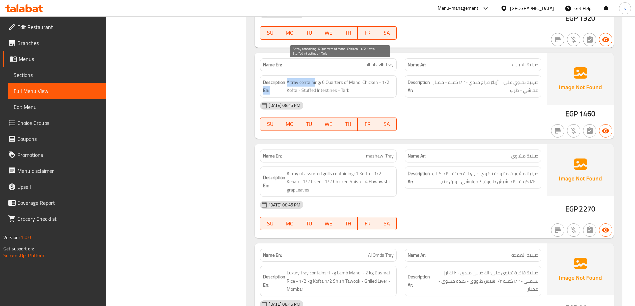
click at [315, 78] on h6 "Description En: A tray containing: 6 Quarters of Mandi Chicken - 1/2 Kofta - St…" at bounding box center [328, 86] width 131 height 16
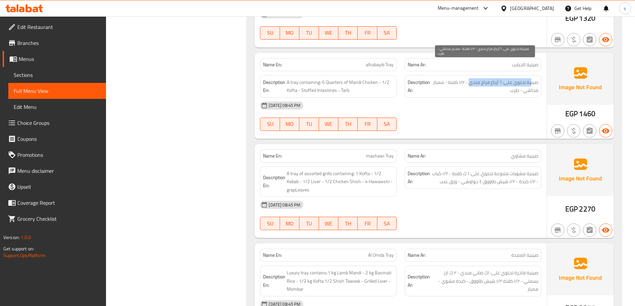
drag, startPoint x: 503, startPoint y: 67, endPoint x: 470, endPoint y: 67, distance: 33.3
click at [470, 78] on span "صينية تحتوي على: ٦ أرباع فراخ مندي - ١/٢ كفتة - ممبار محاشي - طرب" at bounding box center [484, 86] width 107 height 16
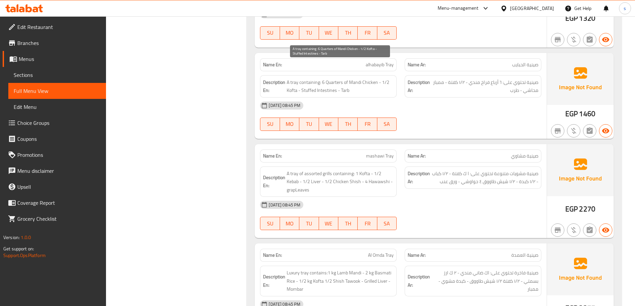
click at [336, 78] on span "A tray containing: 6 Quarters of Mandi Chicken - 1/2 Kofta - Stuffed Intestines…" at bounding box center [339, 86] width 107 height 16
click at [338, 78] on span "A tray containing: 6 Quarters of Mandi Chicken - 1/2 Kofta - Stuffed Intestines…" at bounding box center [339, 86] width 107 height 16
click at [315, 78] on span "A tray containing: 6 Quarters of Mandi Chicken - 1/2 Kofta - Stuffed Intestines…" at bounding box center [339, 86] width 107 height 16
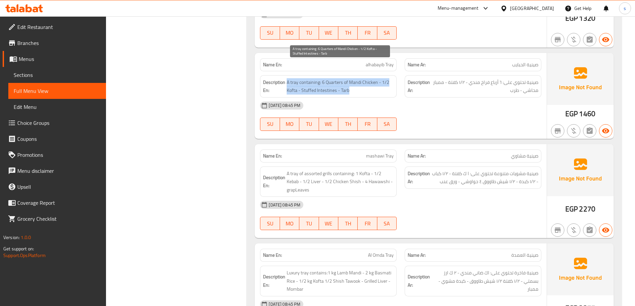
click at [331, 78] on span "A tray containing: 6 Quarters of Mandi Chicken - 1/2 Kofta - Stuffed Intestines…" at bounding box center [339, 86] width 107 height 16
click at [373, 78] on span "A tray containing: 6 Quarters of Mandi Chicken - 1/2 Kofta - Stuffed Intestines…" at bounding box center [339, 86] width 107 height 16
click at [350, 78] on span "A tray containing: 6 Quarters of Mandi Chicken - 1/2 Kofta - Stuffed Intestines…" at bounding box center [339, 86] width 107 height 16
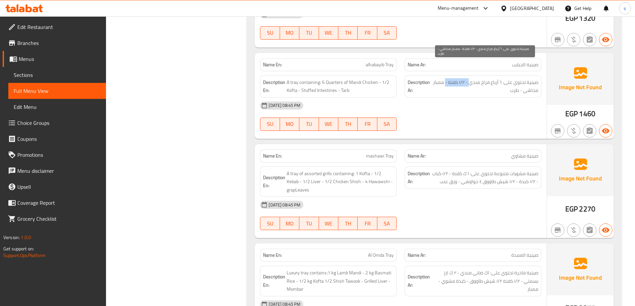
drag, startPoint x: 469, startPoint y: 66, endPoint x: 444, endPoint y: 66, distance: 25.3
click at [444, 78] on span "صينية تحتوي على: ٦ أرباع فراخ مندي - ١/٢ كفتة - ممبار محاشي - طرب" at bounding box center [484, 86] width 107 height 16
click at [294, 78] on span "A tray containing: 6 Quarters of Mandi Chicken - 1/2 Kofta - Stuffed Intestines…" at bounding box center [339, 86] width 107 height 16
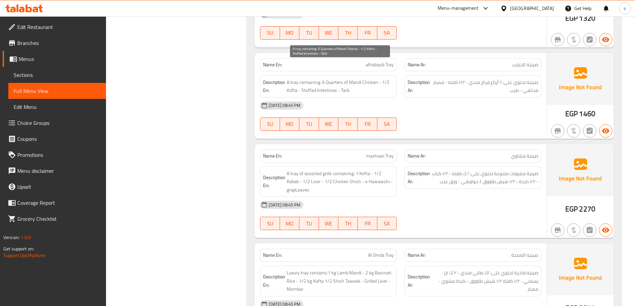
drag, startPoint x: 341, startPoint y: 75, endPoint x: 351, endPoint y: 78, distance: 10.8
click at [342, 78] on span "A tray containing: 6 Quarters of Mandi Chicken - 1/2 Kofta - Stuffed Intestines…" at bounding box center [339, 86] width 107 height 16
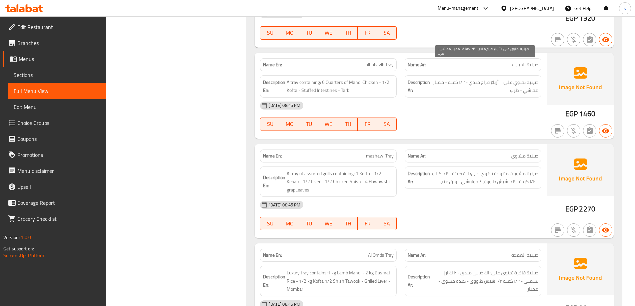
click at [533, 78] on span "صينية تحتوي على: ٦ أرباع فراخ مندي - ١/٢ كفتة - ممبار محاشي - طرب" at bounding box center [484, 86] width 107 height 16
click at [378, 61] on span "alhabayib Tray" at bounding box center [379, 64] width 28 height 7
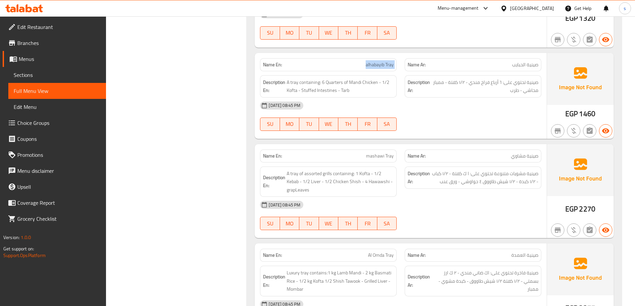
copy span "alhabayib Tray"
click at [419, 98] on div "[DATE] 08:45 PM" at bounding box center [400, 106] width 289 height 16
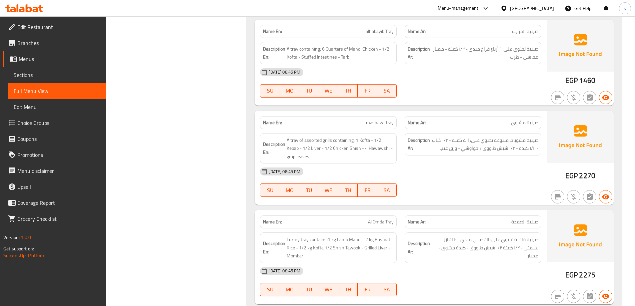
click at [526, 119] on span "صينية مشاوي" at bounding box center [524, 122] width 27 height 7
drag, startPoint x: 526, startPoint y: 106, endPoint x: 456, endPoint y: 109, distance: 70.0
click at [521, 119] on span "صينية مشاوي" at bounding box center [524, 122] width 27 height 7
click at [375, 119] on span "mashawi Tray" at bounding box center [380, 122] width 28 height 7
drag, startPoint x: 375, startPoint y: 102, endPoint x: 383, endPoint y: 110, distance: 10.8
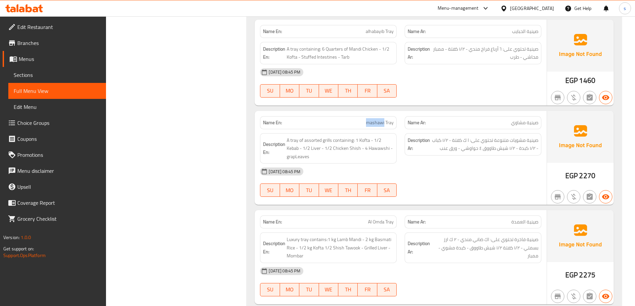
click at [383, 119] on span "mashawi Tray" at bounding box center [380, 122] width 28 height 7
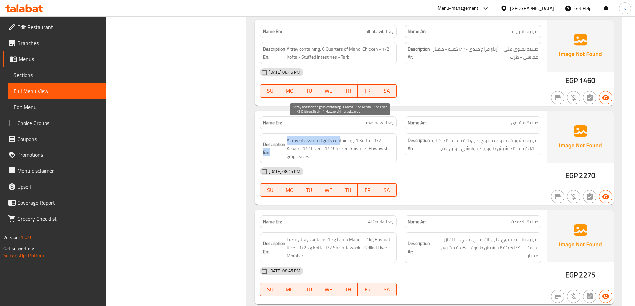
drag, startPoint x: 285, startPoint y: 126, endPoint x: 339, endPoint y: 127, distance: 54.0
click at [339, 136] on h6 "Description En: A tray of assorted grills containing: 1 Kofta - 1/2 Kebab - 1/2…" at bounding box center [328, 148] width 131 height 25
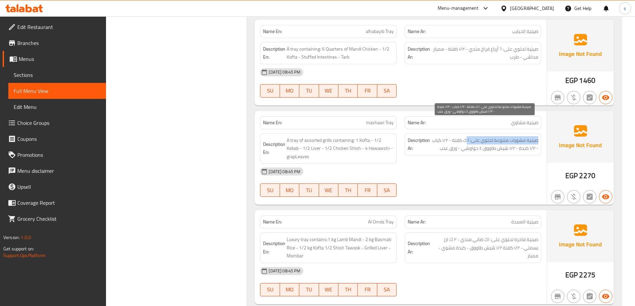
drag, startPoint x: 536, startPoint y: 125, endPoint x: 465, endPoint y: 127, distance: 70.3
click at [465, 136] on span "صينية مشويات متنوعة تحتوي على: ا ك كفتة - ١/٢ كباب - ١/٢ كبدة - ١/٢ شيش طاووق ٤…" at bounding box center [484, 144] width 107 height 16
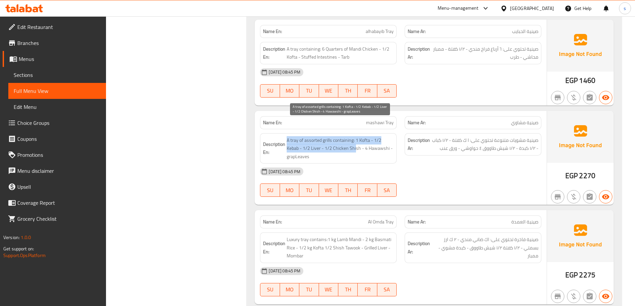
drag, startPoint x: 287, startPoint y: 122, endPoint x: 355, endPoint y: 131, distance: 69.1
click at [355, 136] on span "A tray of assorted grills containing: 1 Kofta - 1/2 Kebab - 1/2 Liver - 1/2 Chi…" at bounding box center [339, 148] width 107 height 25
click at [359, 136] on span "A tray of assorted grills containing: 1 Kofta - 1/2 Kebab - 1/2 Liver - 1/2 Chi…" at bounding box center [339, 148] width 107 height 25
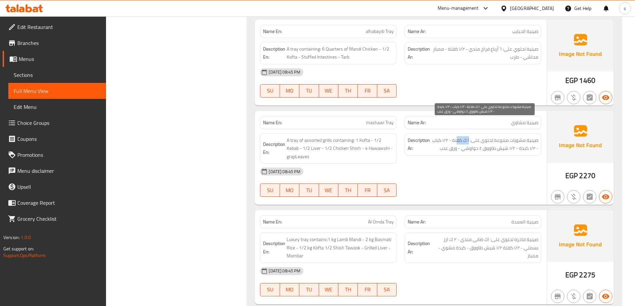
drag, startPoint x: 468, startPoint y: 125, endPoint x: 414, endPoint y: 135, distance: 54.8
click at [454, 136] on span "صينية مشويات متنوعة تحتوي على: ا ك كفتة - ١/٢ كباب - ١/٢ كبدة - ١/٢ شيش طاووق ٤…" at bounding box center [484, 144] width 107 height 16
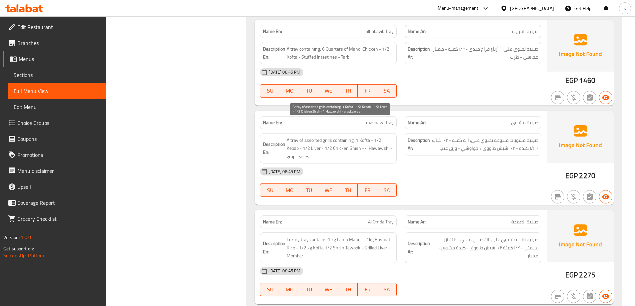
click at [357, 136] on span "A tray of assorted grills containing: 1 Kofta - 1/2 Kebab - 1/2 Liver - 1/2 Chi…" at bounding box center [339, 148] width 107 height 25
click at [345, 136] on span "A tray of assorted grills containing: 1 Kofta - 1/2 Kebab - 1/2 Liver - 1/2 Chi…" at bounding box center [339, 148] width 107 height 25
click at [364, 119] on p "Name En: mashawi Tray" at bounding box center [328, 122] width 131 height 7
drag, startPoint x: 368, startPoint y: 105, endPoint x: 395, endPoint y: 109, distance: 27.3
click at [395, 116] on div "Name En: mashawi Tray" at bounding box center [328, 122] width 137 height 13
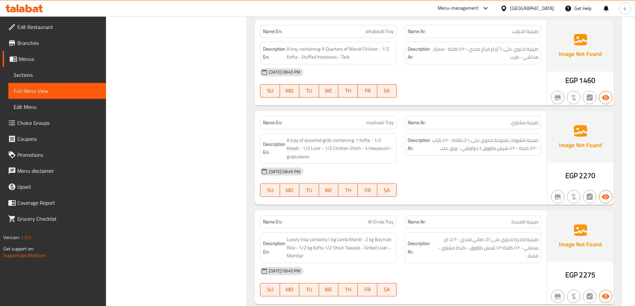
drag, startPoint x: 360, startPoint y: 112, endPoint x: 364, endPoint y: 107, distance: 6.7
click at [361, 116] on div "Name En: mashawi Tray" at bounding box center [328, 122] width 137 height 13
drag, startPoint x: 367, startPoint y: 105, endPoint x: 389, endPoint y: 105, distance: 22.0
click at [389, 119] on span "mashawi Tray" at bounding box center [380, 122] width 28 height 7
copy span "mashawi Tr"
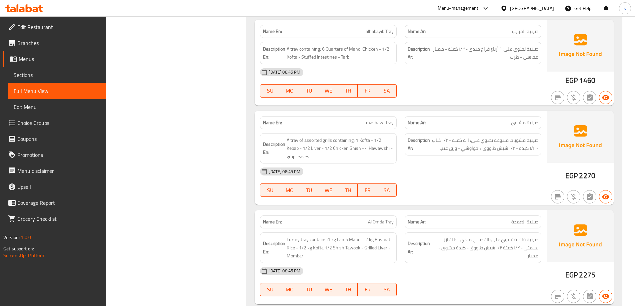
click at [430, 170] on div "12-10-2025 08:45 PM SU MO TU WE TH FR SA" at bounding box center [400, 182] width 289 height 37
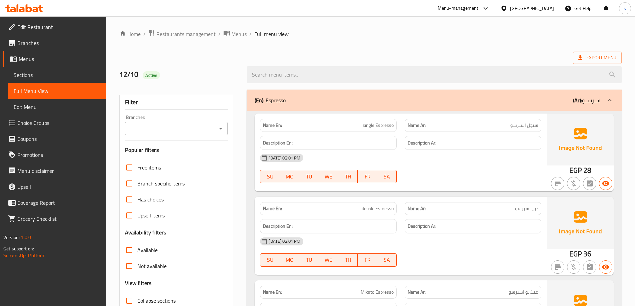
scroll to position [167, 0]
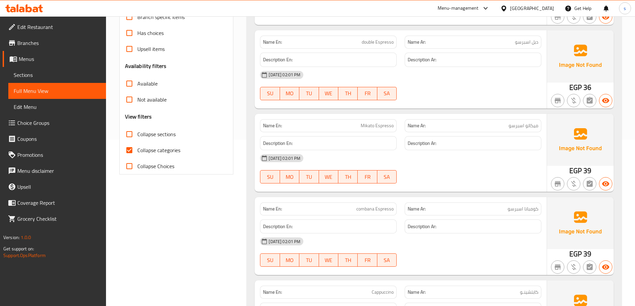
click at [168, 131] on span "Collapse sections" at bounding box center [156, 134] width 38 height 8
click at [137, 131] on input "Collapse sections" at bounding box center [129, 134] width 16 height 16
checkbox input "true"
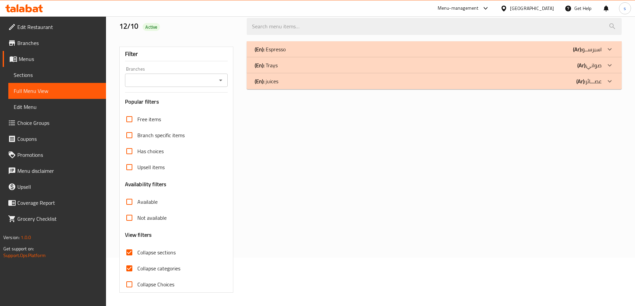
click at [165, 145] on div "Free items Branch specific items Has choices Upsell items Availability filters …" at bounding box center [176, 201] width 103 height 181
click at [535, 69] on div "(En): Trays (Ar): صواني" at bounding box center [427, 65] width 347 height 8
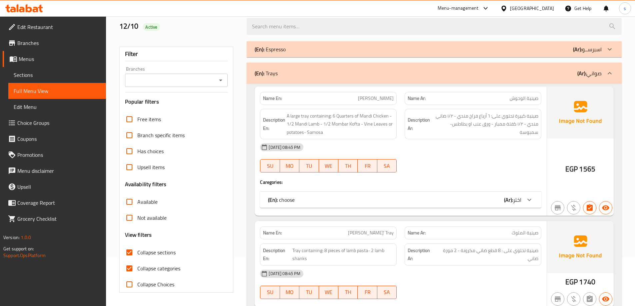
scroll to position [209, 0]
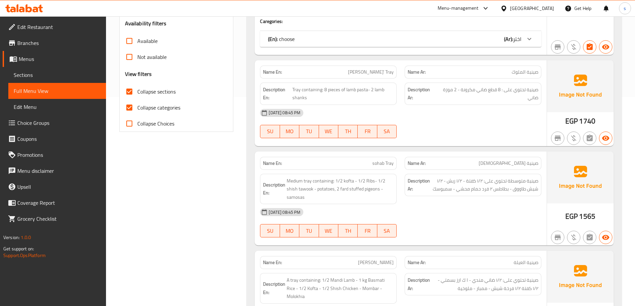
click at [155, 107] on span "Collapse categories" at bounding box center [158, 108] width 43 height 8
click at [137, 107] on input "Collapse categories" at bounding box center [129, 108] width 16 height 16
checkbox input "false"
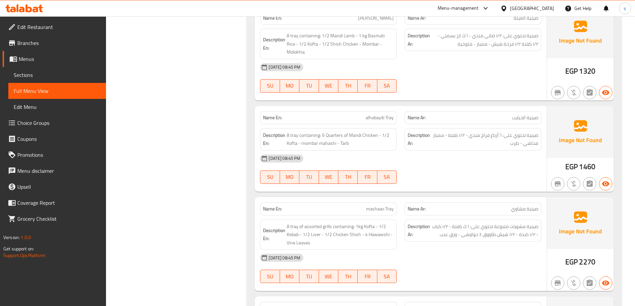
scroll to position [509, 0]
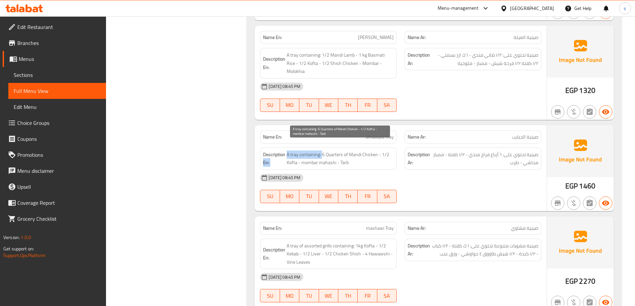
drag, startPoint x: 285, startPoint y: 145, endPoint x: 322, endPoint y: 149, distance: 37.5
click at [322, 151] on h6 "Description En: A tray containing: 6 Quarters of Mandi Chicken - 1/2 Kofta - mo…" at bounding box center [328, 159] width 131 height 16
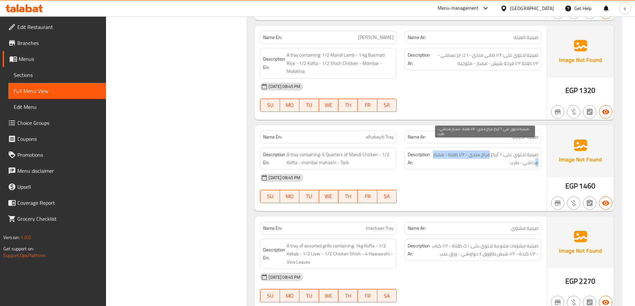
drag, startPoint x: 536, startPoint y: 151, endPoint x: 488, endPoint y: 150, distance: 47.6
click at [488, 151] on span "صينية تحتوي على: ٦ أرباع فراخ مندي - ١/٢ كفتة - ممبار محاشي - طرب" at bounding box center [484, 159] width 107 height 16
click at [496, 151] on span "صينية تحتوي على: ٦ أرباع فراخ مندي - ١/٢ كفتة - ممبار محاشي - طرب" at bounding box center [484, 159] width 107 height 16
drag, startPoint x: 496, startPoint y: 147, endPoint x: 478, endPoint y: 149, distance: 18.0
click at [491, 151] on span "صينية تحتوي على: ٦ أرباع فراخ مندي - ١/٢ كفتة - ممبار محاشي - طرب" at bounding box center [484, 159] width 107 height 16
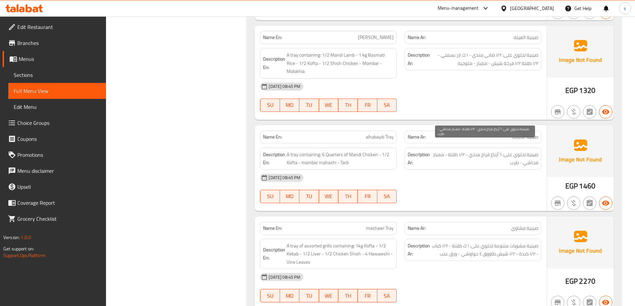
click at [478, 151] on span "صينية تحتوي على: ٦ أرباع فراخ مندي - ١/٢ كفتة - ممبار محاشي - طرب" at bounding box center [484, 159] width 107 height 16
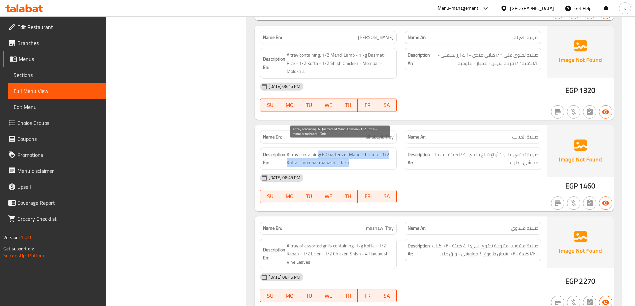
drag, startPoint x: 317, startPoint y: 147, endPoint x: 366, endPoint y: 152, distance: 48.9
click at [366, 152] on span "A tray containing: 6 Quarters of Mandi Chicken - 1/2 Kofta - mombar mahashi - T…" at bounding box center [339, 159] width 107 height 16
click at [382, 151] on span "A tray containing: 6 Quarters of Mandi Chicken - 1/2 Kofta - mombar mahashi - T…" at bounding box center [339, 159] width 107 height 16
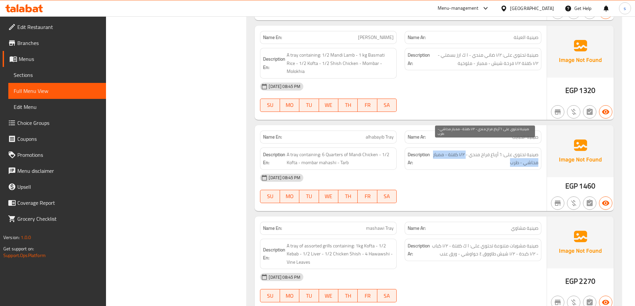
drag, startPoint x: 466, startPoint y: 140, endPoint x: 441, endPoint y: 152, distance: 27.7
click at [454, 151] on div "Description Ar: صينية تحتوي على: ٦ أرباع فراخ مندي - ١/٢ كفتة - ممبار محاشي - ط…" at bounding box center [472, 159] width 137 height 22
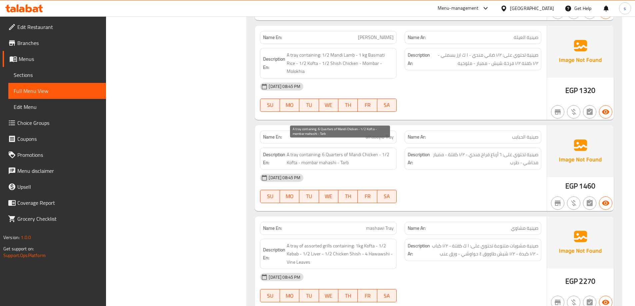
click at [286, 154] on h6 "Description En: A tray containing: 6 Quarters of Mandi Chicken - 1/2 Kofta - mo…" at bounding box center [328, 159] width 131 height 16
drag, startPoint x: 295, startPoint y: 159, endPoint x: 327, endPoint y: 161, distance: 32.1
click at [327, 161] on div "Description En: A tray containing: 6 Quarters of Mandi Chicken - 1/2 Kofta - mo…" at bounding box center [328, 159] width 137 height 22
drag, startPoint x: 343, startPoint y: 158, endPoint x: 383, endPoint y: 154, distance: 39.9
click at [373, 158] on span "A tray containing: 6 Quarters of Mandi Chicken - 1/2 Kofta - mombar mahashi - T…" at bounding box center [339, 159] width 107 height 16
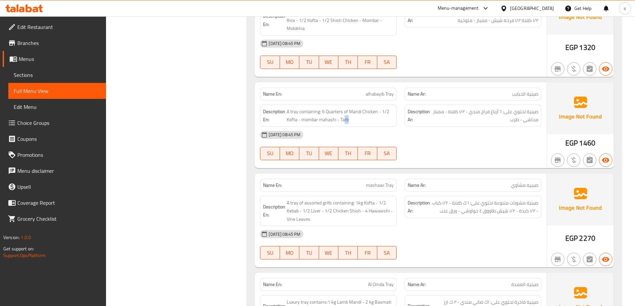
scroll to position [609, 0]
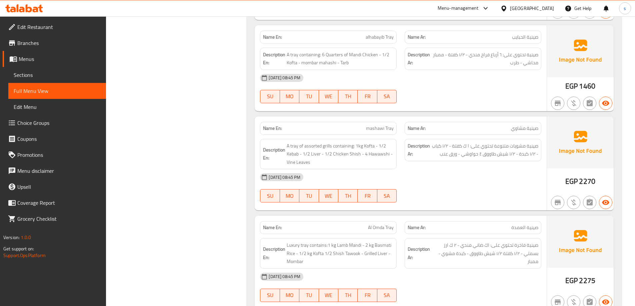
click at [513, 126] on div "Name Ar: صينية مشاوي" at bounding box center [472, 128] width 137 height 13
click at [516, 125] on span "صينية مشاوي" at bounding box center [524, 128] width 27 height 7
drag, startPoint x: 516, startPoint y: 122, endPoint x: 413, endPoint y: 119, distance: 103.3
click at [516, 125] on span "صينية مشاوي" at bounding box center [524, 128] width 27 height 7
click at [374, 125] on span "mashawi Tray" at bounding box center [380, 128] width 28 height 7
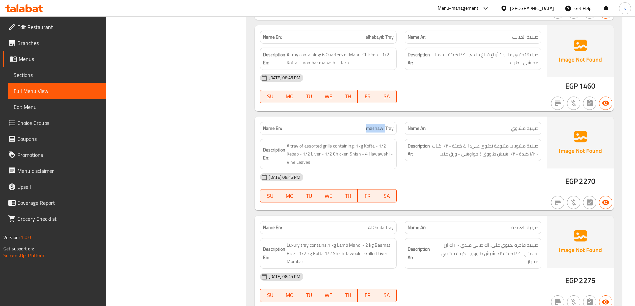
click at [374, 125] on span "mashawi Tray" at bounding box center [380, 128] width 28 height 7
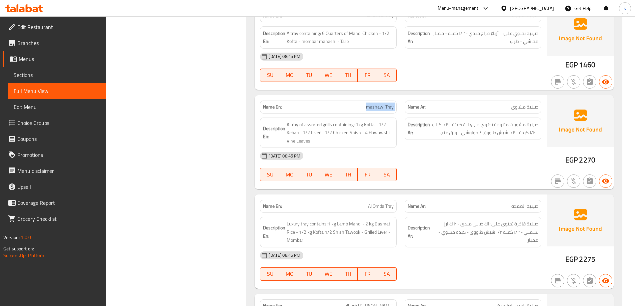
scroll to position [642, 0]
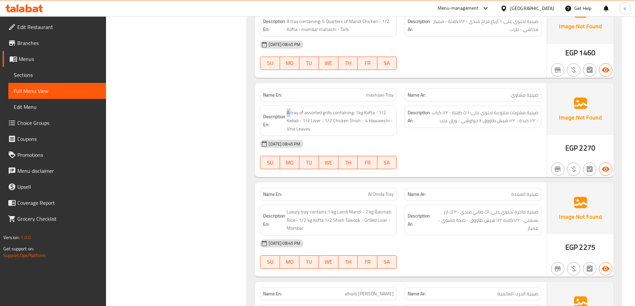
drag, startPoint x: 286, startPoint y: 104, endPoint x: 307, endPoint y: 105, distance: 21.4
click at [299, 109] on h6 "Description En: A tray of assorted grills containing: 1kg Kofta - 1/2 Kebab - 1…" at bounding box center [328, 121] width 131 height 25
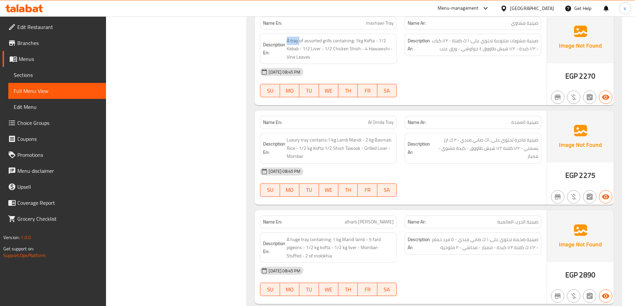
scroll to position [709, 0]
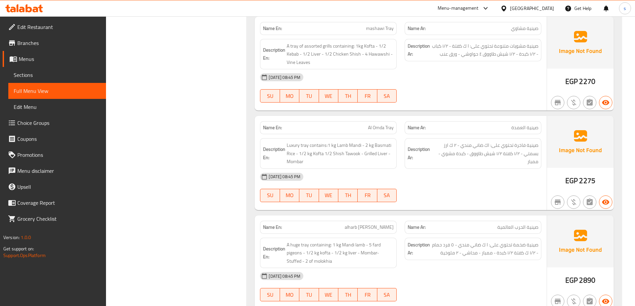
click at [376, 124] on span "Al Omda Tray" at bounding box center [381, 127] width 26 height 7
click at [524, 124] on span "صينية العمدة" at bounding box center [524, 127] width 27 height 7
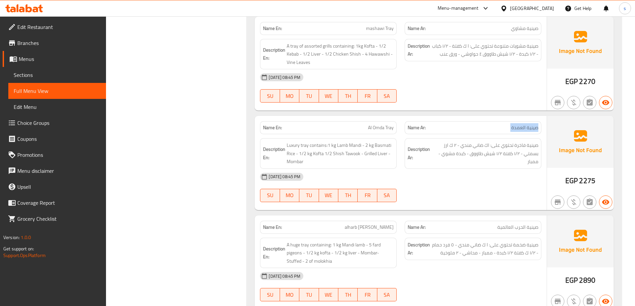
click at [524, 124] on span "صينية العمدة" at bounding box center [524, 127] width 27 height 7
drag, startPoint x: 522, startPoint y: 141, endPoint x: 494, endPoint y: 141, distance: 28.0
click at [494, 141] on span "صينية فاخرة تحتوي على: اك ضاني مندي - ٢ ك ارز بسمتي - ١/٢ كفتة ١/٢ شيش طاووق - …" at bounding box center [484, 153] width 107 height 25
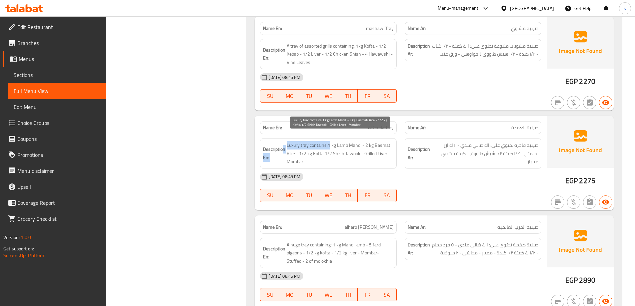
drag, startPoint x: 282, startPoint y: 138, endPoint x: 329, endPoint y: 139, distance: 47.0
click at [329, 141] on h6 "Description En: Luxury tray contains:1 kg Lamb Mandi - 2 kg Basmati Rice - 1/2 …" at bounding box center [328, 153] width 131 height 25
click at [330, 141] on span "Luxury tray contains:1 kg Lamb Mandi - 2 kg Basmati Rice - 1/2 kg Kofta 1/2 Shi…" at bounding box center [339, 153] width 107 height 25
drag, startPoint x: 325, startPoint y: 139, endPoint x: 362, endPoint y: 139, distance: 37.3
click at [362, 141] on span "Luxury tray contains:1 kg Lamb Mandi - 2 kg Basmati Rice - 1/2 kg Kofta 1/2 Shi…" at bounding box center [339, 153] width 107 height 25
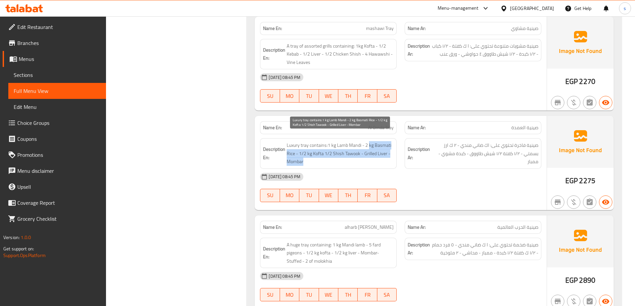
drag, startPoint x: 368, startPoint y: 141, endPoint x: 404, endPoint y: 141, distance: 36.3
click at [404, 141] on div "Description En: Luxury tray contains:1 kg Lamb Mandi - 2 kg Basmati Rice - 1/2 …" at bounding box center [400, 153] width 289 height 39
click at [370, 142] on span "Luxury tray contains:1 kg Lamb Mandi - 2 kg Basmati Rice - 1/2 kg Kofta 1/2 Shi…" at bounding box center [339, 153] width 107 height 25
click at [383, 145] on span "Luxury tray contains:1 kg Lamb Mandi - 2 kg Basmati Rice - 1/2 kg Kofta 1/2 Shi…" at bounding box center [339, 153] width 107 height 25
drag, startPoint x: 297, startPoint y: 147, endPoint x: 363, endPoint y: 145, distance: 66.0
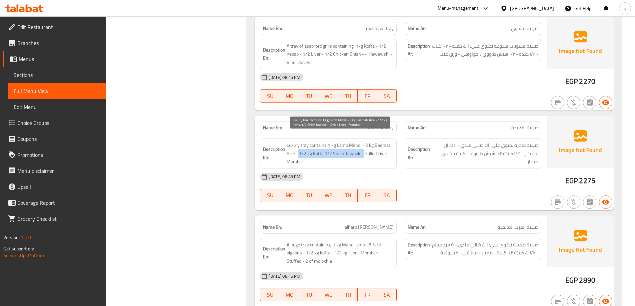
click at [363, 145] on span "Luxury tray contains:1 kg Lamb Mandi - 2 kg Basmati Rice - 1/2 kg Kofta 1/2 Shi…" at bounding box center [339, 153] width 107 height 25
click at [382, 155] on span "Luxury tray contains:1 kg Lamb Mandi - 2 kg Basmati Rice - 1/2 kg Kofta 1/2 Shi…" at bounding box center [339, 153] width 107 height 25
click at [367, 148] on span "Luxury tray contains:1 kg Lamb Mandi - 2 kg Basmati Rice - 1/2 kg Kofta 1/2 Shi…" at bounding box center [339, 153] width 107 height 25
click at [296, 156] on span "Luxury tray contains:1 kg Lamb Mandi - 2 kg Basmati Rice - 1/2 kg Kofta 1/2 Shi…" at bounding box center [339, 153] width 107 height 25
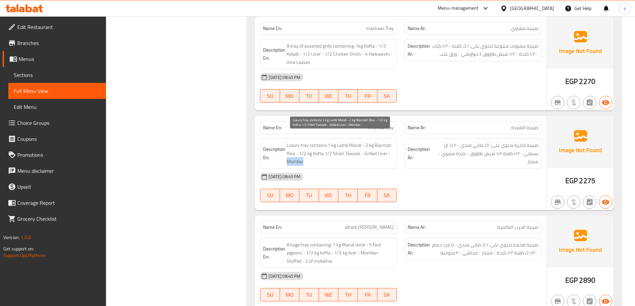
click at [296, 156] on span "Luxury tray contains:1 kg Lamb Mandi - 2 kg Basmati Rice - 1/2 kg Kofta 1/2 Shi…" at bounding box center [339, 153] width 107 height 25
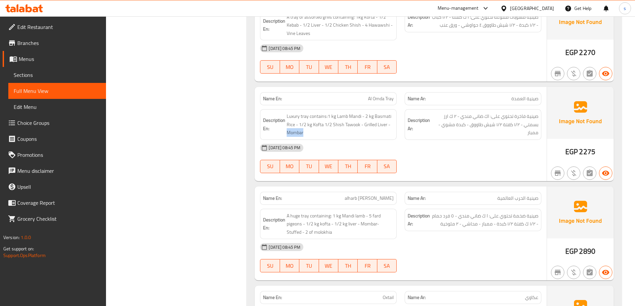
scroll to position [775, 0]
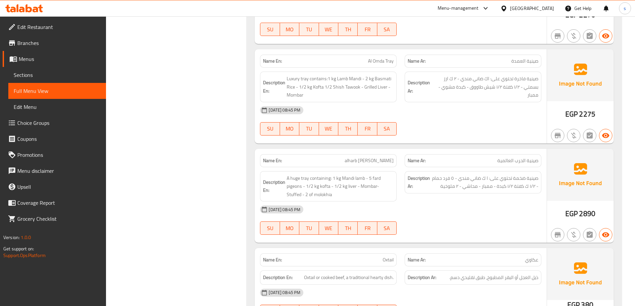
click at [535, 157] on span "صينية الحرب العالمية" at bounding box center [517, 160] width 41 height 7
click at [515, 157] on div "Name Ar: صينية الحرب العالمية" at bounding box center [472, 160] width 137 height 13
click at [496, 157] on div "Name Ar: صينية الحرب العالمية" at bounding box center [472, 160] width 137 height 13
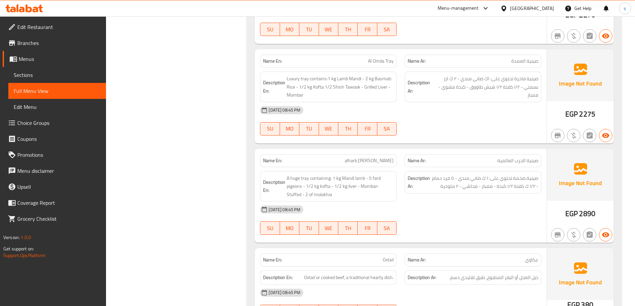
click at [496, 157] on div "Name Ar: صينية الحرب العالمية" at bounding box center [472, 160] width 137 height 13
click at [355, 157] on span "alharb [PERSON_NAME]" at bounding box center [368, 160] width 49 height 7
click at [372, 157] on span "alharb [PERSON_NAME]" at bounding box center [368, 160] width 49 height 7
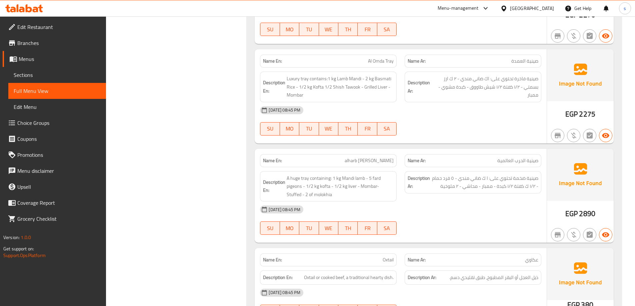
click at [537, 157] on span "صينية الحرب العالمية" at bounding box center [517, 160] width 41 height 7
drag, startPoint x: 537, startPoint y: 153, endPoint x: 522, endPoint y: 153, distance: 15.0
click at [533, 157] on span "صينية الحرب العالمية" at bounding box center [517, 160] width 41 height 7
click at [522, 157] on span "صينية الحرب العالمية" at bounding box center [517, 160] width 41 height 7
click at [353, 157] on span "alharb [PERSON_NAME]" at bounding box center [368, 160] width 49 height 7
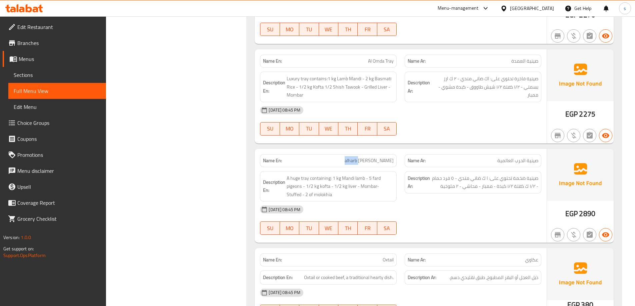
click at [353, 157] on span "alharb [PERSON_NAME]" at bounding box center [368, 160] width 49 height 7
click at [378, 157] on span "alharb [PERSON_NAME]" at bounding box center [368, 160] width 49 height 7
click at [356, 157] on span "alharb [PERSON_NAME]" at bounding box center [368, 160] width 49 height 7
click at [533, 157] on span "صينية الحرب العالمية" at bounding box center [517, 160] width 41 height 7
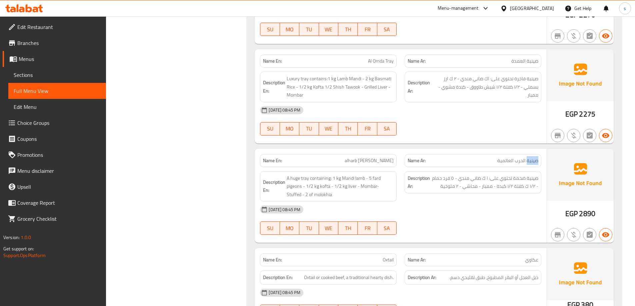
drag, startPoint x: 533, startPoint y: 154, endPoint x: 511, endPoint y: 154, distance: 22.0
click at [515, 157] on span "صينية الحرب العالمية" at bounding box center [517, 160] width 41 height 7
click at [511, 157] on span "صينية الحرب العالمية" at bounding box center [517, 160] width 41 height 7
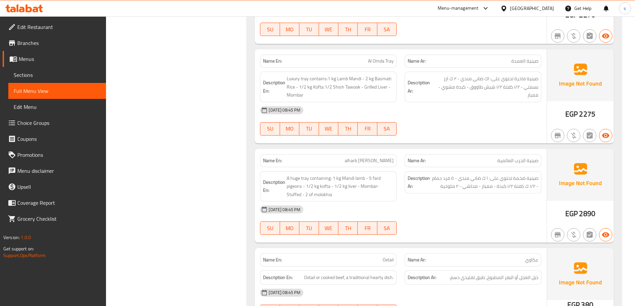
click at [361, 157] on span "alharb [PERSON_NAME]" at bounding box center [368, 160] width 49 height 7
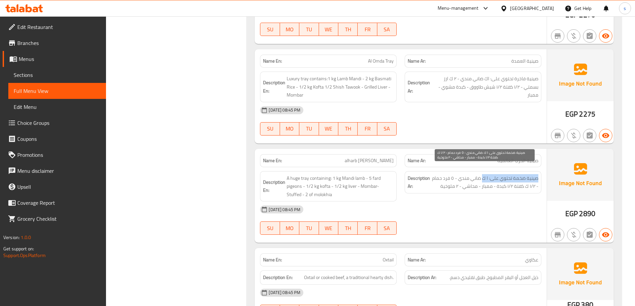
drag, startPoint x: 536, startPoint y: 172, endPoint x: 482, endPoint y: 169, distance: 54.0
click at [482, 174] on span "صينية ضخمة تحتوي على: ا ك ضاني مندي - ٥ فرد حمام - ١/٢ ك كفتة ١/٢ كبدة - ممبار …" at bounding box center [484, 182] width 107 height 16
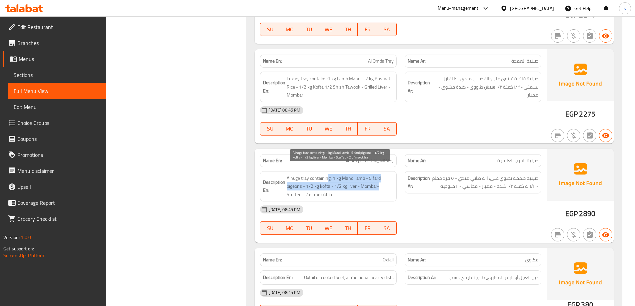
drag, startPoint x: 328, startPoint y: 173, endPoint x: 388, endPoint y: 174, distance: 60.0
click at [388, 174] on span "A huge tray containing: 1 kg Mandi lamb - 5 fard pigeons - 1/2 kg kofta - 1/2 k…" at bounding box center [339, 186] width 107 height 25
click at [377, 174] on span "A huge tray containing: 1 kg Mandi lamb - 5 fard pigeons - 1/2 kg kofta - 1/2 k…" at bounding box center [339, 186] width 107 height 25
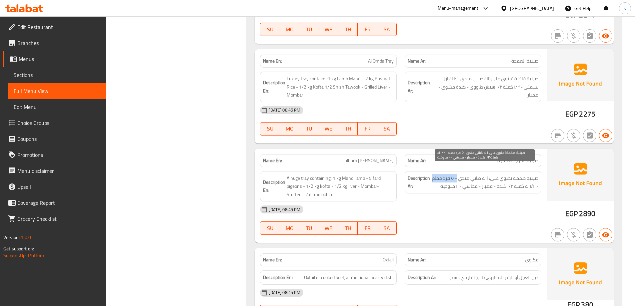
drag, startPoint x: 456, startPoint y: 171, endPoint x: 431, endPoint y: 171, distance: 25.6
click at [431, 174] on span "صينية ضخمة تحتوي على: ا ك ضاني مندي - ٥ فرد حمام - ١/٢ ك كفتة ١/٢ كبدة - ممبار …" at bounding box center [484, 182] width 107 height 16
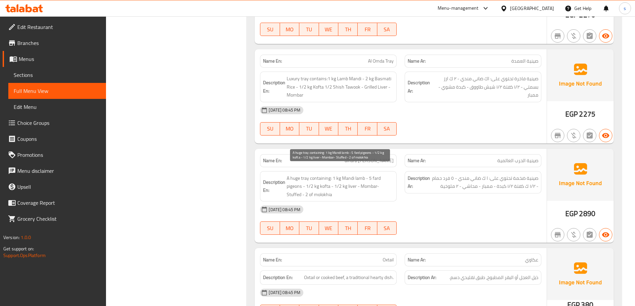
click at [295, 181] on span "A huge tray containing: 1 kg Mandi lamb - 5 fard pigeons - 1/2 kg kofta - 1/2 k…" at bounding box center [339, 186] width 107 height 25
drag, startPoint x: 305, startPoint y: 180, endPoint x: 336, endPoint y: 177, distance: 30.8
click at [336, 177] on span "A huge tray containing: 1 kg Mandi lamb - 5 fard pigeons - 1/2 kg kofta - 1/2 k…" at bounding box center [339, 186] width 107 height 25
click at [330, 178] on span "A huge tray containing: 1 kg Mandi lamb - 5 fard pigeons - 1/2 kg kofta - 1/2 k…" at bounding box center [339, 186] width 107 height 25
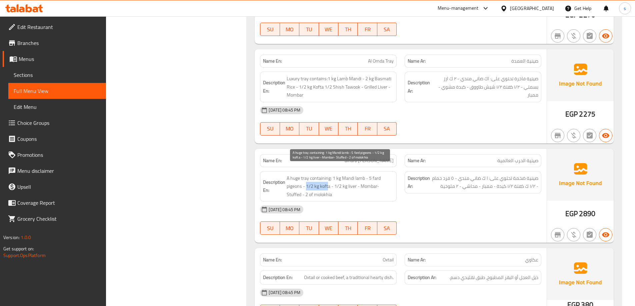
drag, startPoint x: 306, startPoint y: 180, endPoint x: 328, endPoint y: 182, distance: 22.7
click at [328, 182] on span "A huge tray containing: 1 kg Mandi lamb - 5 fard pigeons - 1/2 kg kofta - 1/2 k…" at bounding box center [339, 186] width 107 height 25
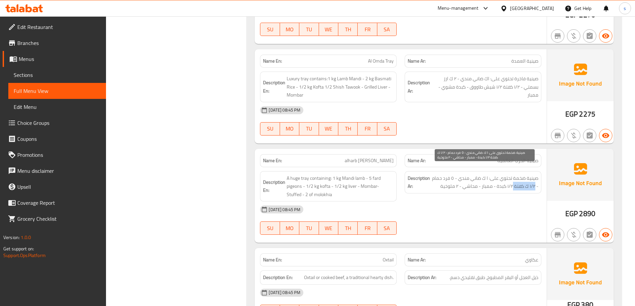
drag, startPoint x: 535, startPoint y: 180, endPoint x: 512, endPoint y: 184, distance: 22.9
click at [512, 184] on div "Description Ar: صينية ضخمة تحتوي على: ا ك ضاني مندي - ٥ فرد حمام - ١/٢ ك كفتة ١…" at bounding box center [472, 182] width 137 height 22
click at [507, 184] on div "Description Ar: صينية ضخمة تحتوي على: ا ك ضاني مندي - ٥ فرد حمام - ١/٢ ك كفتة ١…" at bounding box center [472, 182] width 137 height 22
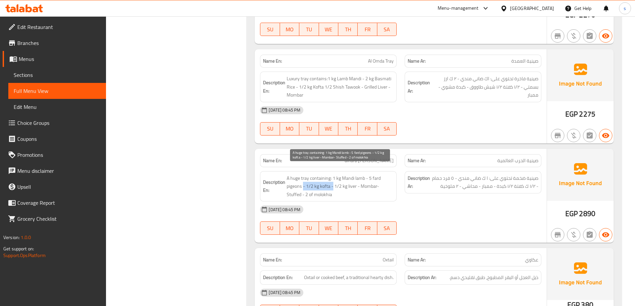
drag, startPoint x: 304, startPoint y: 178, endPoint x: 338, endPoint y: 180, distance: 34.7
click at [333, 178] on span "A huge tray containing: 1 kg Mandi lamb - 5 fard pigeons - 1/2 kg kofta - 1/2 k…" at bounding box center [339, 186] width 107 height 25
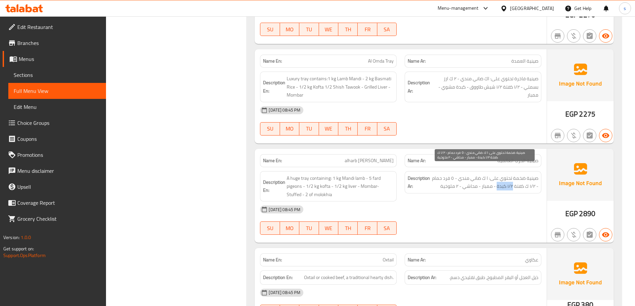
drag, startPoint x: 500, startPoint y: 180, endPoint x: 495, endPoint y: 180, distance: 5.0
click at [495, 180] on span "صينية ضخمة تحتوي على: ا ك ضاني مندي - ٥ فرد حمام - ١/٢ ك كفتة ١/٢ كبدة - ممبار …" at bounding box center [484, 182] width 107 height 16
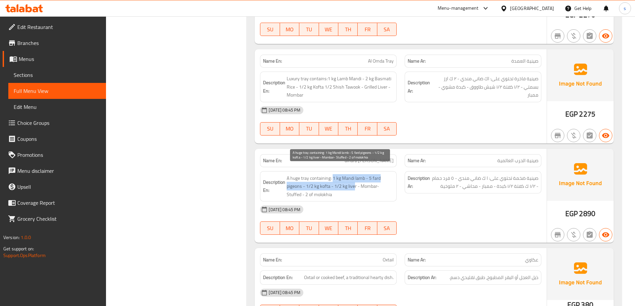
drag, startPoint x: 332, startPoint y: 172, endPoint x: 354, endPoint y: 179, distance: 22.3
click at [354, 179] on span "A huge tray containing: 1 kg Mandi lamb - 5 fard pigeons - 1/2 kg kofta - 1/2 k…" at bounding box center [339, 186] width 107 height 25
click at [371, 178] on span "A huge tray containing: 1 kg Mandi lamb - 5 fard pigeons - 1/2 kg kofta - 1/2 k…" at bounding box center [339, 186] width 107 height 25
click at [374, 188] on span "A huge tray containing: 1 kg Mandi lamb - 5 fard pigeons - 1/2 kg kofta - 1/2 k…" at bounding box center [339, 186] width 107 height 25
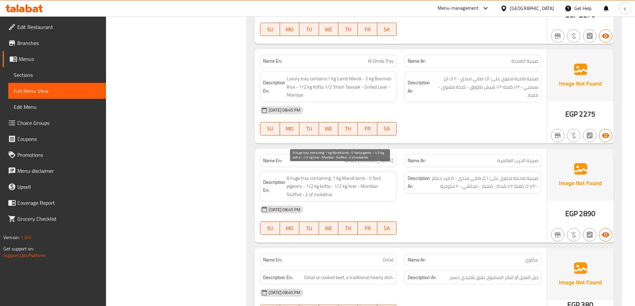
click at [371, 179] on span "A huge tray containing: 1 kg Mandi lamb - 5 fard pigeons - 1/2 kg kofta - 1/2 k…" at bounding box center [339, 186] width 107 height 25
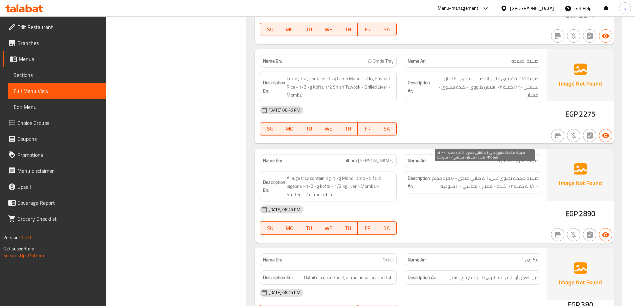
click at [479, 182] on span "صينية ضخمة تحتوي على: ا ك ضاني مندي - ٥ فرد حمام - ١/٢ ك كفتة ١/٢ كبدة - ممبار …" at bounding box center [484, 182] width 107 height 16
click at [491, 183] on div "Description Ar: صينية ضخمة تحتوي على: ا ك ضاني مندي - ٥ فرد حمام - ١/٢ ك كفتة ١…" at bounding box center [472, 182] width 137 height 22
drag, startPoint x: 458, startPoint y: 180, endPoint x: 468, endPoint y: 180, distance: 9.7
click at [464, 180] on span "صينية ضخمة تحتوي على: ا ك ضاني مندي - ٥ فرد حمام - ١/٢ ك كفتة ١/٢ كبدة - ممبار …" at bounding box center [484, 182] width 107 height 16
click at [468, 180] on span "صينية ضخمة تحتوي على: ا ك ضاني مندي - ٥ فرد حمام - ١/٢ ك كفتة ١/٢ كبدة - ممبار …" at bounding box center [484, 182] width 107 height 16
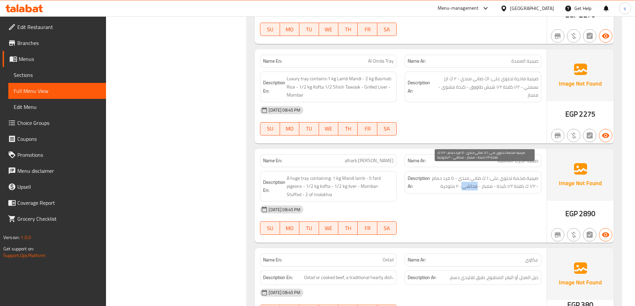
click at [468, 180] on span "صينية ضخمة تحتوي على: ا ك ضاني مندي - ٥ فرد حمام - ١/٢ ك كفتة ١/٢ كبدة - ممبار …" at bounding box center [484, 182] width 107 height 16
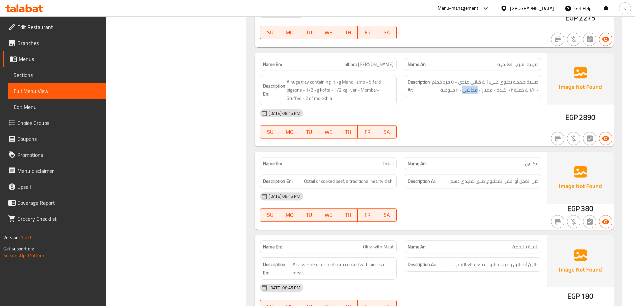
scroll to position [875, 0]
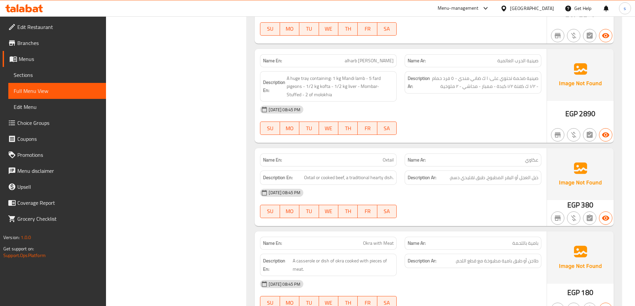
click at [387, 157] on span "Oxtail" at bounding box center [387, 160] width 11 height 7
click at [304, 174] on span "Oxtail or cooked beef, a traditional hearty dish." at bounding box center [349, 178] width 90 height 8
click at [321, 174] on span "Oxtail or cooked beef, a traditional hearty dish." at bounding box center [349, 178] width 90 height 8
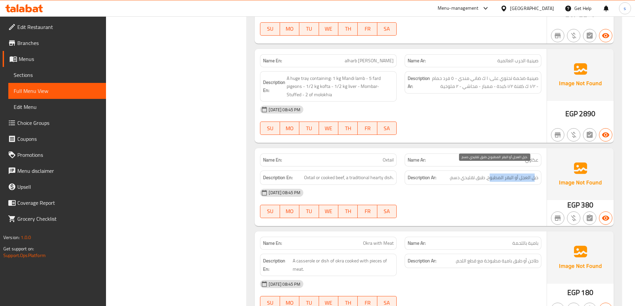
drag, startPoint x: 533, startPoint y: 168, endPoint x: 490, endPoint y: 169, distance: 43.3
click at [490, 174] on span "ذيل العجل أو البقر المطبوخ، طبق تقليدي دسم." at bounding box center [493, 178] width 89 height 8
click at [522, 174] on span "ذيل العجل أو البقر المطبوخ، طبق تقليدي دسم." at bounding box center [493, 178] width 89 height 8
drag, startPoint x: 522, startPoint y: 168, endPoint x: 527, endPoint y: 169, distance: 5.4
click at [525, 174] on span "ذيل العجل أو البقر المطبوخ، طبق تقليدي دسم." at bounding box center [493, 178] width 89 height 8
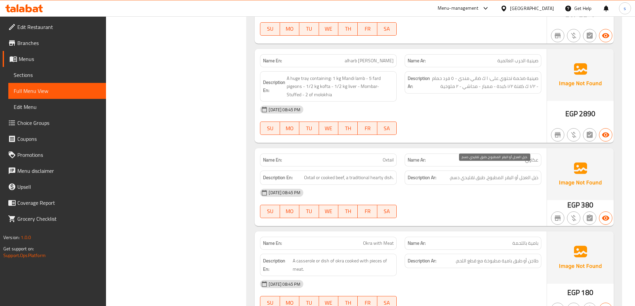
click at [537, 174] on span "ذيل العجل أو البقر المطبوخ، طبق تقليدي دسم." at bounding box center [493, 178] width 89 height 8
click at [521, 174] on span "ذيل العجل أو البقر المطبوخ، طبق تقليدي دسم." at bounding box center [493, 178] width 89 height 8
click at [523, 174] on span "ذيل العجل أو البقر المطبوخ، طبق تقليدي دسم." at bounding box center [493, 178] width 89 height 8
drag, startPoint x: 523, startPoint y: 168, endPoint x: 509, endPoint y: 170, distance: 13.5
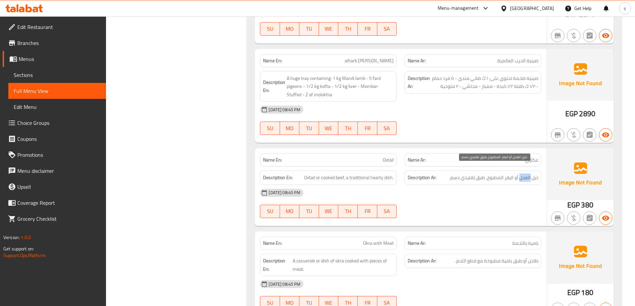
click at [516, 174] on span "ذيل العجل أو البقر المطبوخ، طبق تقليدي دسم." at bounding box center [493, 178] width 89 height 8
click at [497, 174] on span "ذيل العجل أو البقر المطبوخ، طبق تقليدي دسم." at bounding box center [493, 178] width 89 height 8
click at [479, 174] on span "ذيل العجل أو البقر المطبوخ، طبق تقليدي دسم." at bounding box center [493, 178] width 89 height 8
drag, startPoint x: 499, startPoint y: 169, endPoint x: 507, endPoint y: 170, distance: 8.2
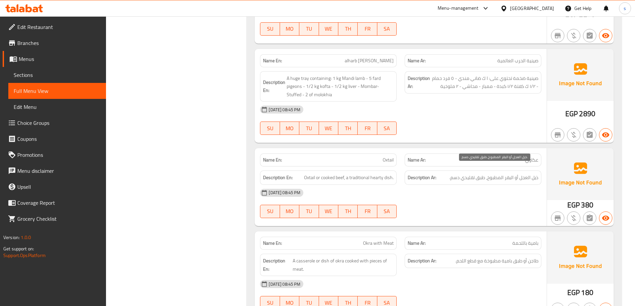
click at [507, 174] on span "ذيل العجل أو البقر المطبوخ، طبق تقليدي دسم." at bounding box center [493, 178] width 89 height 8
click at [511, 174] on span "ذيل العجل أو البقر المطبوخ، طبق تقليدي دسم." at bounding box center [493, 178] width 89 height 8
drag, startPoint x: 507, startPoint y: 171, endPoint x: 431, endPoint y: 174, distance: 76.0
click at [431, 174] on div "Description Ar: ذيل العجل أو البقر المطبوخ، طبق تقليدي دسم." at bounding box center [472, 178] width 137 height 14
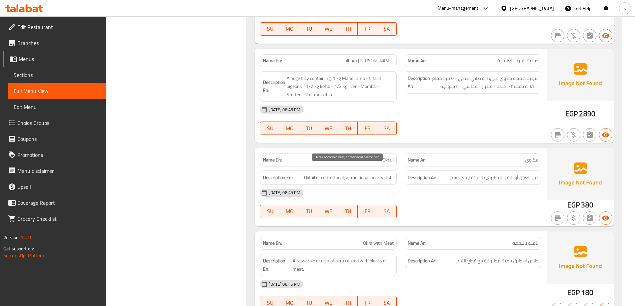
click at [331, 174] on span "Oxtail or cooked beef, a traditional hearty dish." at bounding box center [349, 178] width 90 height 8
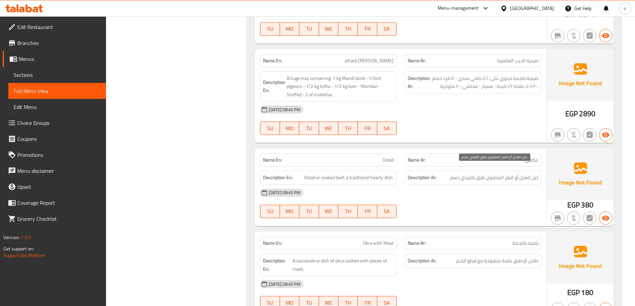
click at [507, 174] on span "ذيل العجل أو البقر المطبوخ، طبق تقليدي دسم." at bounding box center [493, 178] width 89 height 8
click at [505, 174] on span "ذيل العجل أو البقر المطبوخ، طبق تقليدي دسم." at bounding box center [493, 178] width 89 height 8
drag, startPoint x: 506, startPoint y: 166, endPoint x: 513, endPoint y: 171, distance: 8.7
click at [506, 174] on span "ذيل العجل أو البقر المطبوخ، طبق تقليدي دسم." at bounding box center [493, 178] width 89 height 8
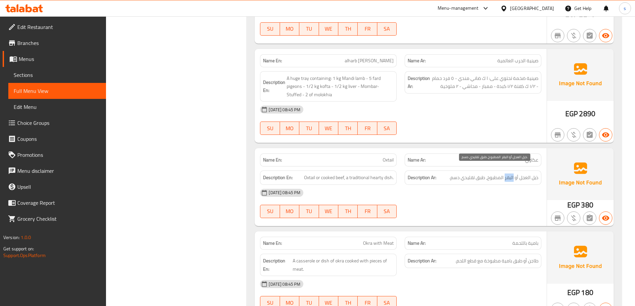
click at [509, 174] on span "ذيل العجل أو البقر المطبوخ، طبق تقليدي دسم." at bounding box center [493, 178] width 89 height 8
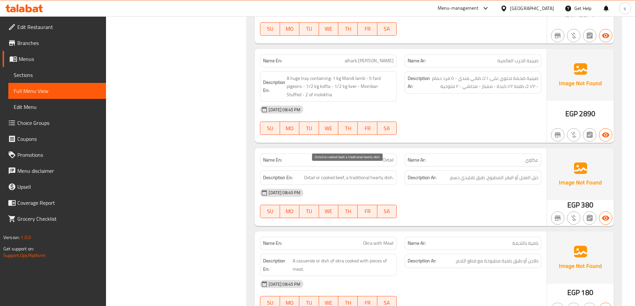
click at [334, 174] on span "Oxtail or cooked beef, a traditional hearty dish." at bounding box center [349, 178] width 90 height 8
click at [510, 175] on div "Description Ar: ذيل العجل أو البقر المطبوخ، طبق تقليدي دسم." at bounding box center [472, 178] width 137 height 14
click at [340, 174] on span "Oxtail or cooked beef, a traditional hearty dish." at bounding box center [349, 178] width 90 height 8
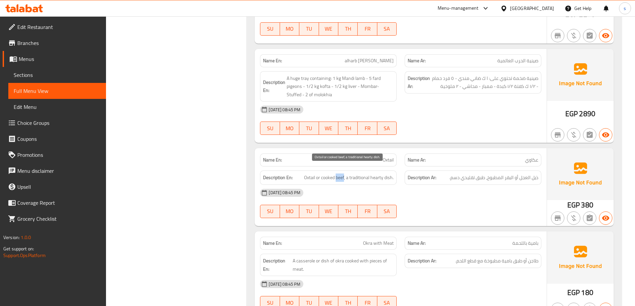
click at [340, 174] on span "Oxtail or cooked beef, a traditional hearty dish." at bounding box center [349, 178] width 90 height 8
click at [388, 157] on span "Oxtail" at bounding box center [387, 160] width 11 height 7
copy span "Oxtail"
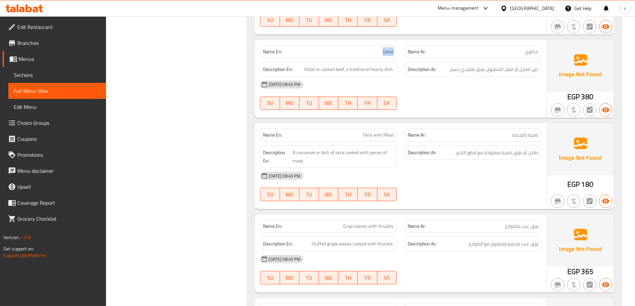
scroll to position [1042, 0]
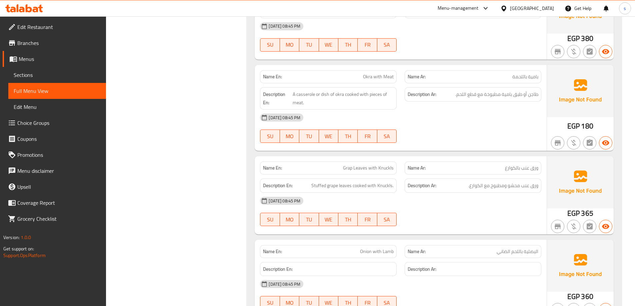
click at [529, 73] on span "بامية باللحمة" at bounding box center [525, 76] width 26 height 7
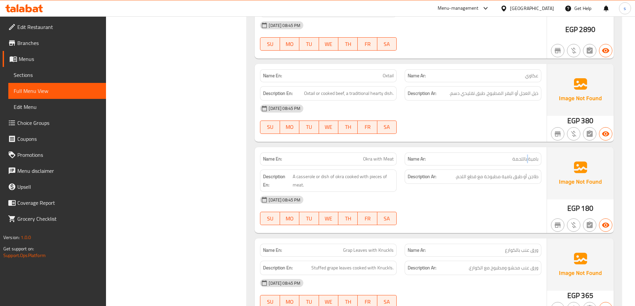
scroll to position [975, 0]
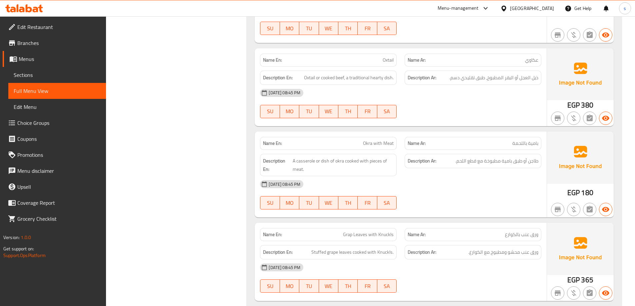
click at [535, 140] on span "بامية باللحمة" at bounding box center [525, 143] width 26 height 7
drag, startPoint x: 535, startPoint y: 136, endPoint x: 519, endPoint y: 136, distance: 16.0
click at [523, 140] on span "بامية باللحمة" at bounding box center [525, 143] width 26 height 7
click at [519, 140] on span "بامية باللحمة" at bounding box center [525, 143] width 26 height 7
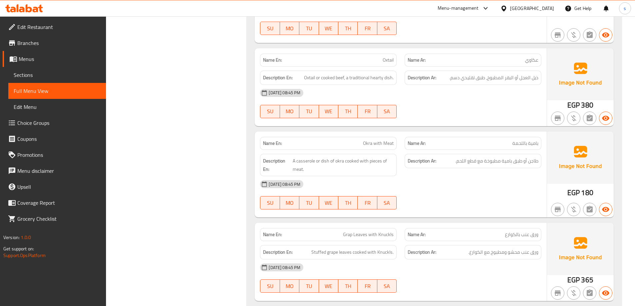
click at [362, 140] on div "Name En: Okra with Meat" at bounding box center [328, 143] width 137 height 13
drag, startPoint x: 362, startPoint y: 140, endPoint x: 379, endPoint y: 137, distance: 17.9
click at [368, 140] on div "Name En: Okra with Meat" at bounding box center [328, 143] width 137 height 13
click at [385, 140] on span "Okra with Meat" at bounding box center [378, 143] width 31 height 7
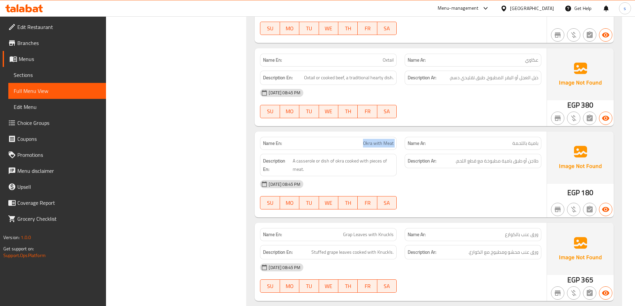
drag, startPoint x: 385, startPoint y: 135, endPoint x: 331, endPoint y: 152, distance: 57.3
click at [384, 140] on span "Okra with Meat" at bounding box center [378, 143] width 31 height 7
click at [311, 157] on span "A casserole or dish of okra cooked with pieces of meat." at bounding box center [342, 165] width 101 height 16
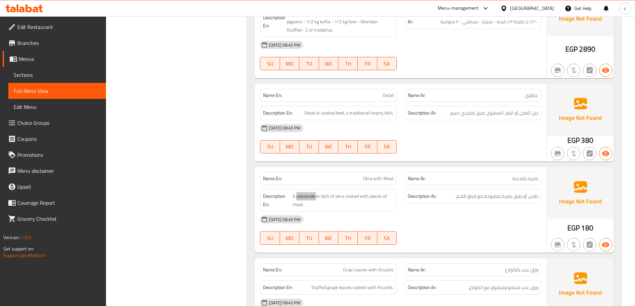
scroll to position [842, 0]
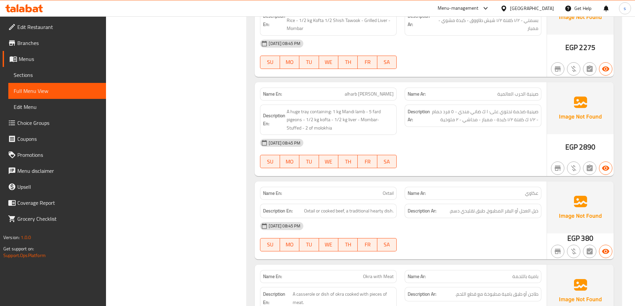
click at [381, 190] on p "Name En: Oxtail" at bounding box center [328, 193] width 131 height 7
click at [386, 190] on span "Oxtail" at bounding box center [387, 193] width 11 height 7
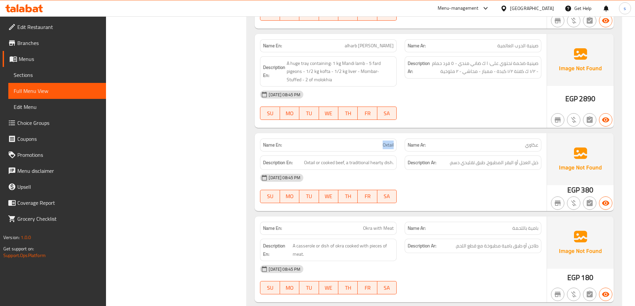
scroll to position [1009, 0]
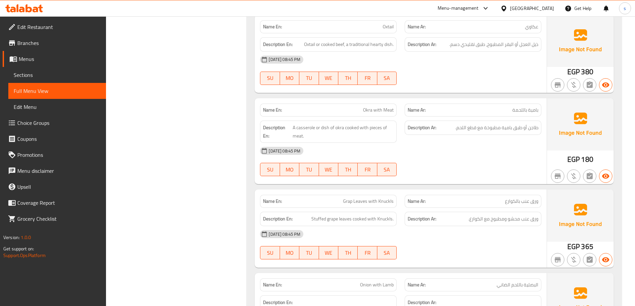
click at [524, 104] on div "Name Ar: بامية باللحمة" at bounding box center [472, 110] width 137 height 13
click at [526, 107] on span "بامية باللحمة" at bounding box center [525, 110] width 26 height 7
drag, startPoint x: 526, startPoint y: 103, endPoint x: 409, endPoint y: 107, distance: 117.3
click at [491, 107] on div "Name Ar: بامية باللحمة" at bounding box center [472, 110] width 137 height 13
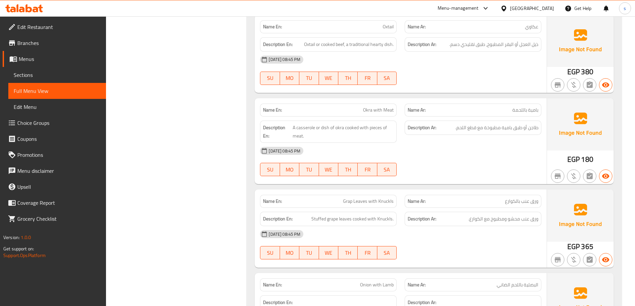
click at [367, 107] on span "Okra with Meat" at bounding box center [378, 110] width 31 height 7
drag, startPoint x: 367, startPoint y: 101, endPoint x: 328, endPoint y: 109, distance: 39.3
click at [344, 106] on div "Name En: Okra with Meat" at bounding box center [328, 110] width 137 height 13
drag, startPoint x: 288, startPoint y: 123, endPoint x: 331, endPoint y: 123, distance: 43.0
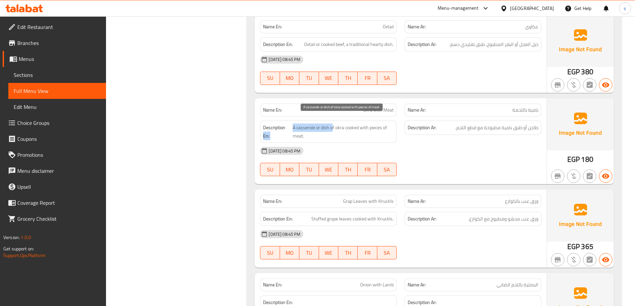
click at [331, 124] on h6 "Description En: A casserole or dish of okra cooked with pieces of meat." at bounding box center [328, 132] width 131 height 16
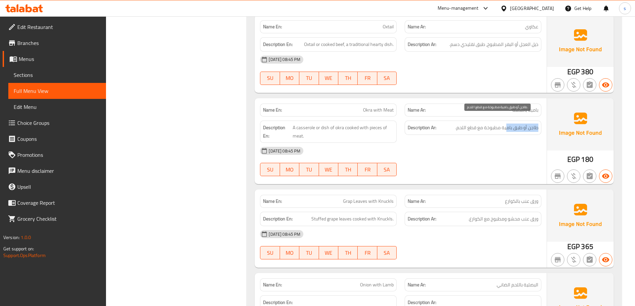
drag, startPoint x: 538, startPoint y: 121, endPoint x: 507, endPoint y: 121, distance: 31.0
click at [507, 124] on span "طاجن أو طبق بامية مطبوخة مع قطع اللحم." at bounding box center [496, 128] width 83 height 8
click at [521, 124] on span "طاجن أو طبق بامية مطبوخة مع قطع اللحم." at bounding box center [496, 128] width 83 height 8
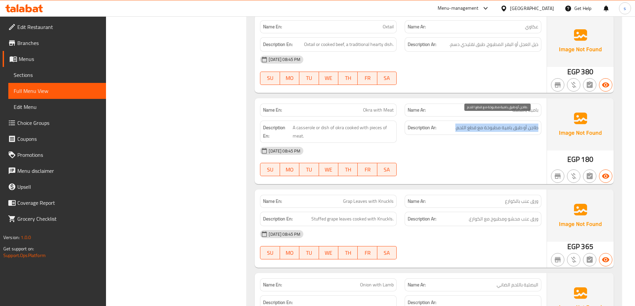
click at [530, 124] on span "طاجن أو طبق بامية مطبوخة مع قطع اللحم." at bounding box center [496, 128] width 83 height 8
click at [515, 124] on span "طاجن أو طبق بامية مطبوخة مع قطع اللحم." at bounding box center [496, 128] width 83 height 8
drag, startPoint x: 515, startPoint y: 120, endPoint x: 501, endPoint y: 128, distance: 15.7
click at [512, 124] on span "طاجن أو طبق بامية مطبوخة مع قطع اللحم." at bounding box center [496, 128] width 83 height 8
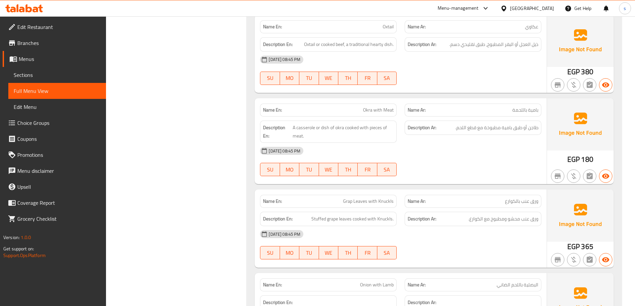
click at [472, 125] on div "Description Ar: طاجن أو طبق بامية مطبوخة مع قطع اللحم." at bounding box center [472, 128] width 137 height 14
click at [389, 107] on span "Okra with Meat" at bounding box center [378, 110] width 31 height 7
drag, startPoint x: 389, startPoint y: 100, endPoint x: 393, endPoint y: 101, distance: 4.1
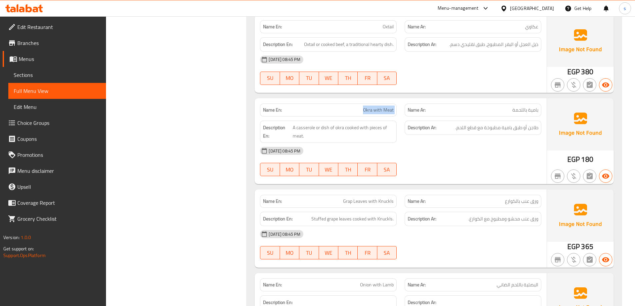
click at [388, 107] on span "Okra with Meat" at bounding box center [378, 110] width 31 height 7
drag, startPoint x: 527, startPoint y: 122, endPoint x: 518, endPoint y: 117, distance: 10.3
click at [518, 124] on span "طاجن أو طبق بامية مطبوخة مع قطع اللحم." at bounding box center [496, 128] width 83 height 8
click at [499, 124] on span "طاجن أو طبق بامية مطبوخة مع قطع اللحم." at bounding box center [496, 128] width 83 height 8
click at [370, 107] on span "Okra with Meat" at bounding box center [378, 110] width 31 height 7
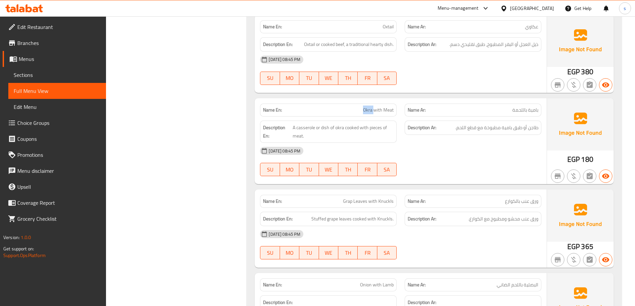
click at [370, 107] on span "Okra with Meat" at bounding box center [378, 110] width 31 height 7
copy span "Okra with Meat"
click at [425, 150] on div "[DATE] 08:45 PM" at bounding box center [400, 151] width 289 height 16
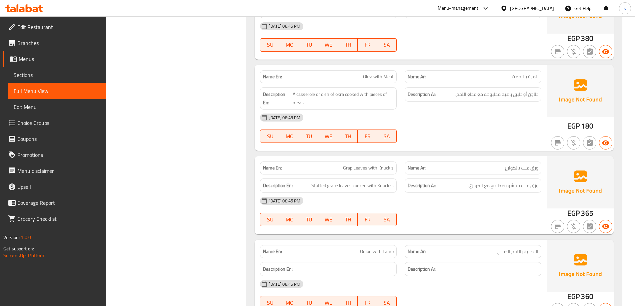
scroll to position [1075, 0]
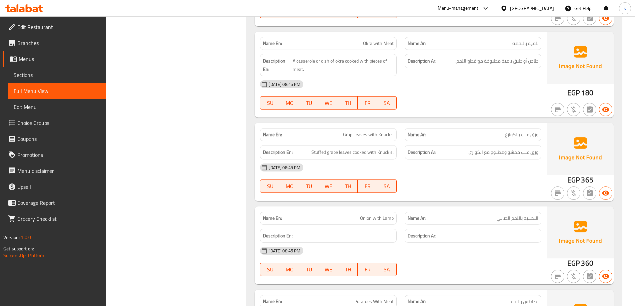
click at [363, 131] on span "Grap Leaves with Knuckls" at bounding box center [368, 134] width 51 height 7
click at [380, 141] on div "Description En: Stuffed grape leaves cooked with Knuckls." at bounding box center [328, 152] width 145 height 22
drag, startPoint x: 540, startPoint y: 131, endPoint x: 507, endPoint y: 125, distance: 33.8
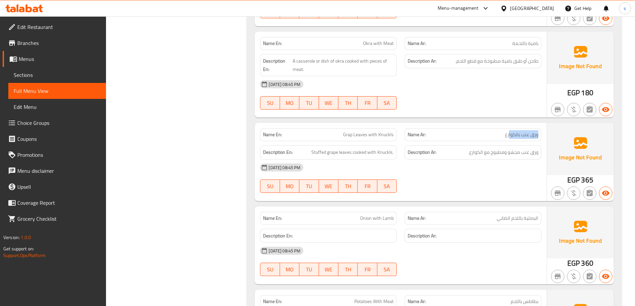
click at [507, 128] on div "Name Ar: ورق عنب بالكوارع" at bounding box center [472, 134] width 137 height 13
click at [394, 129] on div "Name En: Grap Leaves with Knuckls" at bounding box center [328, 134] width 137 height 13
click at [388, 131] on span "Grap Leaves with Knuckls" at bounding box center [368, 134] width 51 height 7
click at [323, 148] on span "Stuffed grape leaves cooked with Knuckls." at bounding box center [352, 152] width 82 height 8
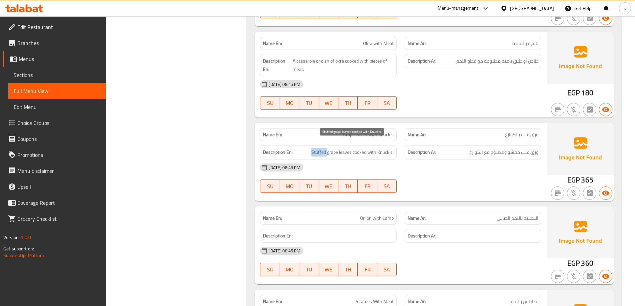
click at [323, 148] on span "Stuffed grape leaves cooked with Knuckls." at bounding box center [352, 152] width 82 height 8
click at [356, 131] on span "Grap Leaves with Knuckls" at bounding box center [368, 134] width 51 height 7
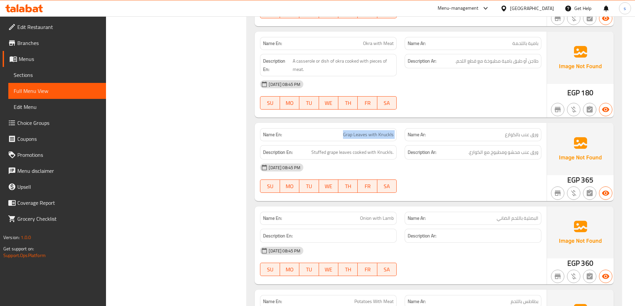
click at [356, 131] on span "Grap Leaves with Knuckls" at bounding box center [368, 134] width 51 height 7
click at [466, 173] on div "12-10-2025 08:45 PM SU MO TU WE TH FR SA" at bounding box center [400, 178] width 289 height 37
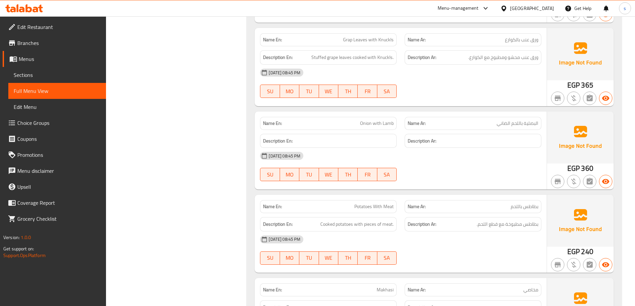
scroll to position [1208, 0]
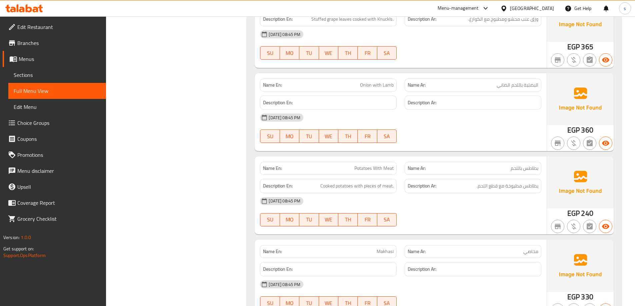
click at [528, 82] on span "البصلية باللحم الضاني" at bounding box center [517, 85] width 42 height 7
click at [364, 82] on span "Onion with Lamb" at bounding box center [377, 85] width 34 height 7
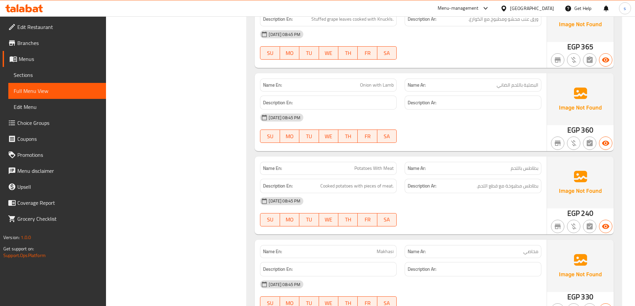
click at [379, 82] on span "Onion with Lamb" at bounding box center [377, 85] width 34 height 7
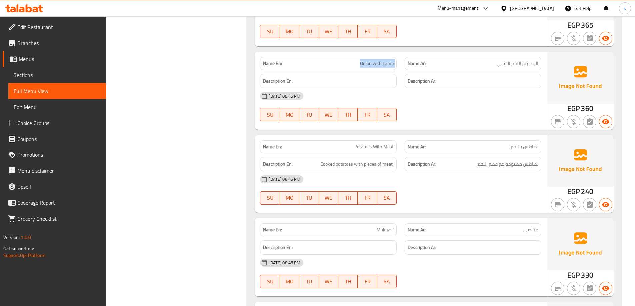
scroll to position [1242, 0]
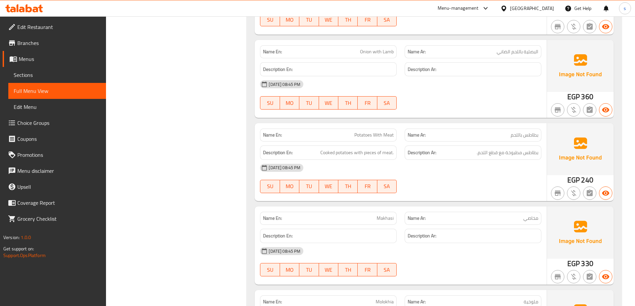
click at [532, 132] on span "بطاطس باللحم" at bounding box center [524, 135] width 28 height 7
drag, startPoint x: 532, startPoint y: 127, endPoint x: 467, endPoint y: 134, distance: 65.0
click at [531, 132] on span "بطاطس باللحم" at bounding box center [524, 135] width 28 height 7
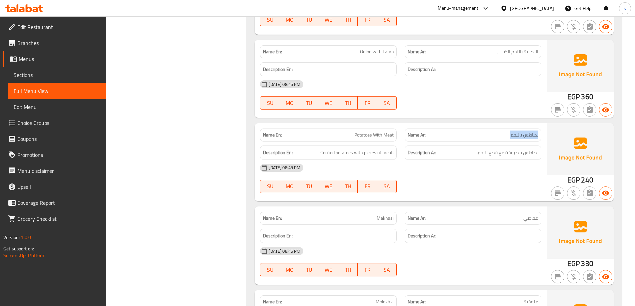
click at [519, 129] on div "Name Ar: بطاطس باللحم" at bounding box center [472, 135] width 137 height 13
click at [347, 132] on p "Name En: Potatoes With Meat" at bounding box center [328, 135] width 131 height 7
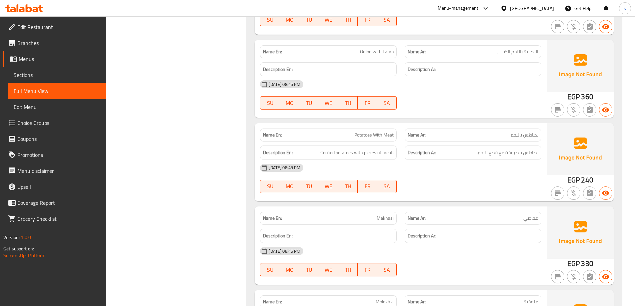
click at [316, 149] on h6 "Description En: Cooked potatoes with pieces of meat." at bounding box center [328, 153] width 131 height 8
click at [323, 149] on span "Cooked potatoes with pieces of meat." at bounding box center [356, 153] width 73 height 8
click at [359, 149] on span "Cooked potatoes with pieces of meat." at bounding box center [356, 153] width 73 height 8
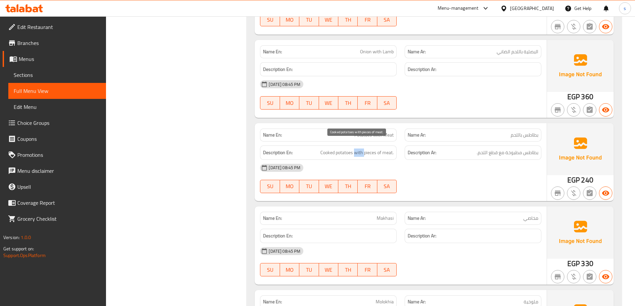
drag, startPoint x: 359, startPoint y: 144, endPoint x: 391, endPoint y: 147, distance: 32.7
click at [367, 149] on span "Cooked potatoes with pieces of meat." at bounding box center [356, 153] width 73 height 8
click at [375, 149] on span "Cooked potatoes with pieces of meat." at bounding box center [356, 153] width 73 height 8
drag, startPoint x: 375, startPoint y: 147, endPoint x: 382, endPoint y: 146, distance: 7.0
click at [379, 149] on span "Cooked potatoes with pieces of meat." at bounding box center [356, 153] width 73 height 8
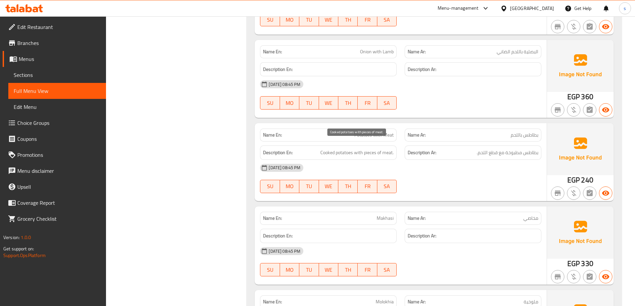
drag, startPoint x: 382, startPoint y: 146, endPoint x: 418, endPoint y: 151, distance: 36.6
click at [386, 149] on span "Cooked potatoes with pieces of meat." at bounding box center [356, 153] width 73 height 8
drag, startPoint x: 538, startPoint y: 147, endPoint x: 472, endPoint y: 146, distance: 66.0
click at [472, 149] on h6 "Description Ar: بطاطس مطبوخة مع قطع اللحم." at bounding box center [472, 153] width 131 height 8
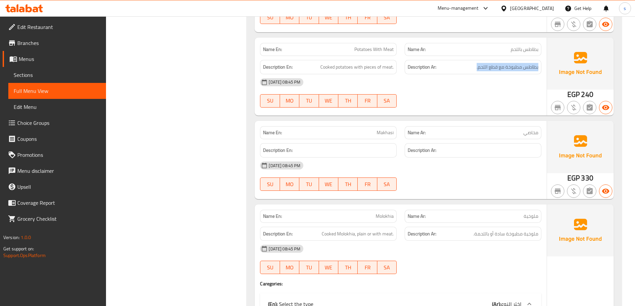
scroll to position [1342, 0]
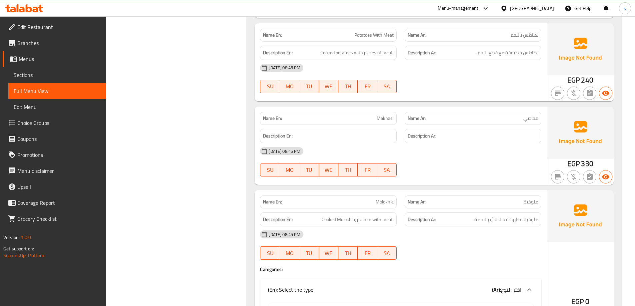
click at [532, 115] on span "مخاصي" at bounding box center [530, 118] width 15 height 7
drag, startPoint x: 532, startPoint y: 114, endPoint x: 399, endPoint y: 112, distance: 133.6
click at [492, 114] on div "Name Ar: مخاصي" at bounding box center [472, 118] width 137 height 13
click at [395, 112] on div "Name En: Makhasi" at bounding box center [328, 118] width 137 height 13
click at [379, 115] on span "Makhasi" at bounding box center [384, 118] width 17 height 7
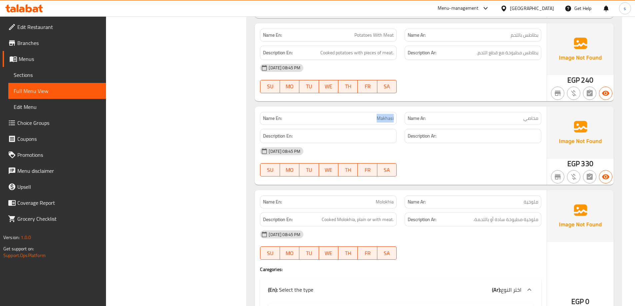
click at [379, 115] on span "Makhasi" at bounding box center [384, 118] width 17 height 7
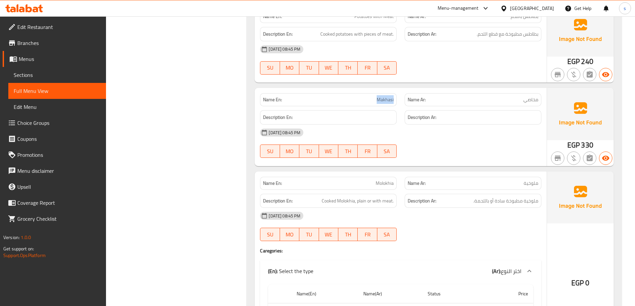
scroll to position [1408, 0]
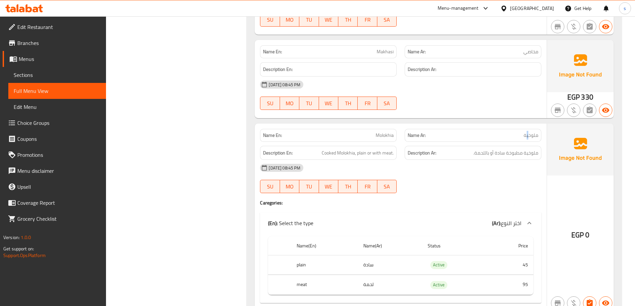
click at [530, 132] on span "ملوخية" at bounding box center [530, 135] width 15 height 7
drag, startPoint x: 530, startPoint y: 126, endPoint x: 428, endPoint y: 118, distance: 102.5
click at [459, 125] on div "Name Ar: ملوخية" at bounding box center [472, 135] width 145 height 21
click at [396, 125] on div "Name En: Molokhia" at bounding box center [328, 135] width 145 height 21
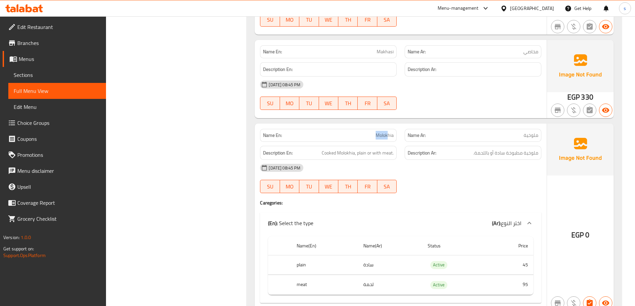
drag, startPoint x: 381, startPoint y: 126, endPoint x: 376, endPoint y: 129, distance: 5.5
click at [376, 132] on span "Molokhia" at bounding box center [384, 135] width 18 height 7
drag, startPoint x: 376, startPoint y: 129, endPoint x: 348, endPoint y: 148, distance: 34.3
click at [371, 137] on div "Name En: Molokhia Name Ar: ملوخية Description En: Cooked Molokhia, plain or wit…" at bounding box center [400, 218] width 292 height 188
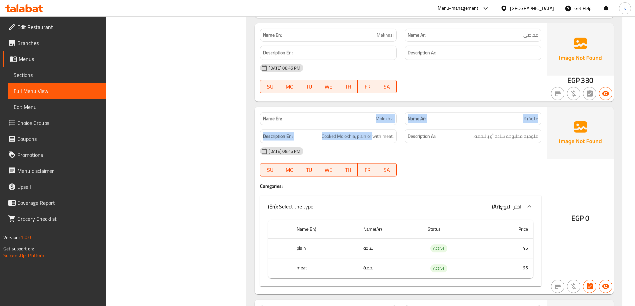
scroll to position [1442, 0]
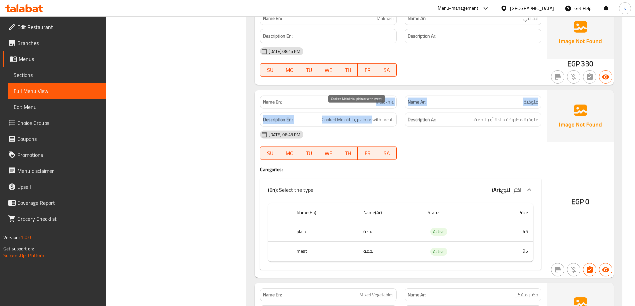
click at [323, 116] on span "Cooked Molokhia, plain or with meat." at bounding box center [357, 120] width 72 height 8
click at [362, 116] on span "Cooked Molokhia, plain or with meat." at bounding box center [357, 120] width 72 height 8
click at [390, 116] on span "Cooked Molokhia, plain or with meat." at bounding box center [357, 120] width 72 height 8
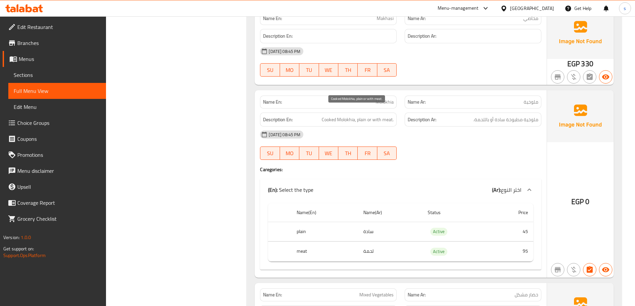
click at [385, 116] on span "Cooked Molokhia, plain or with meat." at bounding box center [357, 120] width 72 height 8
drag, startPoint x: 529, startPoint y: 110, endPoint x: 447, endPoint y: 111, distance: 81.9
click at [447, 116] on h6 "Description Ar: ملوخية مطبوخة سادة أو باللحمة." at bounding box center [472, 120] width 131 height 8
click at [535, 116] on span "ملوخية مطبوخة سادة أو باللحمة." at bounding box center [505, 120] width 65 height 8
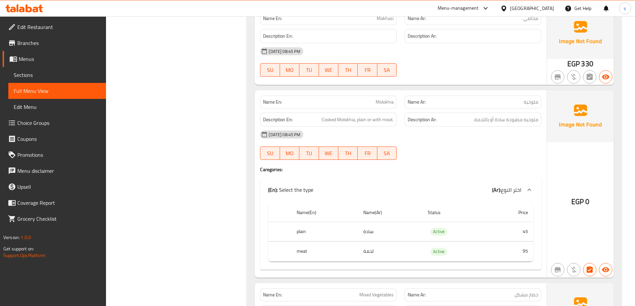
click at [530, 99] on span "ملوخية" at bounding box center [530, 102] width 15 height 7
drag, startPoint x: 506, startPoint y: 160, endPoint x: 513, endPoint y: 161, distance: 6.7
click at [506, 166] on h4 "Caregories:" at bounding box center [400, 169] width 281 height 7
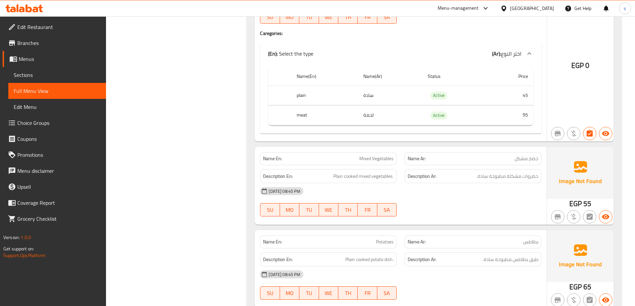
scroll to position [1575, 0]
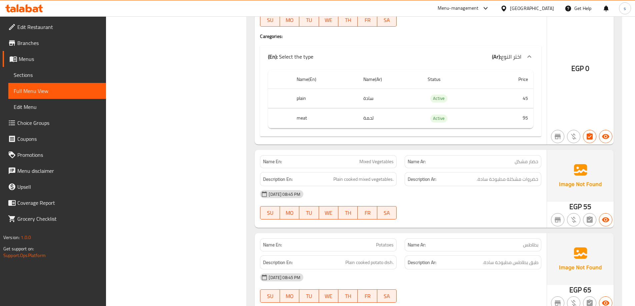
click at [536, 158] on span "خضار مشكل" at bounding box center [526, 161] width 24 height 7
drag, startPoint x: 536, startPoint y: 150, endPoint x: 503, endPoint y: 151, distance: 32.7
click at [527, 158] on span "خضار مشكل" at bounding box center [526, 161] width 24 height 7
click at [368, 158] on span "Mixed Vegetables" at bounding box center [376, 161] width 34 height 7
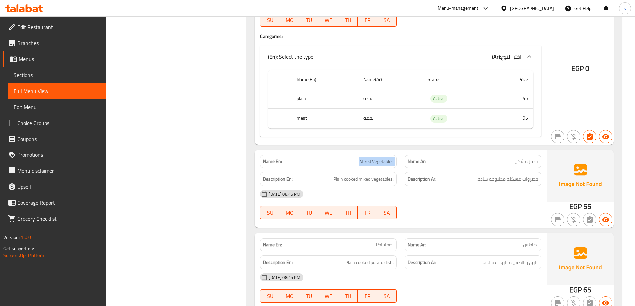
click at [368, 158] on span "Mixed Vegetables" at bounding box center [376, 161] width 34 height 7
drag, startPoint x: 329, startPoint y: 169, endPoint x: 486, endPoint y: 175, distance: 156.7
click at [403, 171] on div "Description En: Plain cooked mixed vegetables. Description Ar: خضروات مشكلة مطب…" at bounding box center [400, 179] width 289 height 22
drag, startPoint x: 538, startPoint y: 171, endPoint x: 449, endPoint y: 172, distance: 88.9
click at [449, 172] on div "Description Ar: خضروات مشكلة مطبوخة سادة." at bounding box center [472, 179] width 137 height 14
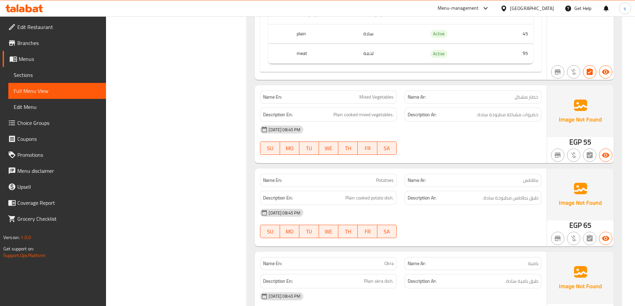
scroll to position [1641, 0]
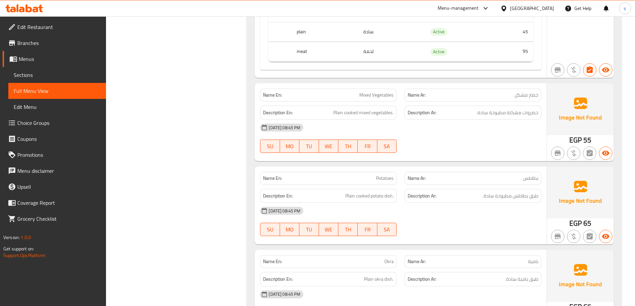
click at [524, 175] on span "بطاطس" at bounding box center [530, 178] width 15 height 7
drag, startPoint x: 524, startPoint y: 172, endPoint x: 387, endPoint y: 178, distance: 137.0
click at [407, 178] on div "Name En: Potatoes Name Ar: بطاطس Description En: Plain cooked potato dish. Desc…" at bounding box center [400, 206] width 292 height 78
click at [356, 194] on div "Description En: Plain cooked potato dish." at bounding box center [328, 196] width 137 height 14
drag, startPoint x: 342, startPoint y: 190, endPoint x: 394, endPoint y: 195, distance: 52.2
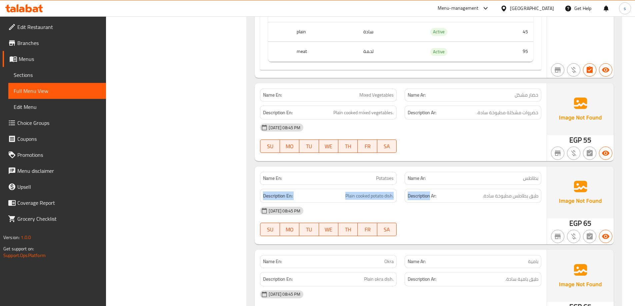
click at [394, 195] on div "Name En: Potatoes Name Ar: بطاطس Description En: Plain cooked potato dish. Desc…" at bounding box center [400, 206] width 292 height 78
click at [537, 192] on span "طبق بطاطس مطبوخة سادة." at bounding box center [510, 196] width 56 height 8
drag, startPoint x: 536, startPoint y: 188, endPoint x: 477, endPoint y: 195, distance: 59.0
click at [477, 195] on div "Name En: Potatoes Name Ar: بطاطس Description En: Plain cooked potato dish. Desc…" at bounding box center [400, 206] width 292 height 78
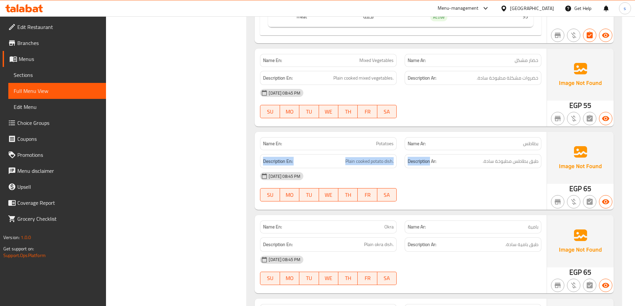
scroll to position [1741, 0]
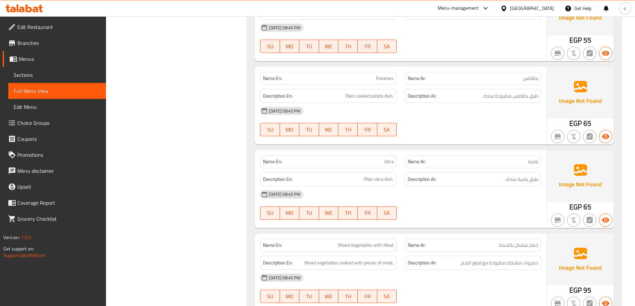
click at [531, 158] on span "بامية" at bounding box center [533, 161] width 10 height 7
drag, startPoint x: 531, startPoint y: 156, endPoint x: 413, endPoint y: 161, distance: 118.4
click at [519, 158] on p "Name Ar: بامية" at bounding box center [472, 161] width 131 height 7
click at [387, 158] on span "Okra" at bounding box center [388, 161] width 9 height 7
click at [362, 177] on div "Description En: Plain okra dish." at bounding box center [328, 179] width 137 height 14
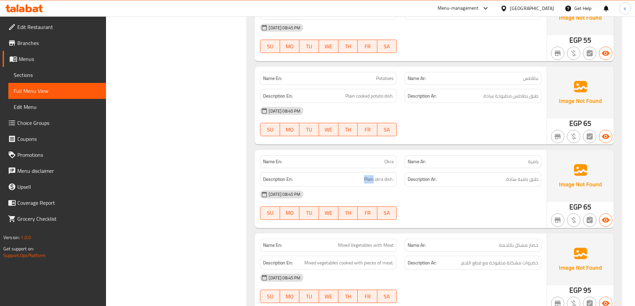
click at [358, 175] on h6 "Description En: Plain okra dish." at bounding box center [328, 179] width 131 height 8
drag, startPoint x: 376, startPoint y: 176, endPoint x: 387, endPoint y: 176, distance: 10.3
click at [386, 176] on div "Description En: Plain okra dish." at bounding box center [328, 179] width 137 height 14
drag, startPoint x: 390, startPoint y: 176, endPoint x: 420, endPoint y: 176, distance: 30.3
click at [411, 176] on div "Description En: Plain okra dish. Description Ar: طبق بامية سادة." at bounding box center [400, 179] width 289 height 22
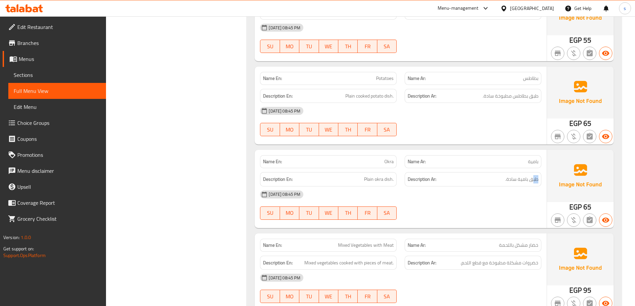
drag, startPoint x: 531, startPoint y: 172, endPoint x: 449, endPoint y: 170, distance: 81.6
click at [449, 175] on h6 "Description Ar: طبق بامية سادة." at bounding box center [472, 179] width 131 height 8
click at [530, 92] on span "طبق بطاطس مطبوخة سادة." at bounding box center [510, 96] width 56 height 8
click at [506, 92] on span "طبق بطاطس مطبوخة سادة." at bounding box center [510, 96] width 56 height 8
click at [523, 92] on span "طبق بطاطس مطبوخة سادة." at bounding box center [510, 96] width 56 height 8
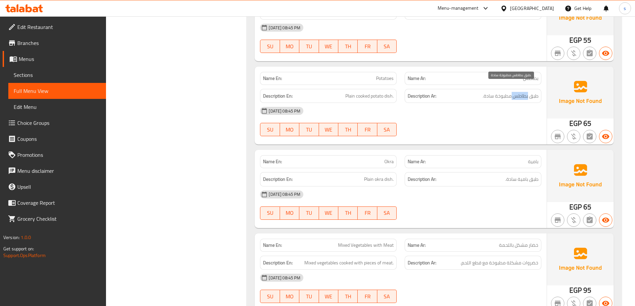
drag, startPoint x: 523, startPoint y: 90, endPoint x: 359, endPoint y: 83, distance: 163.7
click at [505, 92] on span "طبق بطاطس مطبوخة سادة." at bounding box center [510, 96] width 56 height 8
click at [375, 92] on span "Plain cooked potato dish." at bounding box center [369, 96] width 48 height 8
drag, startPoint x: 375, startPoint y: 88, endPoint x: 354, endPoint y: 88, distance: 21.0
click at [361, 92] on span "Plain cooked potato dish." at bounding box center [369, 96] width 48 height 8
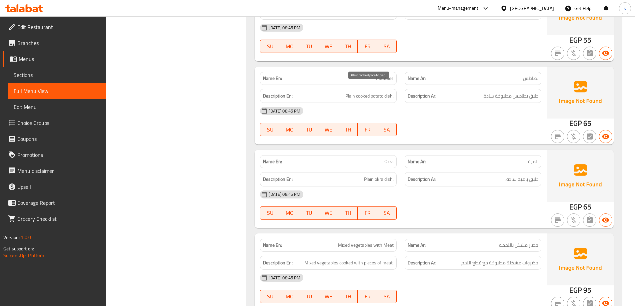
click at [347, 92] on span "Plain cooked potato dish." at bounding box center [369, 96] width 48 height 8
click at [392, 92] on span "Plain cooked potato dish." at bounding box center [369, 96] width 48 height 8
drag, startPoint x: 380, startPoint y: 90, endPoint x: 401, endPoint y: 92, distance: 21.5
click at [401, 92] on div "Description En: Plain cooked potato dish. Description Ar: طبق بطاطس مطبوخة سادة." at bounding box center [400, 96] width 289 height 22
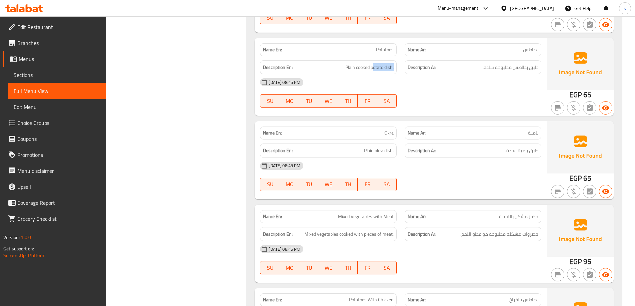
scroll to position [1808, 0]
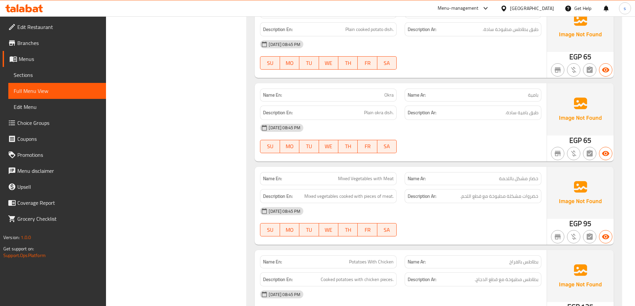
click at [541, 102] on div "Description Ar: طبق بامية سادة." at bounding box center [472, 113] width 145 height 22
drag, startPoint x: 541, startPoint y: 94, endPoint x: 531, endPoint y: 101, distance: 11.3
click at [533, 102] on div "Description Ar: طبق بامية سادة." at bounding box center [472, 113] width 145 height 22
click at [525, 109] on span "طبق بامية سادة." at bounding box center [521, 113] width 33 height 8
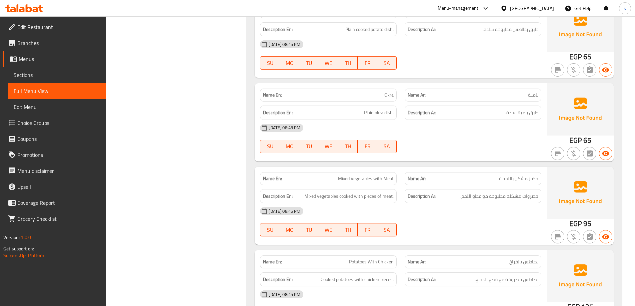
click at [497, 109] on h6 "Description Ar: طبق بامية سادة." at bounding box center [472, 113] width 131 height 8
click at [387, 92] on span "Okra" at bounding box center [388, 95] width 9 height 7
drag, startPoint x: 387, startPoint y: 89, endPoint x: 365, endPoint y: 100, distance: 24.6
click at [383, 91] on div "Name En: Okra" at bounding box center [328, 95] width 137 height 13
drag, startPoint x: 365, startPoint y: 100, endPoint x: 361, endPoint y: 104, distance: 6.4
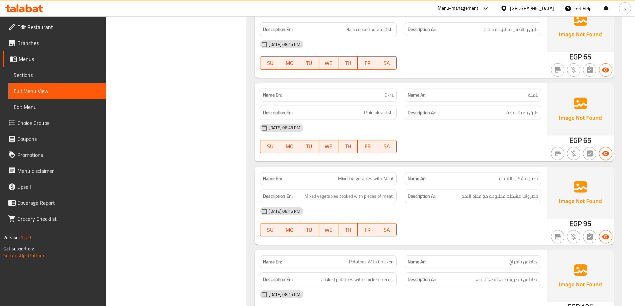
click at [361, 106] on div "Description En: Plain okra dish." at bounding box center [328, 113] width 137 height 14
click at [361, 109] on h6 "Description En: Plain okra dish." at bounding box center [328, 113] width 131 height 8
click at [367, 109] on h6 "Description En: Plain okra dish." at bounding box center [328, 113] width 131 height 8
click at [381, 109] on span "Plain okra dish." at bounding box center [379, 113] width 30 height 8
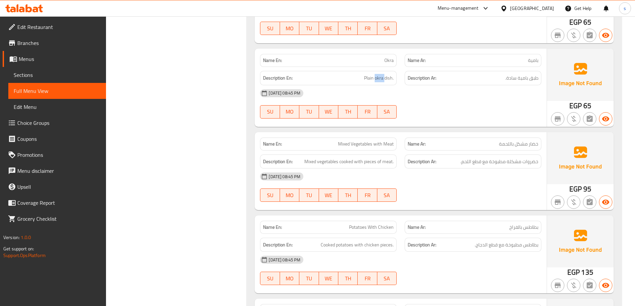
scroll to position [1875, 0]
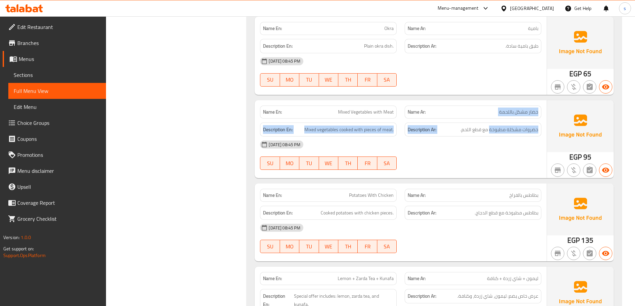
drag, startPoint x: 539, startPoint y: 103, endPoint x: 491, endPoint y: 112, distance: 49.5
click at [491, 112] on div "Name En: Mixed Vegetables with Meat Name Ar: خضار مشكل باللحمة Description En: …" at bounding box center [400, 139] width 292 height 78
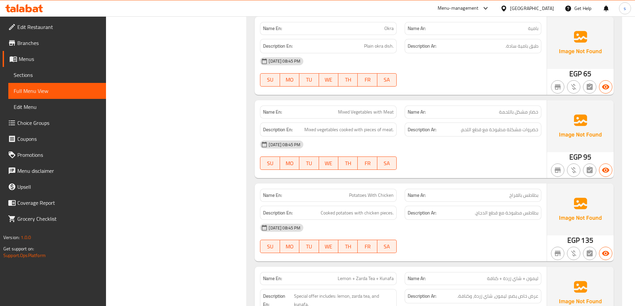
click at [329, 109] on p "Name En: Mixed Vegetables with Meat" at bounding box center [328, 112] width 131 height 7
drag, startPoint x: 335, startPoint y: 99, endPoint x: 399, endPoint y: 105, distance: 63.5
click at [398, 103] on div "Name En: Mixed Vegetables with Meat" at bounding box center [328, 112] width 145 height 21
drag, startPoint x: 299, startPoint y: 123, endPoint x: 341, endPoint y: 127, distance: 42.1
click at [336, 126] on h6 "Description En: Mixed vegetables cooked with pieces of meat." at bounding box center [328, 130] width 131 height 8
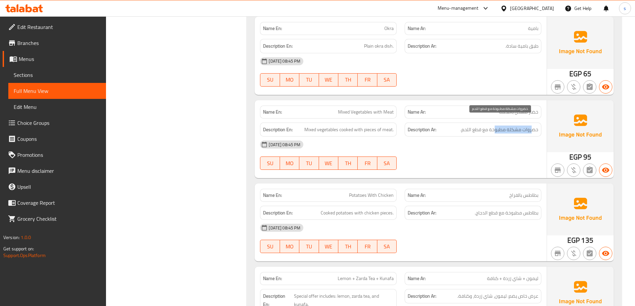
drag, startPoint x: 505, startPoint y: 123, endPoint x: 492, endPoint y: 127, distance: 13.9
click at [495, 126] on span "خضروات مشكلة مطبوخة مع قطع اللحم." at bounding box center [499, 130] width 78 height 8
drag, startPoint x: 495, startPoint y: 125, endPoint x: 467, endPoint y: 128, distance: 28.4
click at [476, 127] on div "Description Ar: خضروات مشكلة مطبوخة مع قطع اللحم." at bounding box center [472, 130] width 137 height 14
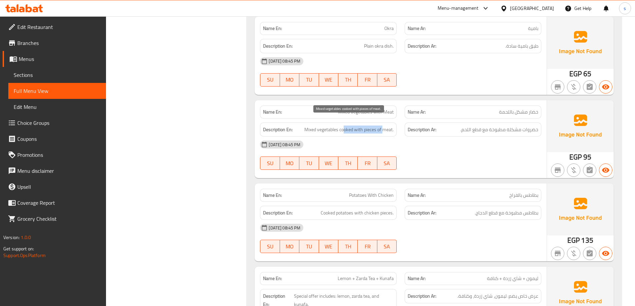
drag, startPoint x: 343, startPoint y: 121, endPoint x: 397, endPoint y: 129, distance: 54.6
click at [386, 126] on span "Mixed vegetables cooked with pieces of meat." at bounding box center [348, 130] width 89 height 8
click at [367, 126] on span "Mixed vegetables cooked with pieces of meat." at bounding box center [348, 130] width 89 height 8
drag, startPoint x: 367, startPoint y: 120, endPoint x: 374, endPoint y: 121, distance: 6.7
click at [367, 126] on span "Mixed vegetables cooked with pieces of meat." at bounding box center [348, 130] width 89 height 8
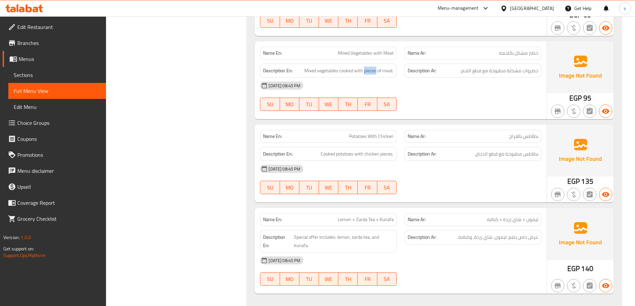
scroll to position [1941, 0]
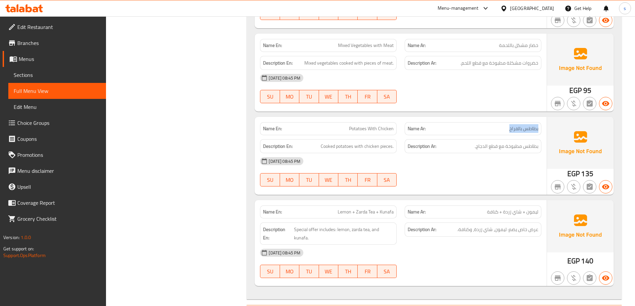
drag, startPoint x: 540, startPoint y: 118, endPoint x: 423, endPoint y: 147, distance: 120.2
click at [500, 123] on div "Name Ar: بطاطس بالفراخ" at bounding box center [472, 128] width 137 height 13
drag, startPoint x: 342, startPoint y: 124, endPoint x: 404, endPoint y: 119, distance: 62.1
click at [404, 118] on div "Name En: Potatoes With Chicken Name Ar: بطاطس بالفراخ" at bounding box center [400, 128] width 289 height 21
drag, startPoint x: 318, startPoint y: 140, endPoint x: 361, endPoint y: 140, distance: 43.0
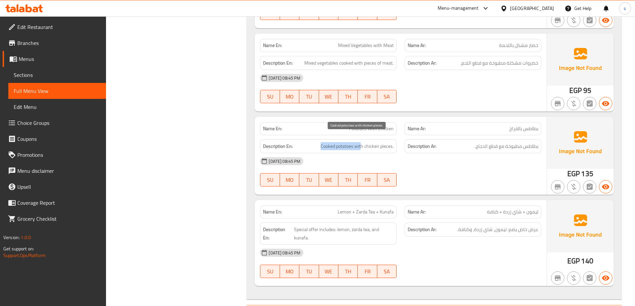
click at [361, 142] on h6 "Description En: Cooked potatoes with chicken pieces." at bounding box center [328, 146] width 131 height 8
drag, startPoint x: 538, startPoint y: 140, endPoint x: 509, endPoint y: 140, distance: 29.6
click at [509, 140] on div "Description Ar: بطاطس مطبوخة مع قطع الدجاج." at bounding box center [472, 146] width 137 height 14
drag, startPoint x: 346, startPoint y: 137, endPoint x: 429, endPoint y: 137, distance: 82.9
click at [429, 137] on div "Description En: Cooked potatoes with chicken pieces. Description Ar: بطاطس مطبو…" at bounding box center [400, 146] width 289 height 22
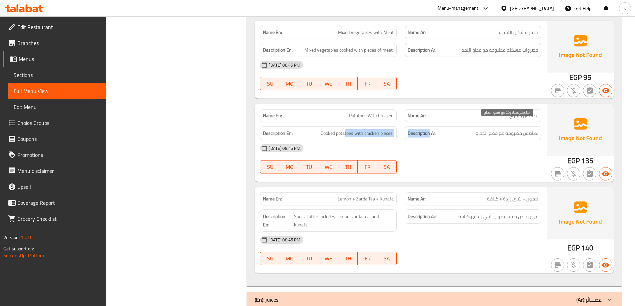
scroll to position [1961, 0]
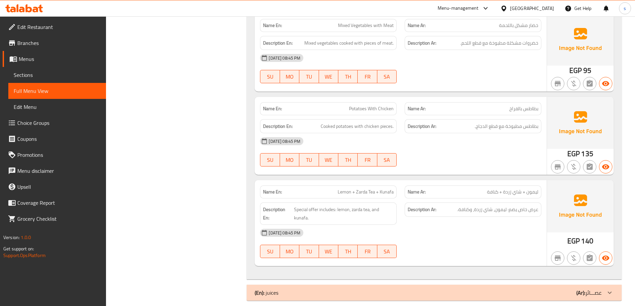
click at [533, 189] on span "ليمون + شاي زردة + كنافة" at bounding box center [512, 192] width 51 height 7
drag, startPoint x: 525, startPoint y: 185, endPoint x: 516, endPoint y: 184, distance: 8.7
click at [521, 189] on span "ليمون + شاي زردة + كنافة" at bounding box center [512, 192] width 51 height 7
drag
click at [514, 189] on span "ليمون + شاي زردة + كنافة" at bounding box center [512, 192] width 51 height 7
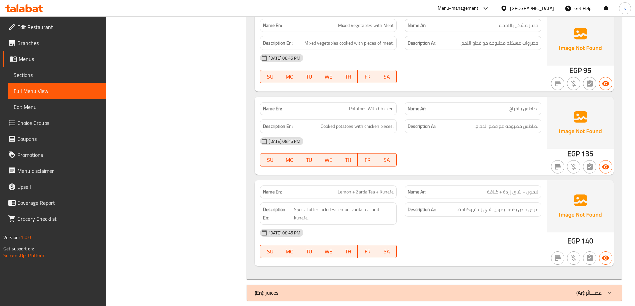
click at [510, 189] on span "ليمون + شاي زردة + كنافة" at bounding box center [512, 192] width 51 height 7
click at [536, 189] on span "ليمون + شاي زردة + كنافة" at bounding box center [512, 192] width 51 height 7
click at [531, 189] on span "ليمون + شاي زردة + كنافة" at bounding box center [512, 192] width 51 height 7
click at [504, 189] on span "ليمون + شاي زردة + كنافة" at bounding box center [512, 192] width 51 height 7
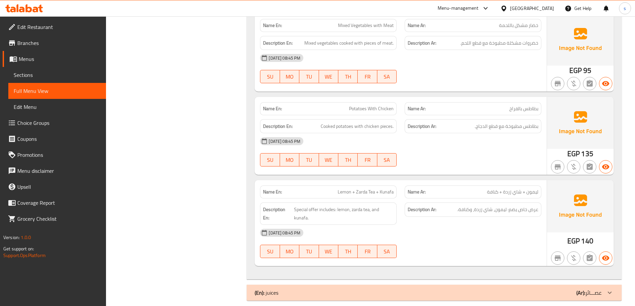
click at [519, 189] on span "ليمون + شاي زردة + كنافة" at bounding box center [512, 192] width 51 height 7
click at [399, 184] on div "Name En: Lemon + Zarda Tea + Kunafa" at bounding box center [328, 192] width 145 height 21
click at [383, 189] on span "Lemon + Zarda Tea + Kunafa" at bounding box center [365, 192] width 56 height 7
click at [429, 189] on p "Name Ar: ليمون + شاي زردة + كنافة" at bounding box center [472, 192] width 131 height 7
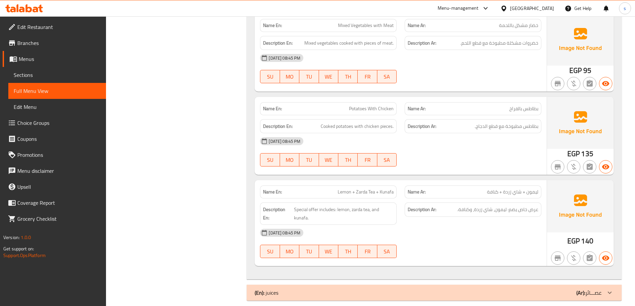
drag, startPoint x: 538, startPoint y: 236, endPoint x: 197, endPoint y: 187, distance: 344.5
drag, startPoint x: 508, startPoint y: 250, endPoint x: 449, endPoint y: 192, distance: 82.9
click at [449, 199] on div "Description Ar: عرض خاص يضم: ليمون، شاي زردة، وكنافة." at bounding box center [472, 214] width 145 height 30
click at [528, 189] on span "ليمون + شاي زردة + كنافة" at bounding box center [512, 192] width 51 height 7
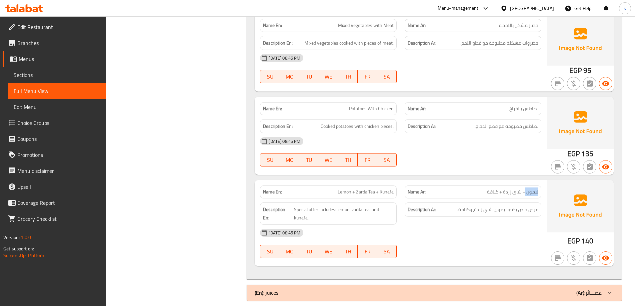
click at [528, 189] on span "ليمون + شاي زردة + كنافة" at bounding box center [512, 192] width 51 height 7
drag, startPoint x: 526, startPoint y: 184, endPoint x: 525, endPoint y: 187, distance: 3.5
click at [526, 189] on span "ليمون + شاي زردة + كنافة" at bounding box center [512, 192] width 51 height 7
click at [536, 189] on span "ليمون + شاي زردة + كنافة" at bounding box center [512, 192] width 51 height 7
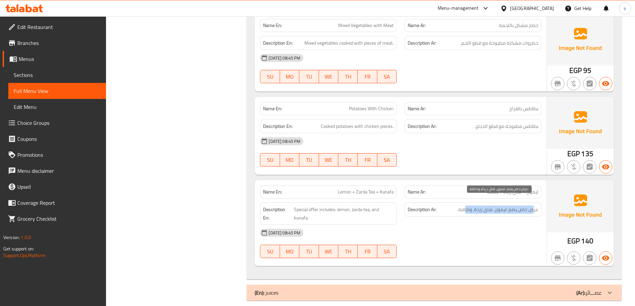
drag, startPoint x: 533, startPoint y: 206, endPoint x: 466, endPoint y: 204, distance: 67.0
click at [466, 204] on div "Description Ar: عرض خاص يضم: ليمون، شاي زردة، وكنافة." at bounding box center [472, 210] width 137 height 14
click at [536, 206] on span "عرض خاص يضم: ليمون، شاي زردة، وكنافة." at bounding box center [497, 210] width 81 height 8
drag, startPoint x: 514, startPoint y: 203, endPoint x: 475, endPoint y: 197, distance: 39.4
click at [507, 206] on span "عرض خاص يضم: ليمون، شاي زردة، وكنافة." at bounding box center [497, 210] width 81 height 8
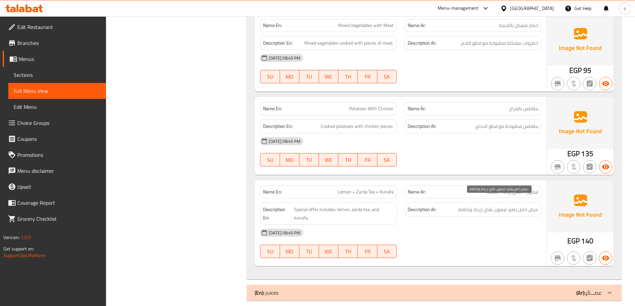
click at [505, 206] on span "عرض خاص يضم: ليمون، شاي زردة، وكنافة." at bounding box center [497, 210] width 81 height 8
click at [479, 206] on span "عرض خاص يضم: ليمون، شاي زردة، وكنافة." at bounding box center [497, 210] width 81 height 8
click at [461, 206] on span "عرض خاص يضم: ليمون، شاي زردة، وكنافة." at bounding box center [497, 210] width 81 height 8
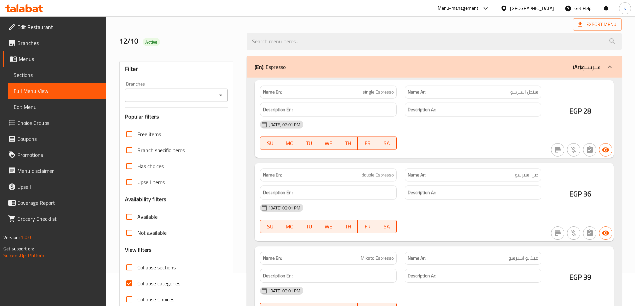
scroll to position [48, 0]
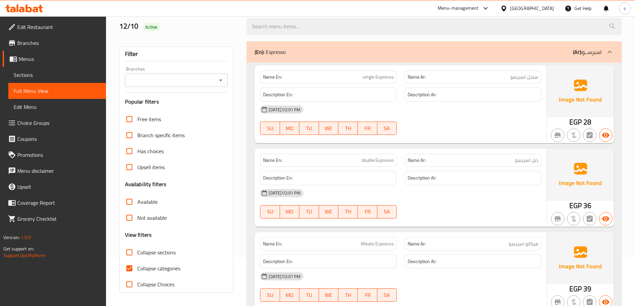
click at [165, 252] on span "Collapse sections" at bounding box center [156, 252] width 38 height 8
click at [137, 252] on input "Collapse sections" at bounding box center [129, 252] width 16 height 16
checkbox input "true"
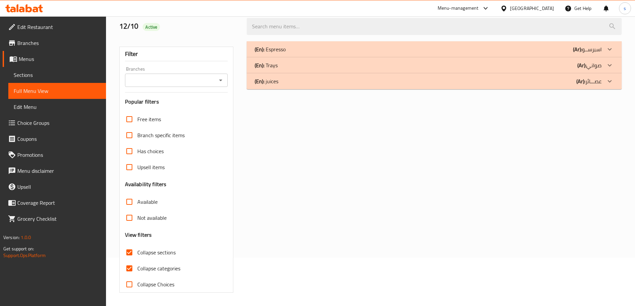
click at [165, 268] on span "Collapse categories" at bounding box center [158, 268] width 43 height 8
click at [137, 268] on input "Collapse categories" at bounding box center [129, 268] width 16 height 16
checkbox input "false"
click at [485, 70] on div "(En): Trays (Ar): صواني" at bounding box center [433, 65] width 375 height 16
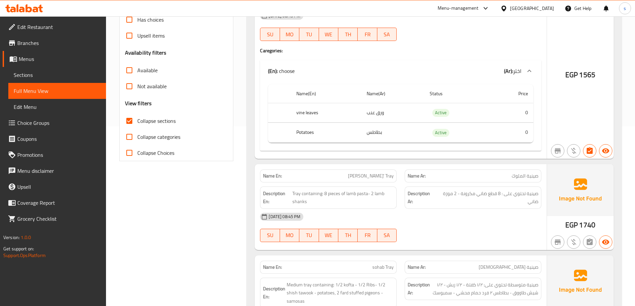
scroll to position [0, 0]
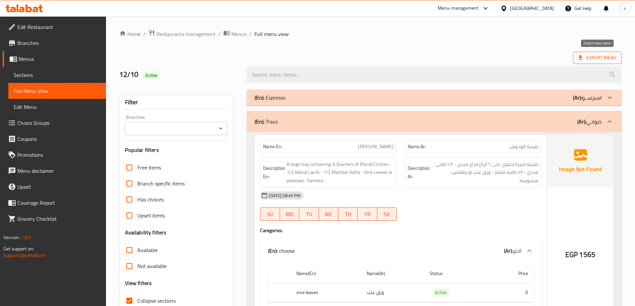
click at [598, 54] on span "Export Menu" at bounding box center [597, 58] width 38 height 8
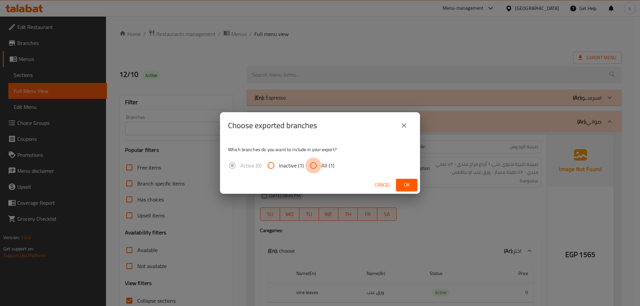
click at [317, 164] on input "All (1)" at bounding box center [313, 166] width 16 height 16
radio input "true"
click at [409, 180] on button "Ok" at bounding box center [406, 185] width 21 height 12
